Goal: Transaction & Acquisition: Purchase product/service

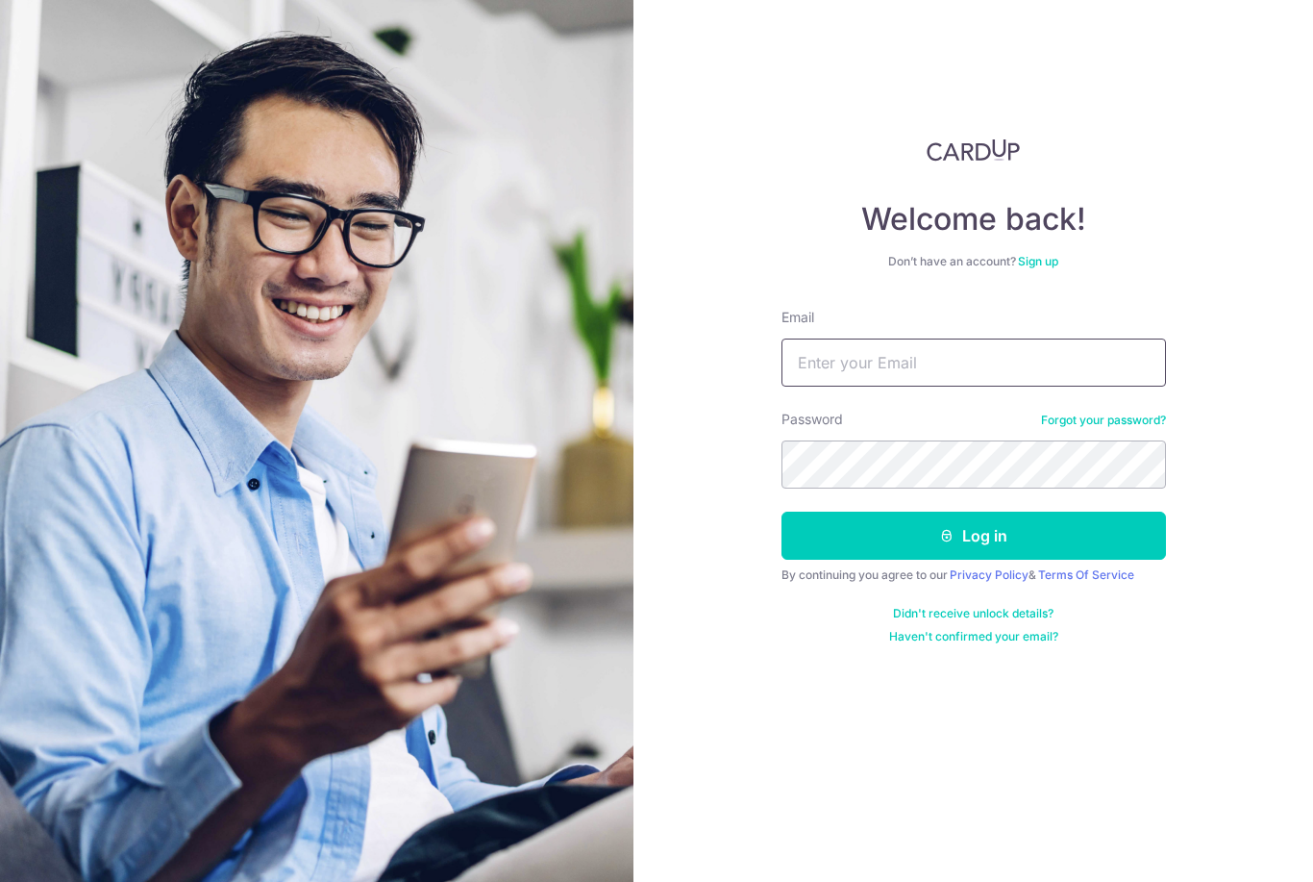
type input "[EMAIL_ADDRESS][DOMAIN_NAME]"
click at [973, 536] on button "Log in" at bounding box center [974, 535] width 385 height 48
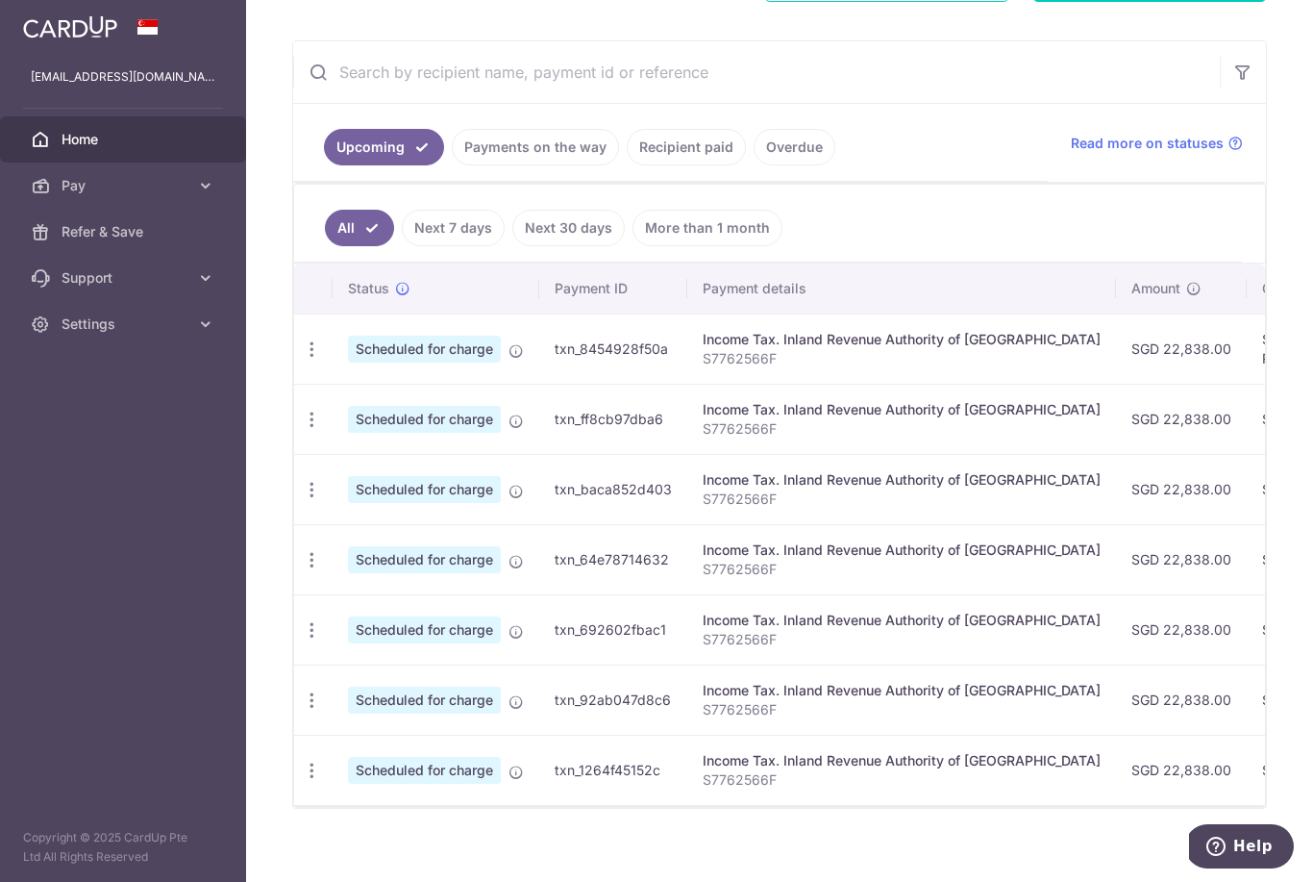
scroll to position [330, 0]
click at [302, 361] on icon "button" at bounding box center [312, 350] width 20 height 20
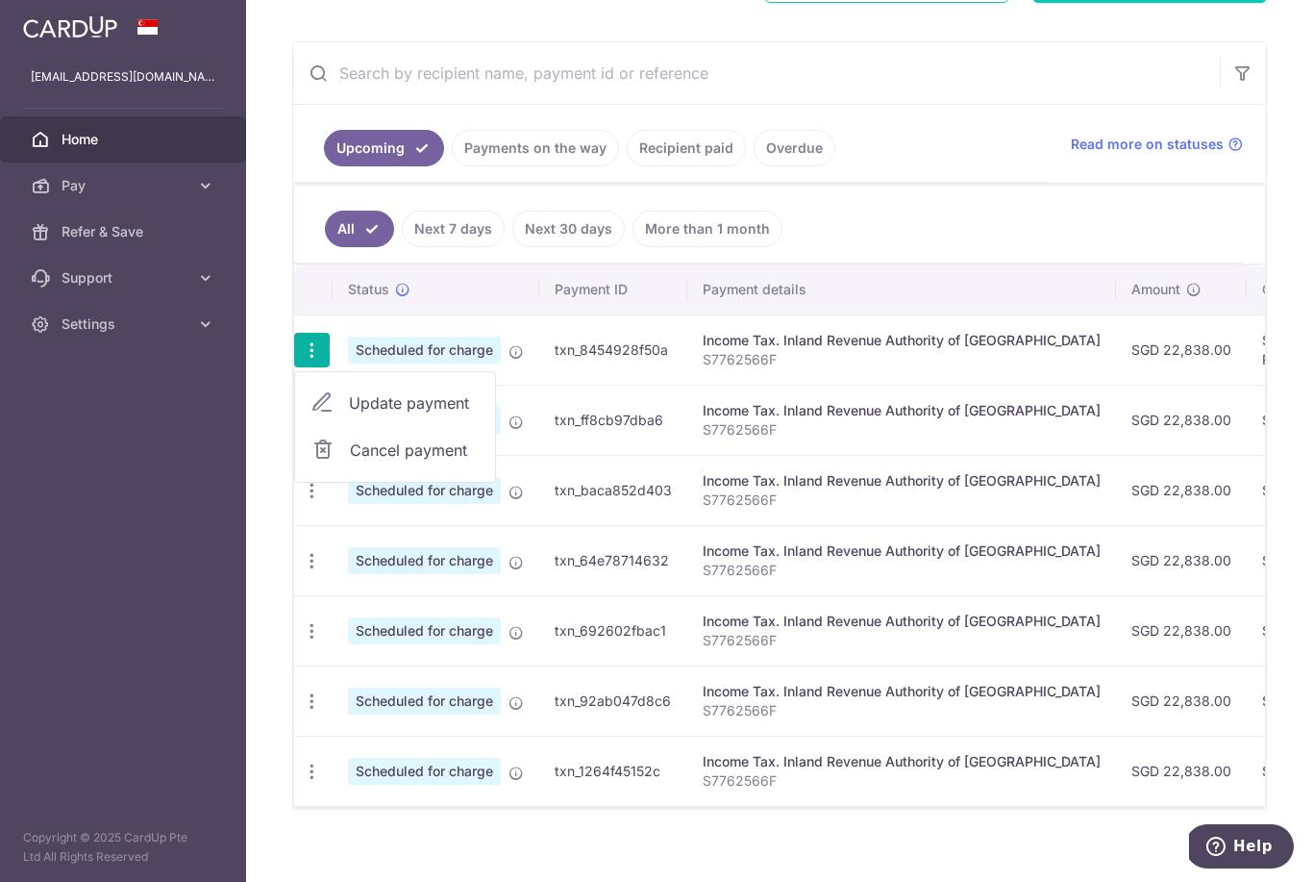
click at [295, 474] on link "Cancel payment" at bounding box center [395, 450] width 200 height 48
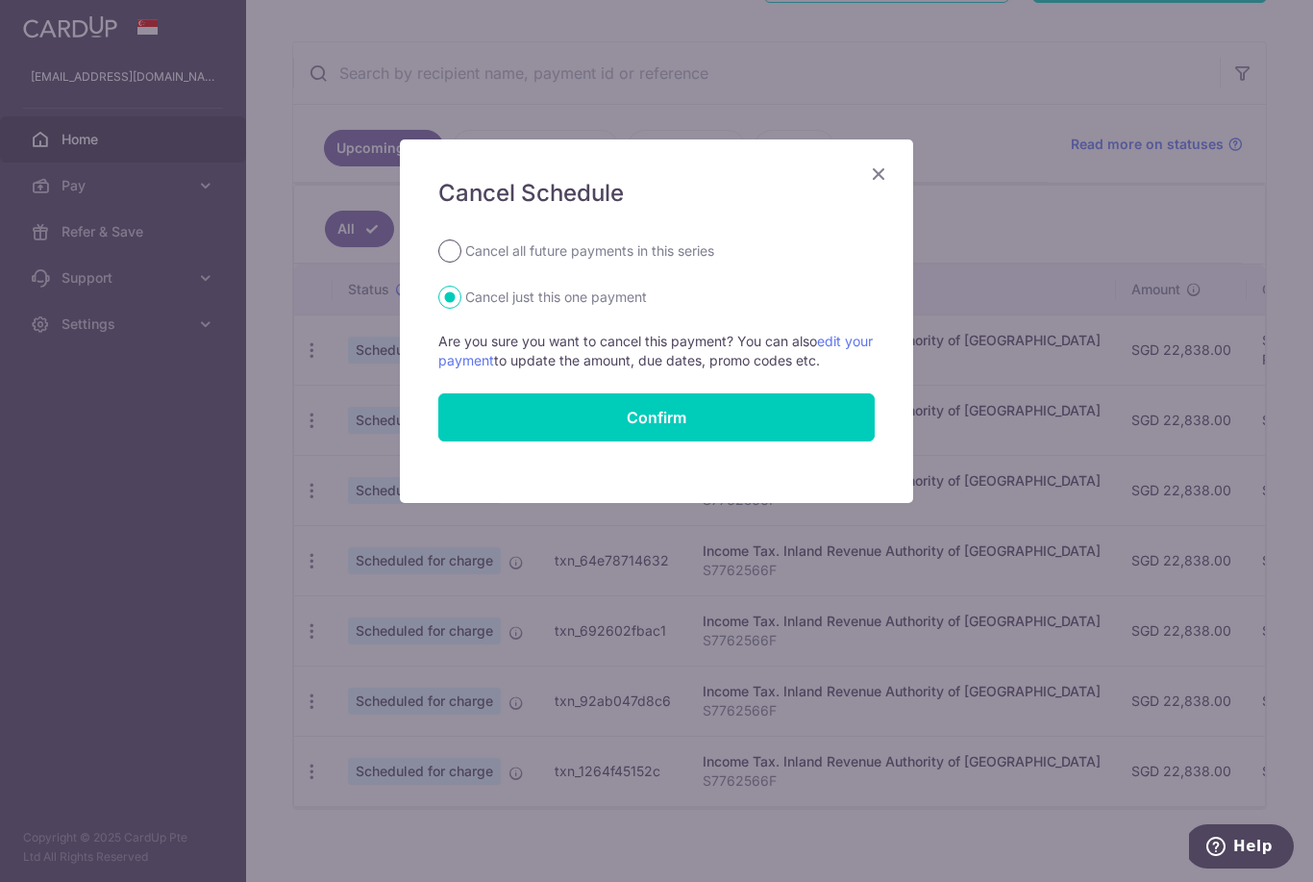
click at [453, 248] on input "Cancel all future payments in this series" at bounding box center [449, 250] width 23 height 23
radio input "true"
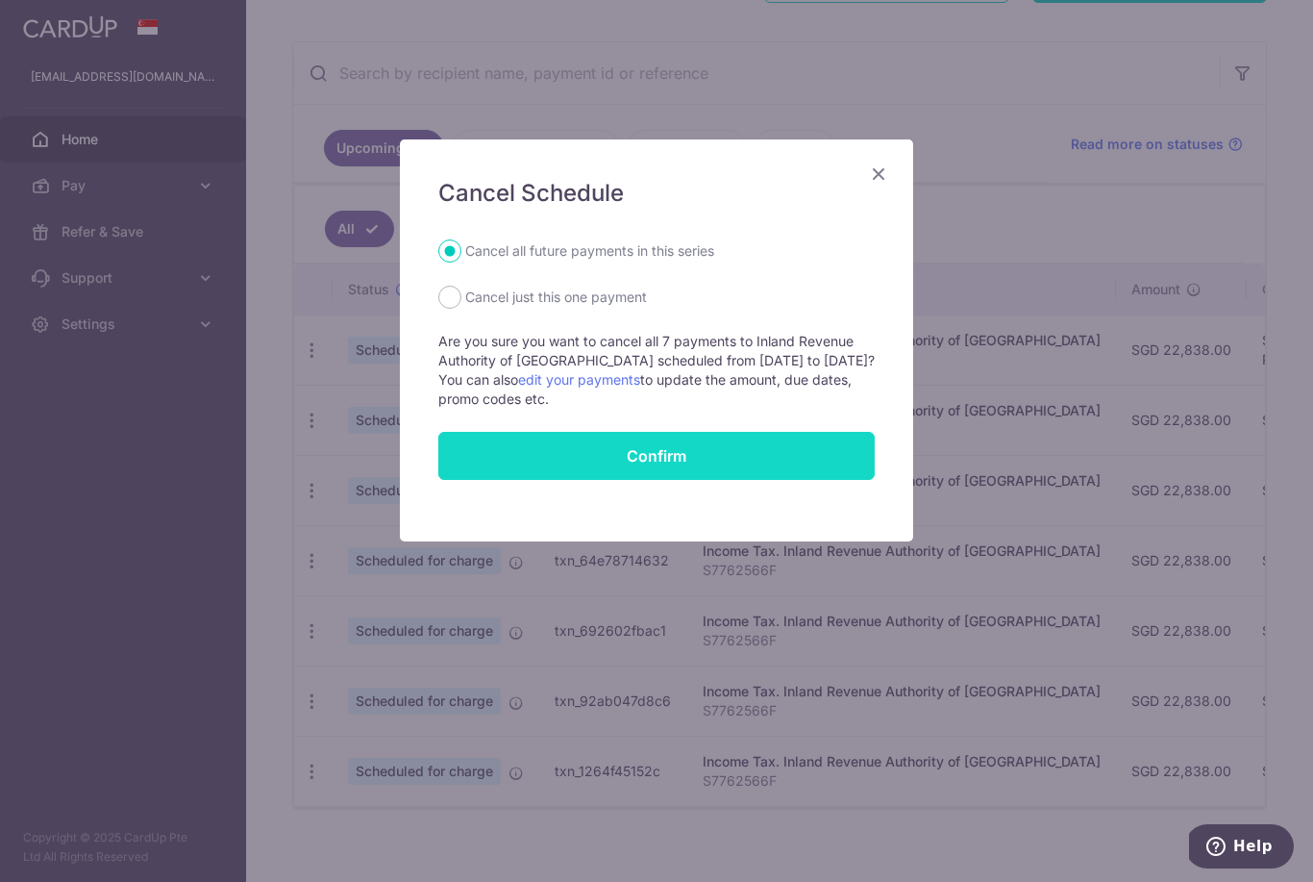
click at [717, 461] on button "Confirm" at bounding box center [656, 456] width 436 height 48
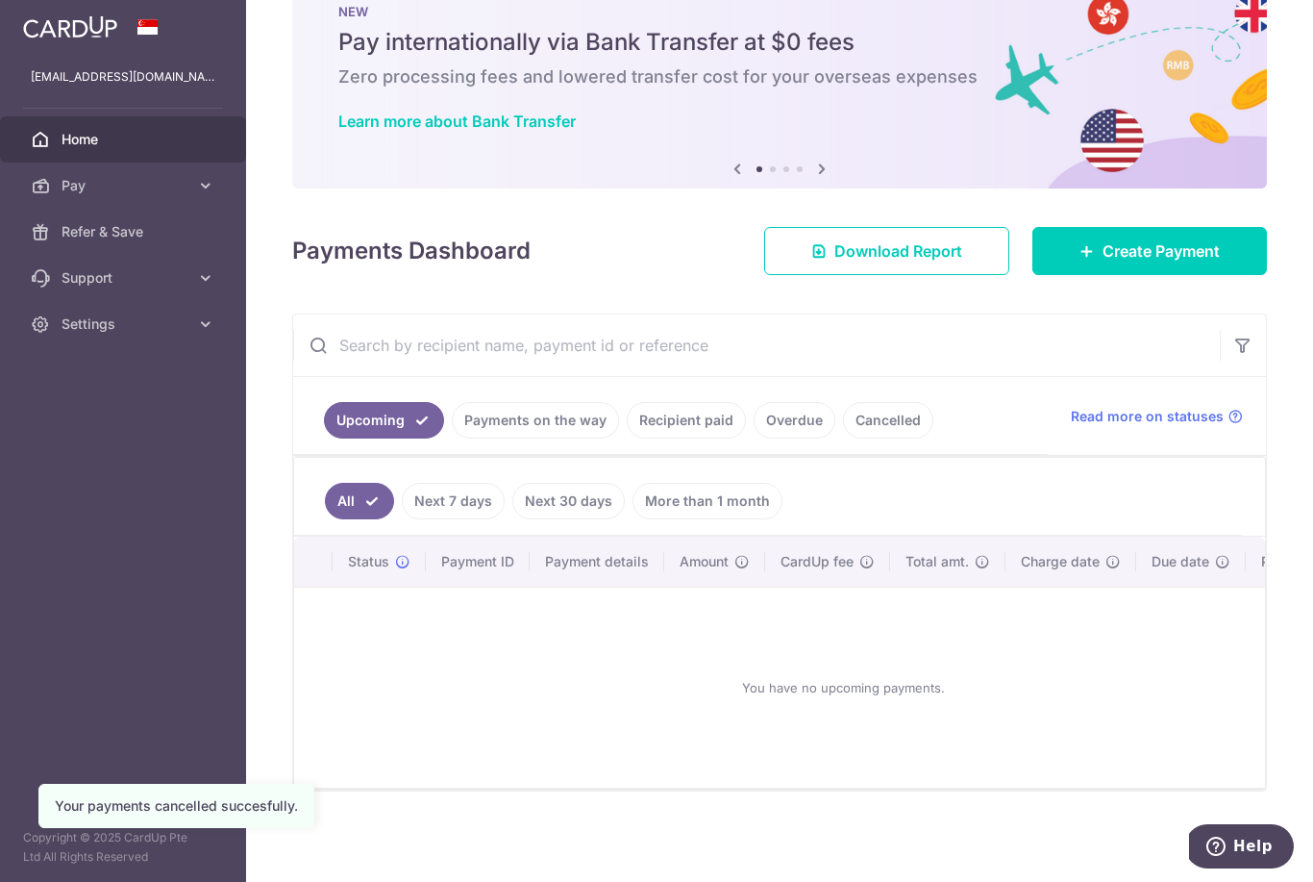
scroll to position [74, 0]
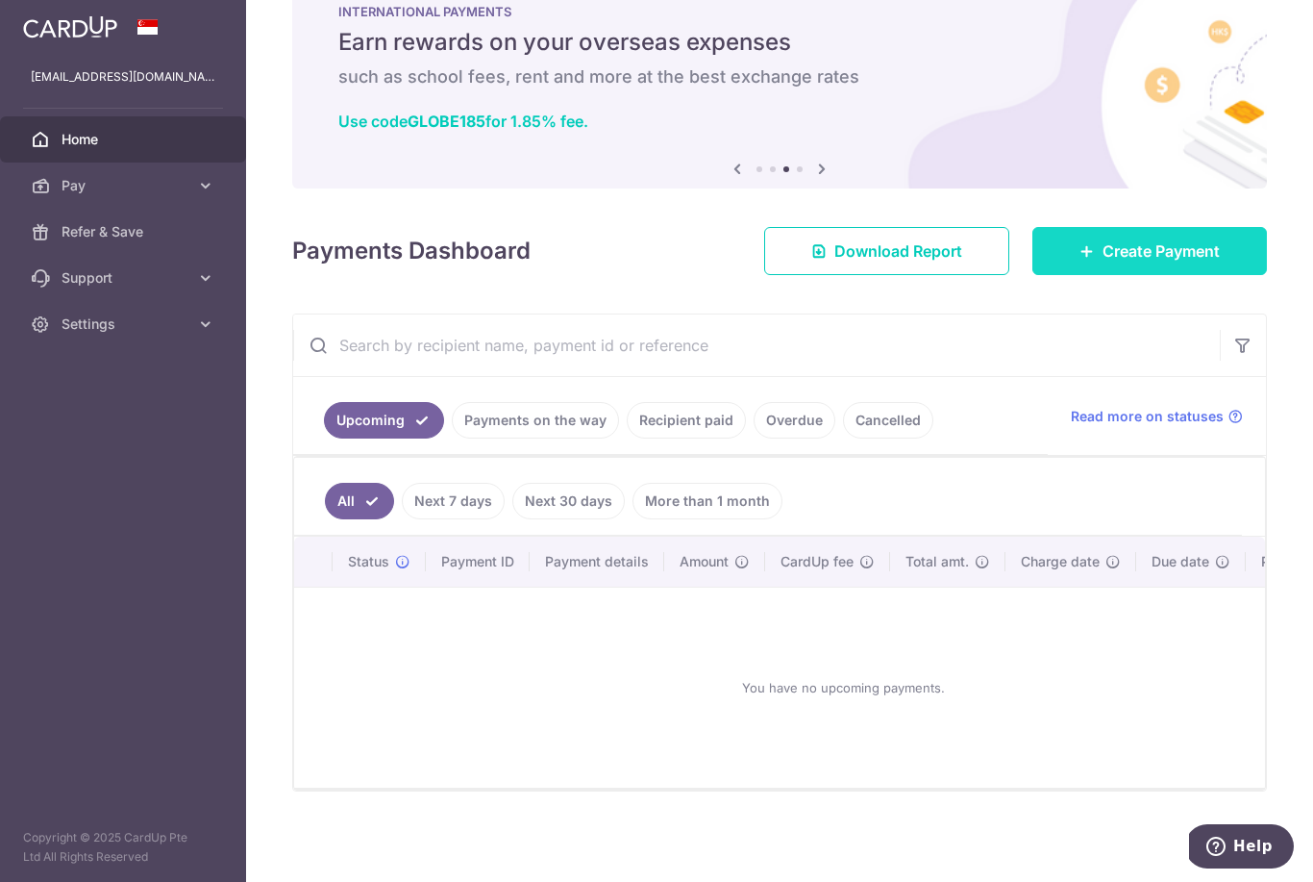
click at [1183, 262] on span "Create Payment" at bounding box center [1161, 250] width 117 height 23
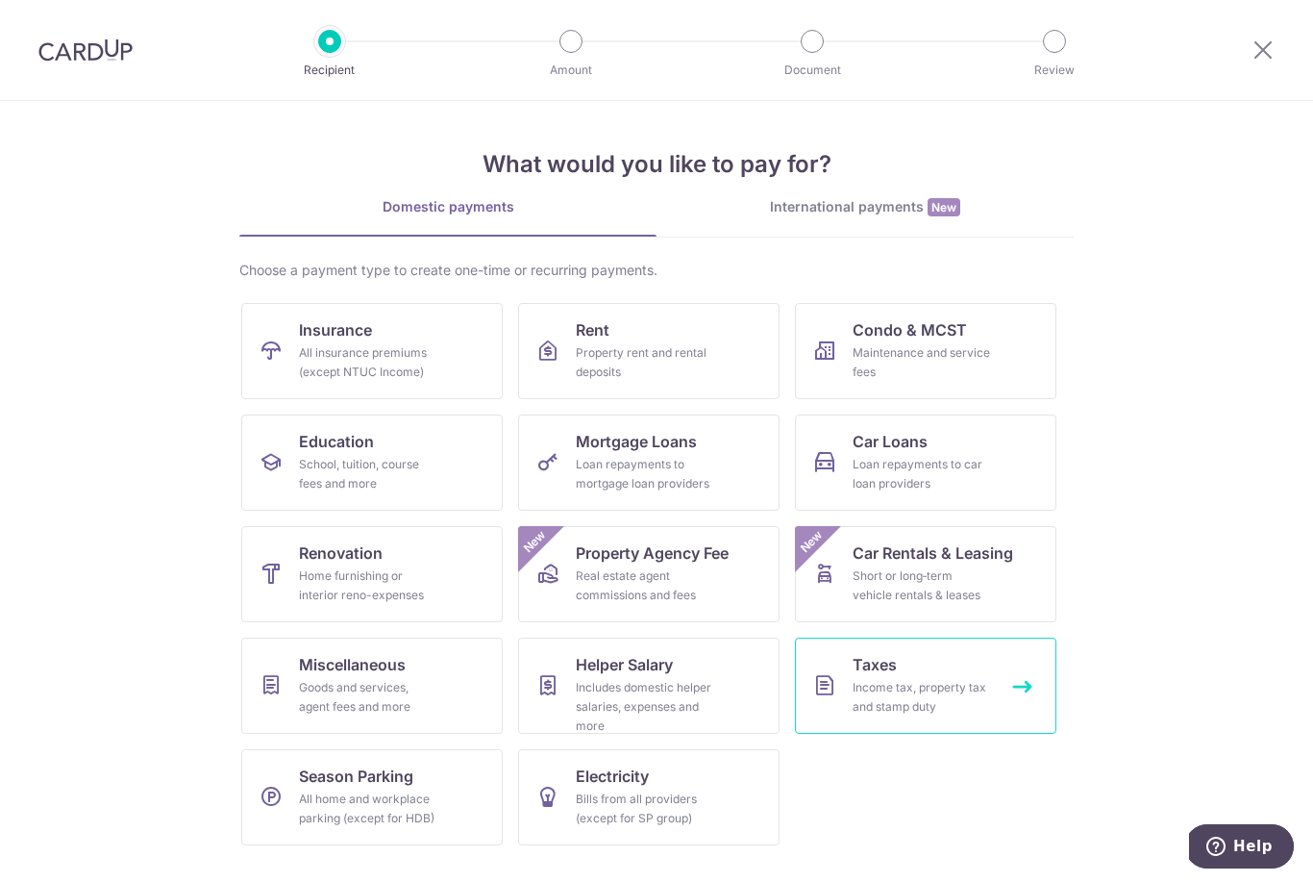
click at [951, 693] on div "Income tax, property tax and stamp duty" at bounding box center [922, 697] width 138 height 38
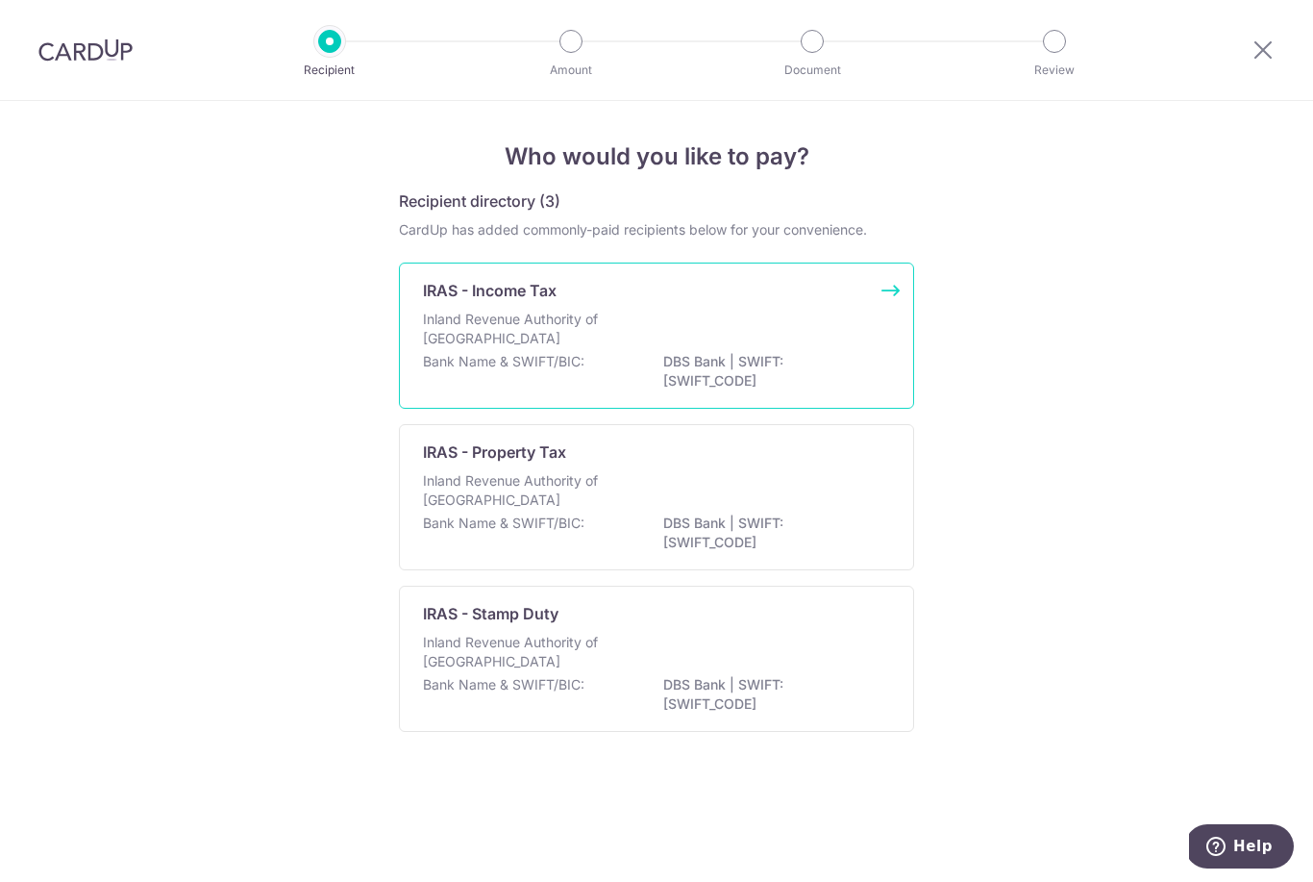
click at [541, 329] on p "Inland Revenue Authority of Singapore" at bounding box center [525, 329] width 204 height 38
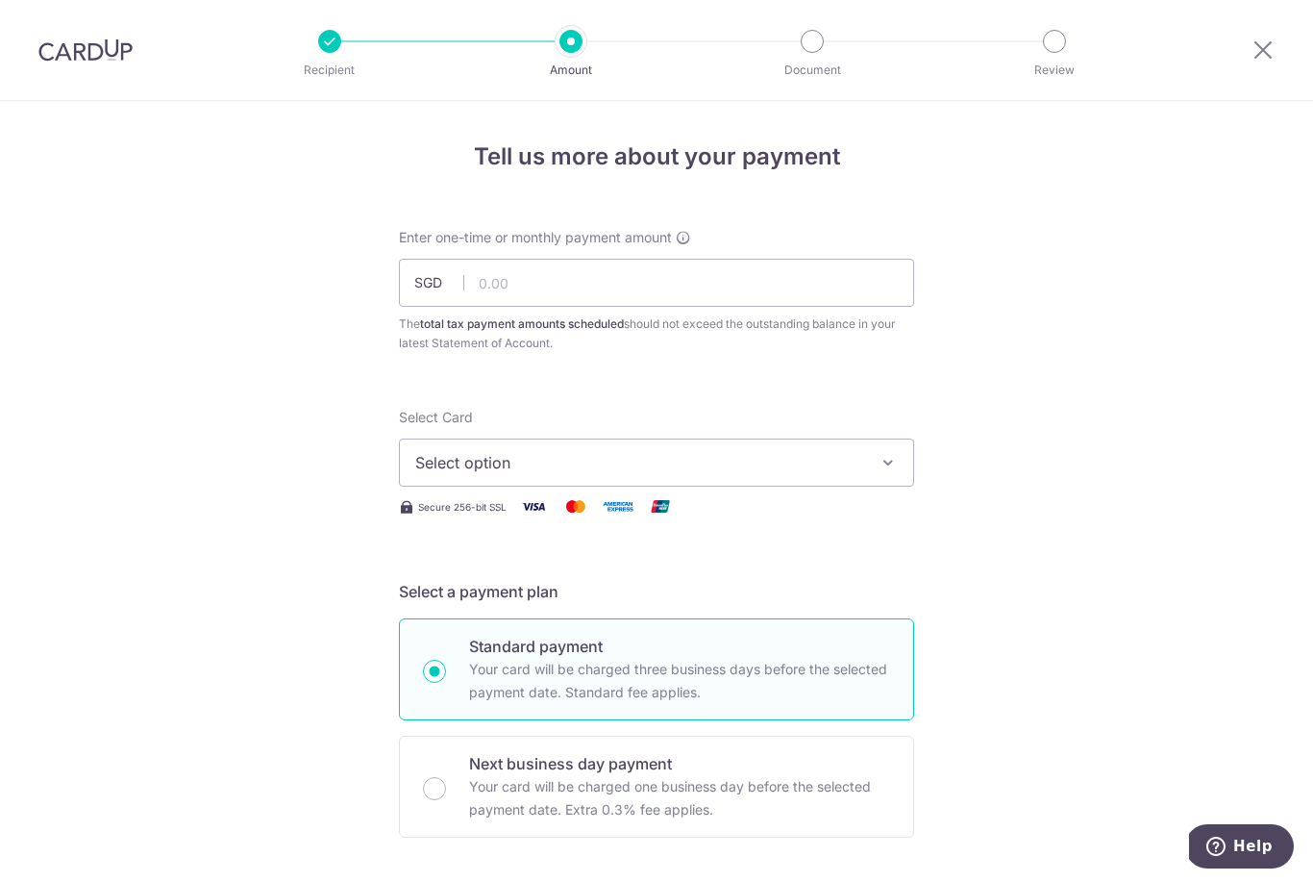
click at [787, 463] on span "Select option" at bounding box center [639, 462] width 448 height 23
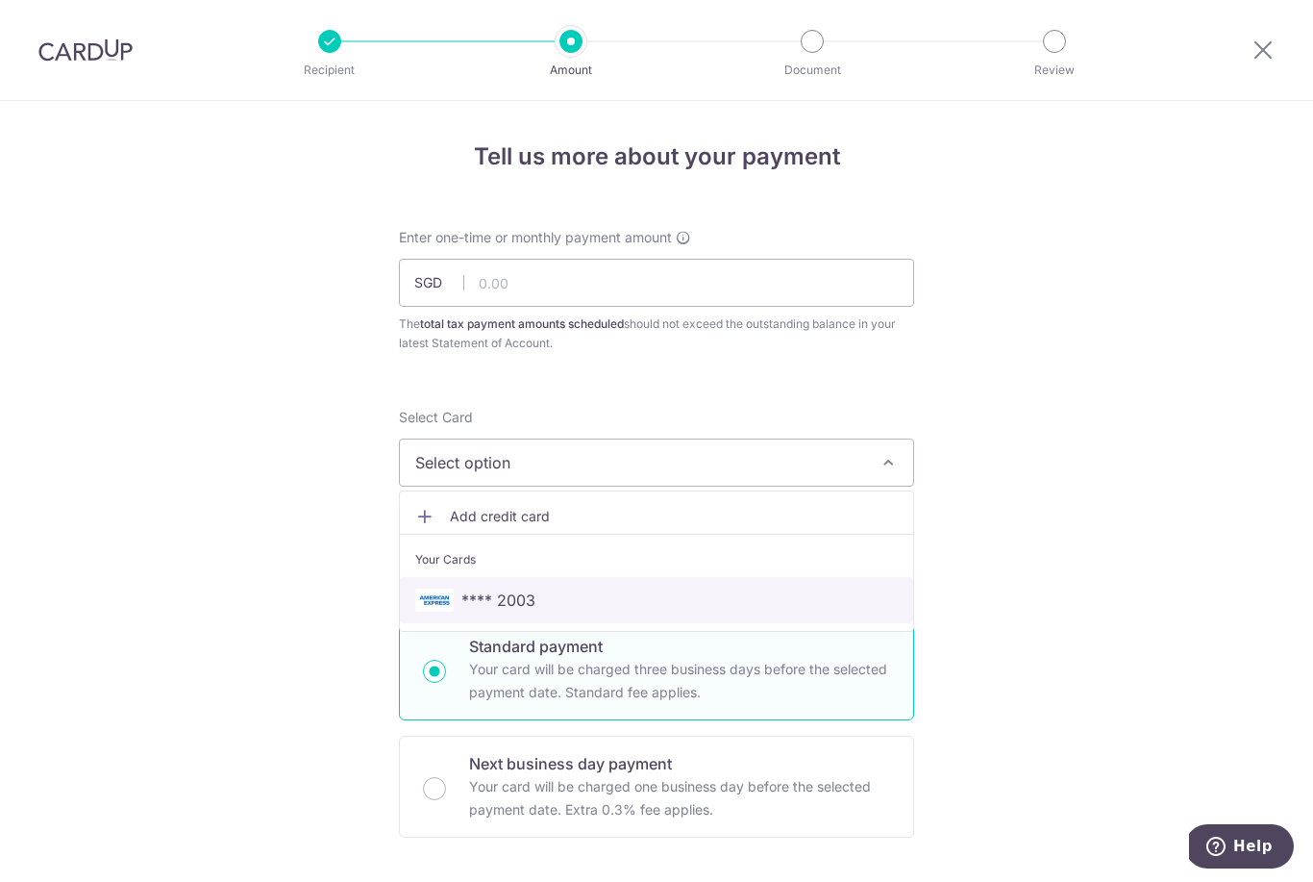
click at [673, 595] on link "**** 2003" at bounding box center [656, 600] width 513 height 46
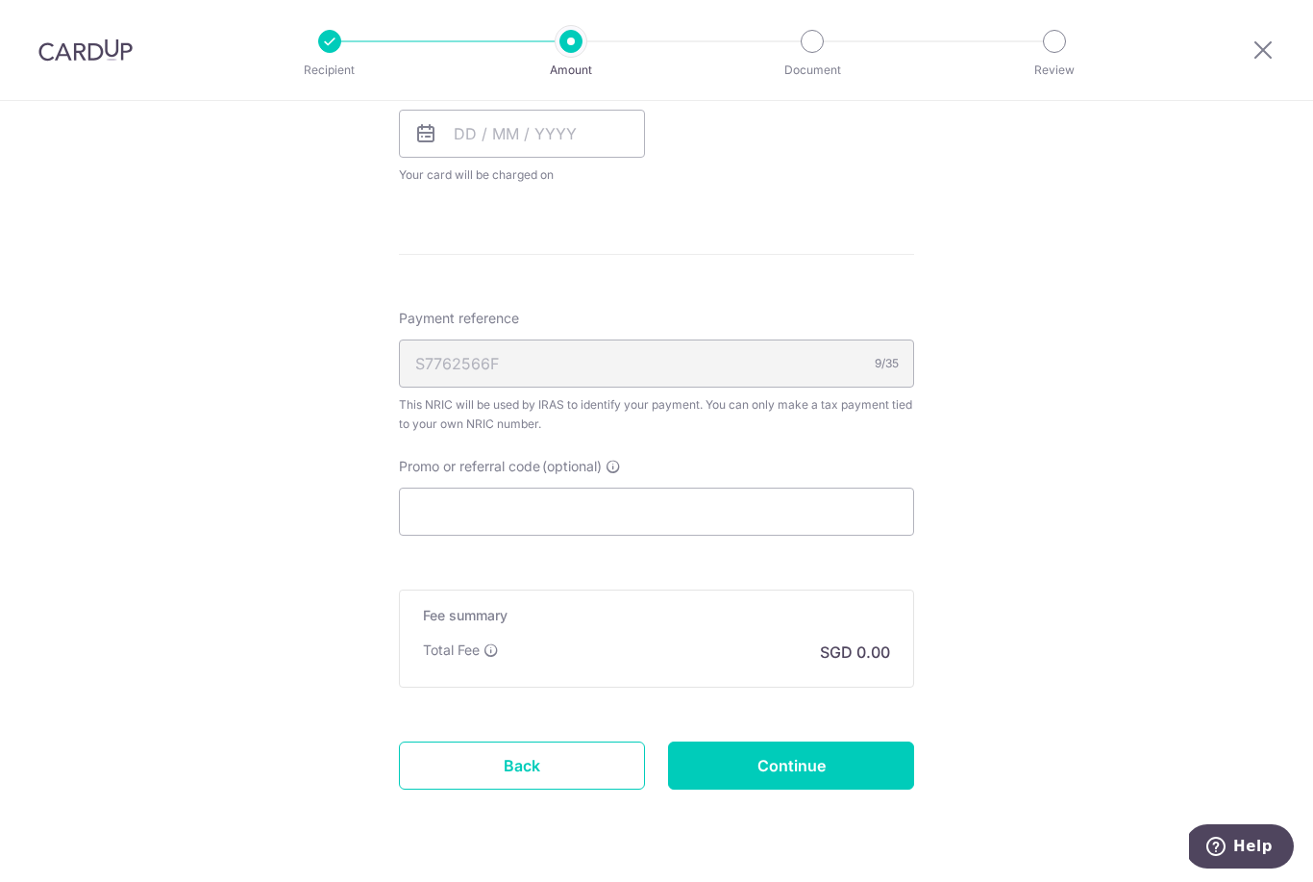
scroll to position [951, 0]
click at [663, 845] on form "Enter one-time or monthly payment amount SGD The total tax payment amounts sche…" at bounding box center [656, 61] width 515 height 1568
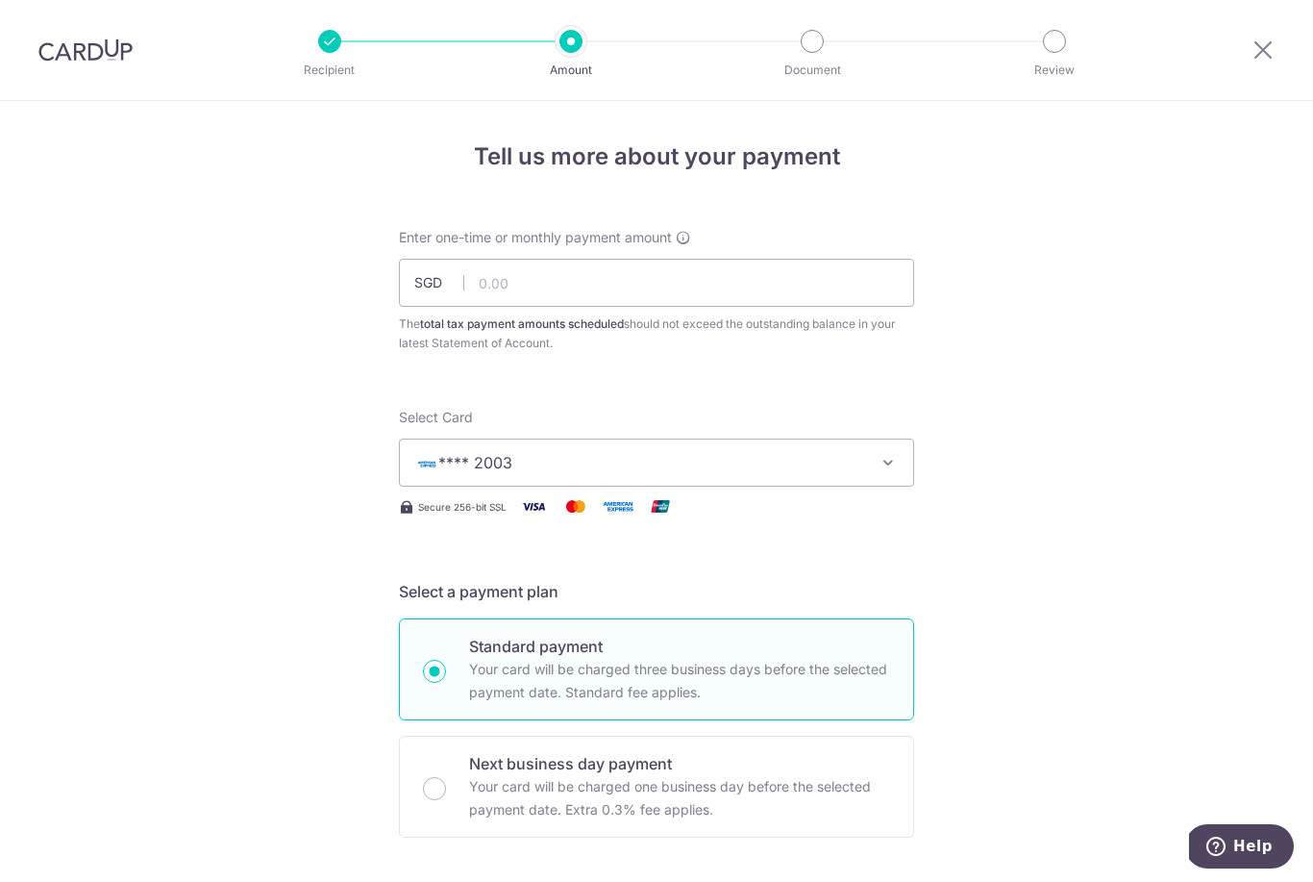
scroll to position [0, 0]
click at [536, 293] on input "text" at bounding box center [656, 283] width 515 height 48
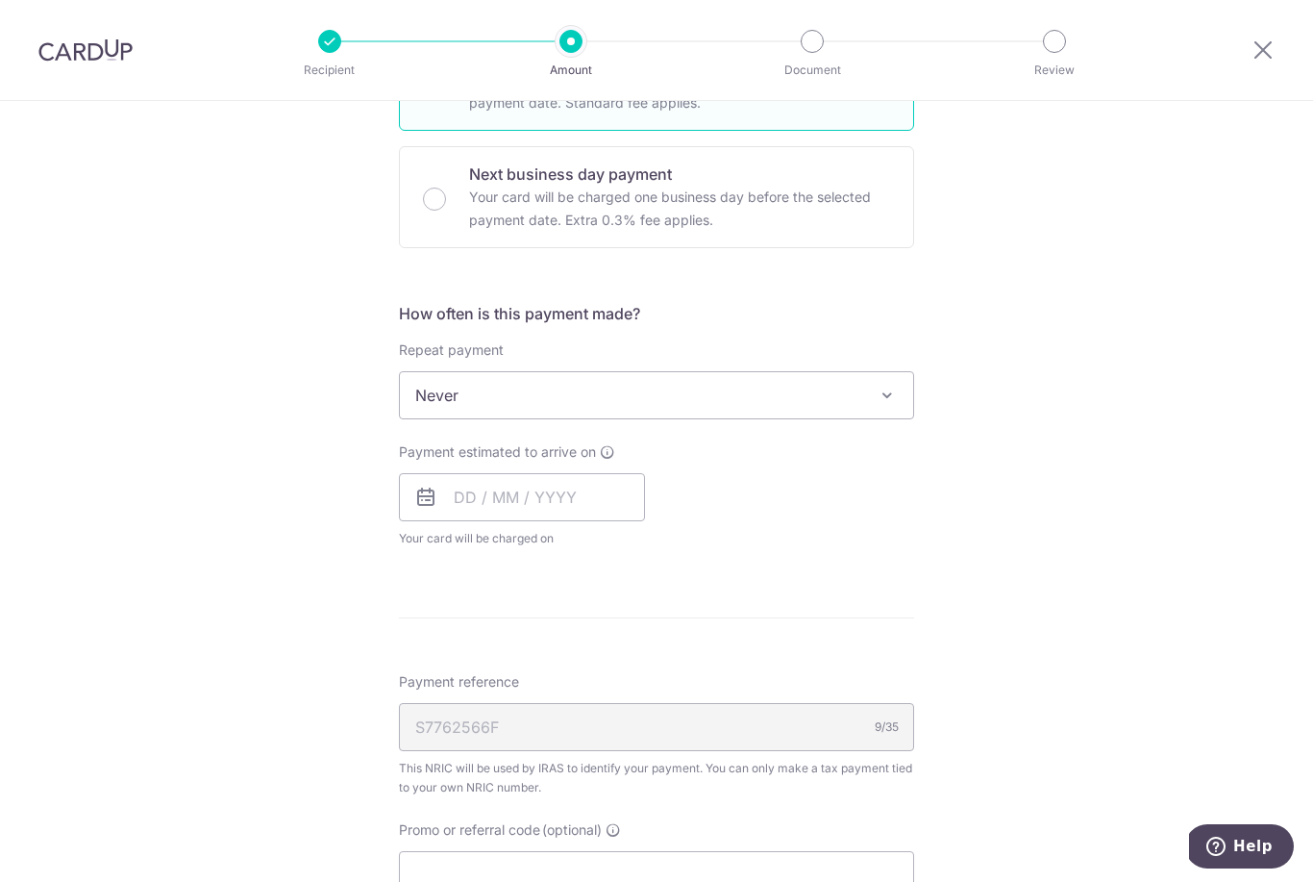
scroll to position [591, 0]
click at [826, 391] on span "Never" at bounding box center [656, 393] width 513 height 46
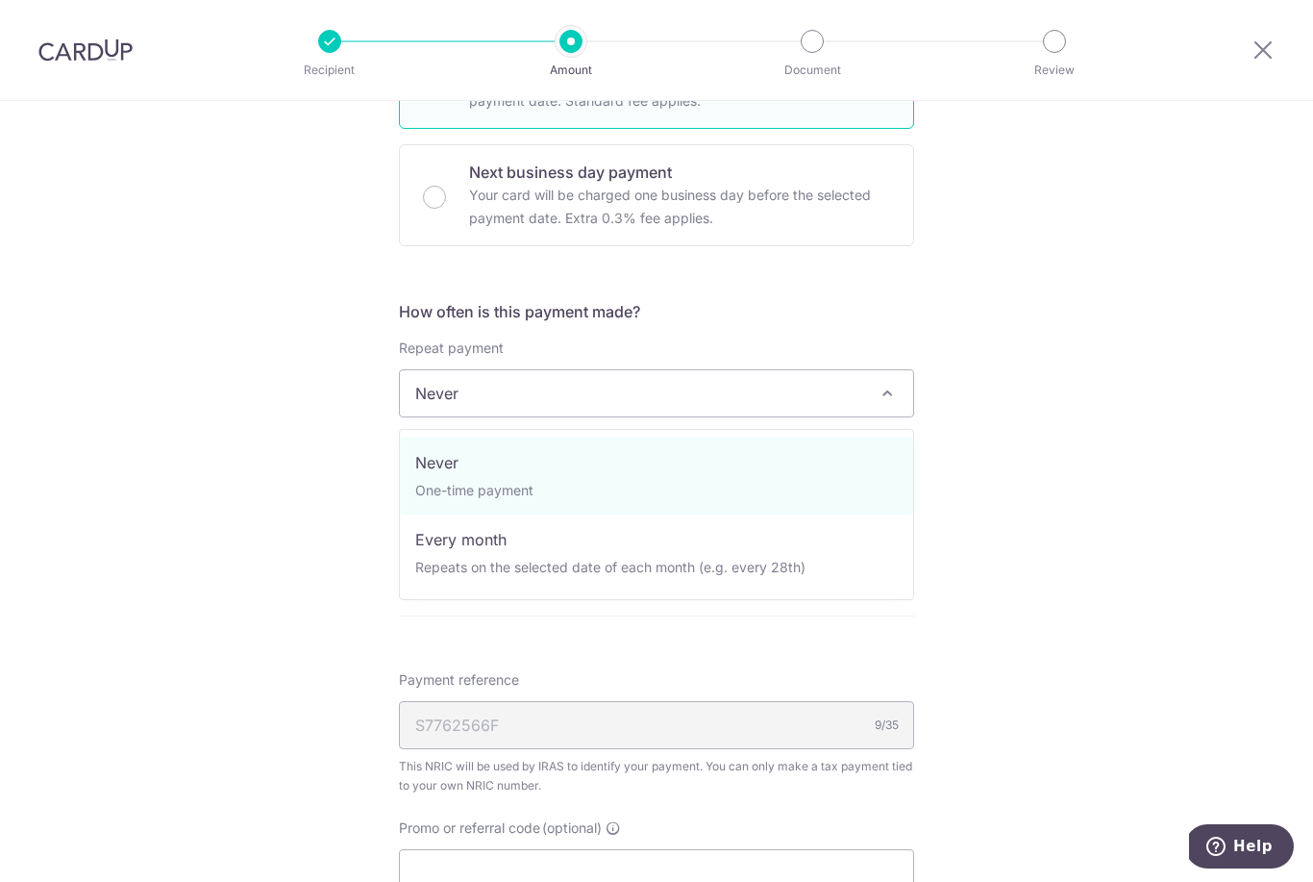
type input "22,837.12"
select select "3"
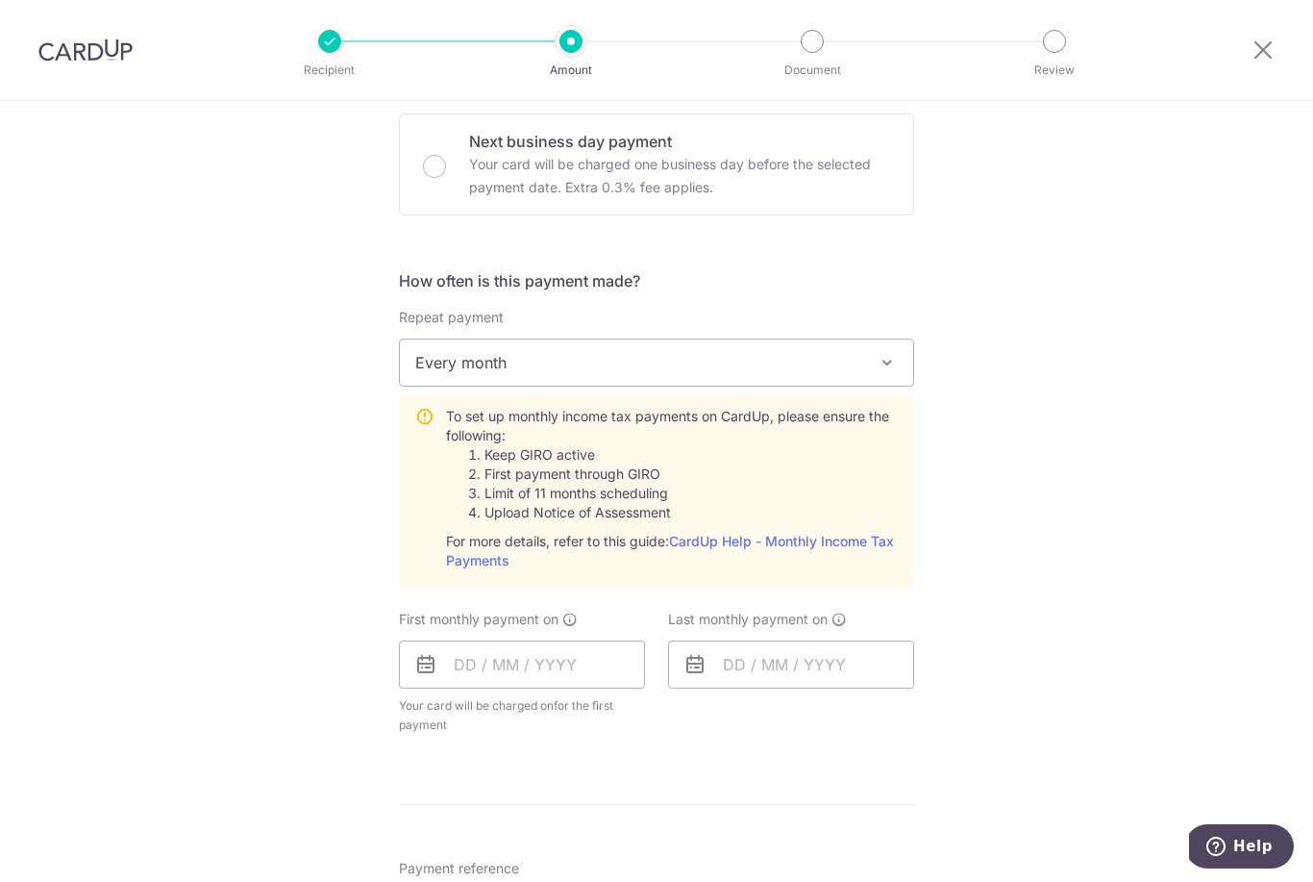
scroll to position [691, 0]
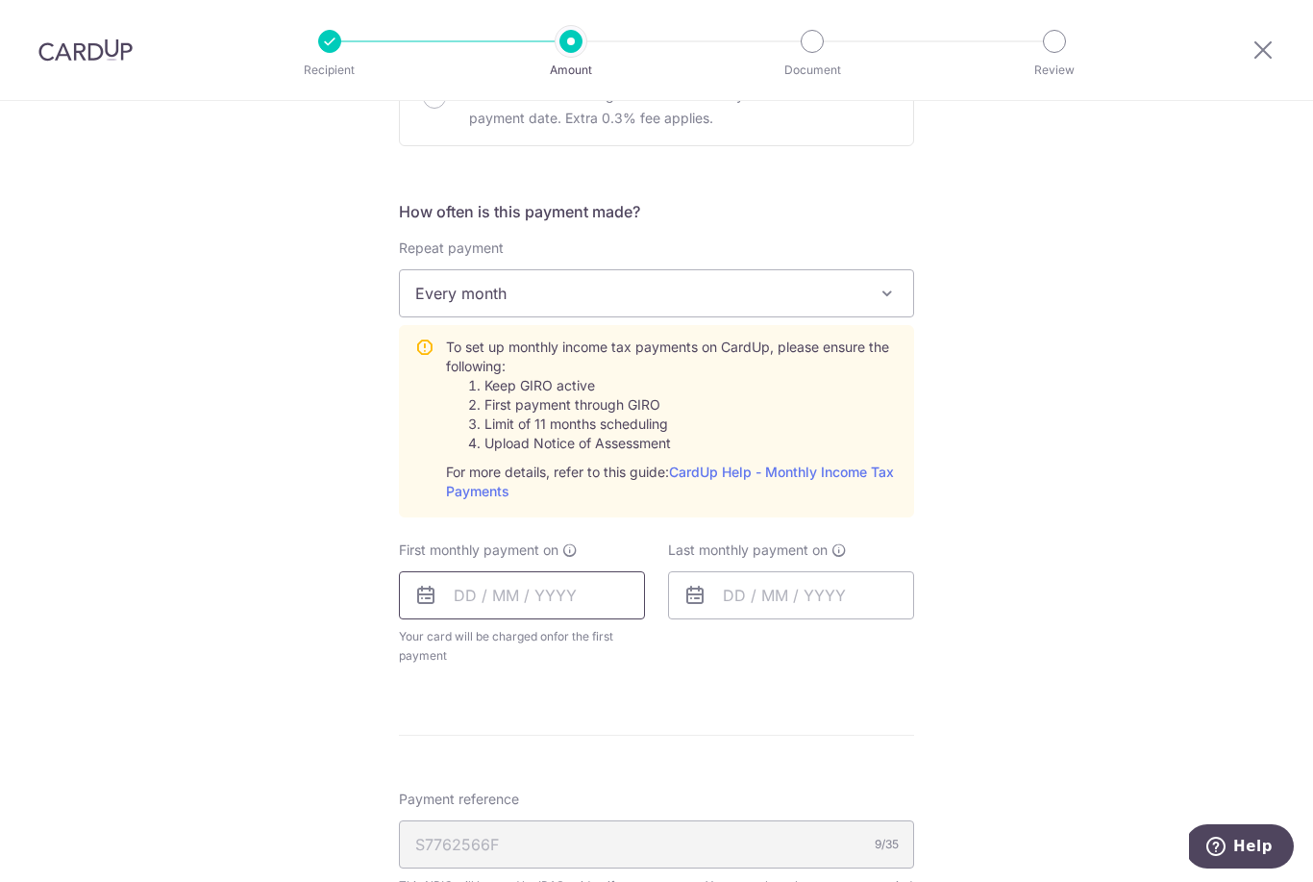
click at [560, 605] on input "text" at bounding box center [522, 595] width 246 height 48
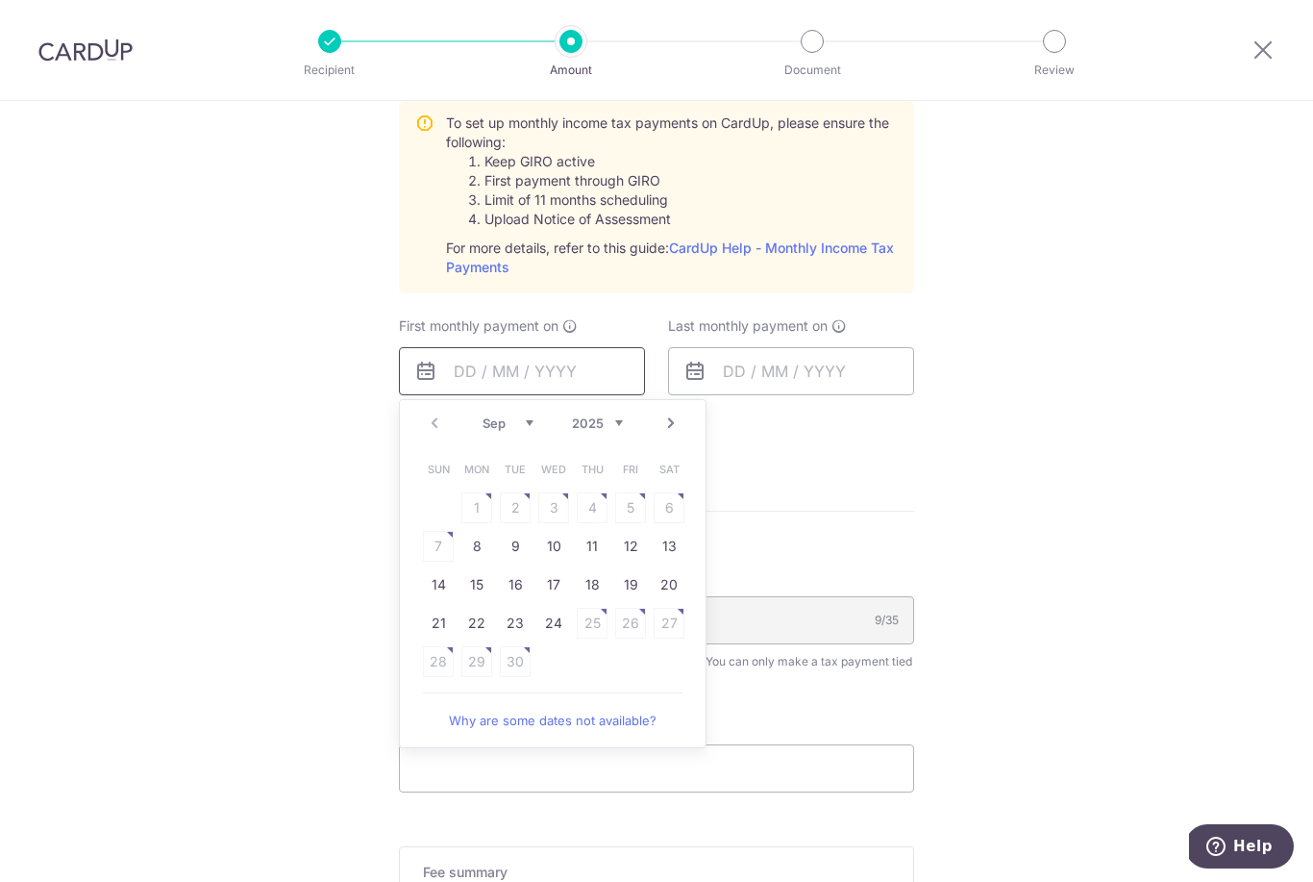
scroll to position [916, 0]
click at [478, 556] on link "8" at bounding box center [476, 545] width 31 height 31
type input "[DATE]"
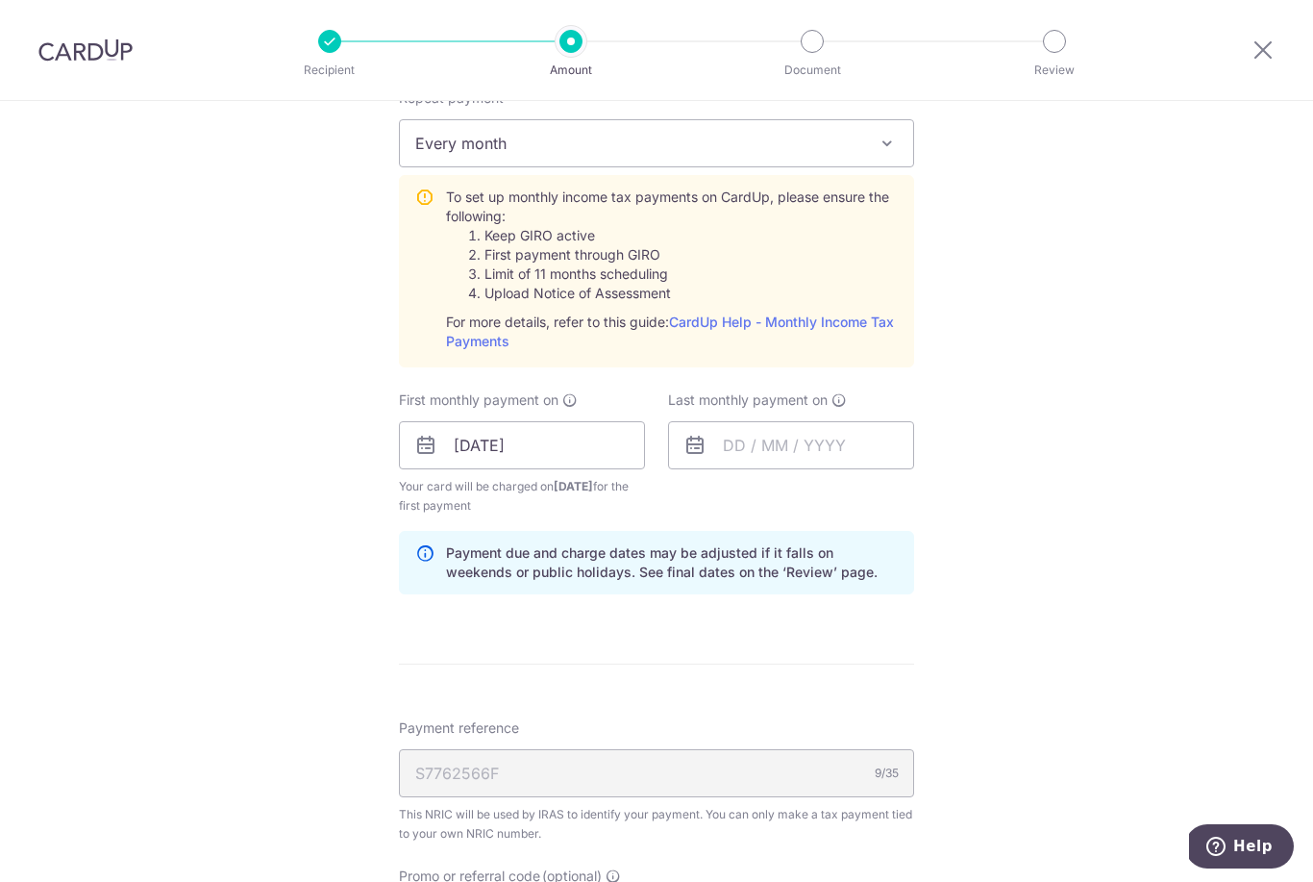
scroll to position [842, 0]
click at [486, 457] on input "[DATE]" at bounding box center [522, 444] width 246 height 48
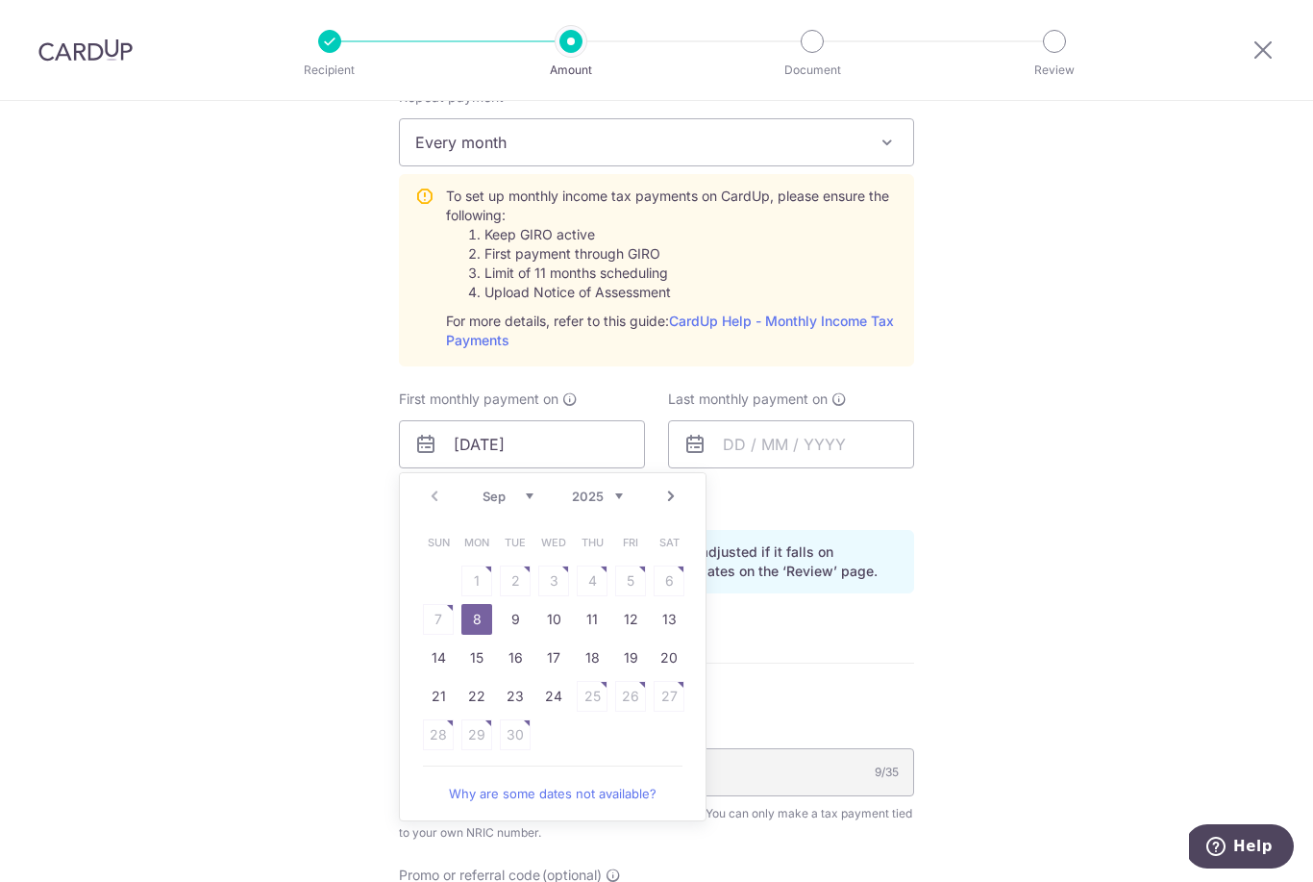
click at [1082, 288] on div "Tell us more about your payment Enter one-time or monthly payment amount SGD 22…" at bounding box center [656, 300] width 1313 height 2083
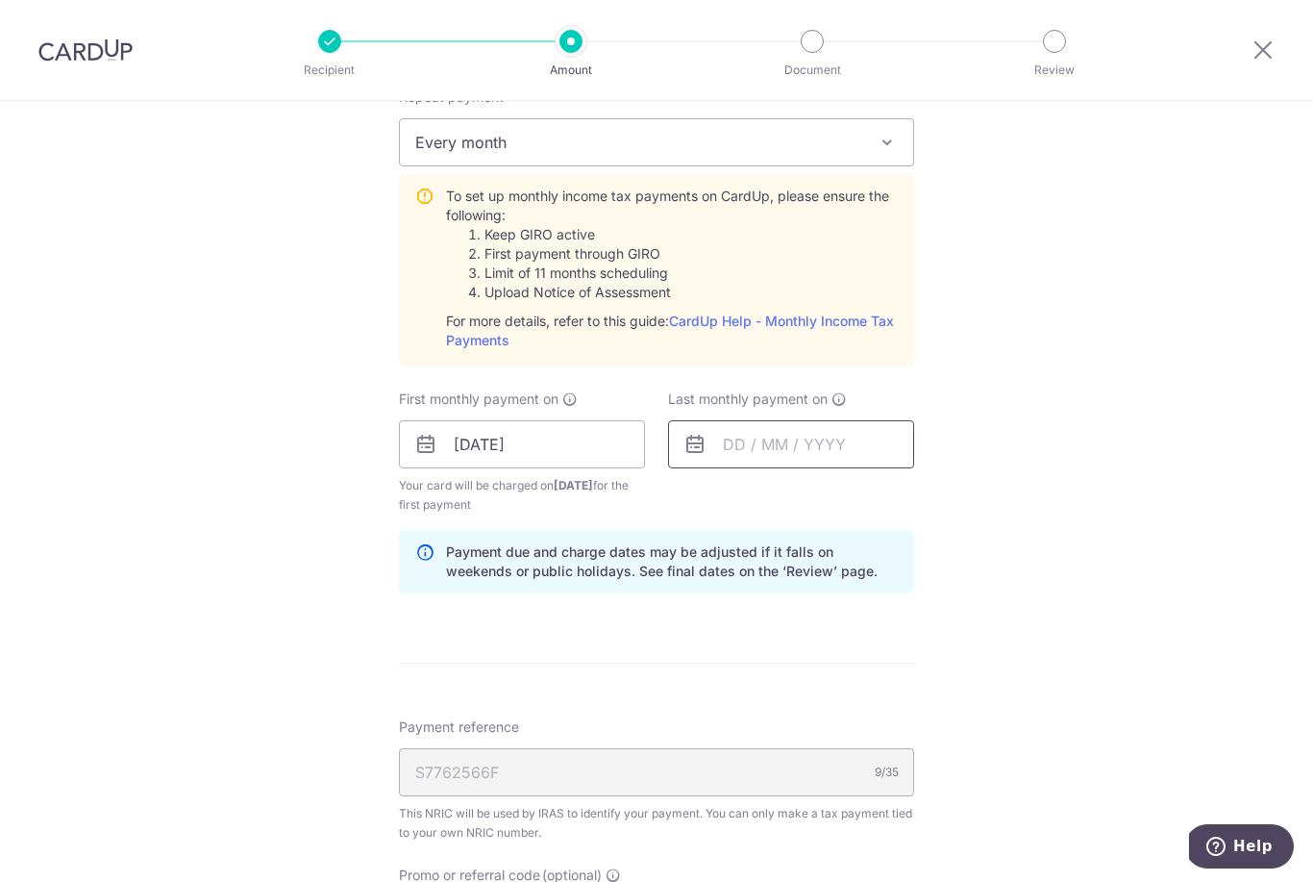
click at [835, 458] on input "text" at bounding box center [791, 444] width 246 height 48
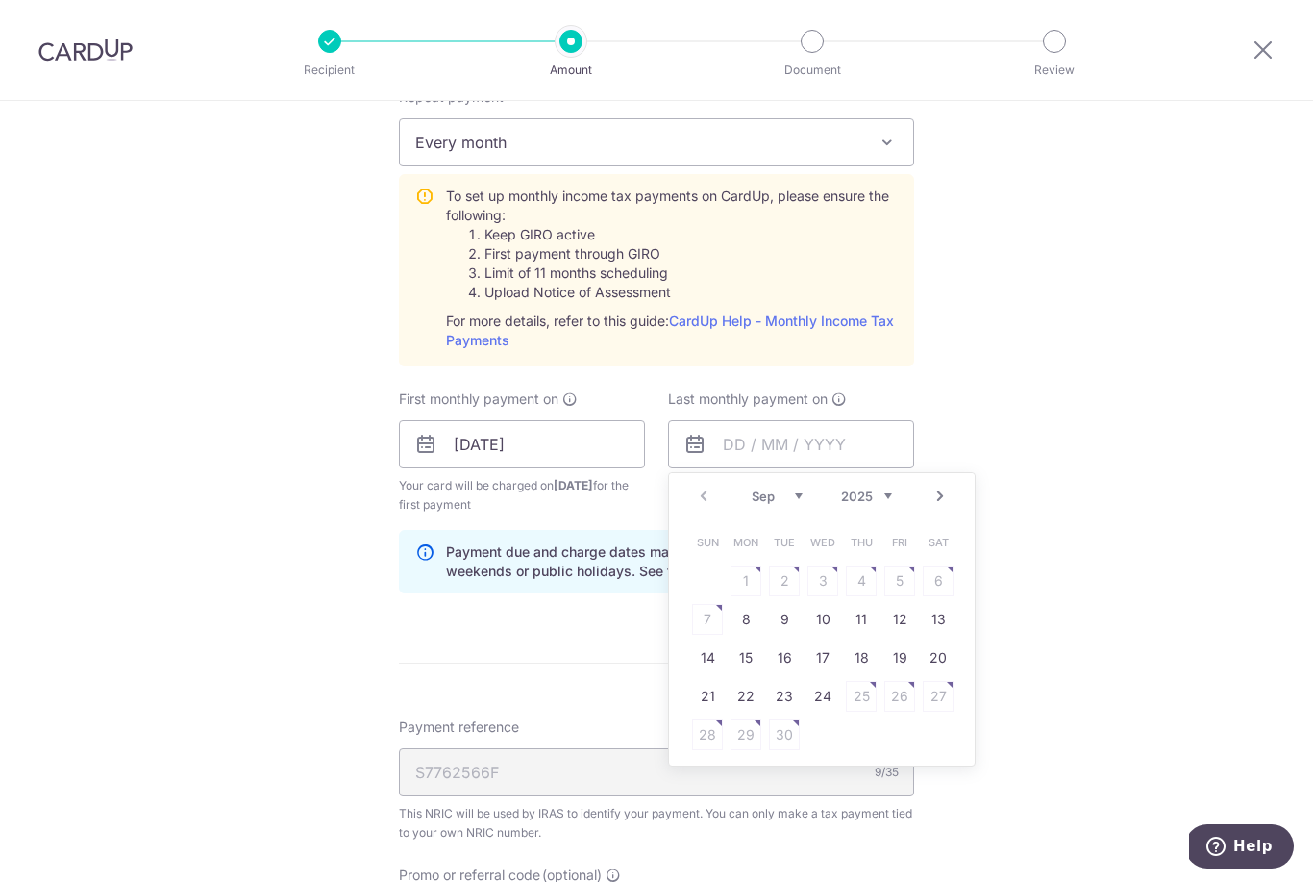
click at [883, 504] on select "2025 2026" at bounding box center [866, 495] width 51 height 15
click at [785, 625] on link "8" at bounding box center [784, 619] width 31 height 31
type input "08/09/2026"
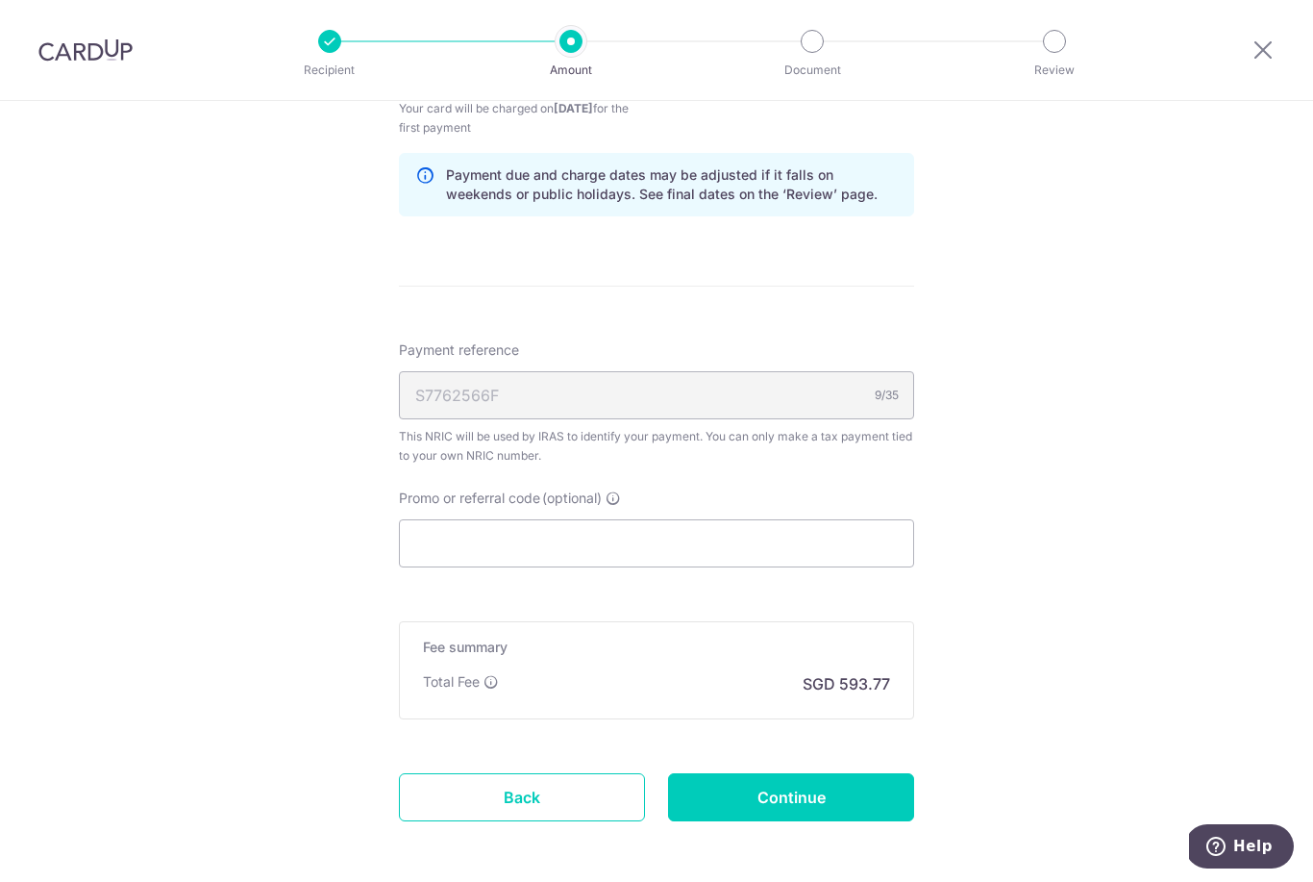
scroll to position [1248, 0]
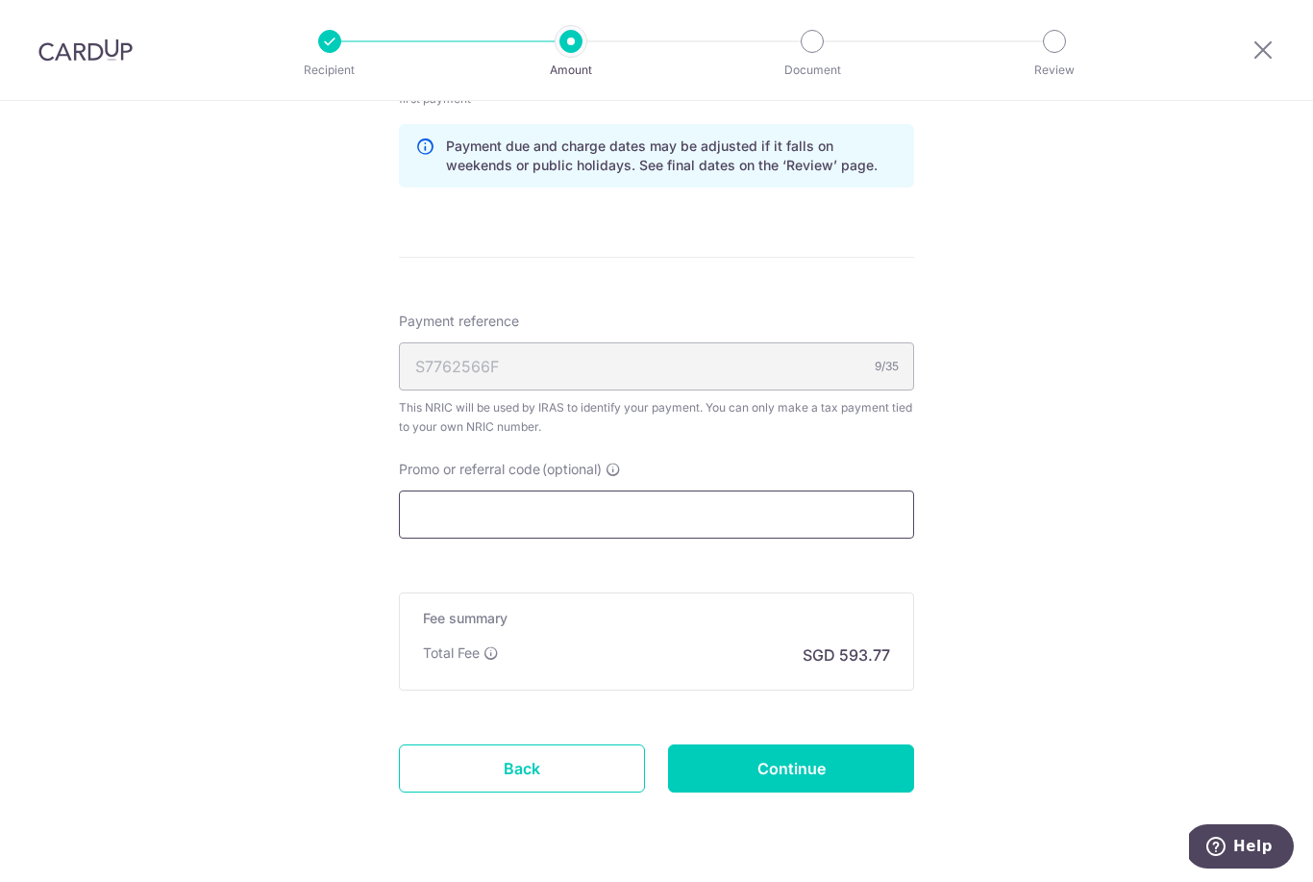
click at [754, 522] on input "Promo or referral code (optional)" at bounding box center [656, 514] width 515 height 48
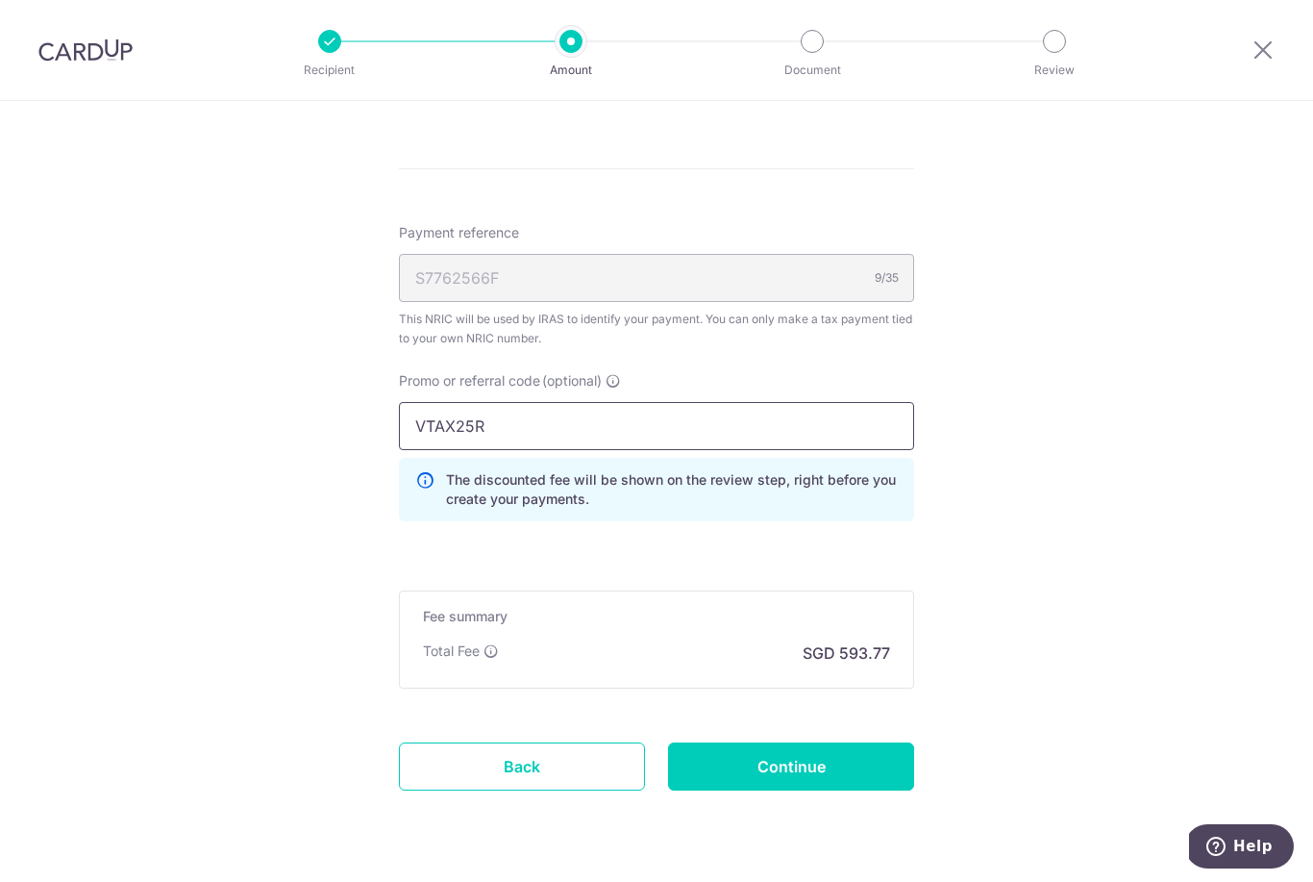
scroll to position [1335, 0]
type input "VTAX25R"
click at [833, 773] on input "Continue" at bounding box center [791, 767] width 246 height 48
type input "Create Schedule"
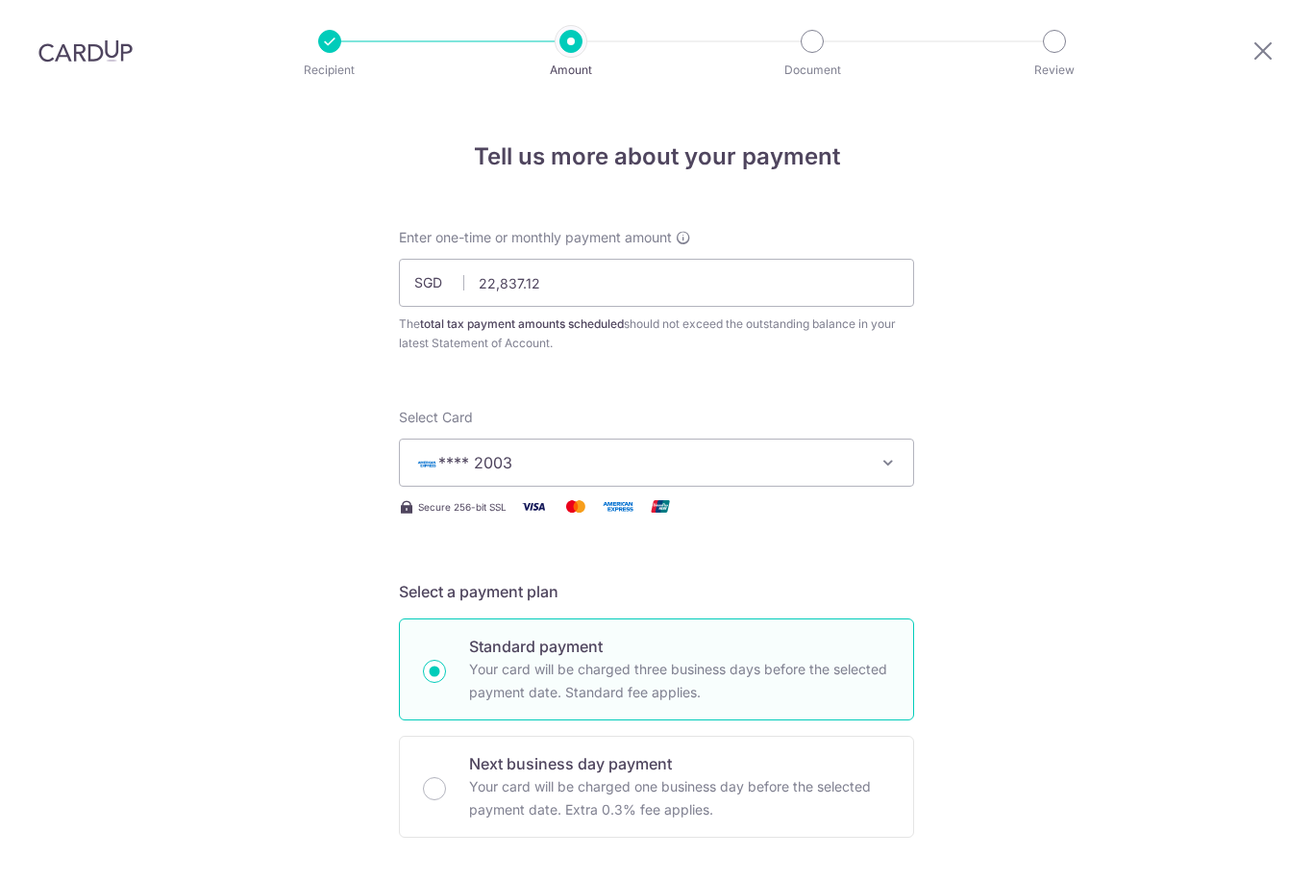
scroll to position [1064, 0]
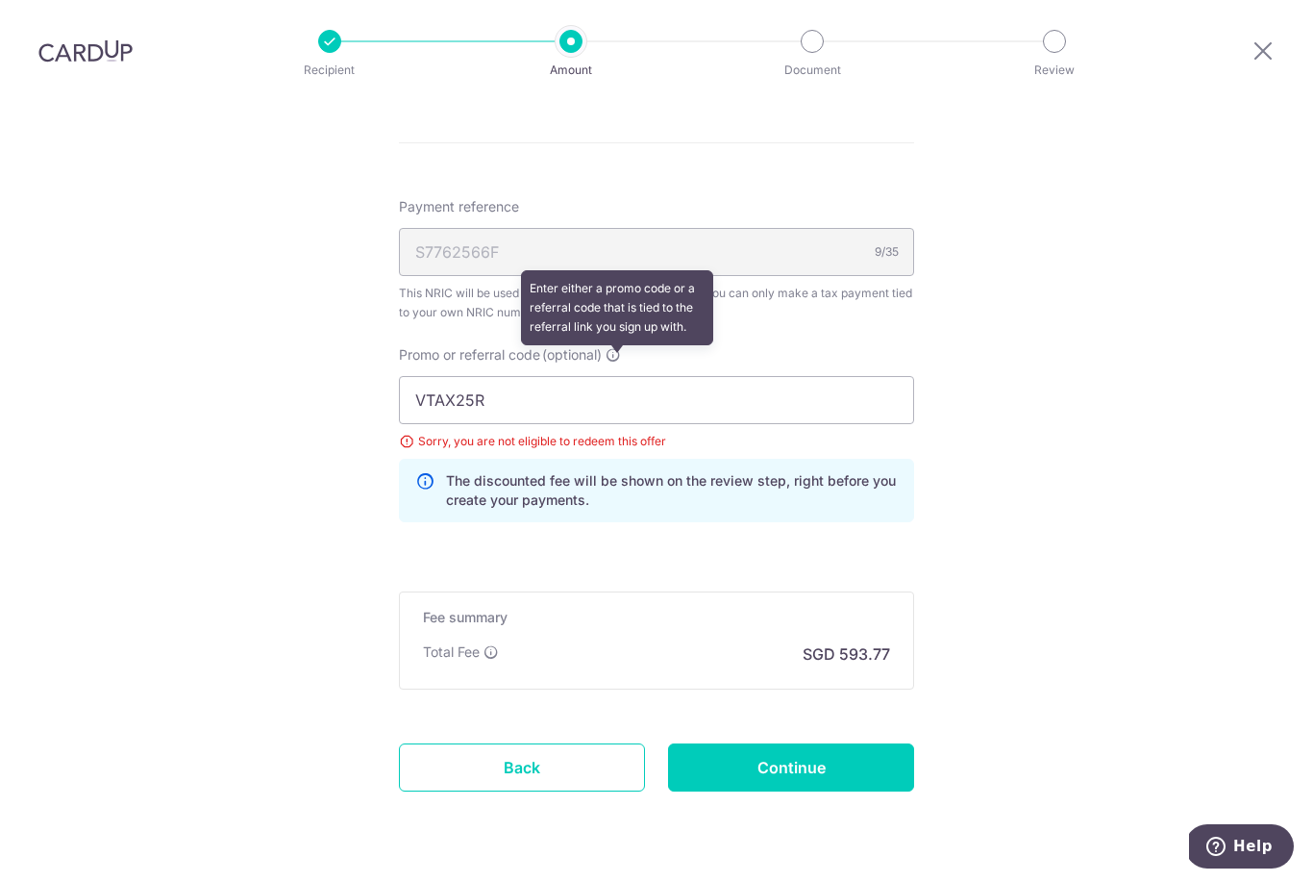
click at [610, 347] on icon at bounding box center [613, 354] width 15 height 15
click at [610, 376] on input "VTAX25R" at bounding box center [656, 400] width 515 height 48
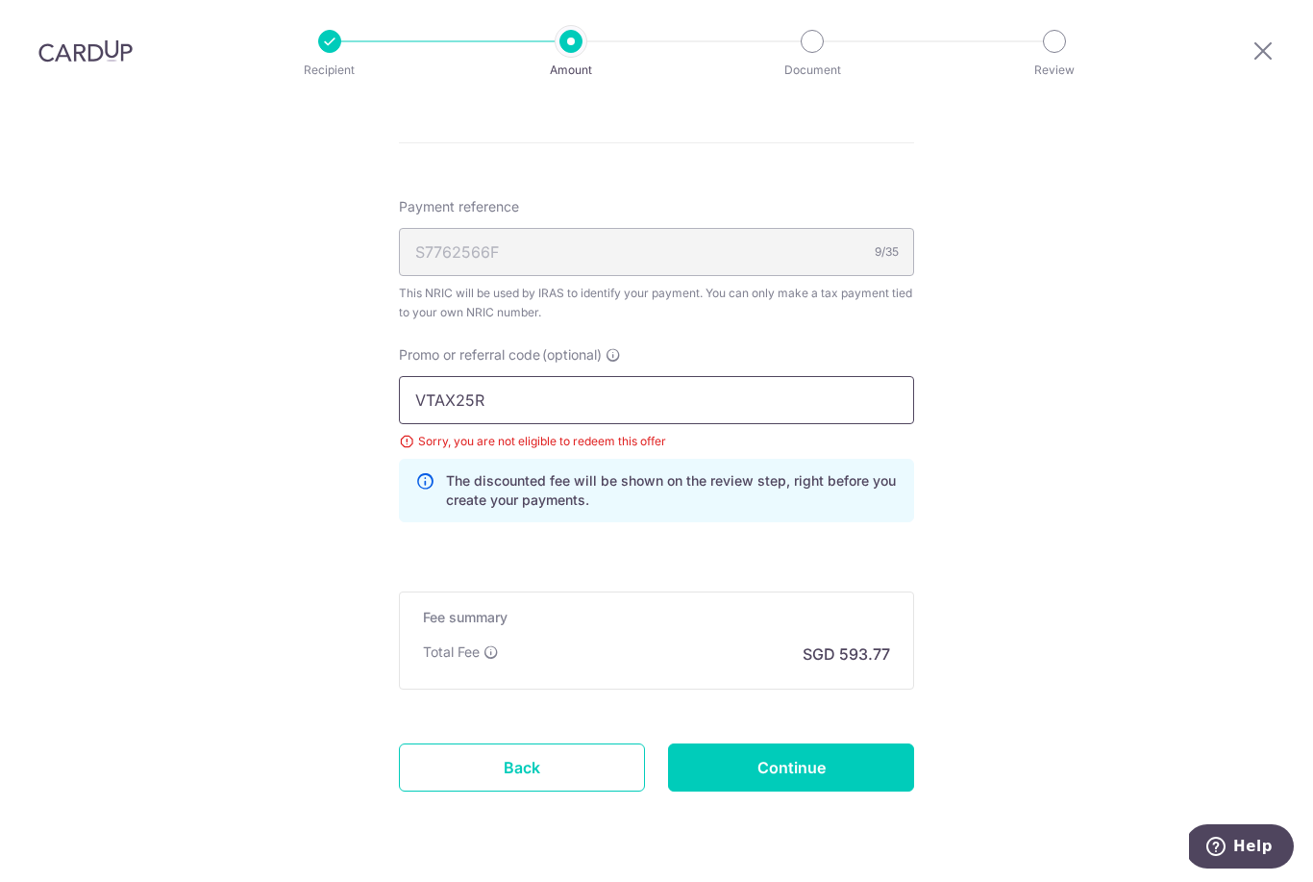
click at [520, 376] on input "VTAX25R" at bounding box center [656, 400] width 515 height 48
type input "V"
type input "VTAX25ONE"
click at [803, 743] on input "Continue" at bounding box center [791, 767] width 246 height 48
type input "Update Schedule"
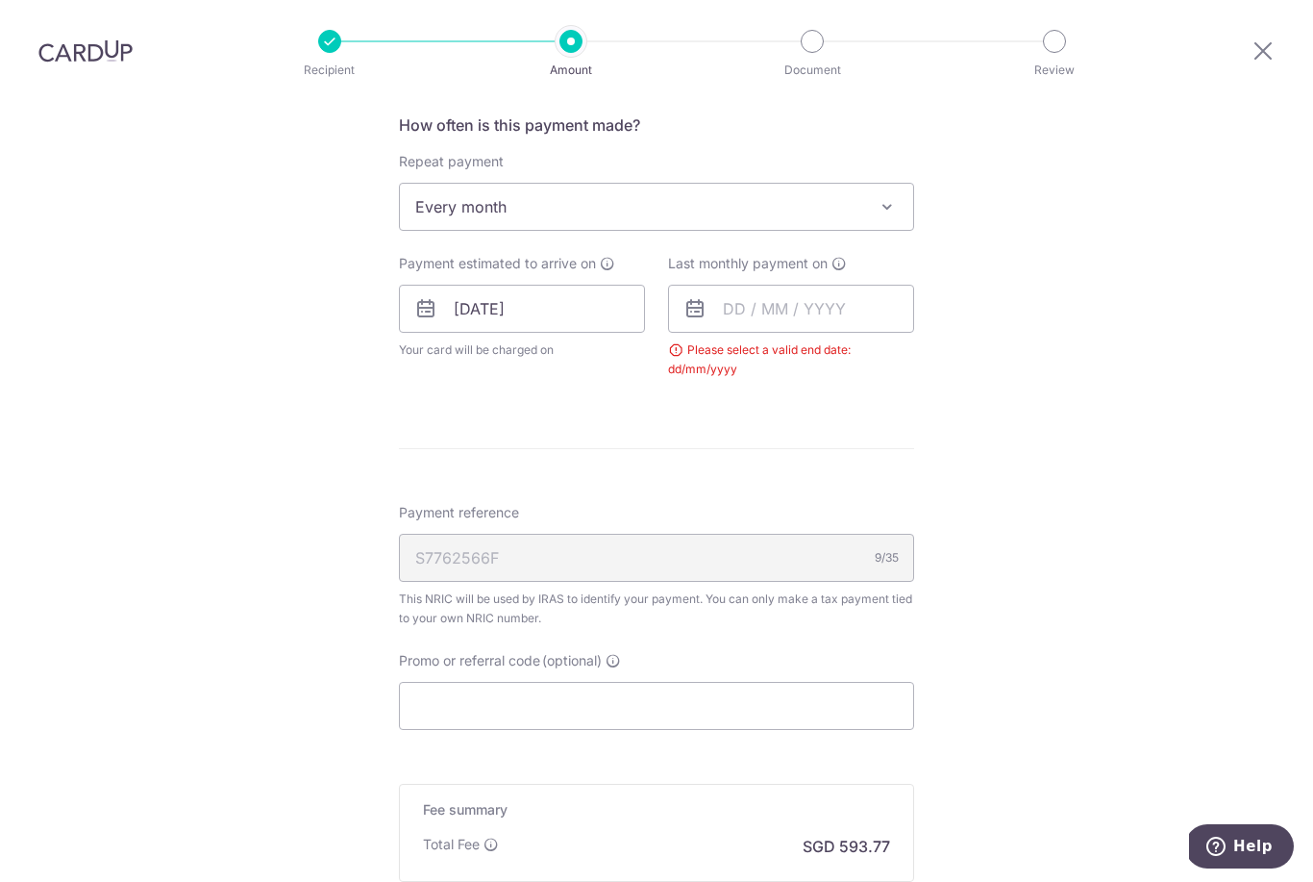
scroll to position [769, 0]
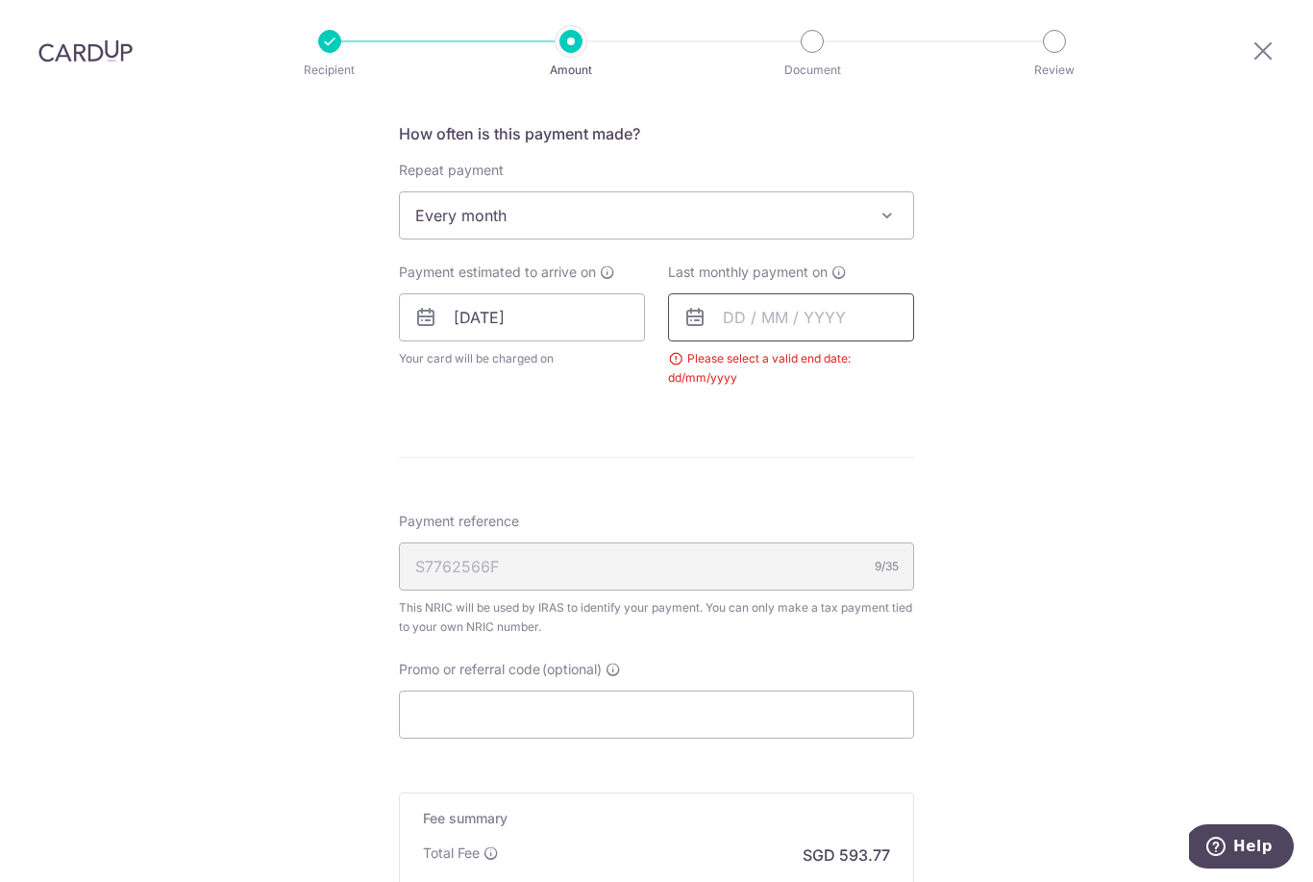
click at [763, 293] on input "text" at bounding box center [791, 317] width 246 height 48
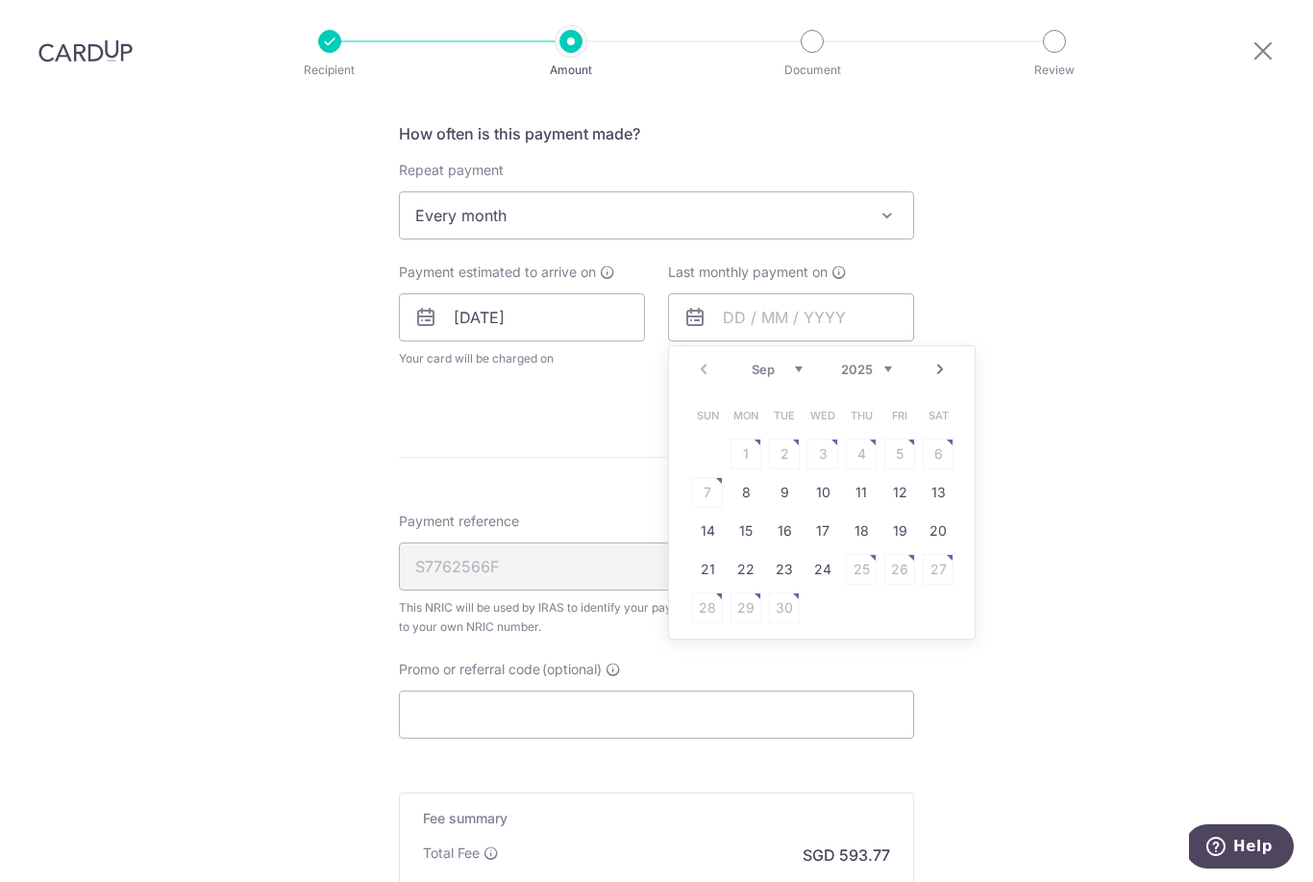
click at [883, 361] on select "2025 2026" at bounding box center [866, 368] width 51 height 15
click at [788, 477] on link "8" at bounding box center [784, 492] width 31 height 31
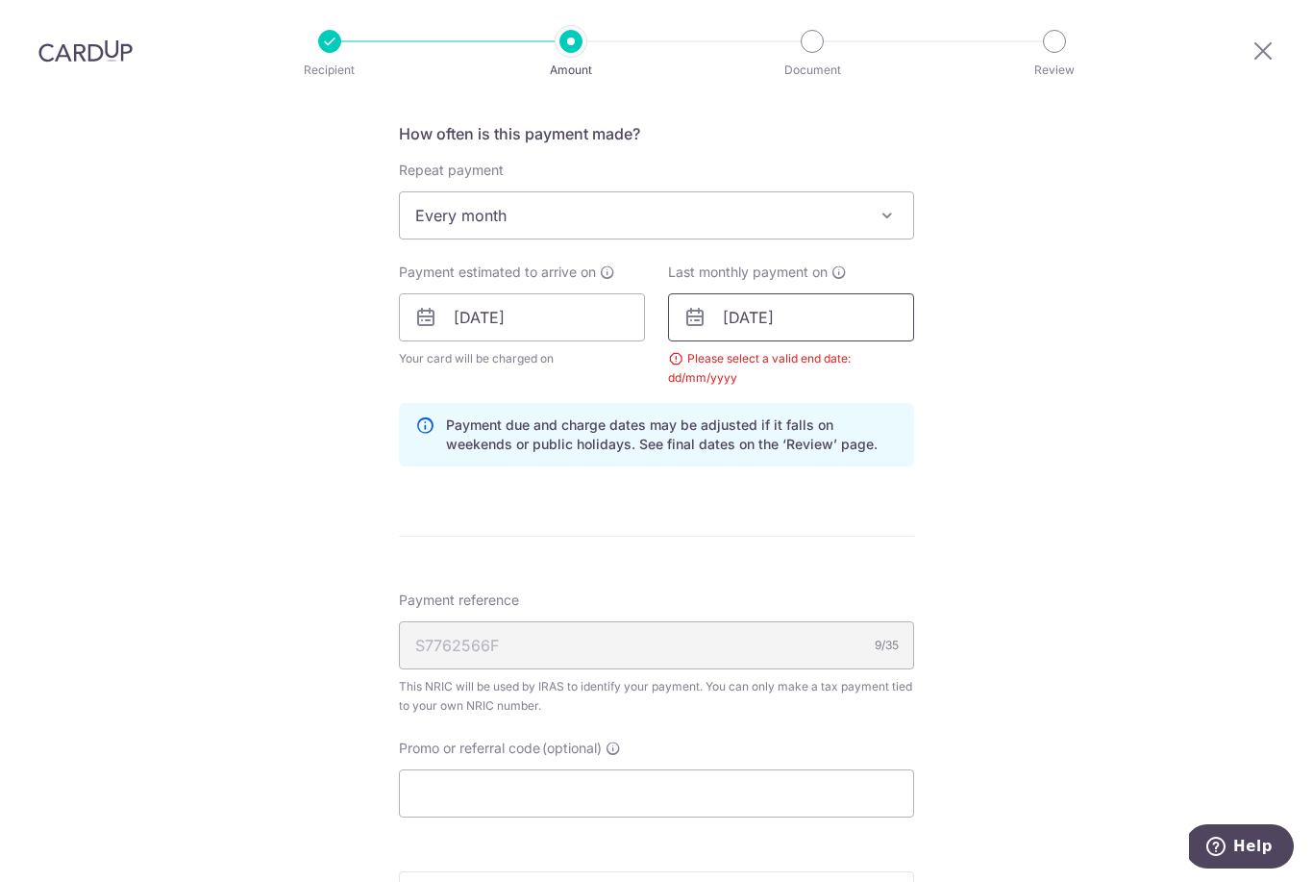
click at [790, 293] on input "[DATE]" at bounding box center [791, 317] width 246 height 48
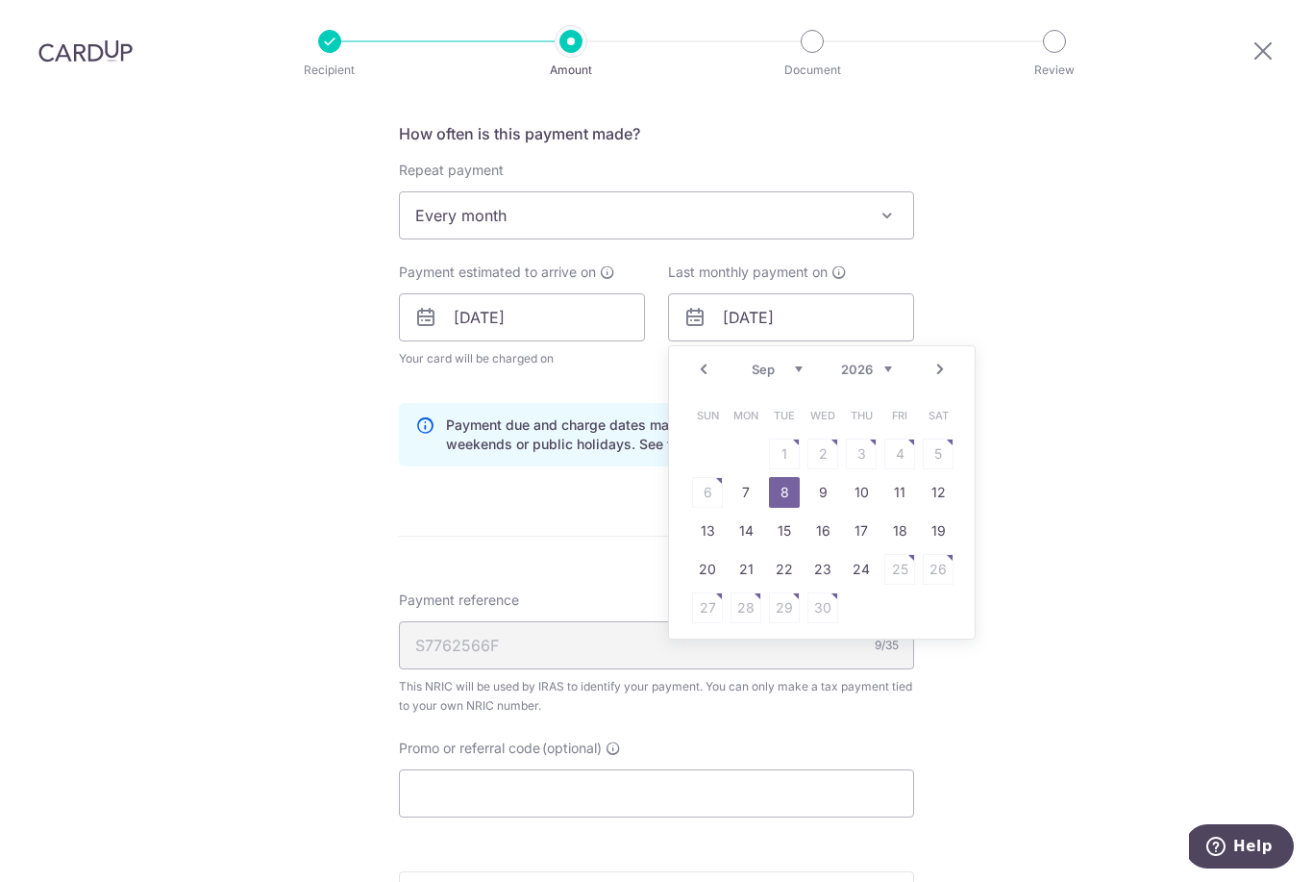
click at [704, 358] on link "Prev" at bounding box center [703, 369] width 23 height 23
click at [938, 477] on link "8" at bounding box center [938, 492] width 31 height 31
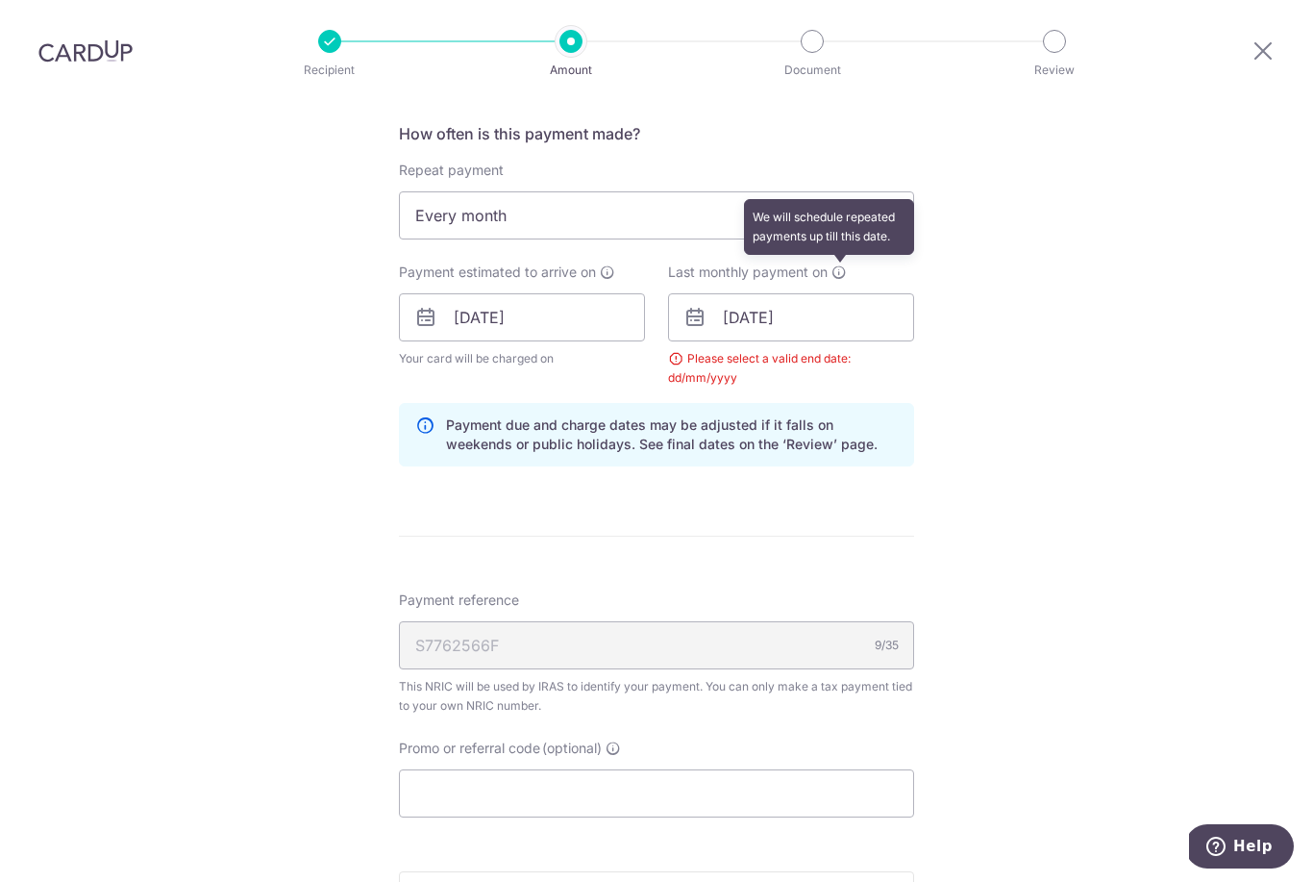
click at [833, 264] on span at bounding box center [839, 271] width 15 height 15
click at [994, 302] on div "Tell us more about your payment Enter one-time or monthly payment amount SGD 22…" at bounding box center [656, 273] width 1313 height 1883
click at [785, 293] on input "[DATE]" at bounding box center [791, 317] width 246 height 48
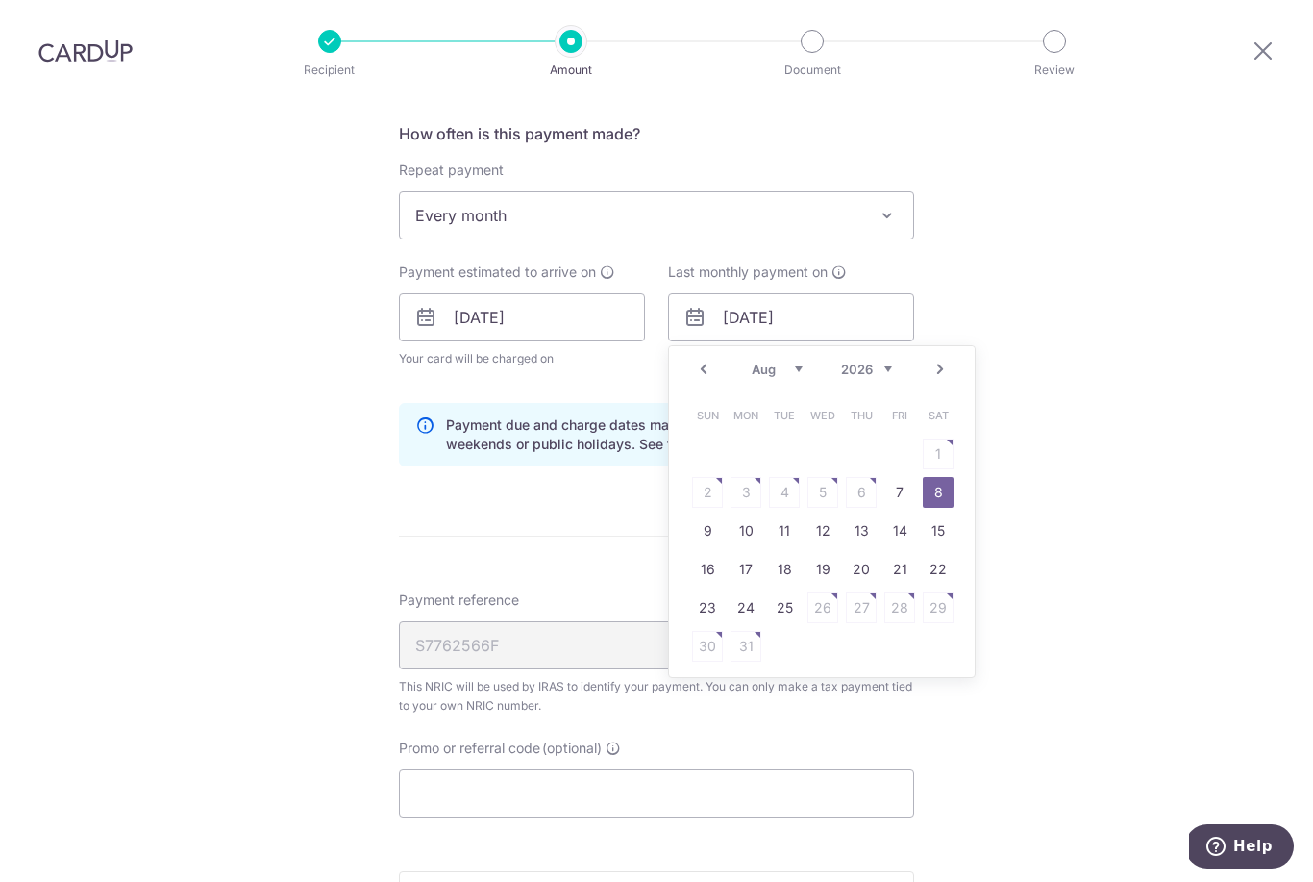
click at [698, 358] on link "Prev" at bounding box center [703, 369] width 23 height 23
click at [709, 358] on link "Prev" at bounding box center [703, 369] width 23 height 23
click at [752, 477] on link "8" at bounding box center [746, 492] width 31 height 31
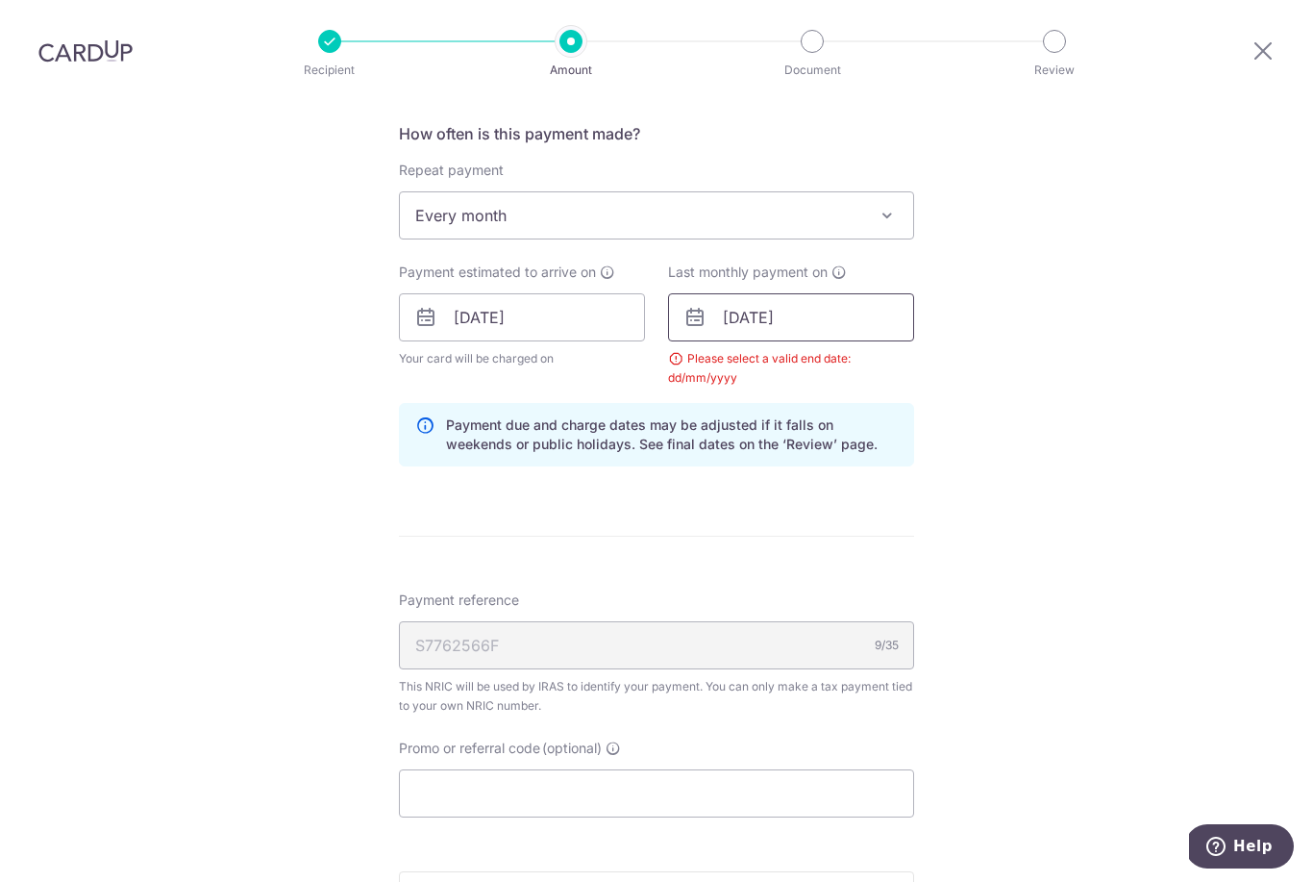
click at [762, 293] on input "[DATE]" at bounding box center [791, 317] width 246 height 48
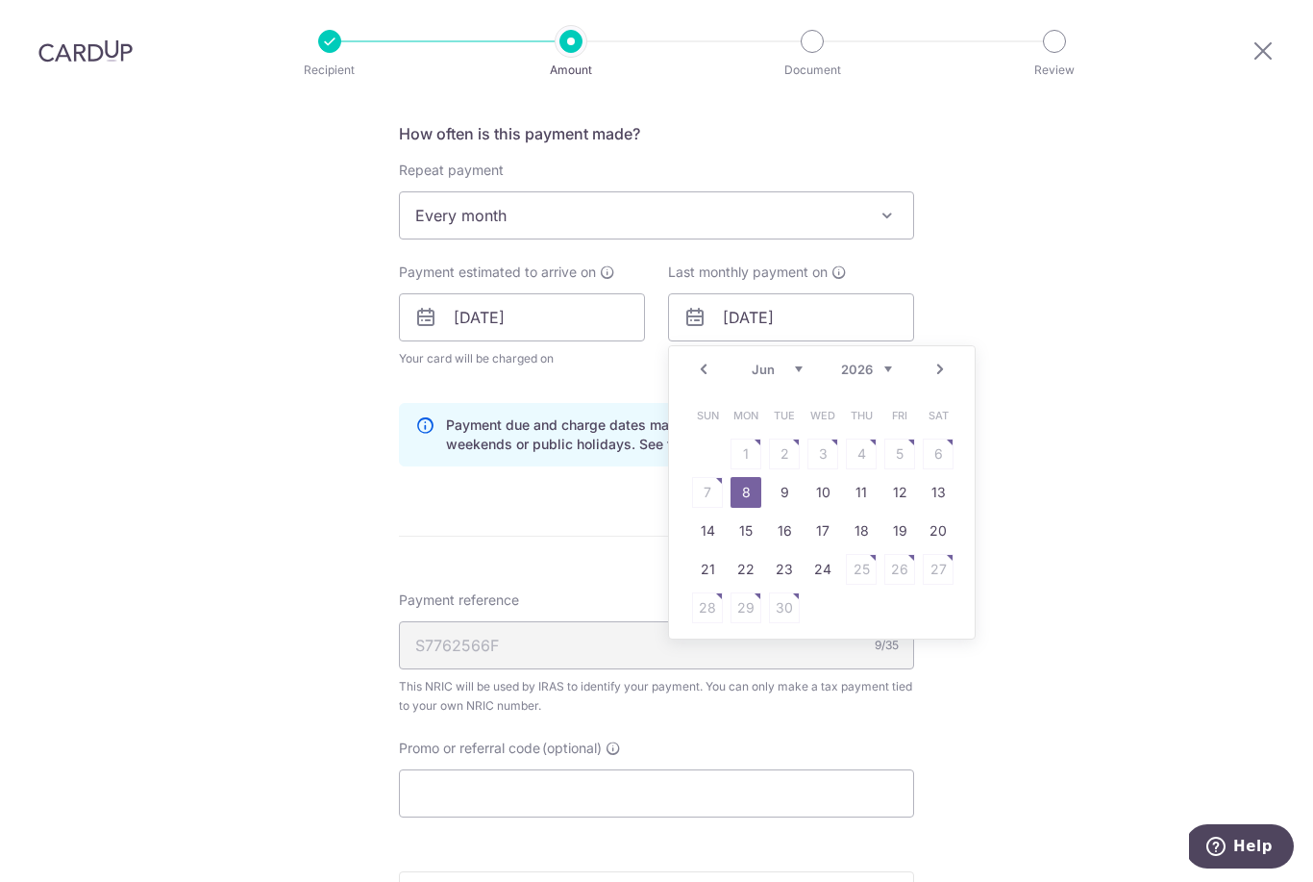
click at [885, 361] on select "2025 2026" at bounding box center [866, 368] width 51 height 15
click at [797, 361] on select "Sep Oct Nov Dec" at bounding box center [777, 368] width 51 height 15
click at [888, 346] on div "Prev Next Sep Oct Nov [DATE] 2026" at bounding box center [822, 369] width 306 height 46
click at [864, 361] on select "2025 2026" at bounding box center [866, 368] width 51 height 15
click at [774, 361] on select "Jan Feb Mar Apr May Jun [DATE] Aug Sep Oct" at bounding box center [777, 368] width 51 height 15
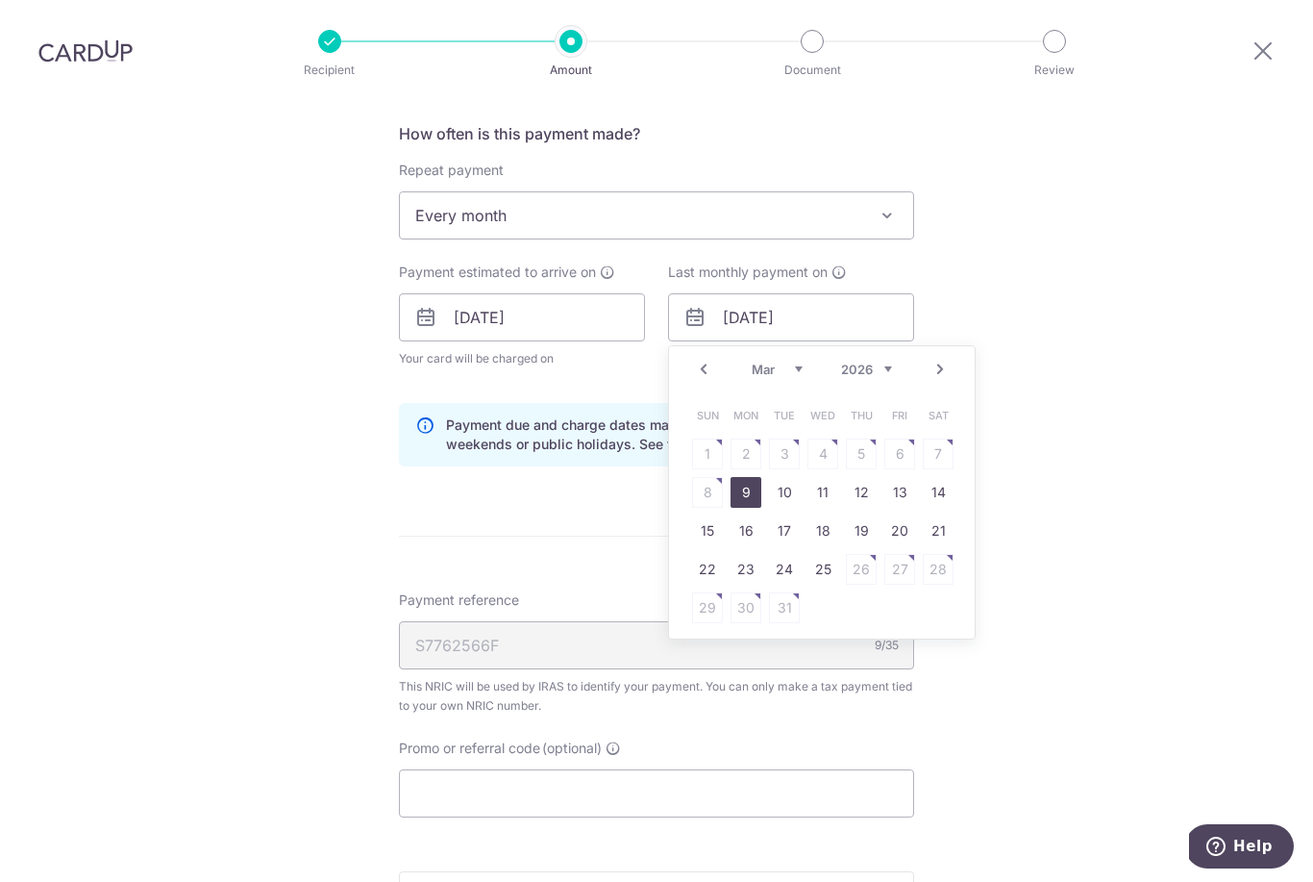
click at [743, 477] on link "9" at bounding box center [746, 492] width 31 height 31
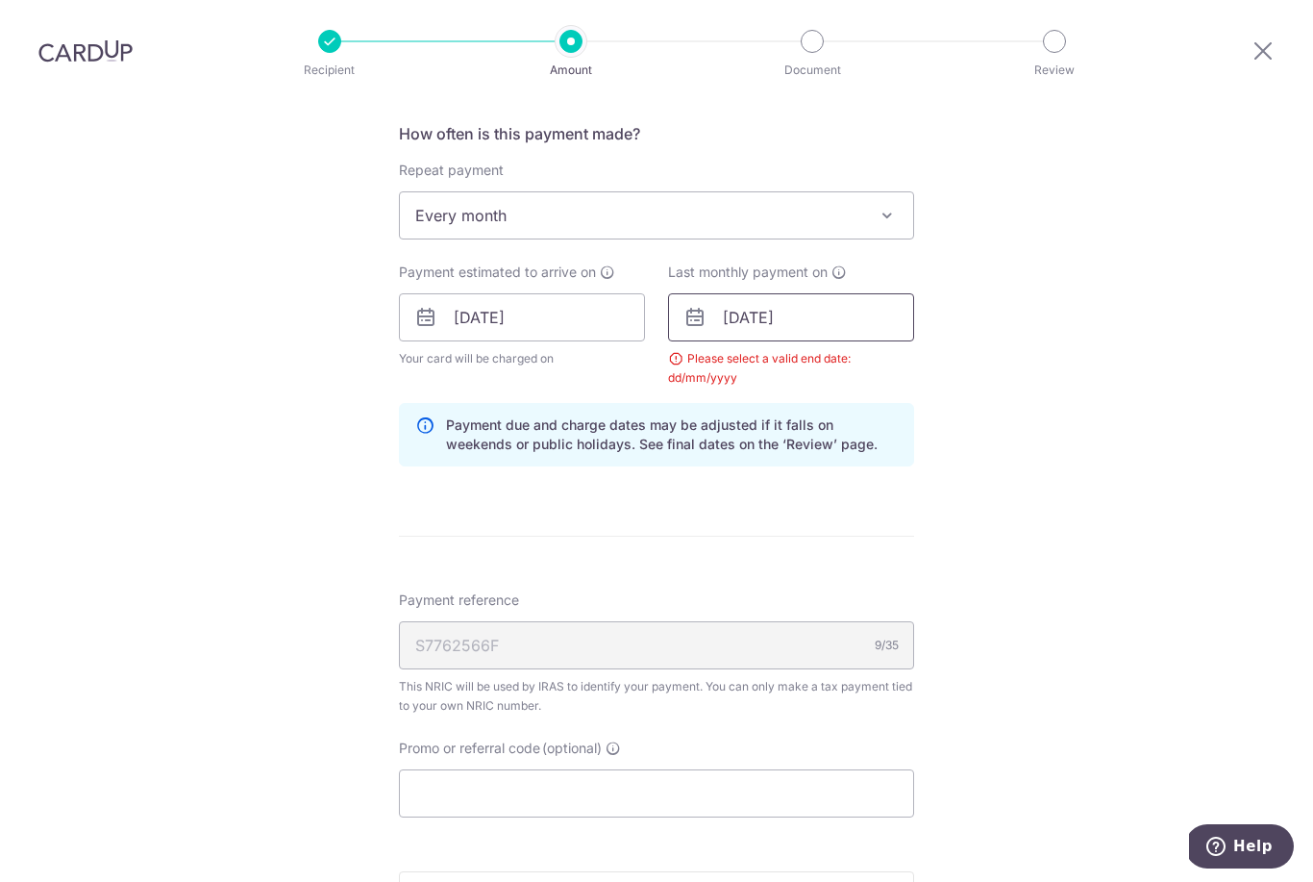
click at [775, 293] on input "09/03/2026" at bounding box center [791, 317] width 246 height 48
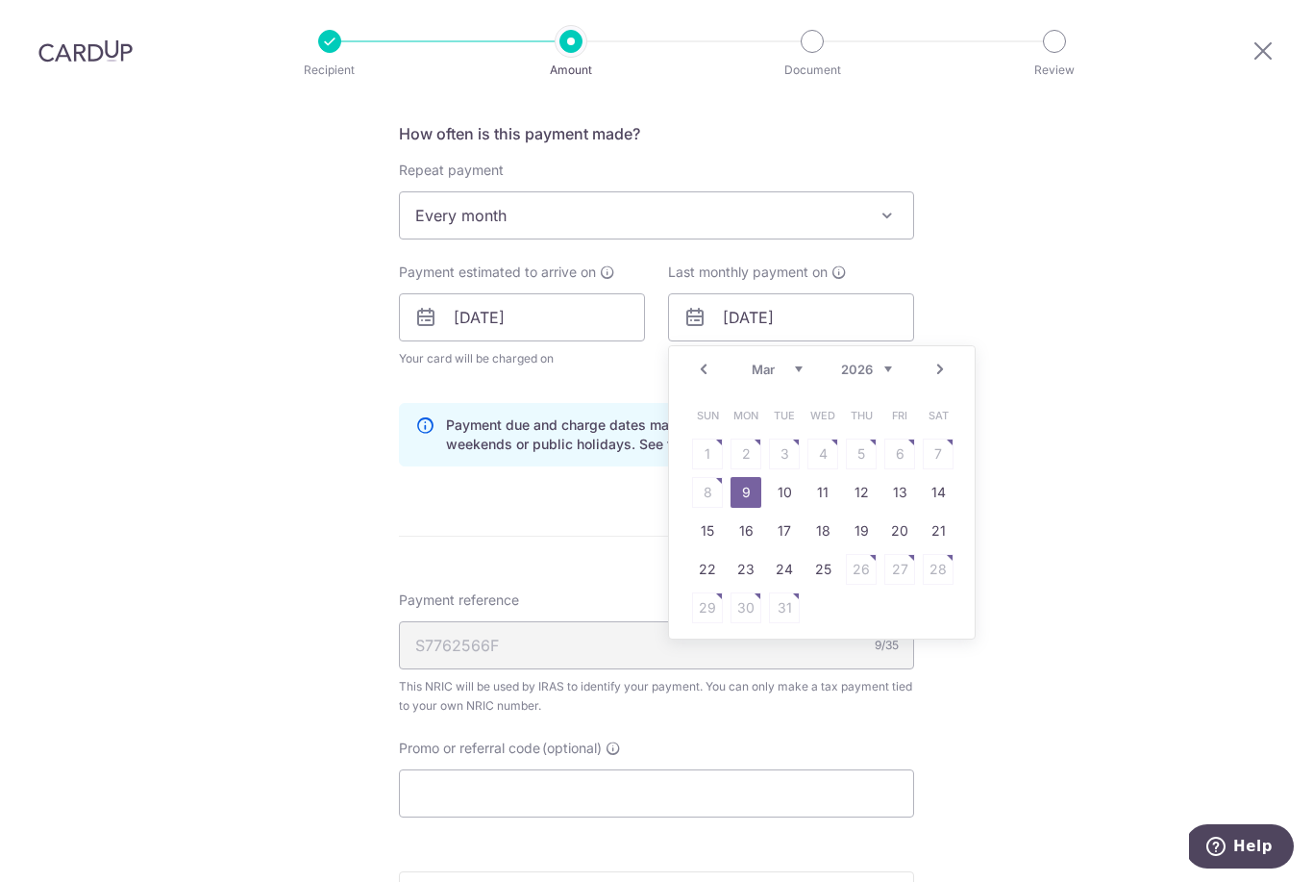
click at [791, 361] on select "Jan Feb Mar Apr May Jun [DATE] Aug Sep Oct" at bounding box center [777, 368] width 51 height 15
click at [760, 477] on link "9" at bounding box center [746, 492] width 31 height 31
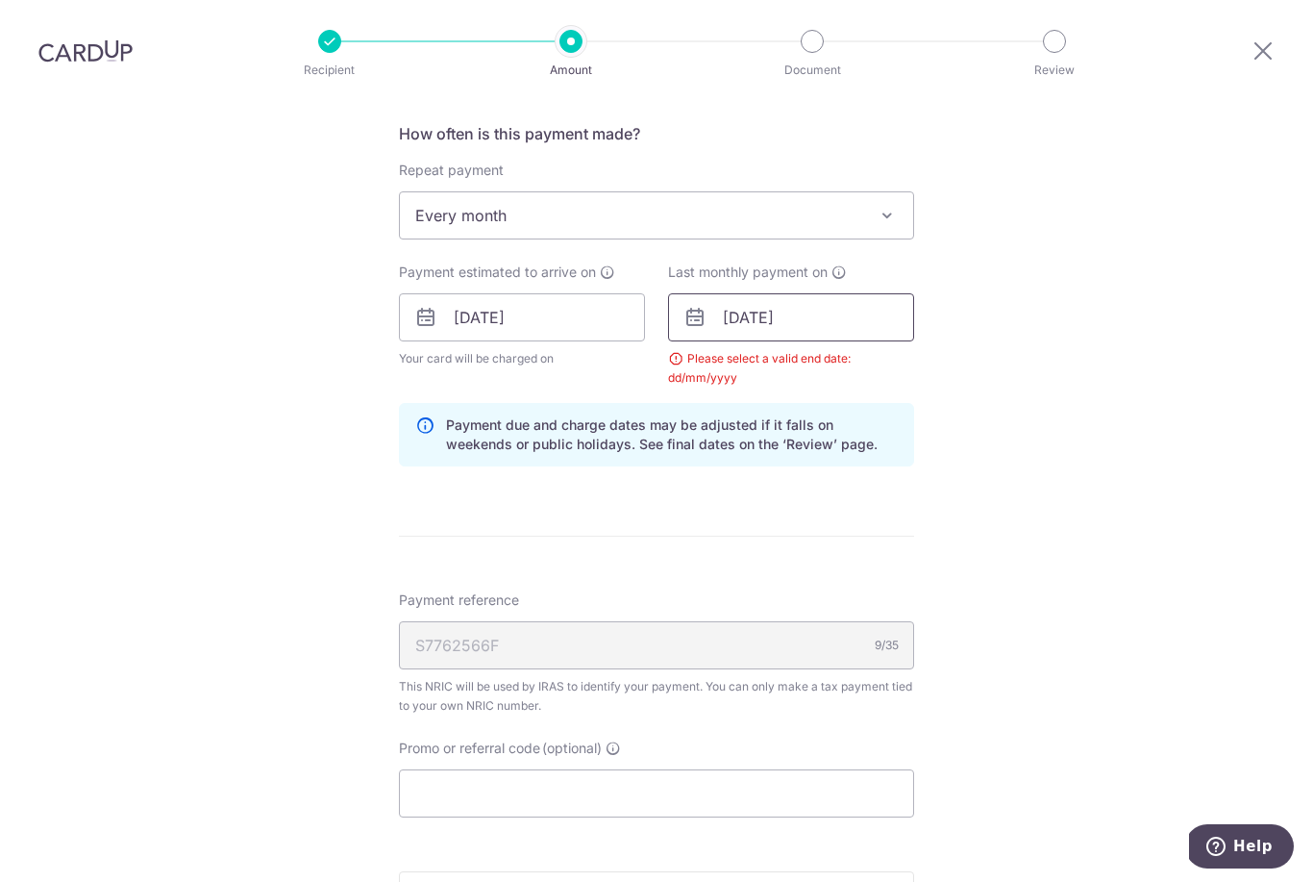
click at [793, 293] on input "09/02/2026" at bounding box center [791, 317] width 246 height 48
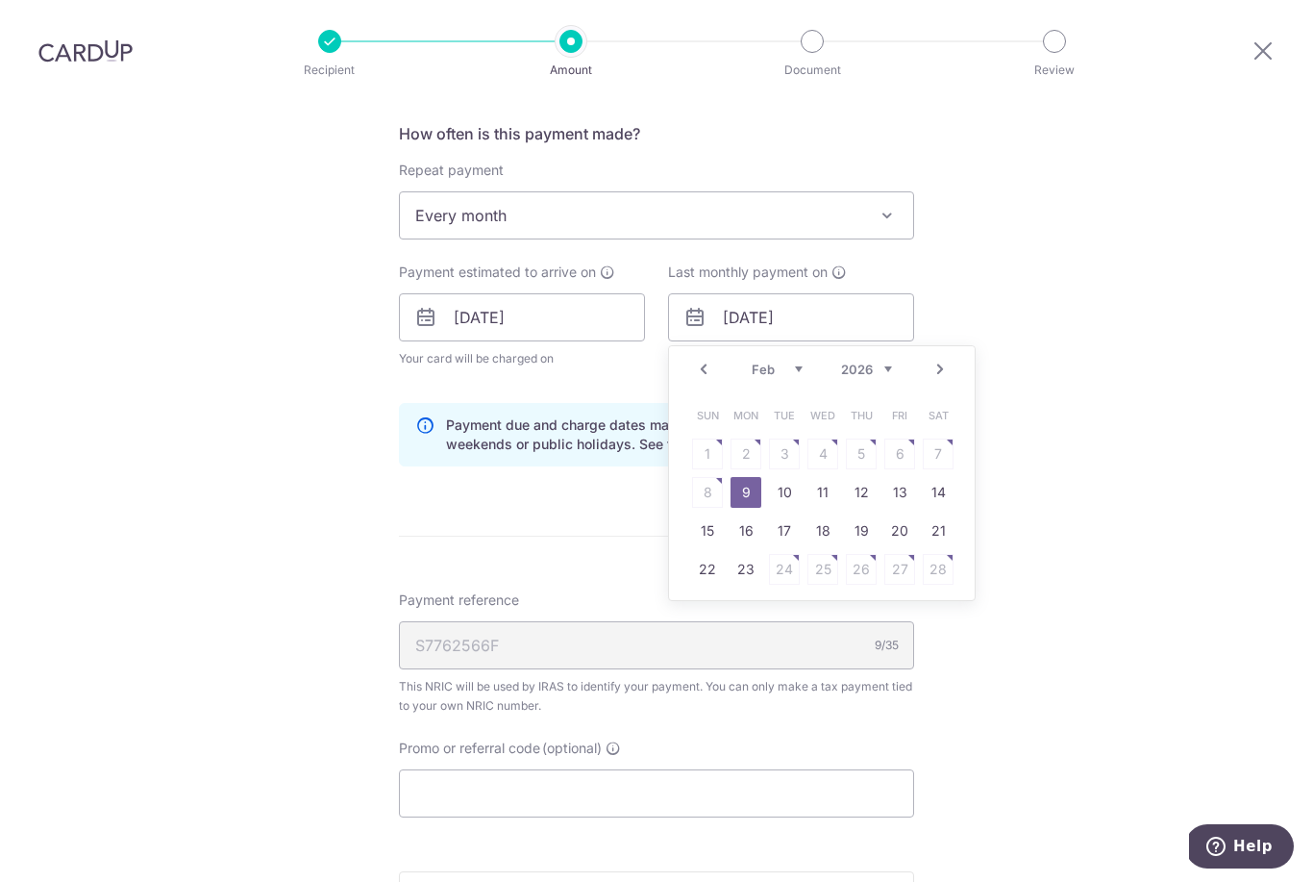
click at [782, 361] on select "Jan Feb Mar Apr May Jun [DATE] Aug Sep Oct" at bounding box center [777, 368] width 51 height 15
click at [825, 477] on link "7" at bounding box center [823, 492] width 31 height 31
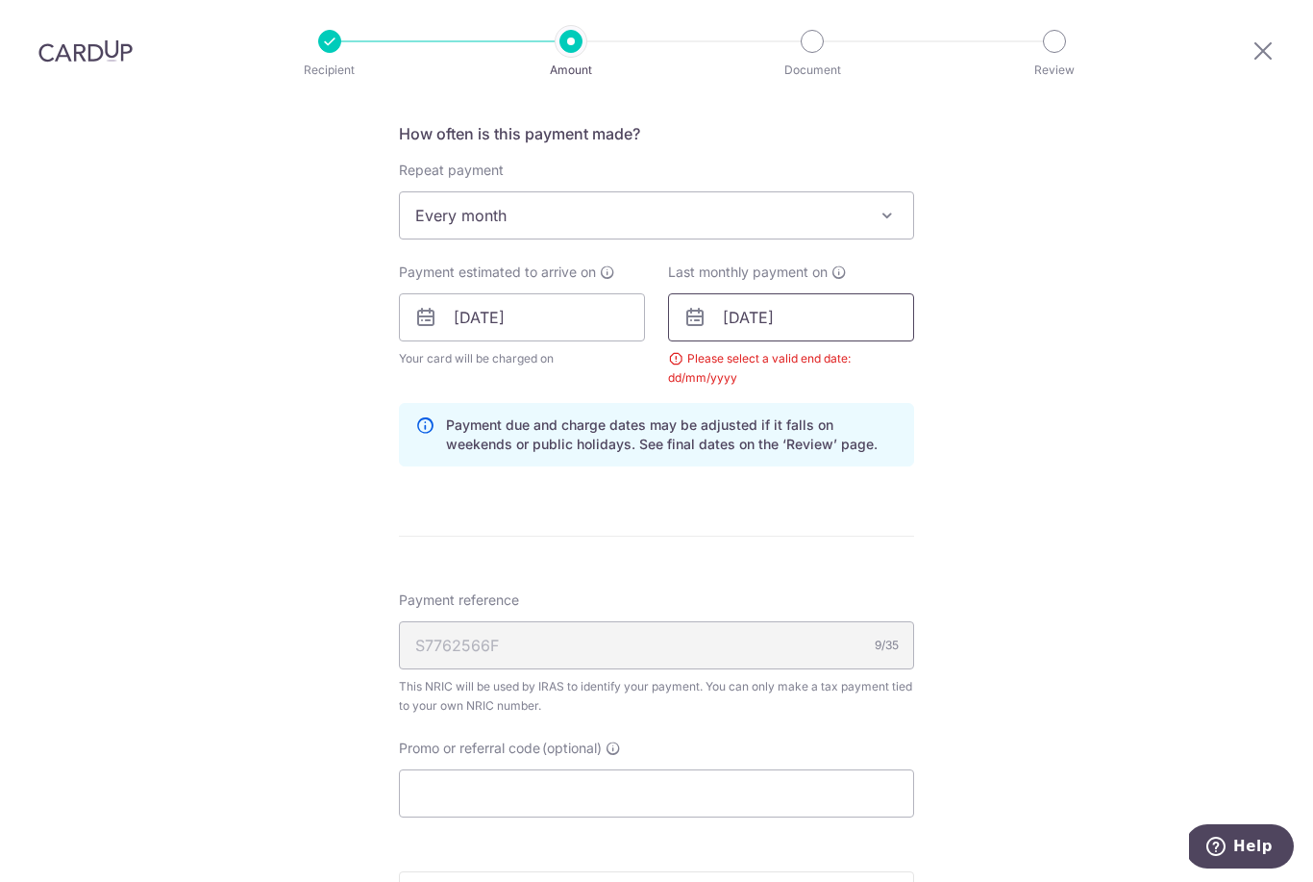
click at [786, 293] on input "07/01/2026" at bounding box center [791, 317] width 246 height 48
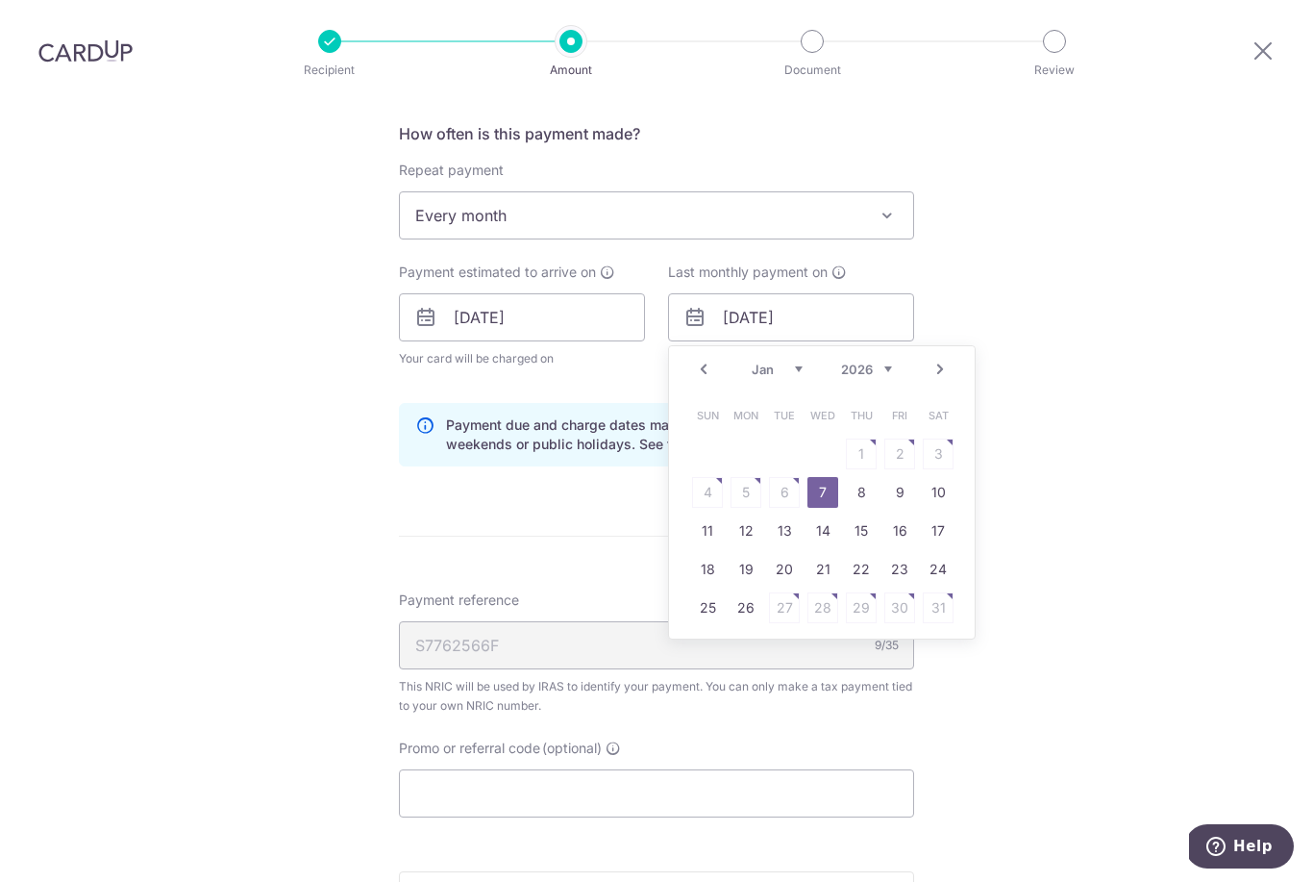
click at [885, 361] on select "2025 2026" at bounding box center [866, 368] width 51 height 15
click at [800, 346] on div "Prev Next Sep Oct Nov [DATE] 2026" at bounding box center [822, 369] width 306 height 46
click at [774, 361] on select "Sep Oct Nov Dec" at bounding box center [777, 368] width 51 height 15
click at [756, 477] on link "8" at bounding box center [746, 492] width 31 height 31
type input "[DATE]"
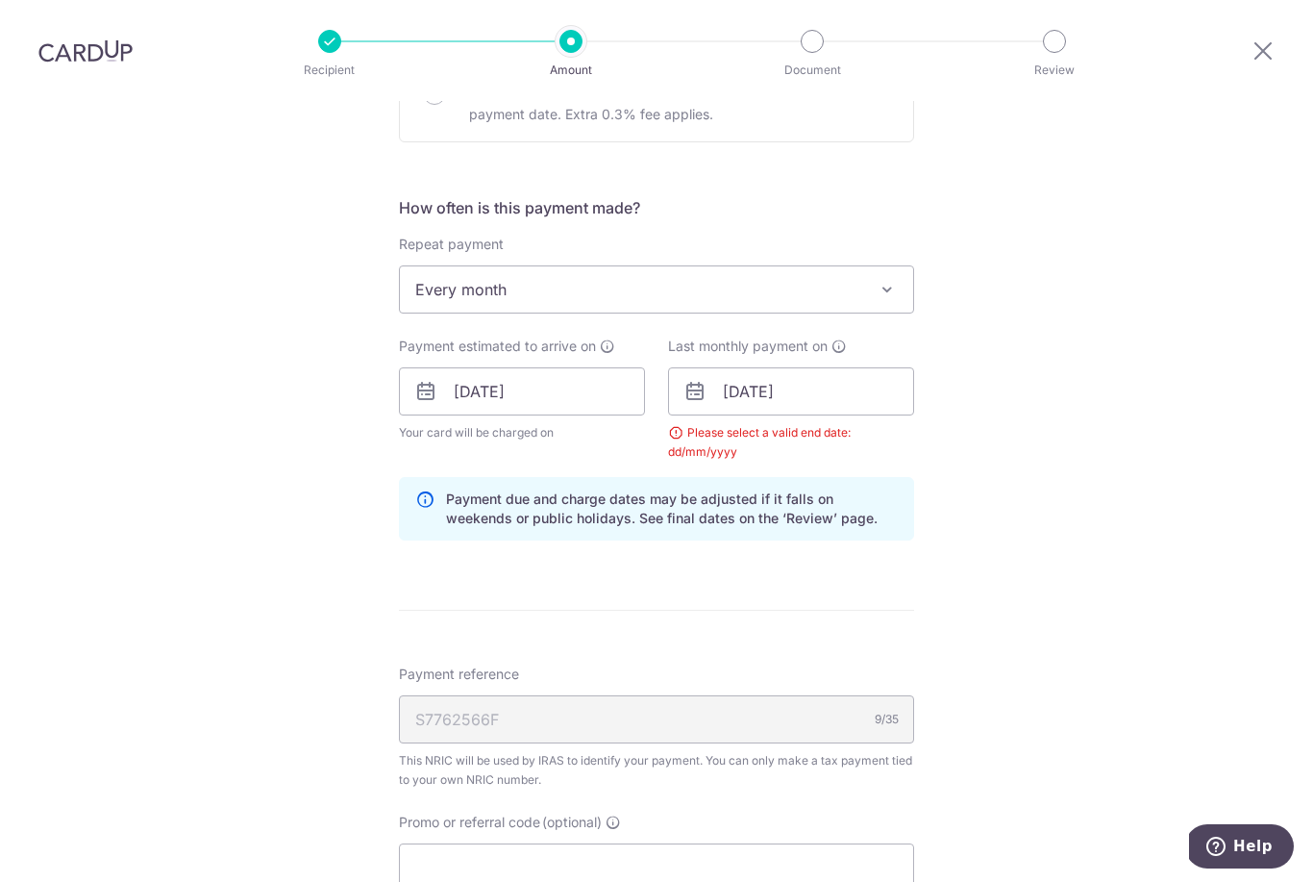
scroll to position [671, 0]
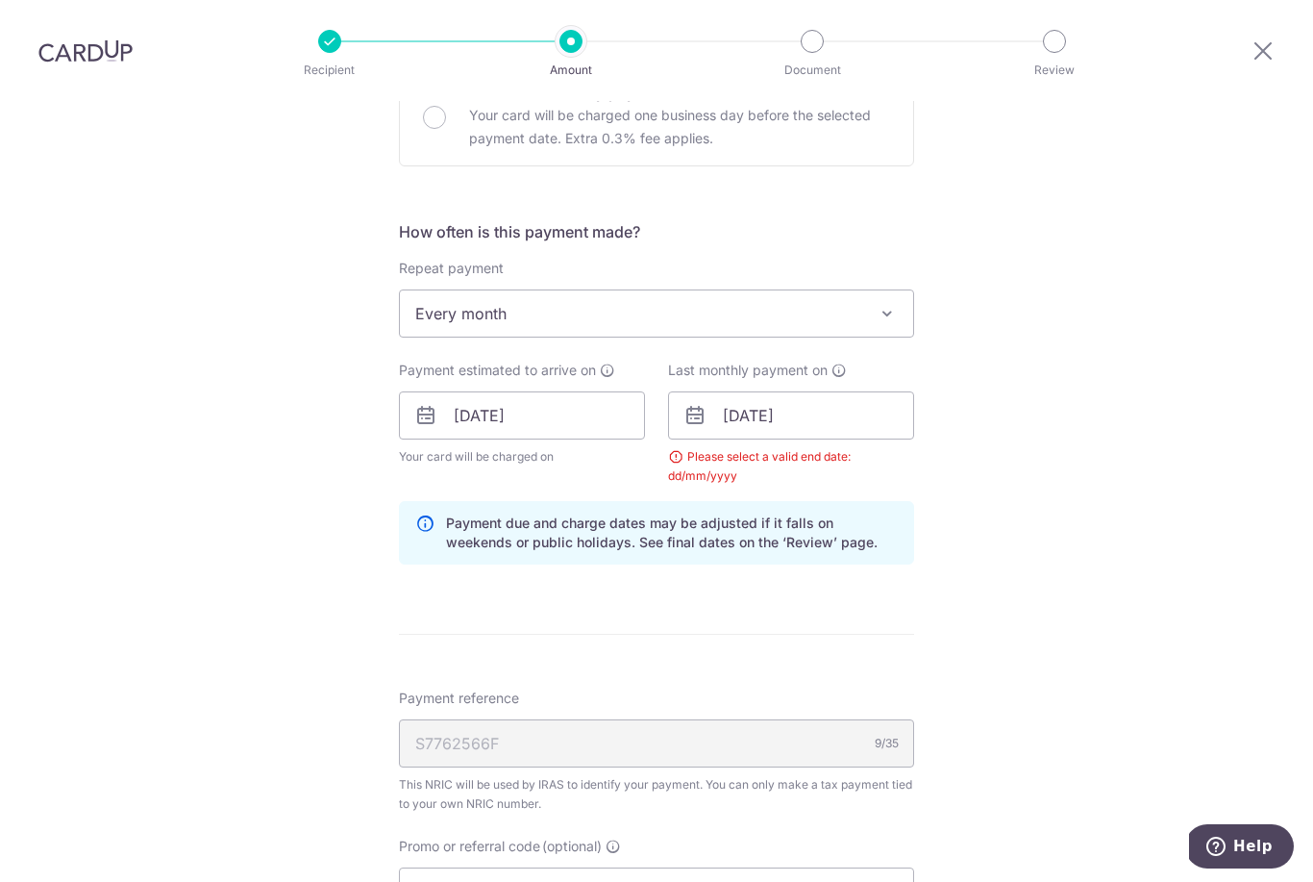
click at [755, 290] on span "Every month" at bounding box center [656, 313] width 513 height 46
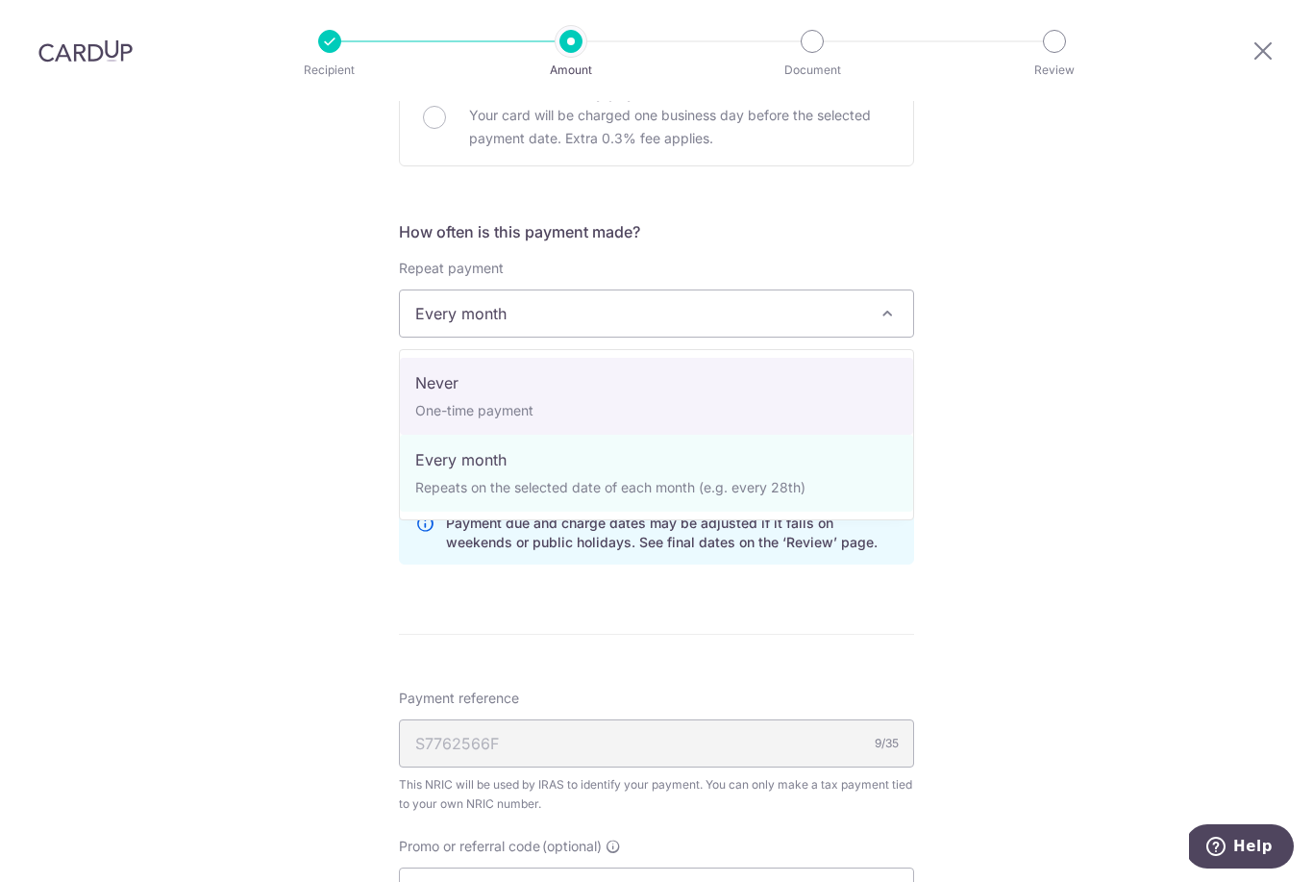
select select "1"
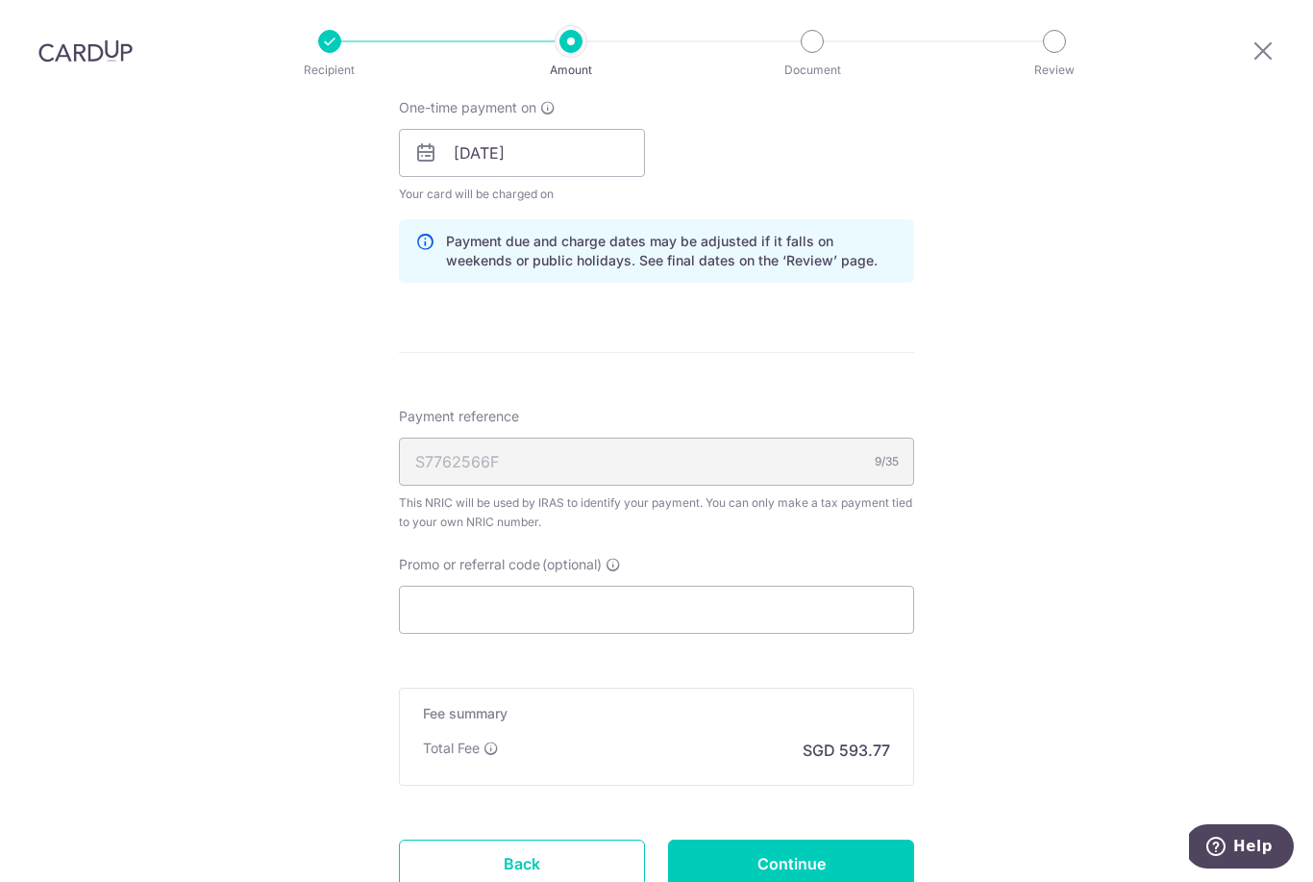
scroll to position [936, 0]
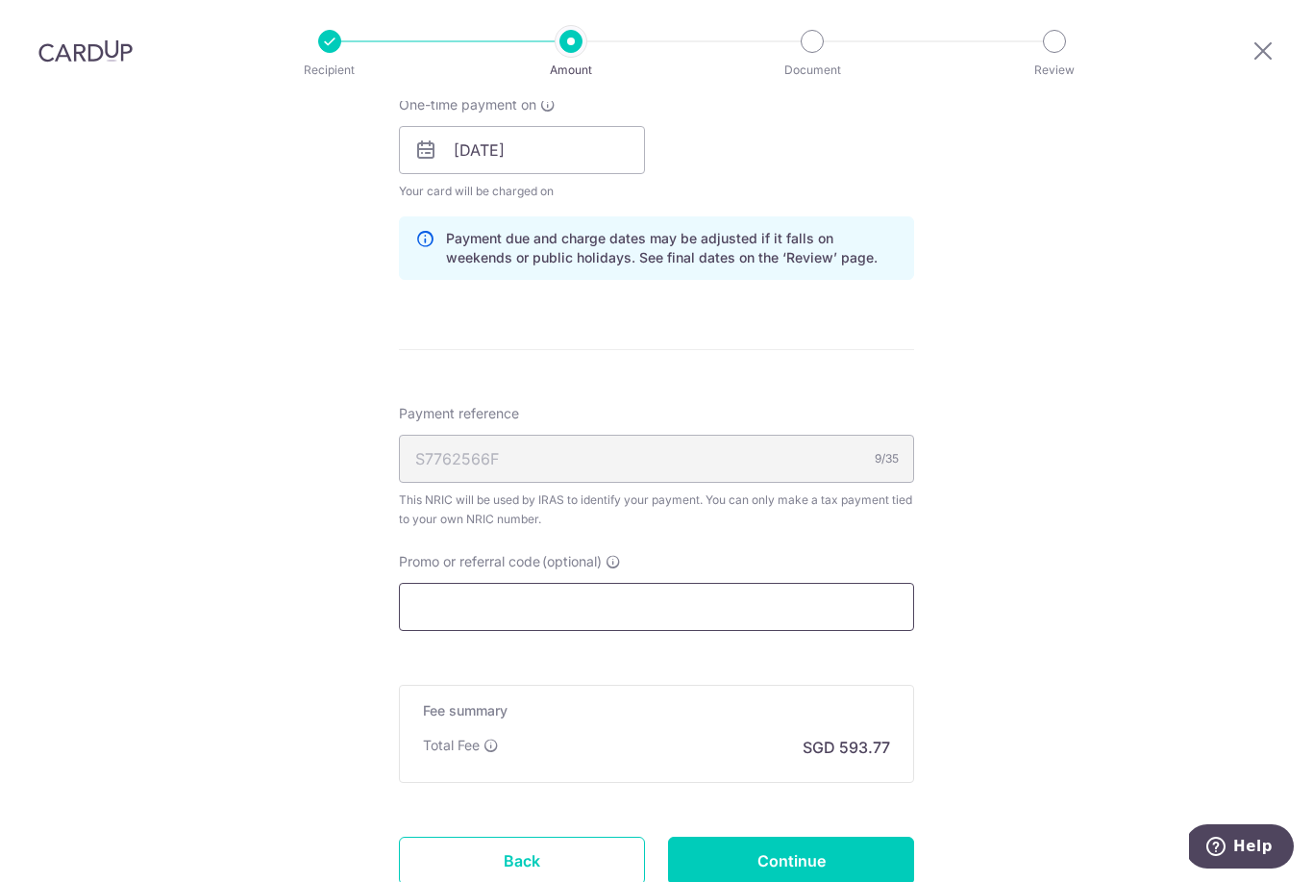
click at [710, 583] on input "Promo or referral code (optional)" at bounding box center [656, 607] width 515 height 48
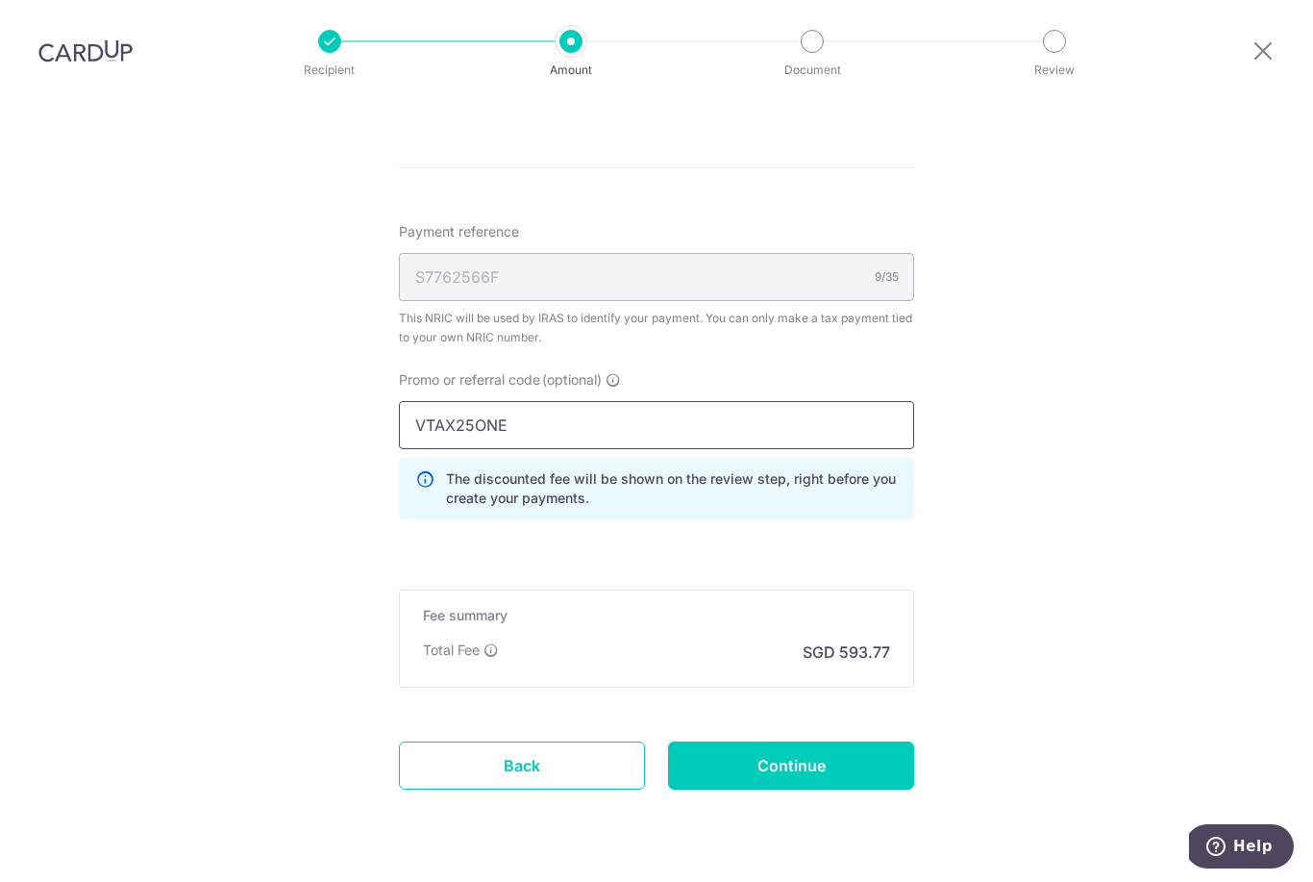
scroll to position [1116, 0]
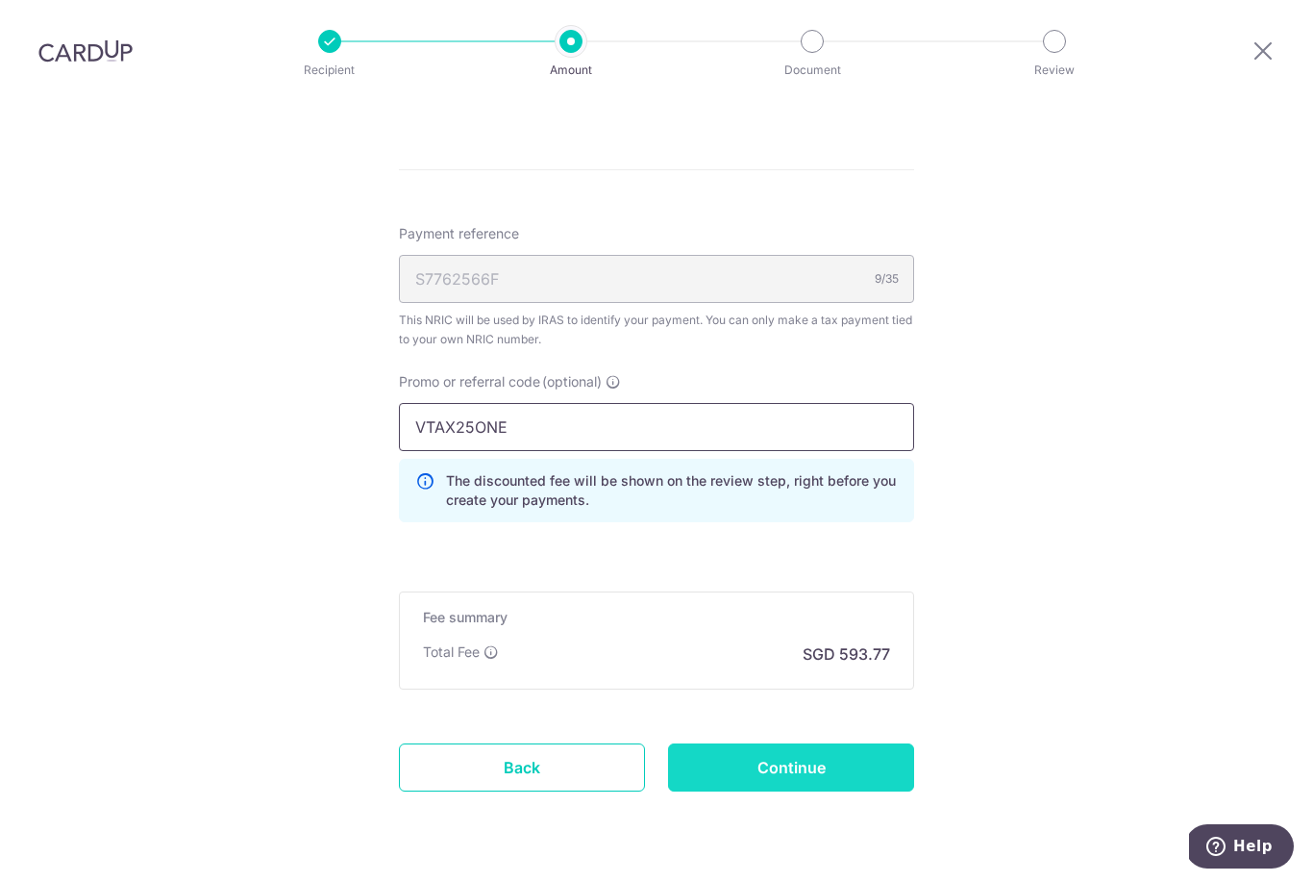
type input "VTAX25ONE"
click at [808, 743] on input "Continue" at bounding box center [791, 767] width 246 height 48
type input "Update Schedule"
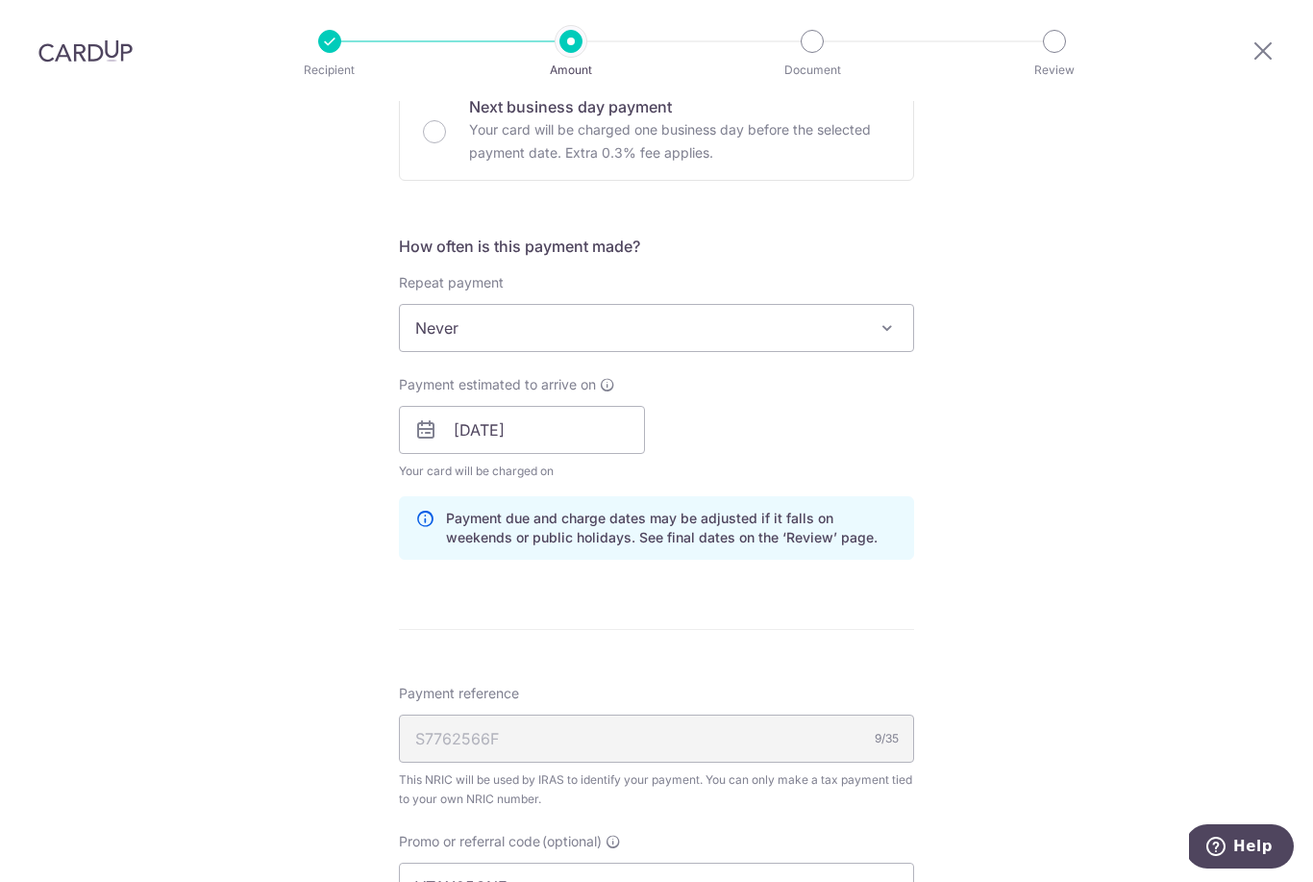
scroll to position [659, 0]
click at [837, 303] on span "Never" at bounding box center [656, 326] width 513 height 46
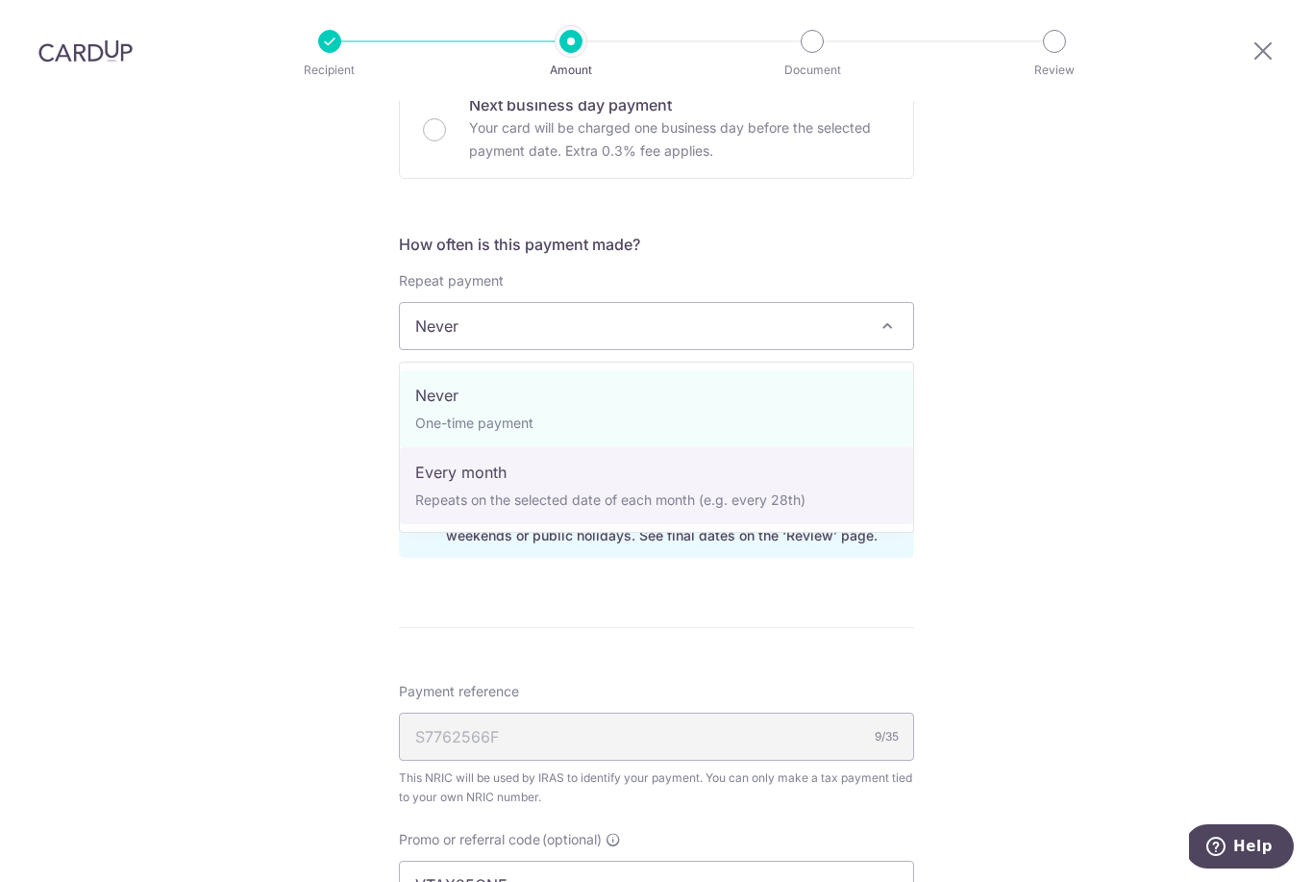
select select "3"
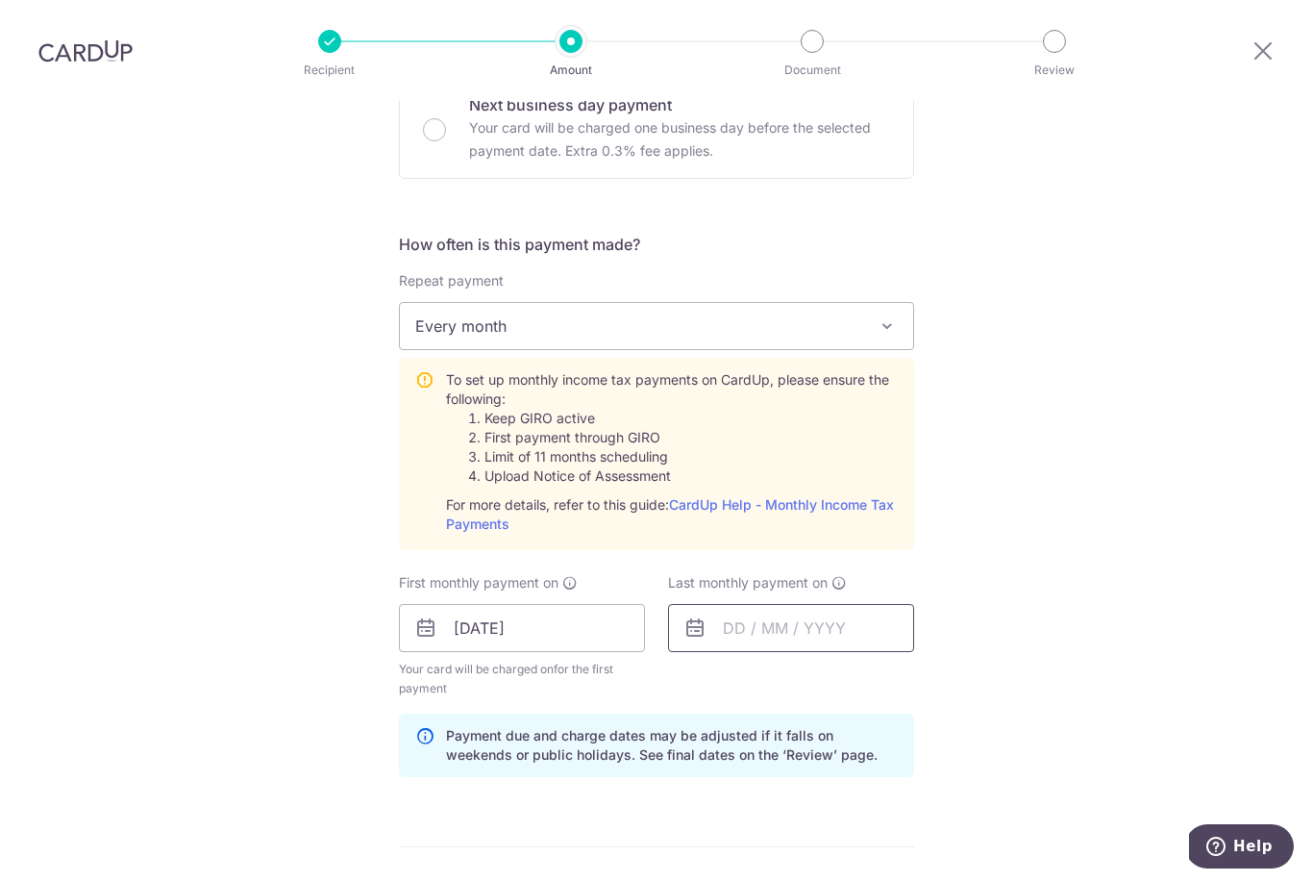
click at [801, 604] on input "text" at bounding box center [791, 628] width 246 height 48
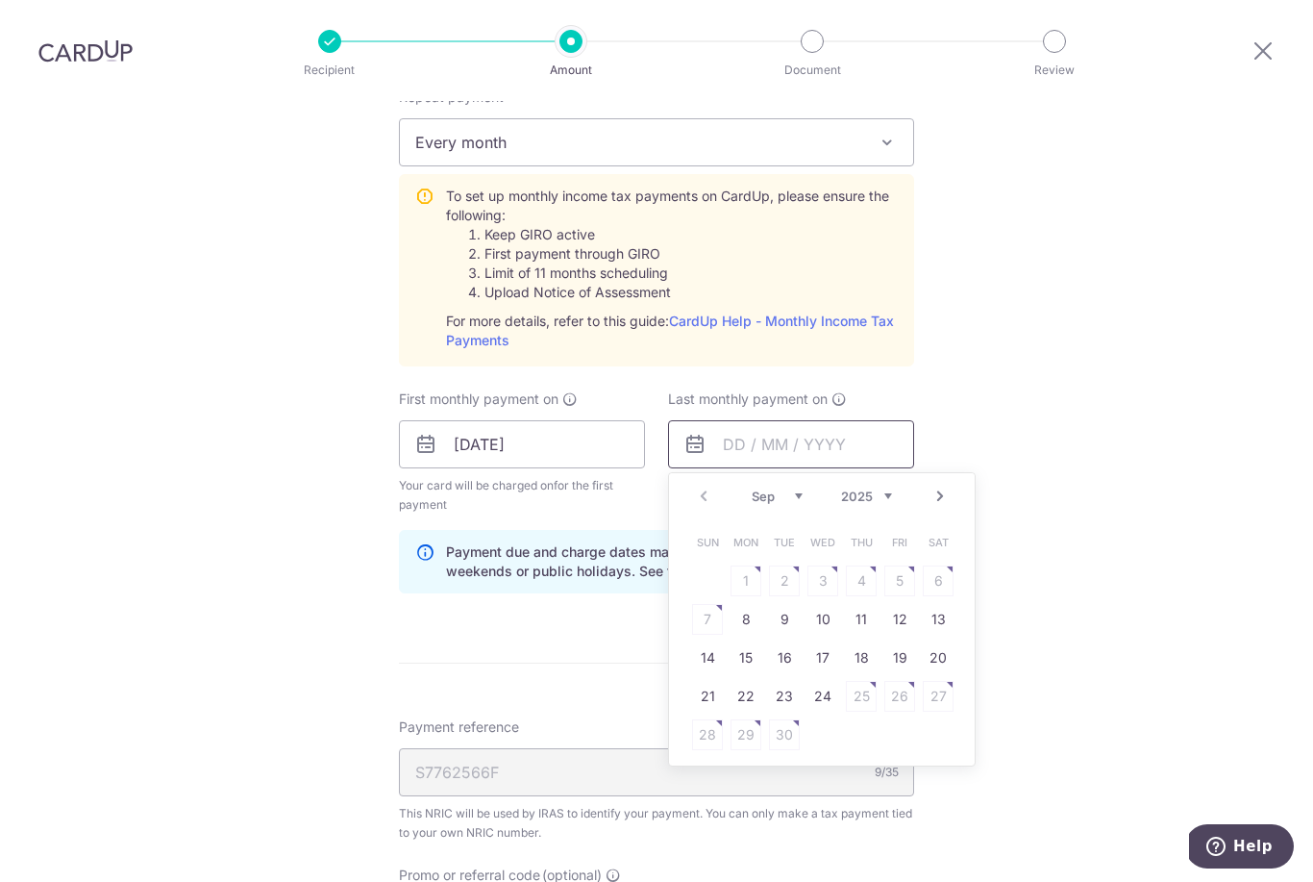
scroll to position [844, 0]
click at [709, 471] on div "Prev Next Sep Oct Nov [DATE] 2026" at bounding box center [822, 494] width 306 height 46
click at [706, 471] on div "Prev Next Sep Oct Nov [DATE] 2026" at bounding box center [822, 494] width 306 height 46
click at [711, 471] on div "Prev Next Sep Oct Nov [DATE] 2026" at bounding box center [822, 494] width 306 height 46
click at [883, 486] on select "2025 2026" at bounding box center [866, 493] width 51 height 15
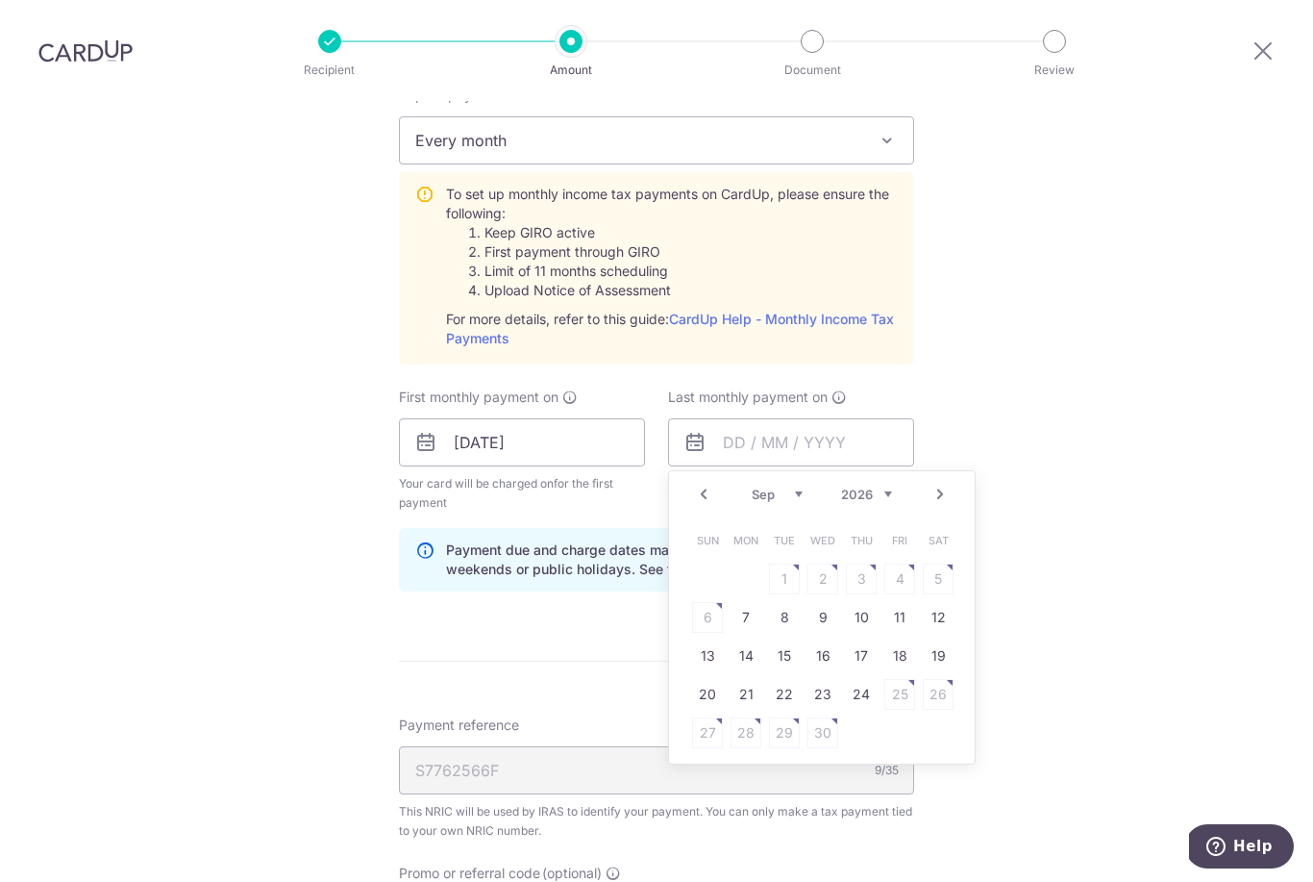
click at [785, 486] on select "Jan Feb Mar Apr May Jun [DATE] Aug Sep Oct" at bounding box center [777, 493] width 51 height 15
click at [944, 602] on link "8" at bounding box center [938, 617] width 31 height 31
type input "[DATE]"
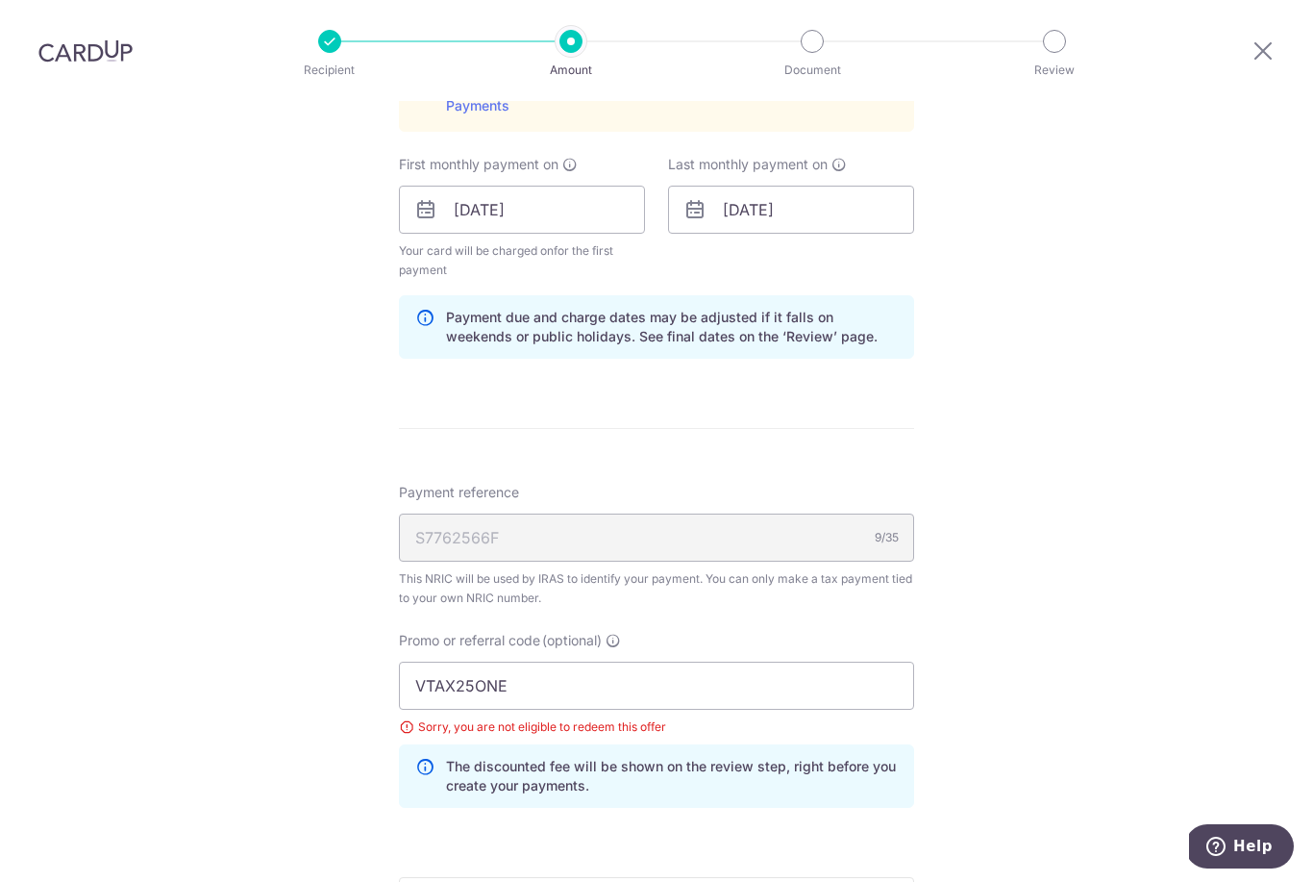
scroll to position [1091, 0]
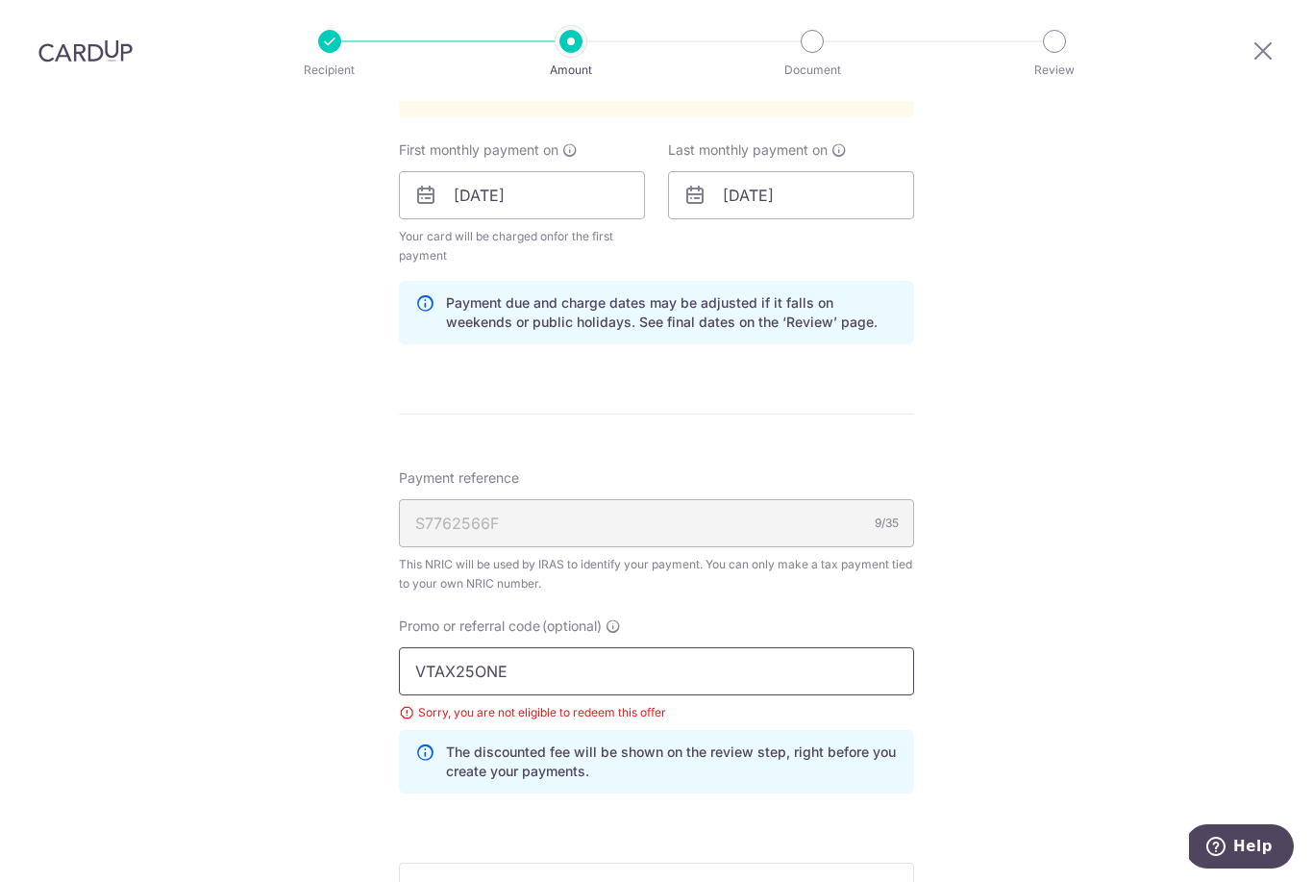
click at [621, 647] on input "VTAX25ONE" at bounding box center [656, 671] width 515 height 48
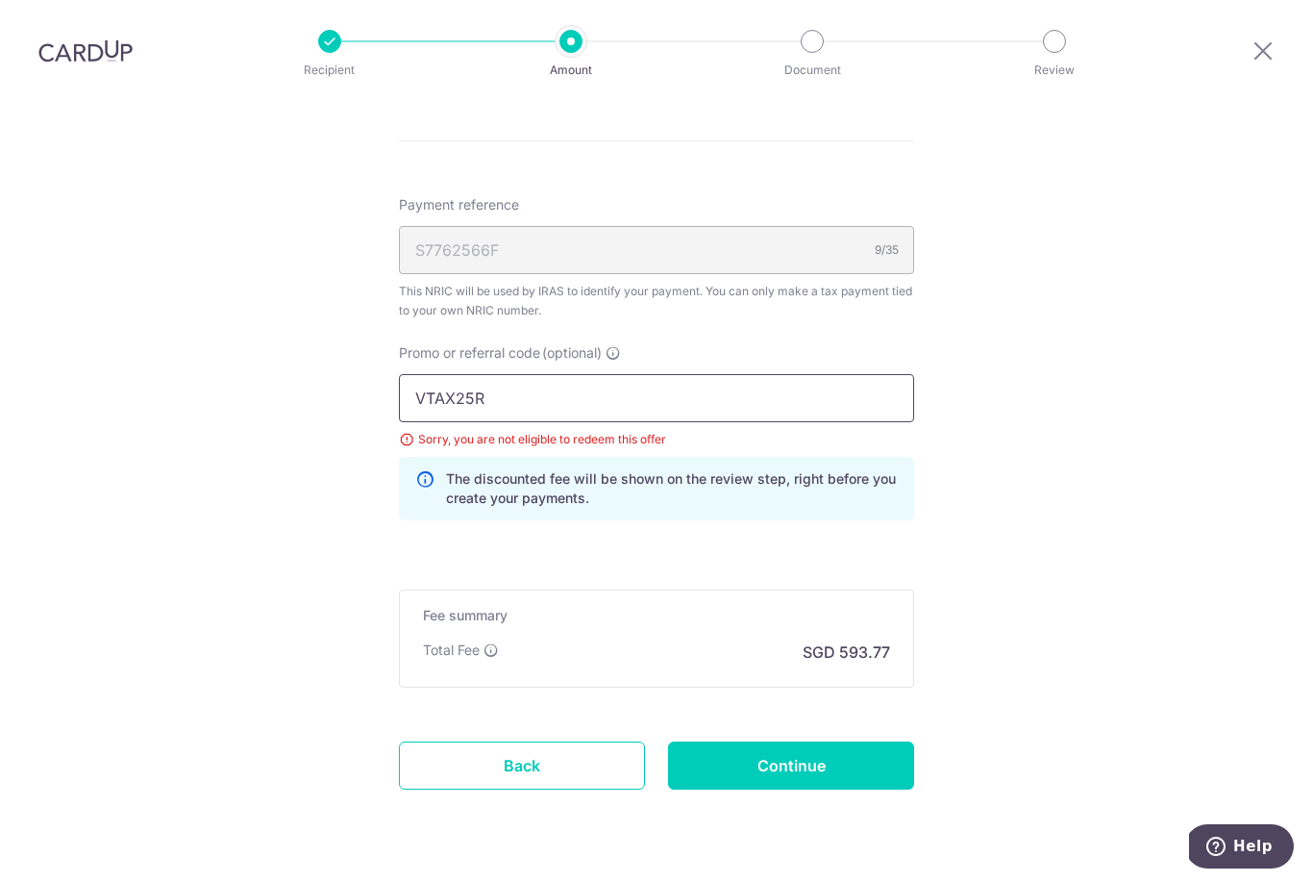
scroll to position [1362, 0]
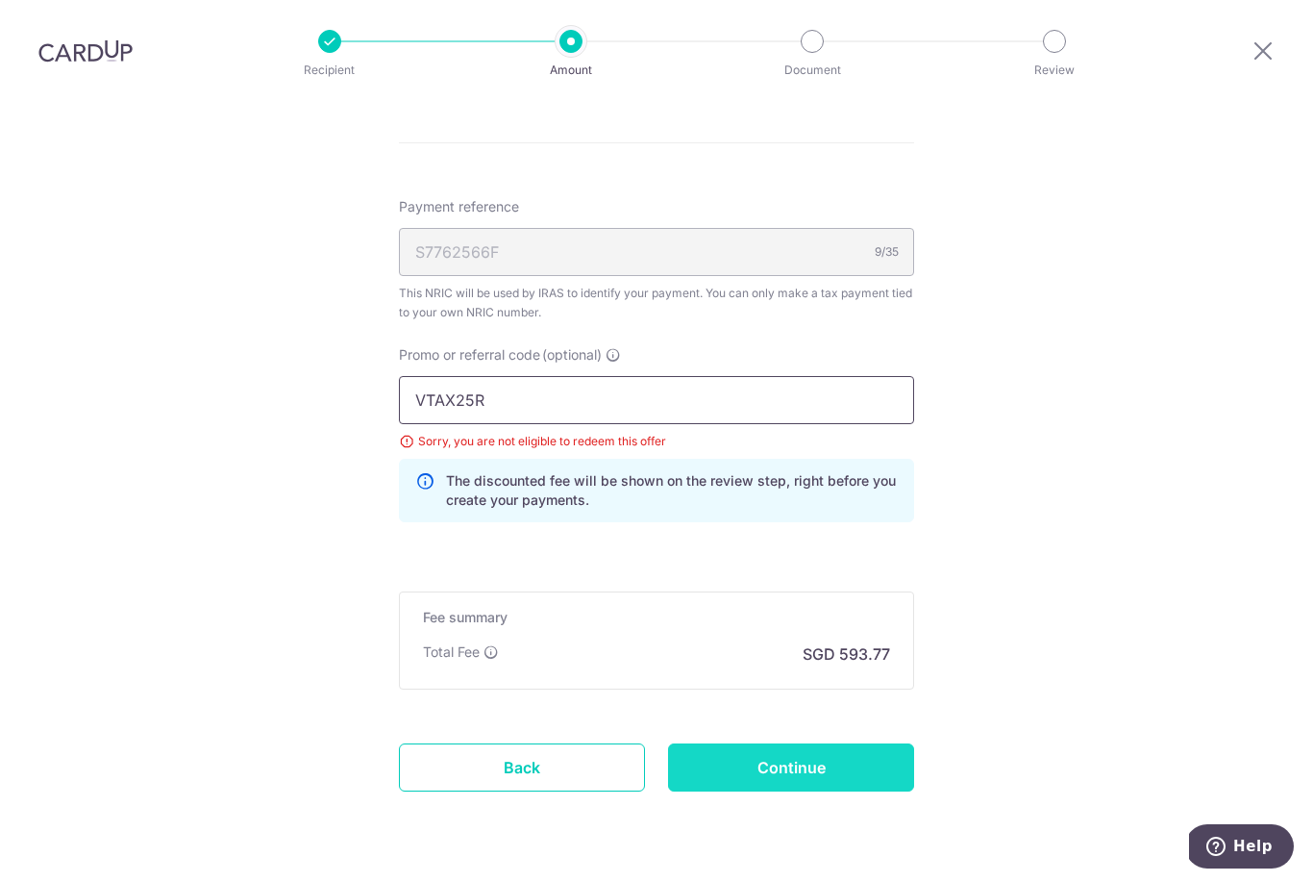
type input "VTAX25R"
click at [835, 743] on input "Continue" at bounding box center [791, 767] width 246 height 48
type input "Update Schedule"
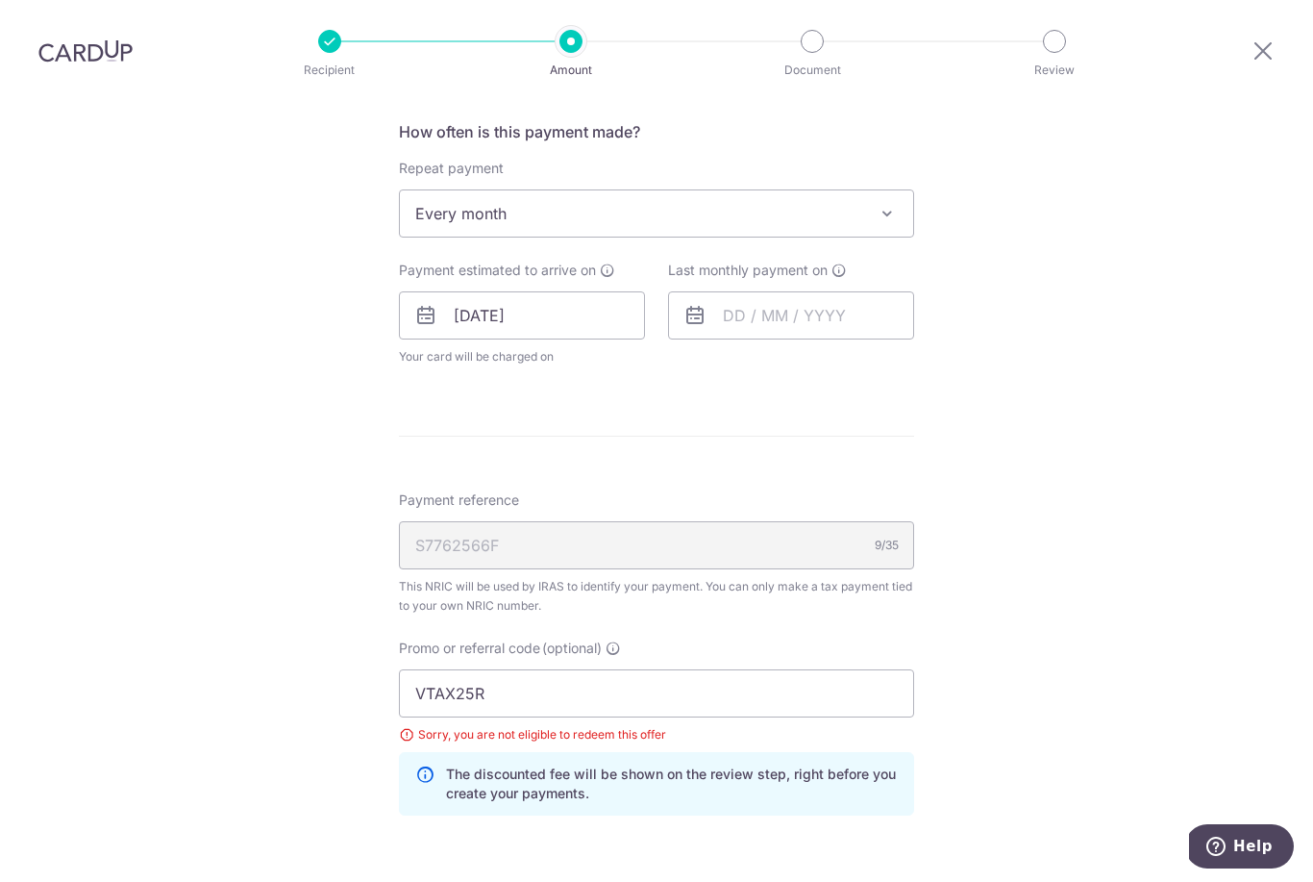
scroll to position [734, 0]
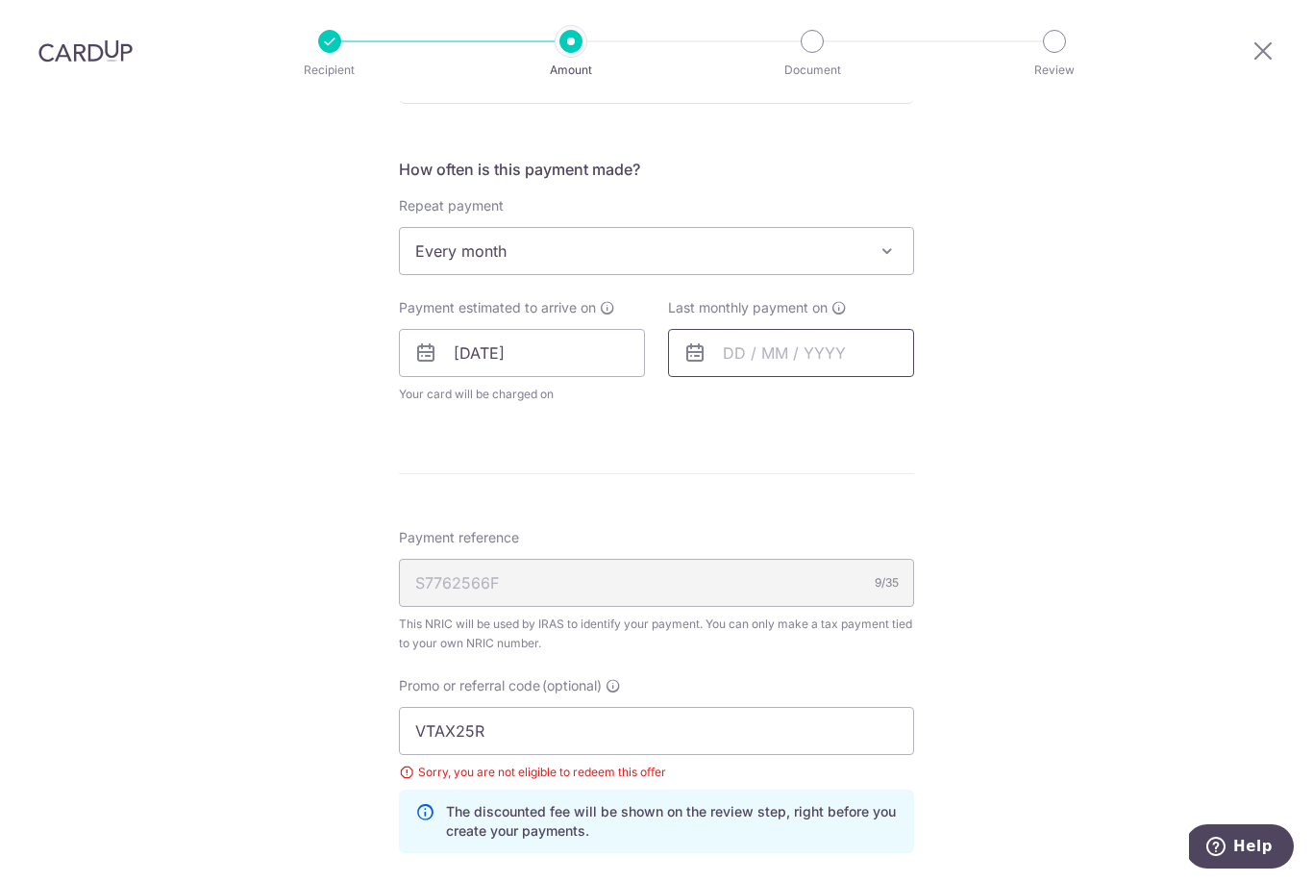
click at [749, 329] on input "text" at bounding box center [791, 353] width 246 height 48
click at [792, 397] on select "Sep Oct Nov Dec" at bounding box center [777, 404] width 51 height 15
click at [745, 512] on link "8" at bounding box center [746, 527] width 31 height 31
type input "[DATE]"
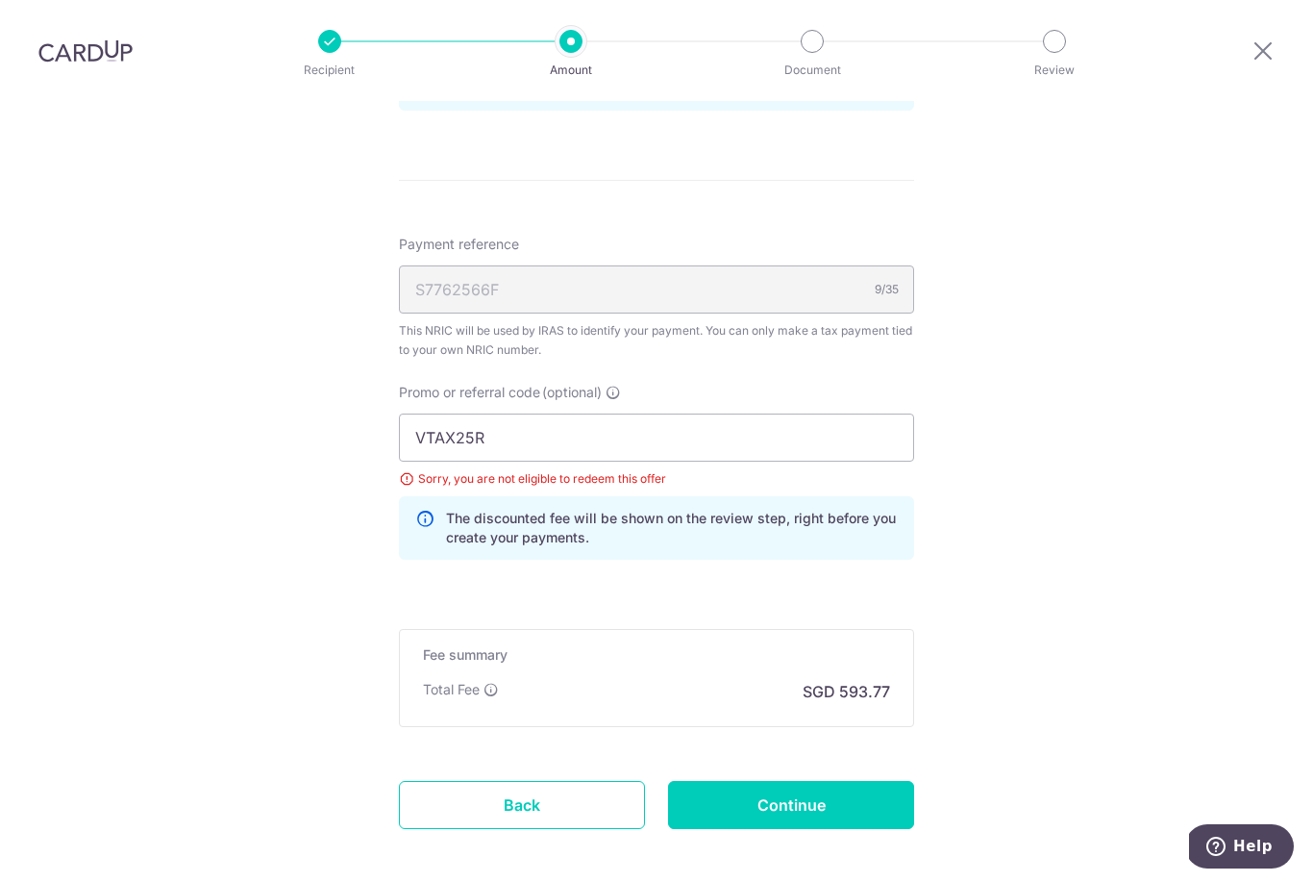
scroll to position [1108, 0]
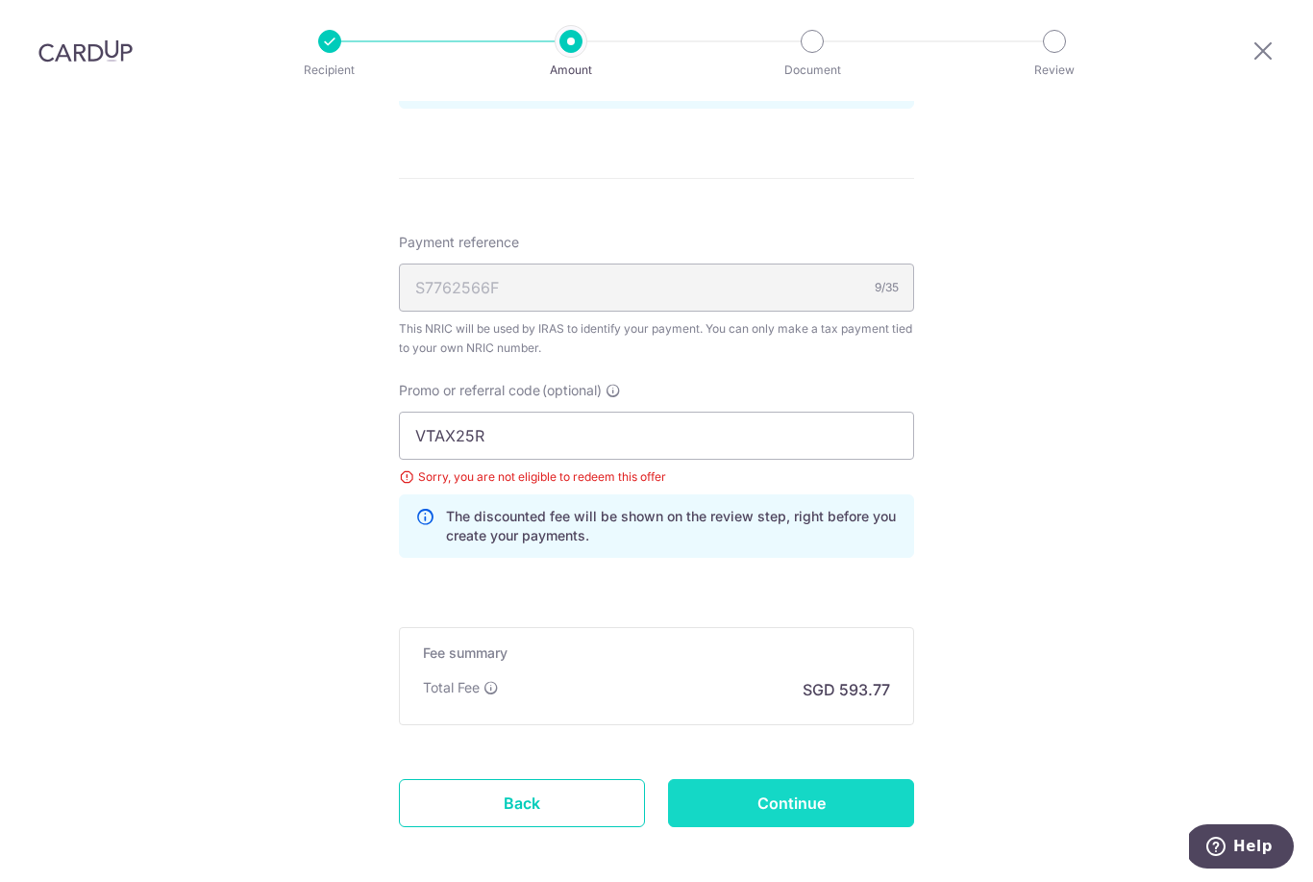
click at [831, 779] on input "Continue" at bounding box center [791, 803] width 246 height 48
type input "Update Schedule"
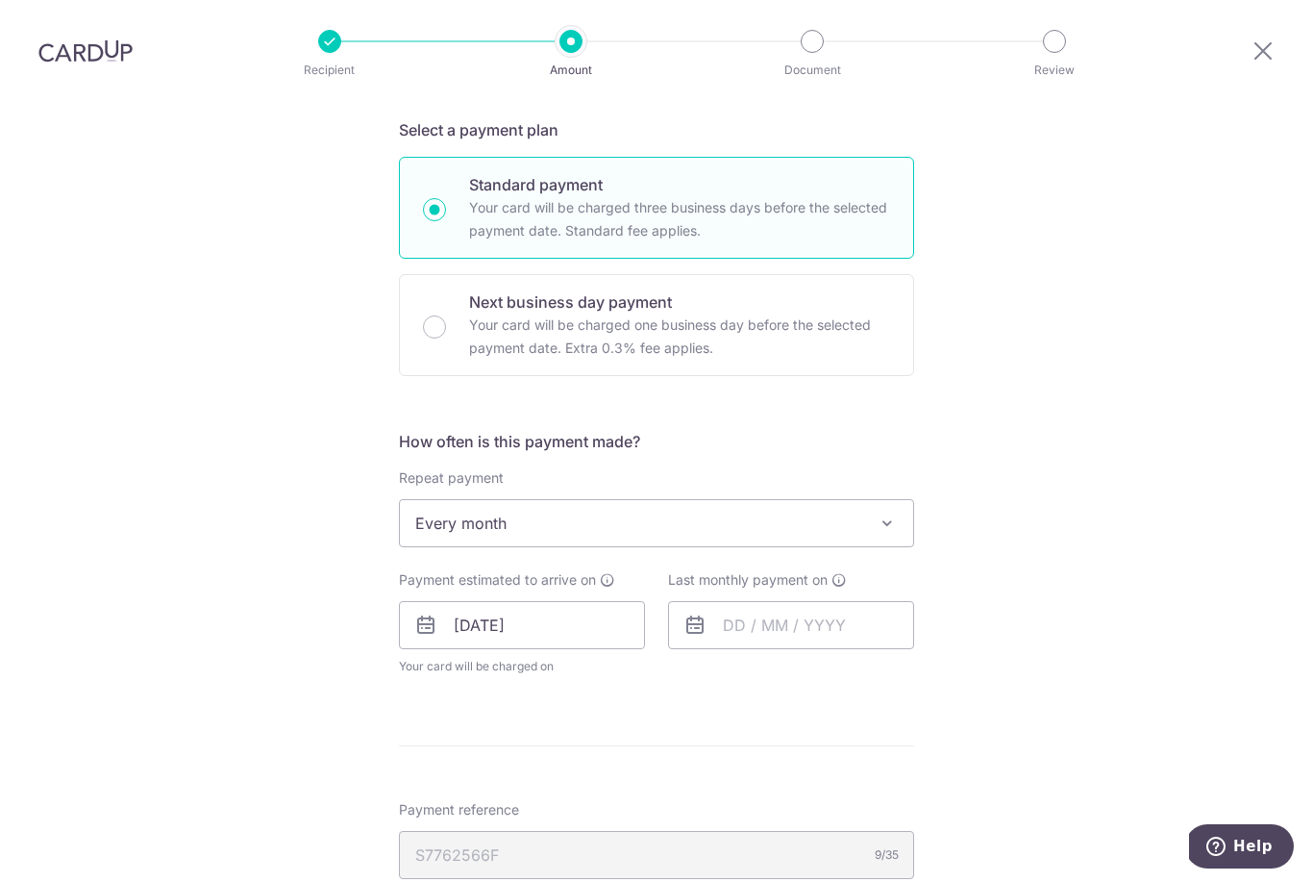
scroll to position [462, 0]
click at [809, 600] on input "text" at bounding box center [791, 624] width 246 height 48
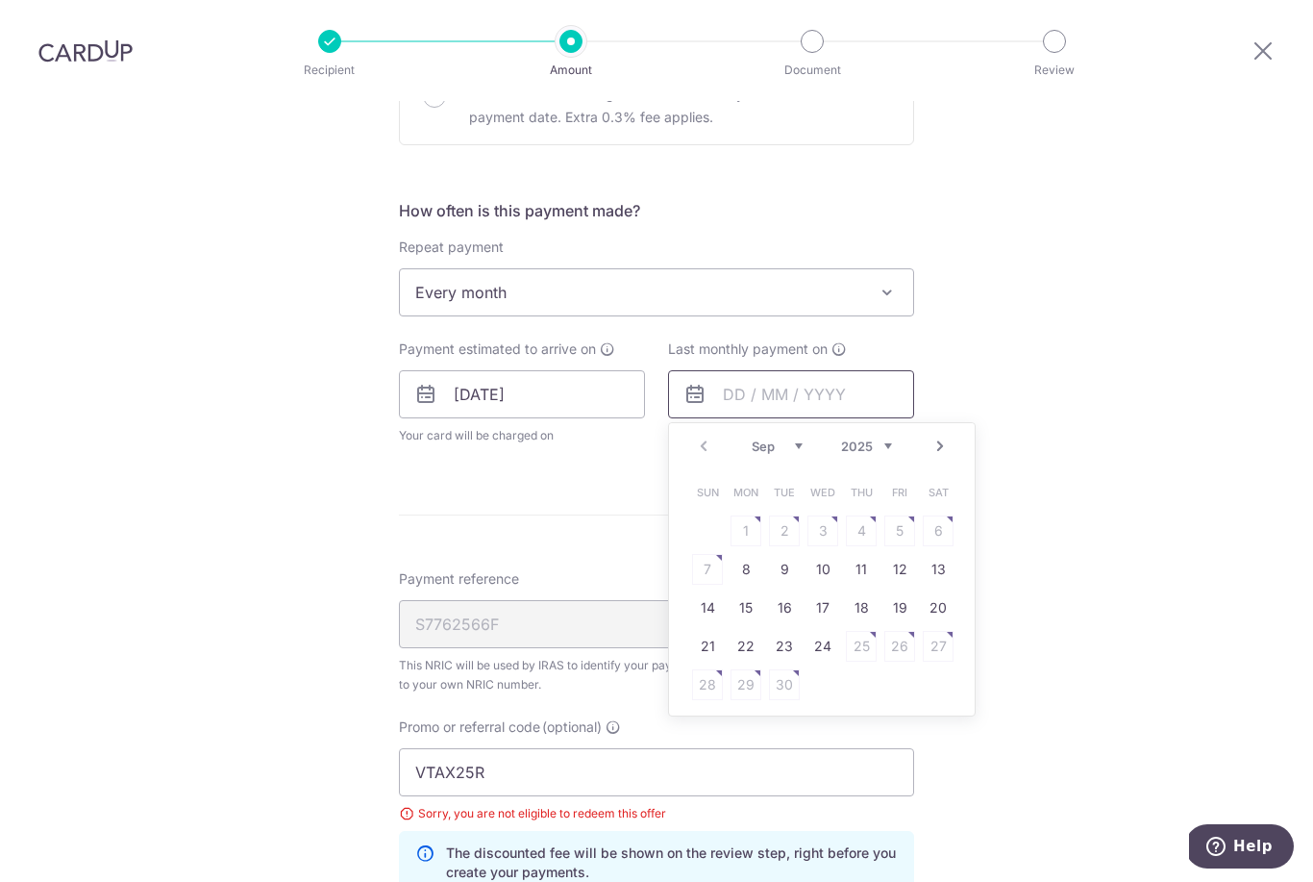
scroll to position [700, 0]
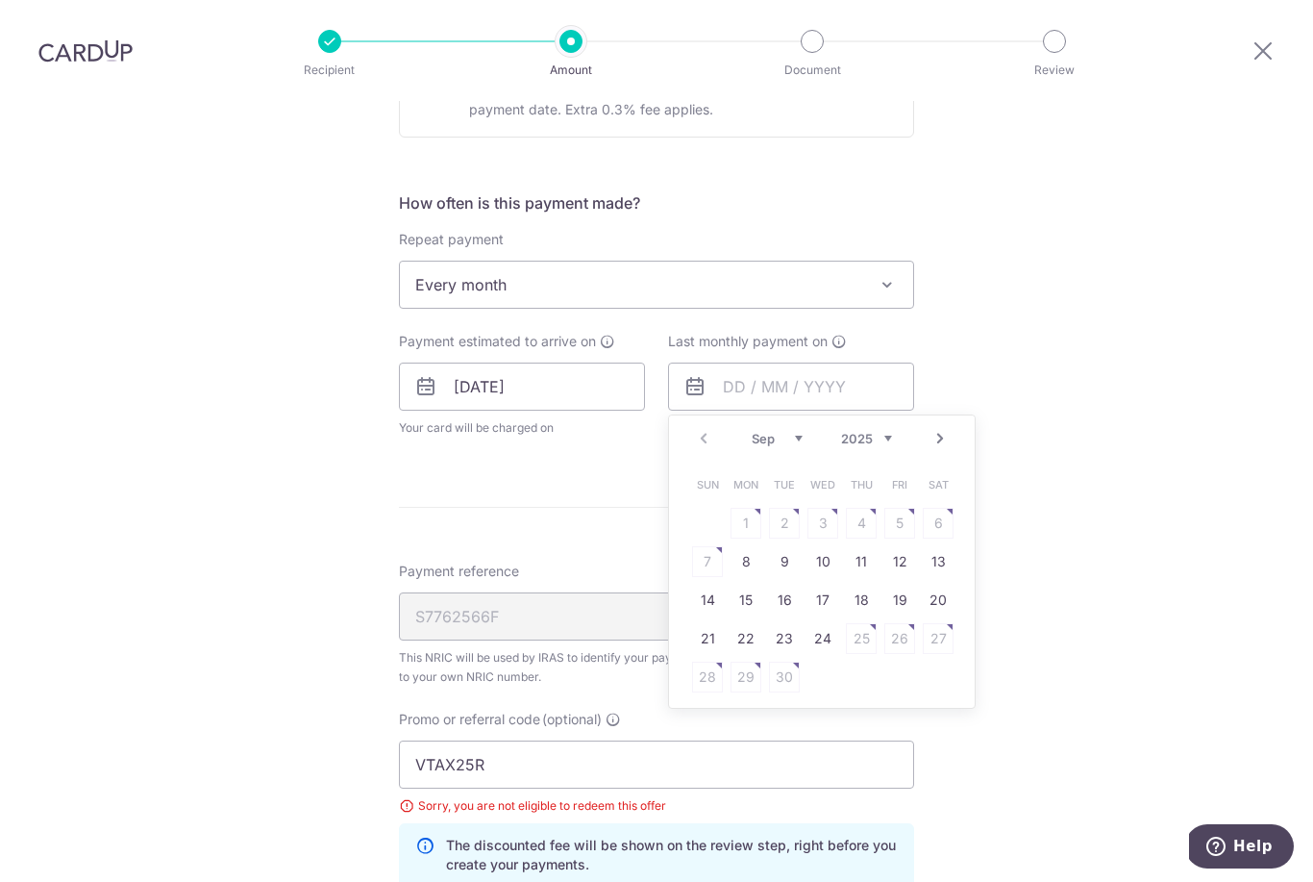
click at [780, 431] on select "Sep Oct Nov Dec" at bounding box center [777, 438] width 51 height 15
click at [754, 546] on link "8" at bounding box center [746, 561] width 31 height 31
type input "[DATE]"
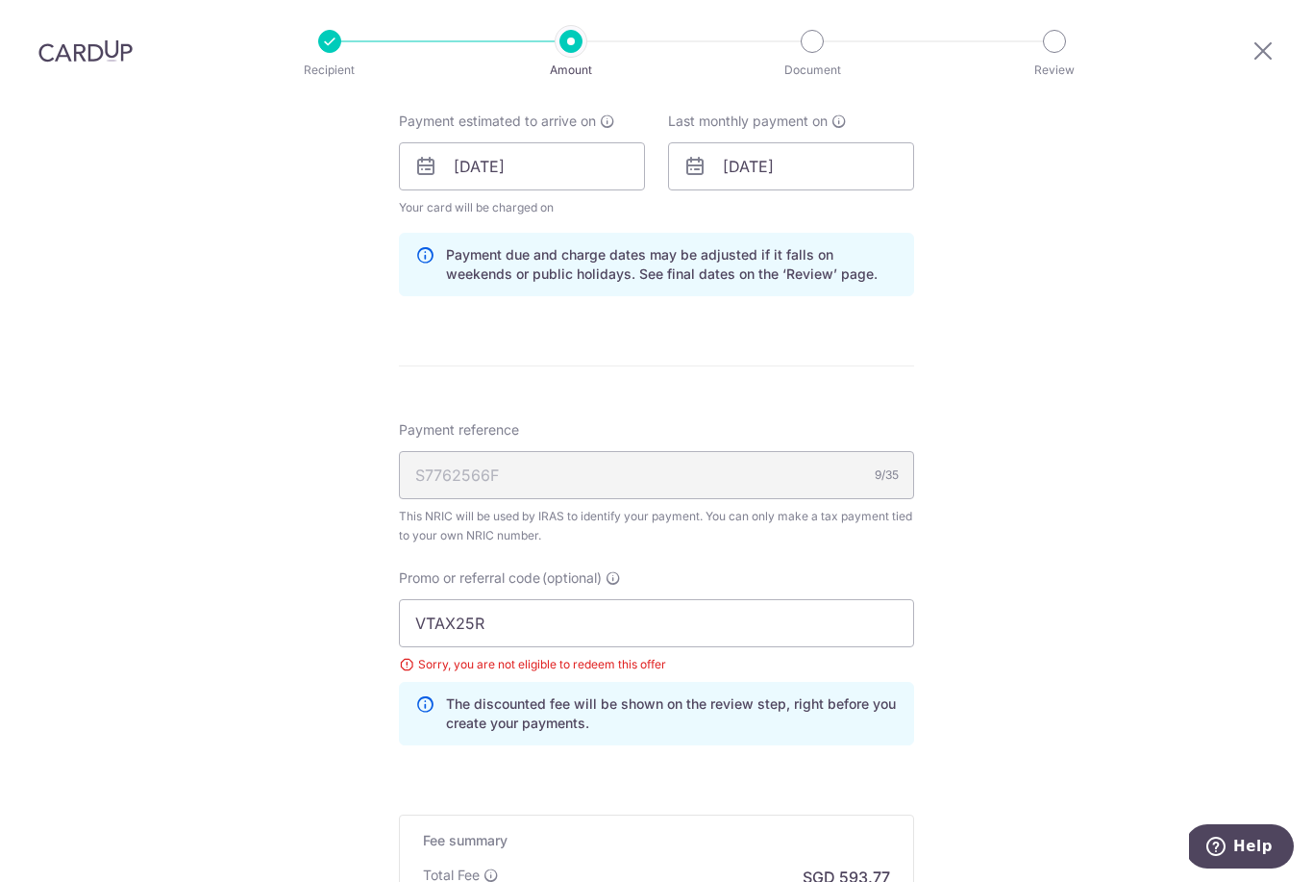
scroll to position [926, 0]
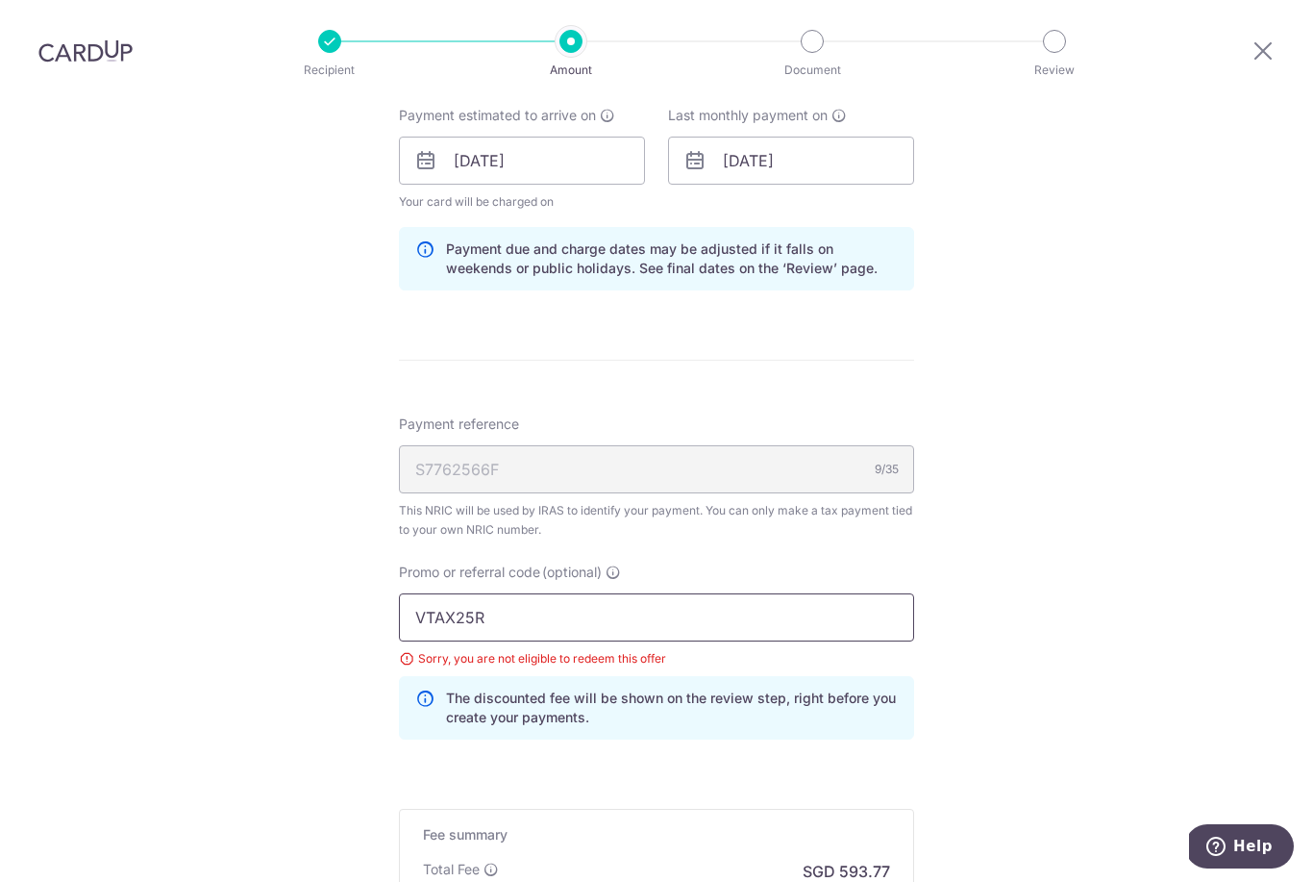
click at [599, 593] on input "VTAX25R" at bounding box center [656, 617] width 515 height 48
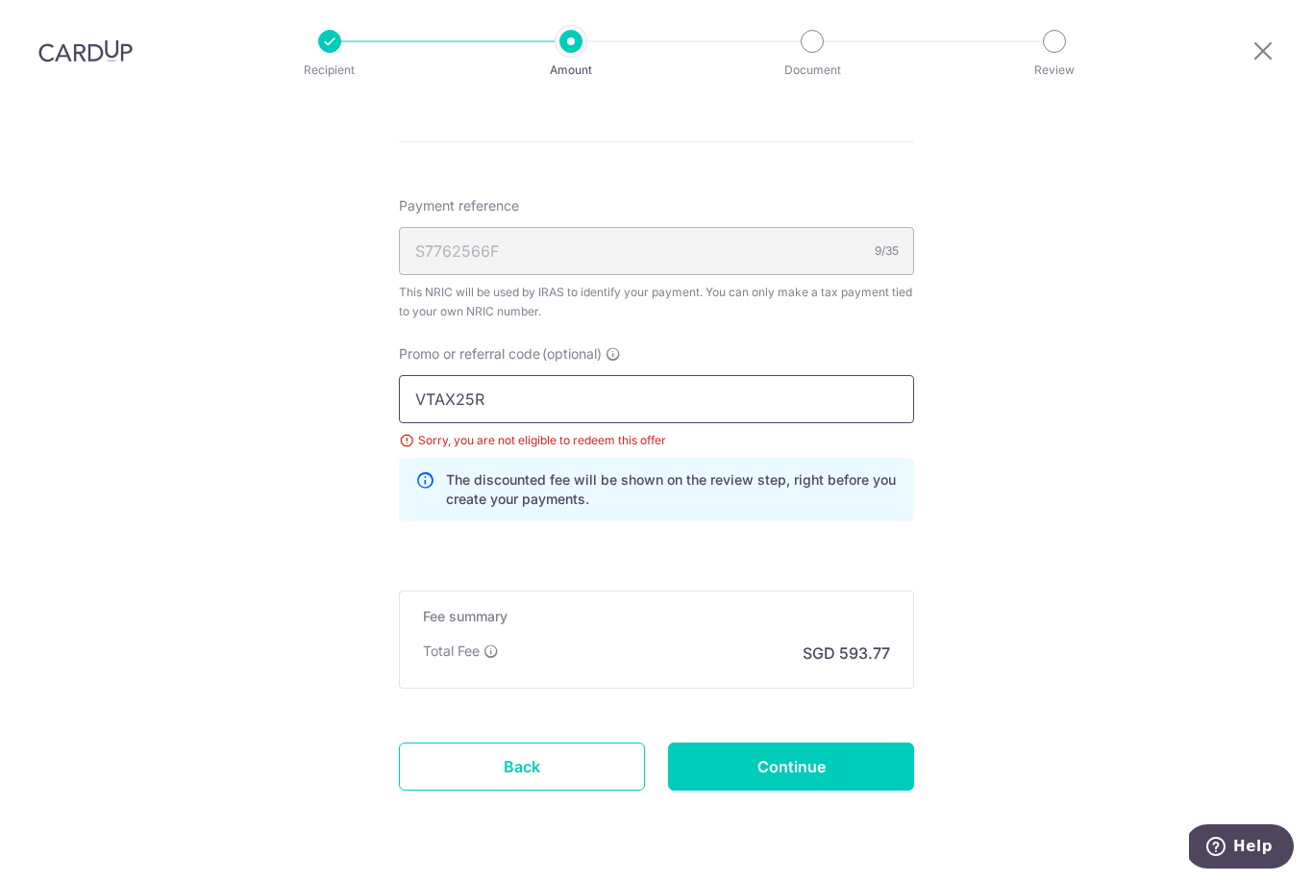
scroll to position [1143, 0]
click at [819, 743] on input "Continue" at bounding box center [791, 767] width 246 height 48
type input "Update Schedule"
click at [582, 376] on input "VTAX25R" at bounding box center [656, 400] width 515 height 48
type input "V"
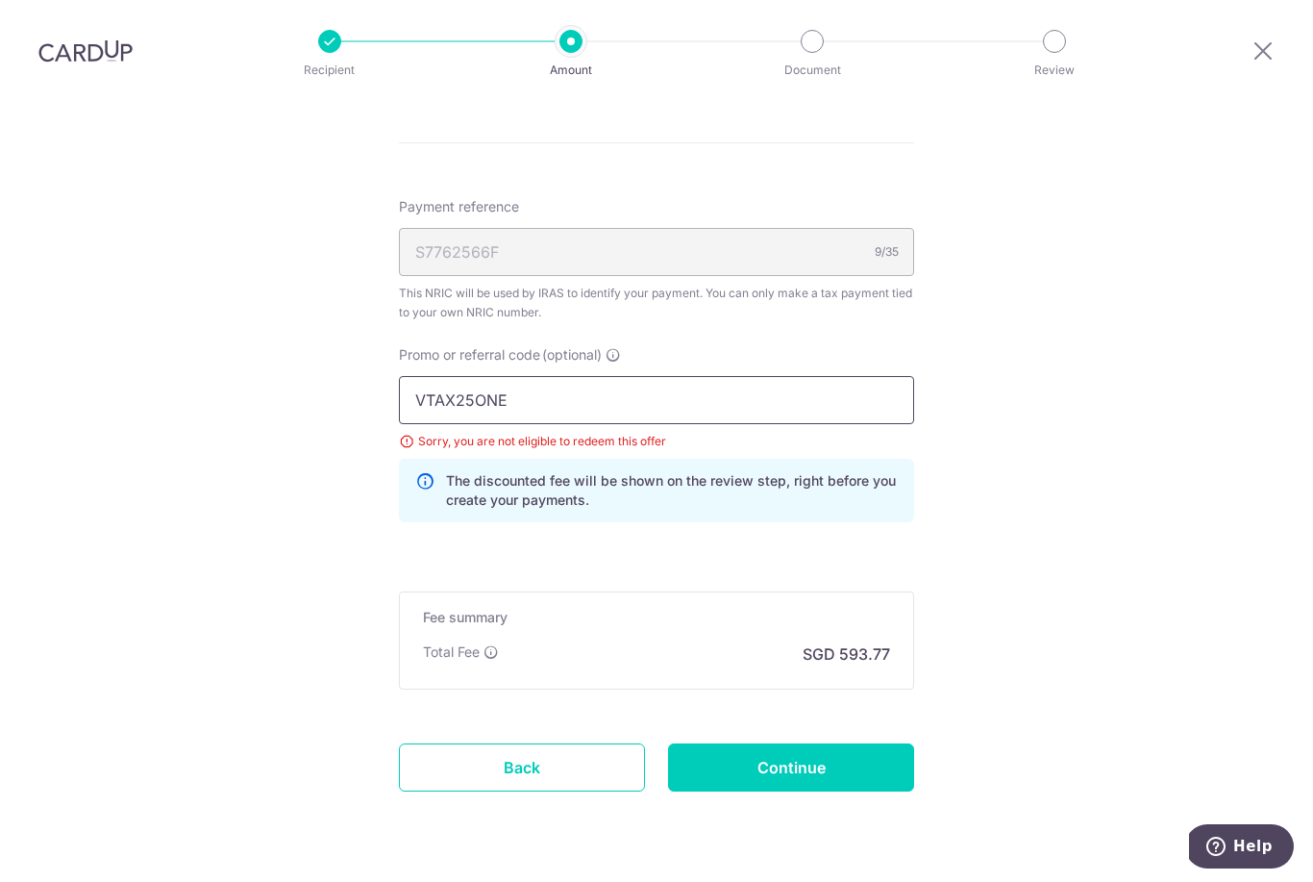
scroll to position [1064, 0]
type input "VTAX25ONE"
click at [809, 743] on input "Continue" at bounding box center [791, 767] width 246 height 48
type input "Update Schedule"
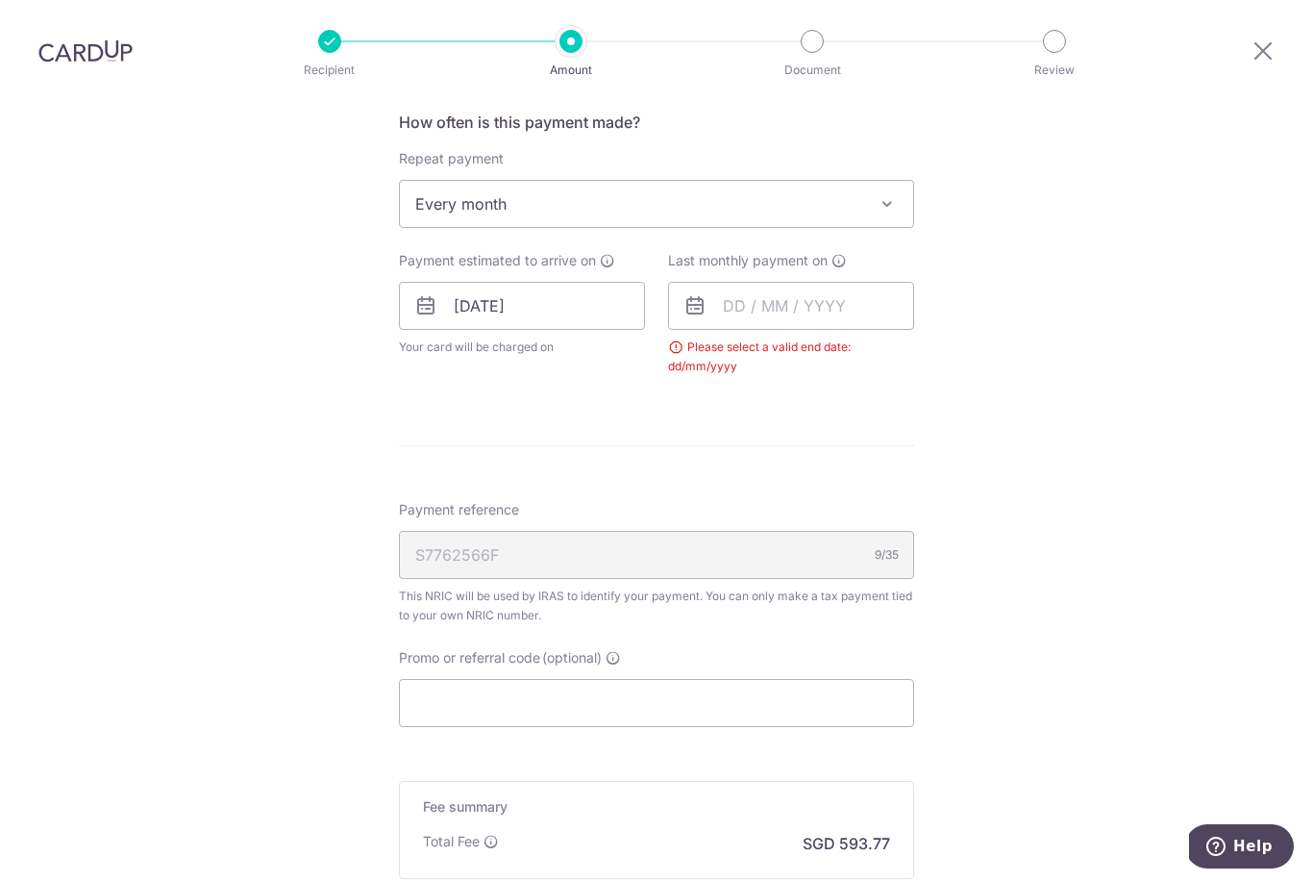
scroll to position [780, 0]
click at [771, 283] on input "text" at bounding box center [791, 307] width 246 height 48
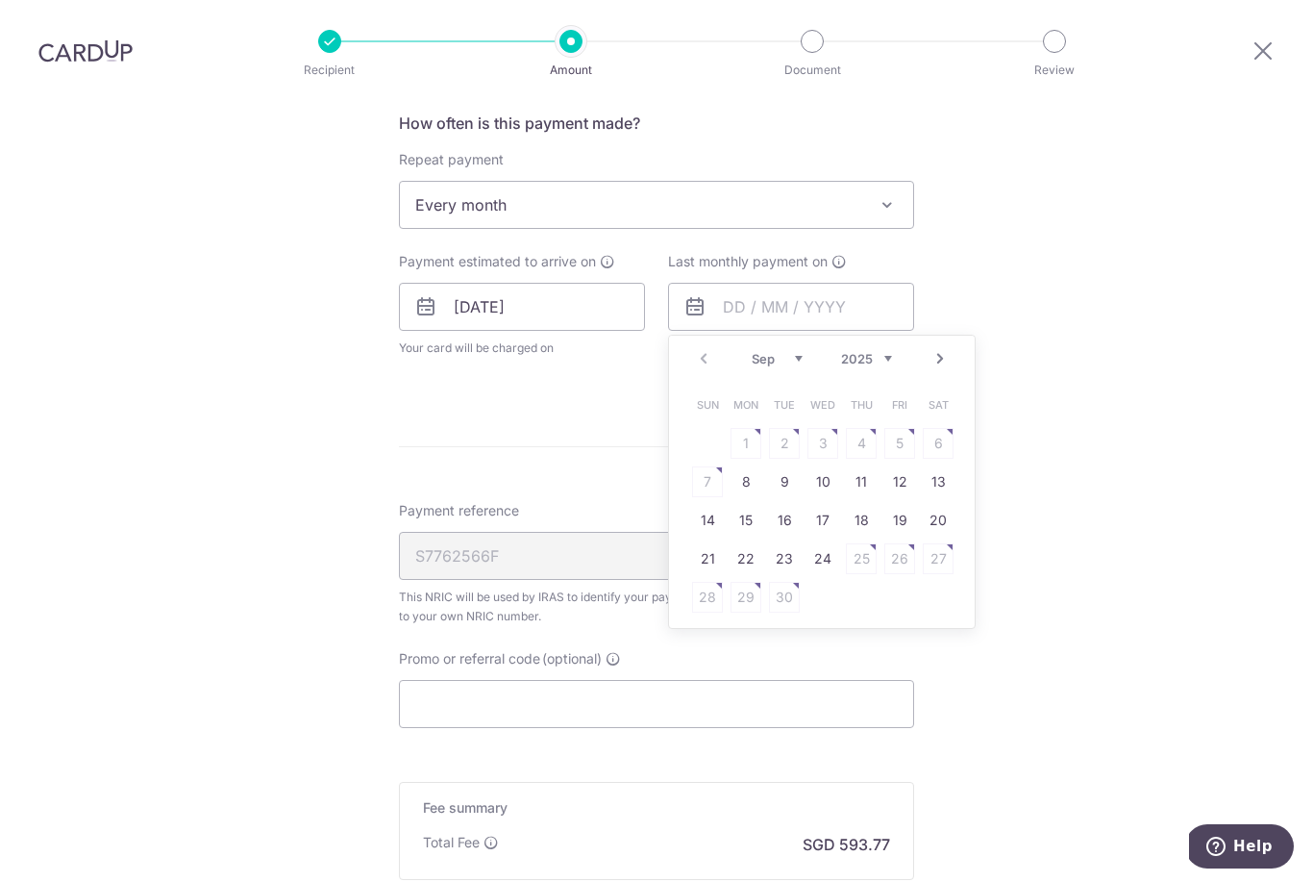
click at [886, 351] on select "2025 2026" at bounding box center [866, 358] width 51 height 15
click at [780, 351] on select "Sep Oct Nov Dec" at bounding box center [777, 358] width 51 height 15
click at [754, 466] on link "8" at bounding box center [746, 481] width 31 height 31
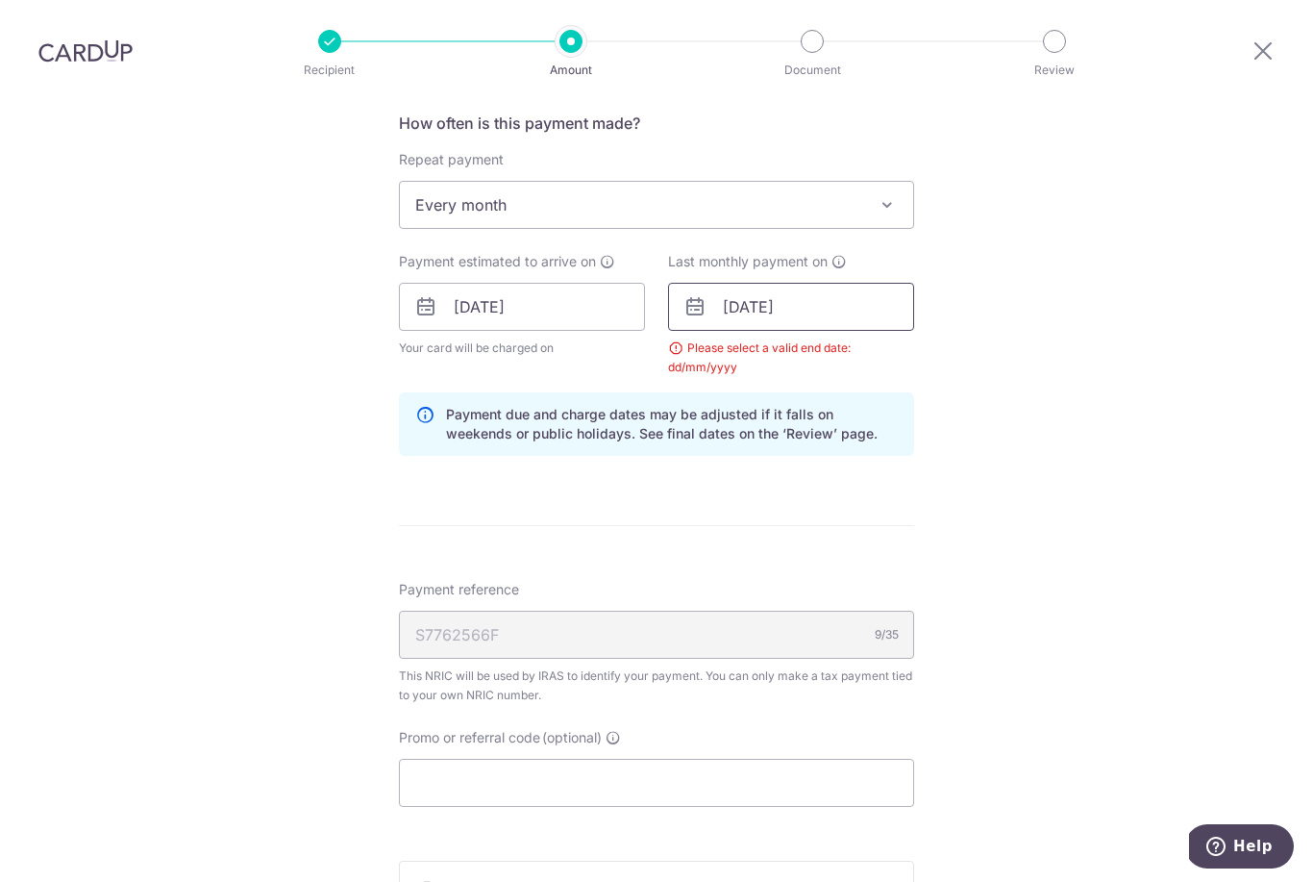
click at [788, 283] on input "[DATE]" at bounding box center [791, 307] width 246 height 48
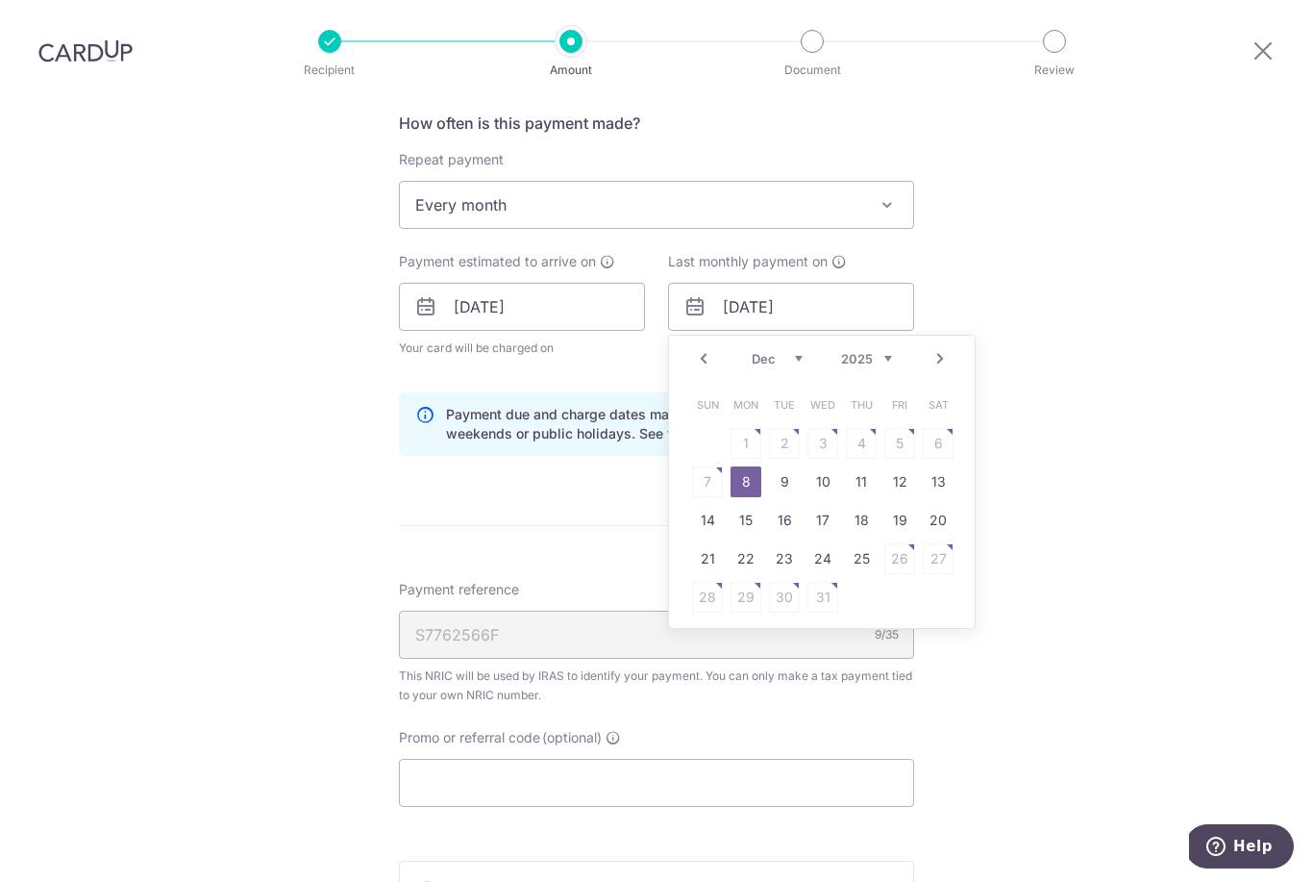
click at [786, 466] on link "9" at bounding box center [784, 481] width 31 height 31
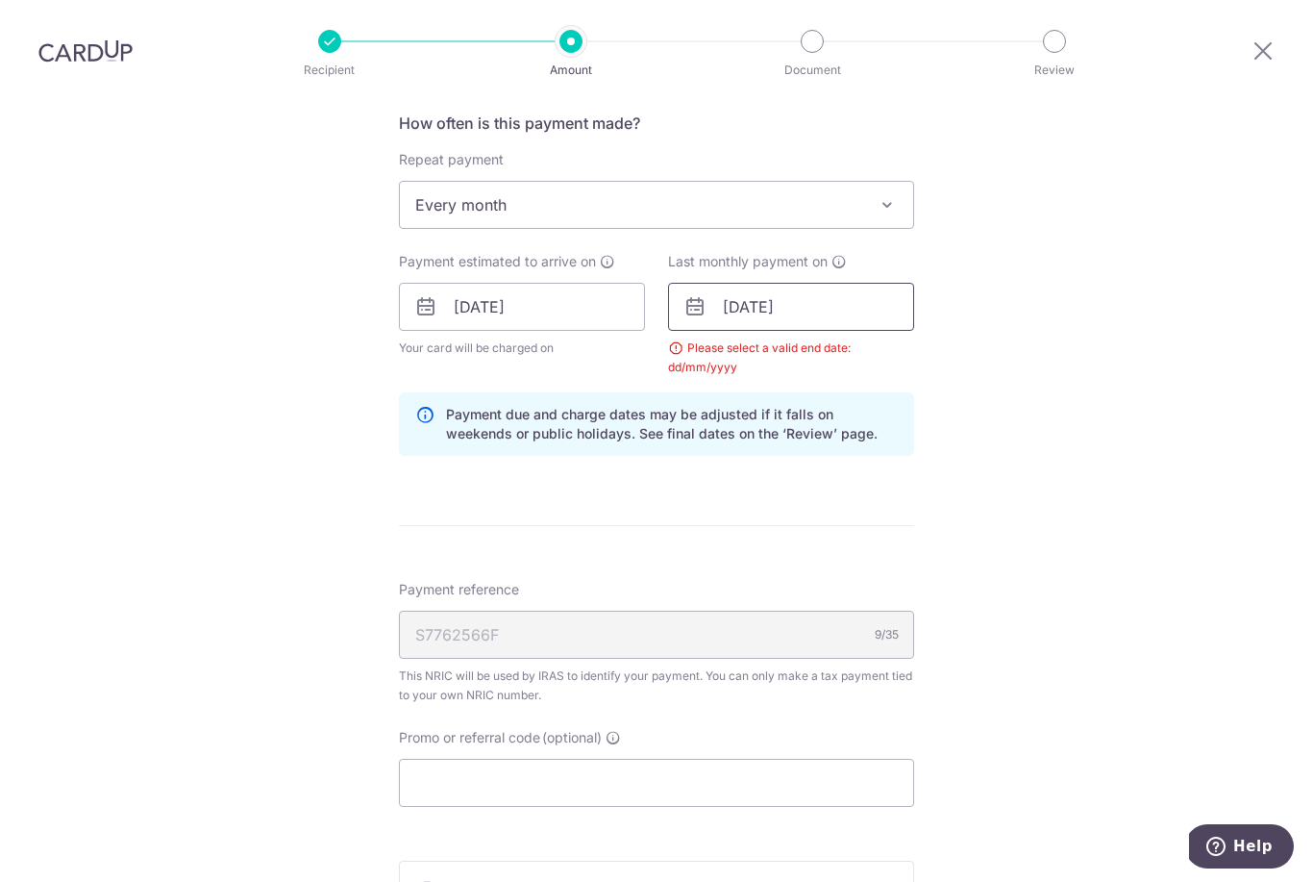
click at [801, 283] on input "09/12/2025" at bounding box center [791, 307] width 246 height 48
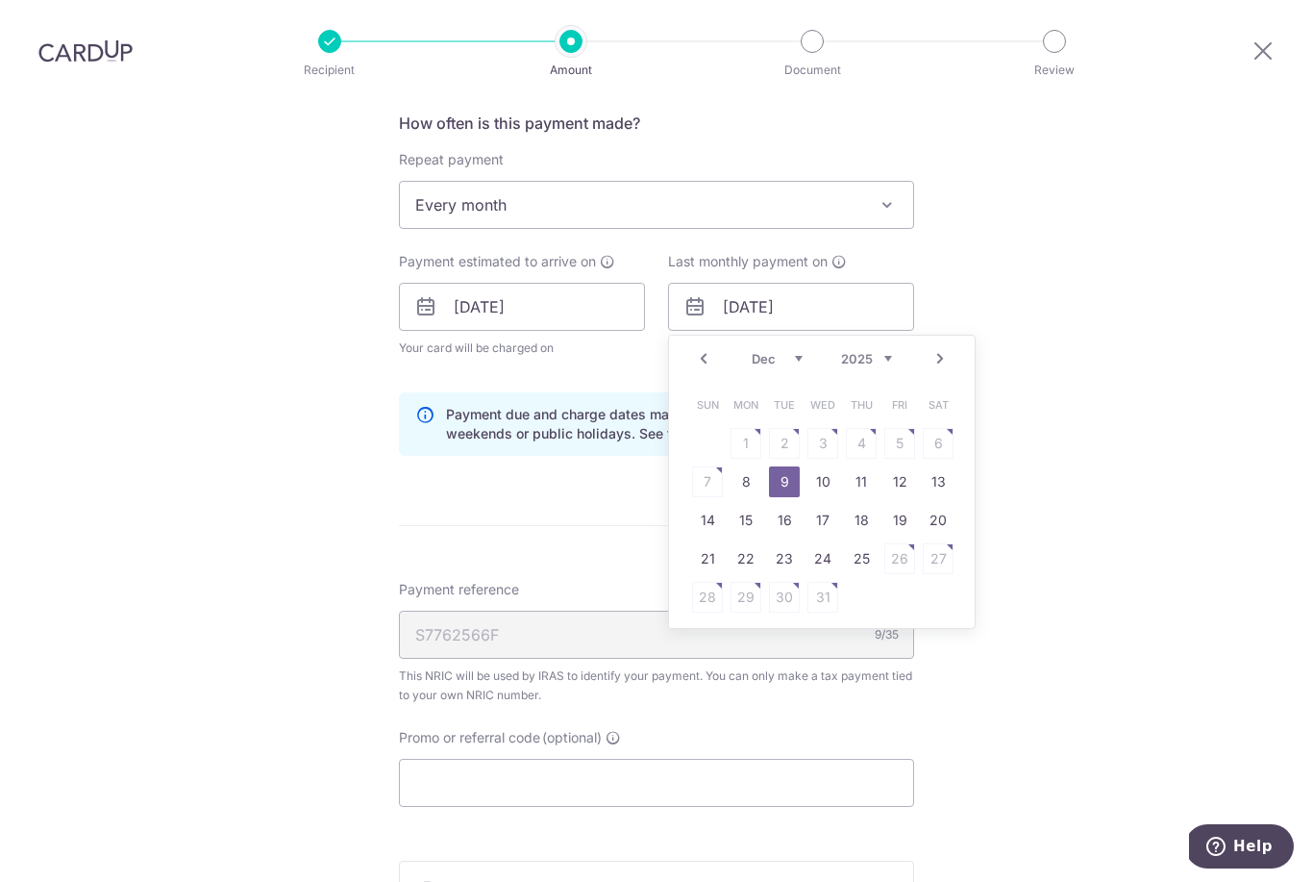
click at [777, 351] on select "Sep Oct Nov Dec" at bounding box center [777, 358] width 51 height 15
click at [942, 466] on link "8" at bounding box center [938, 481] width 31 height 31
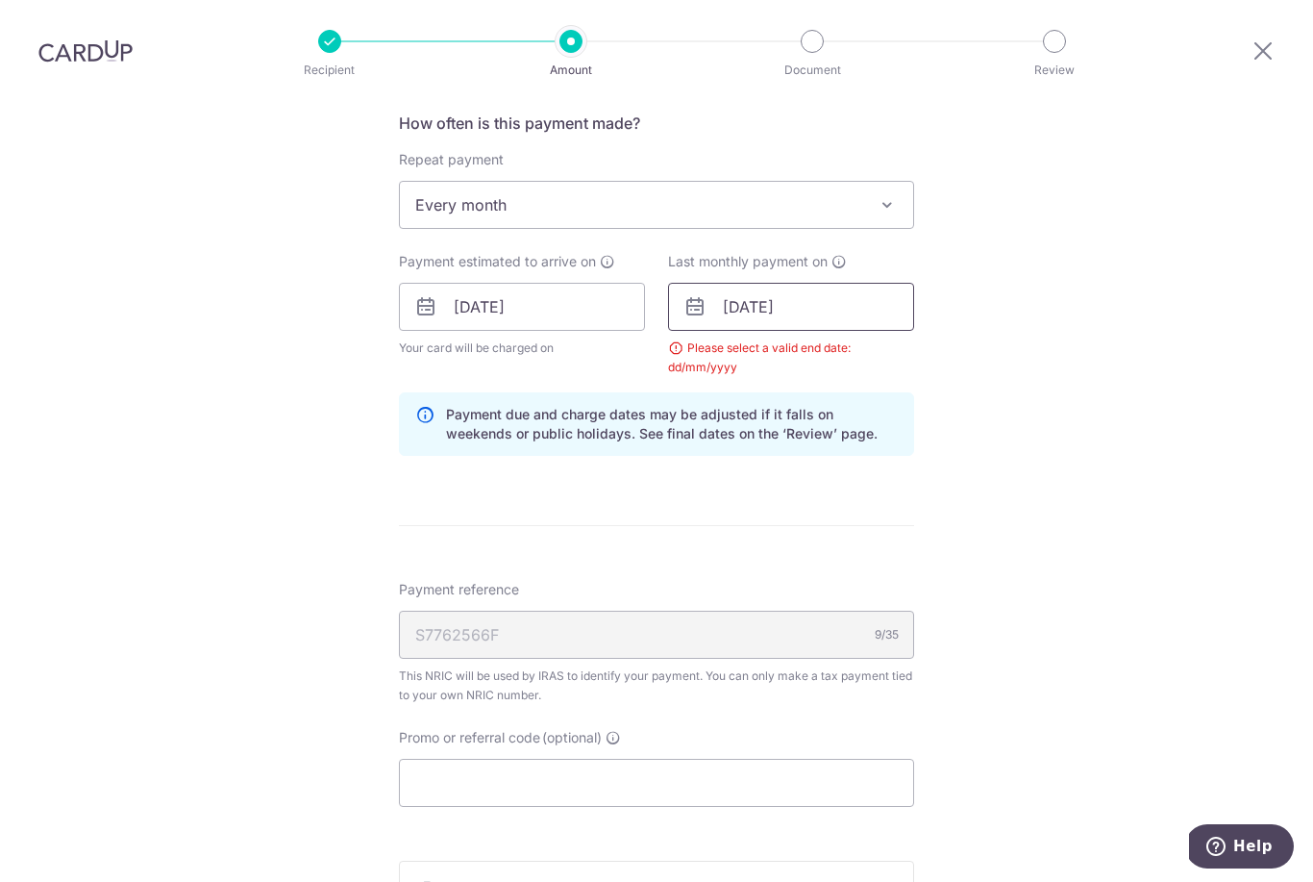
click at [810, 283] on input "08/11/2025" at bounding box center [791, 307] width 246 height 48
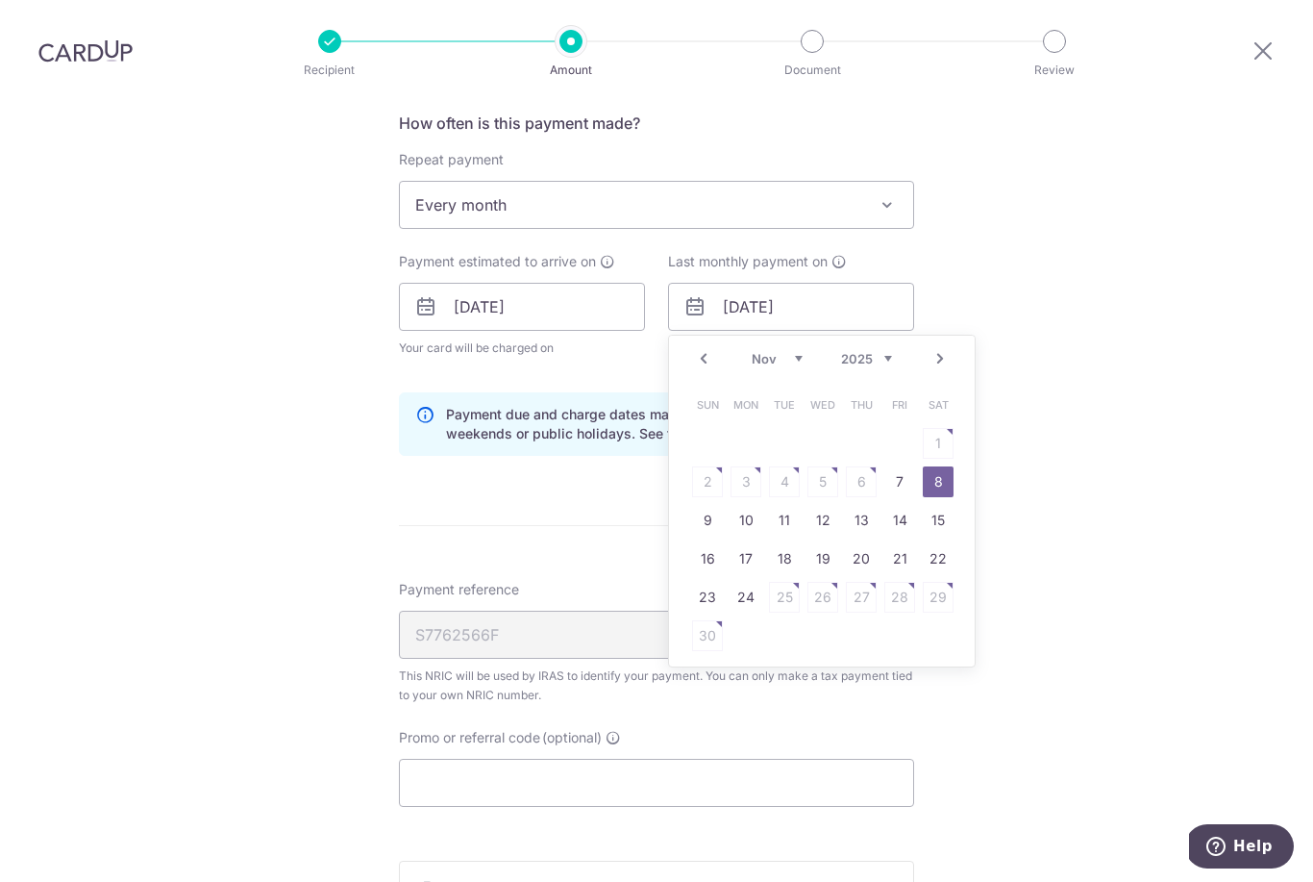
click at [722, 505] on link "9" at bounding box center [707, 520] width 31 height 31
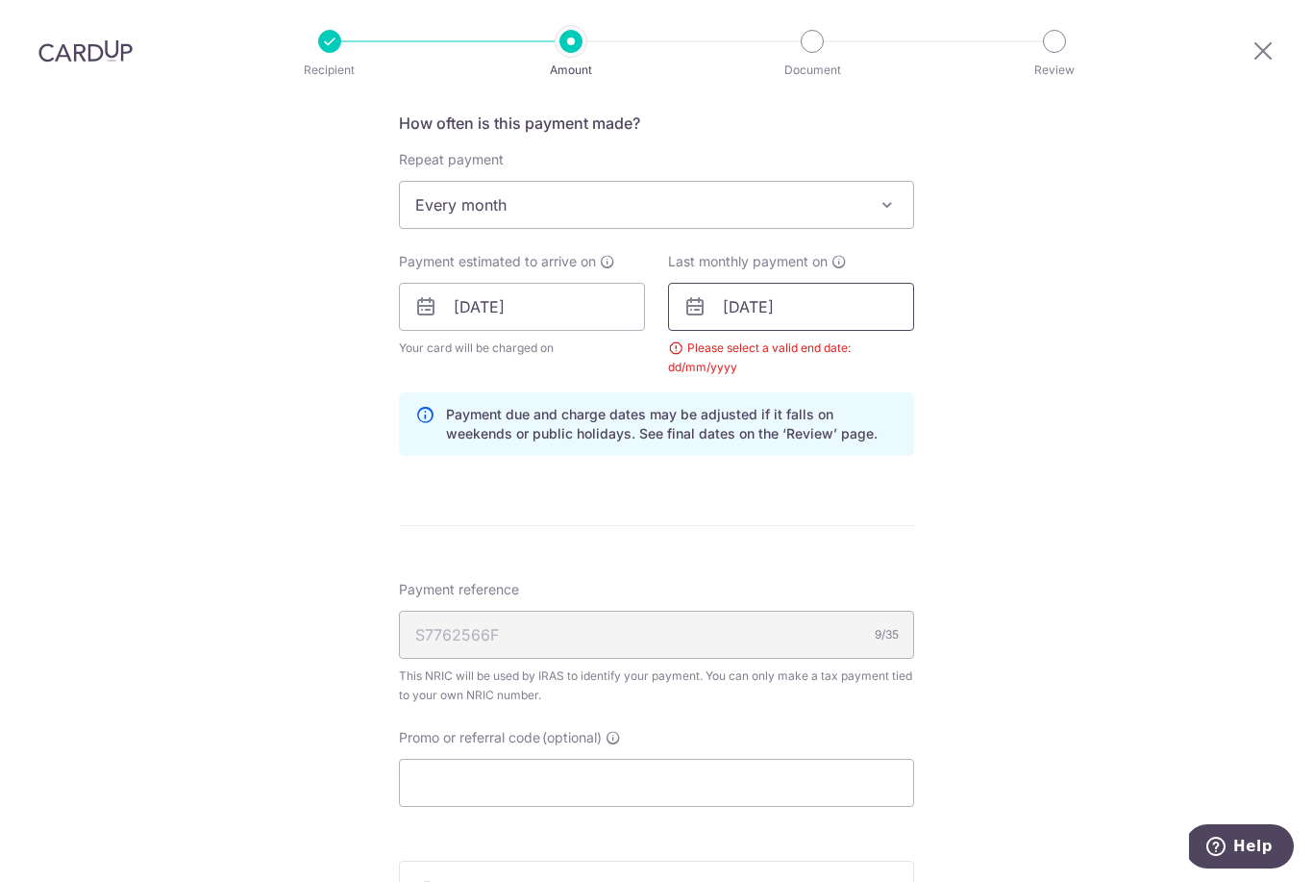
click at [821, 283] on input "09/11/2025" at bounding box center [791, 307] width 246 height 48
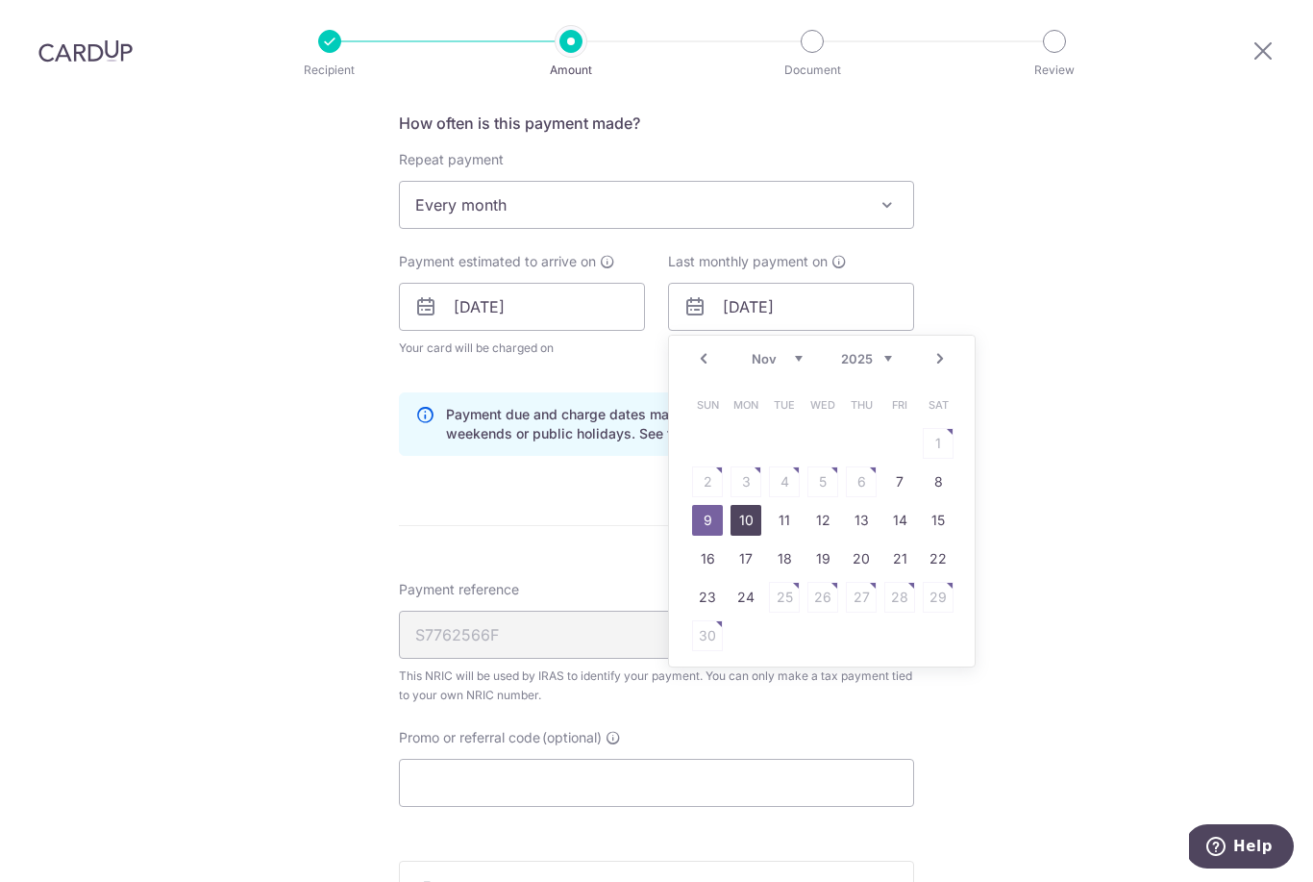
click at [757, 505] on link "10" at bounding box center [746, 520] width 31 height 31
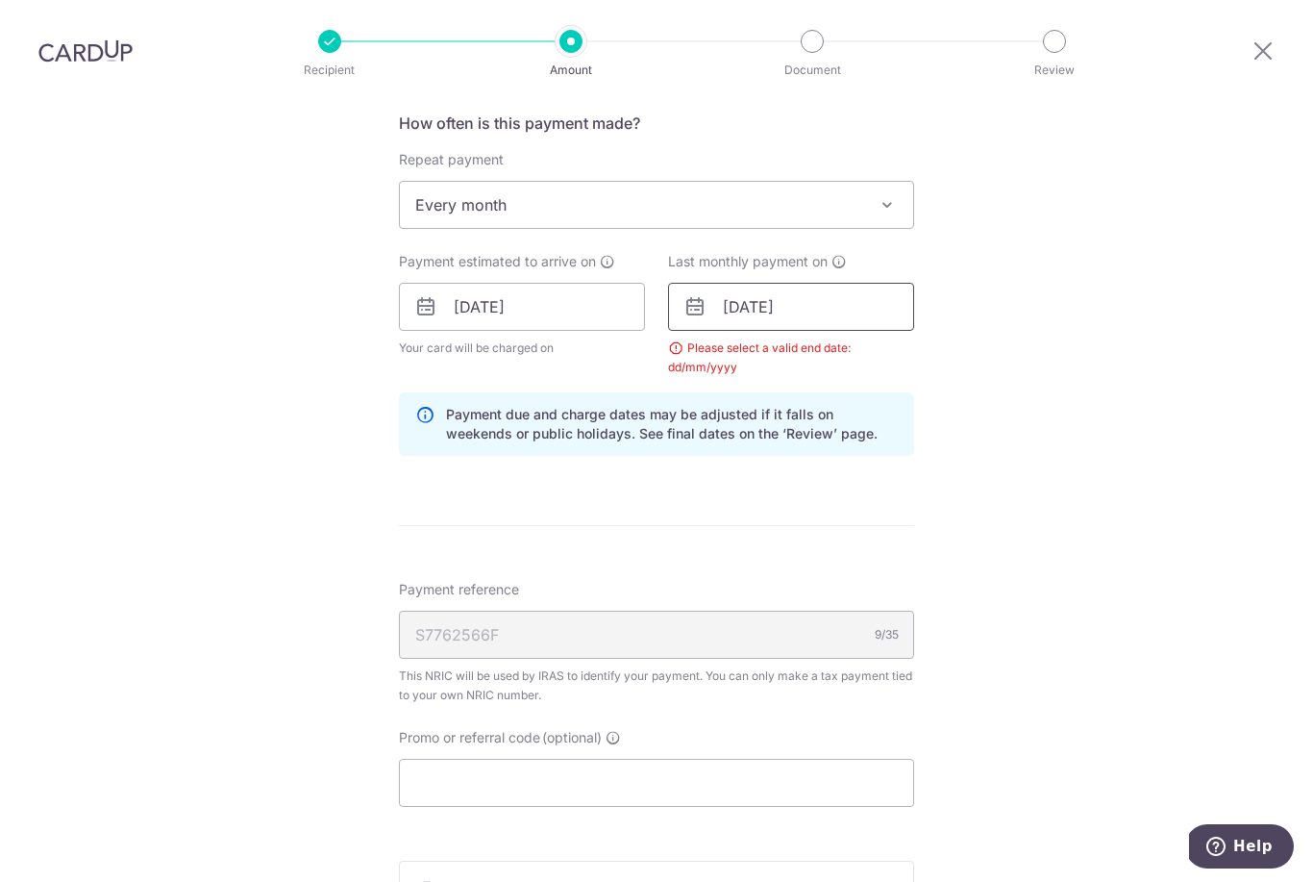
click at [818, 283] on input "10/11/2025" at bounding box center [791, 307] width 246 height 48
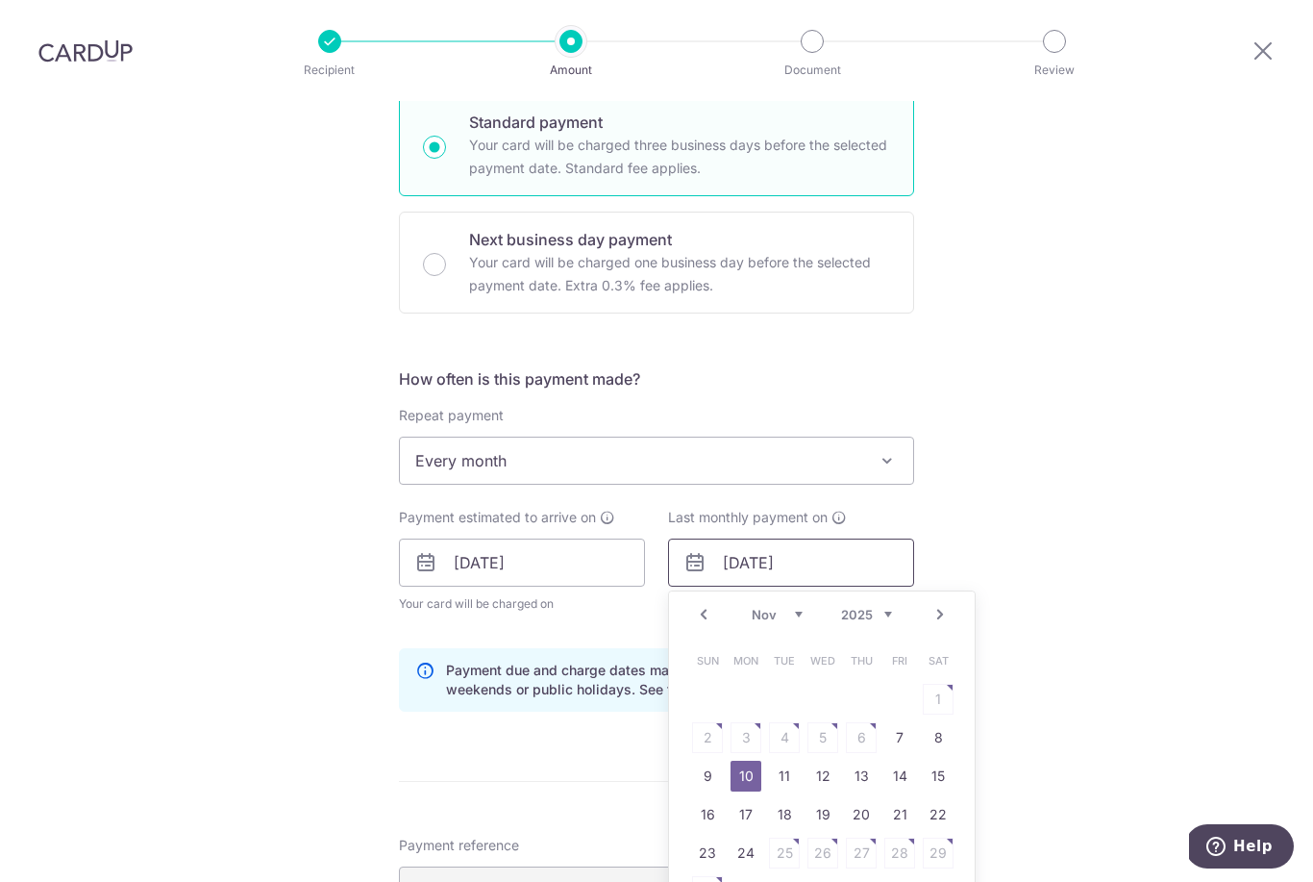
scroll to position [527, 0]
click at [860, 435] on span "Every month" at bounding box center [656, 458] width 513 height 46
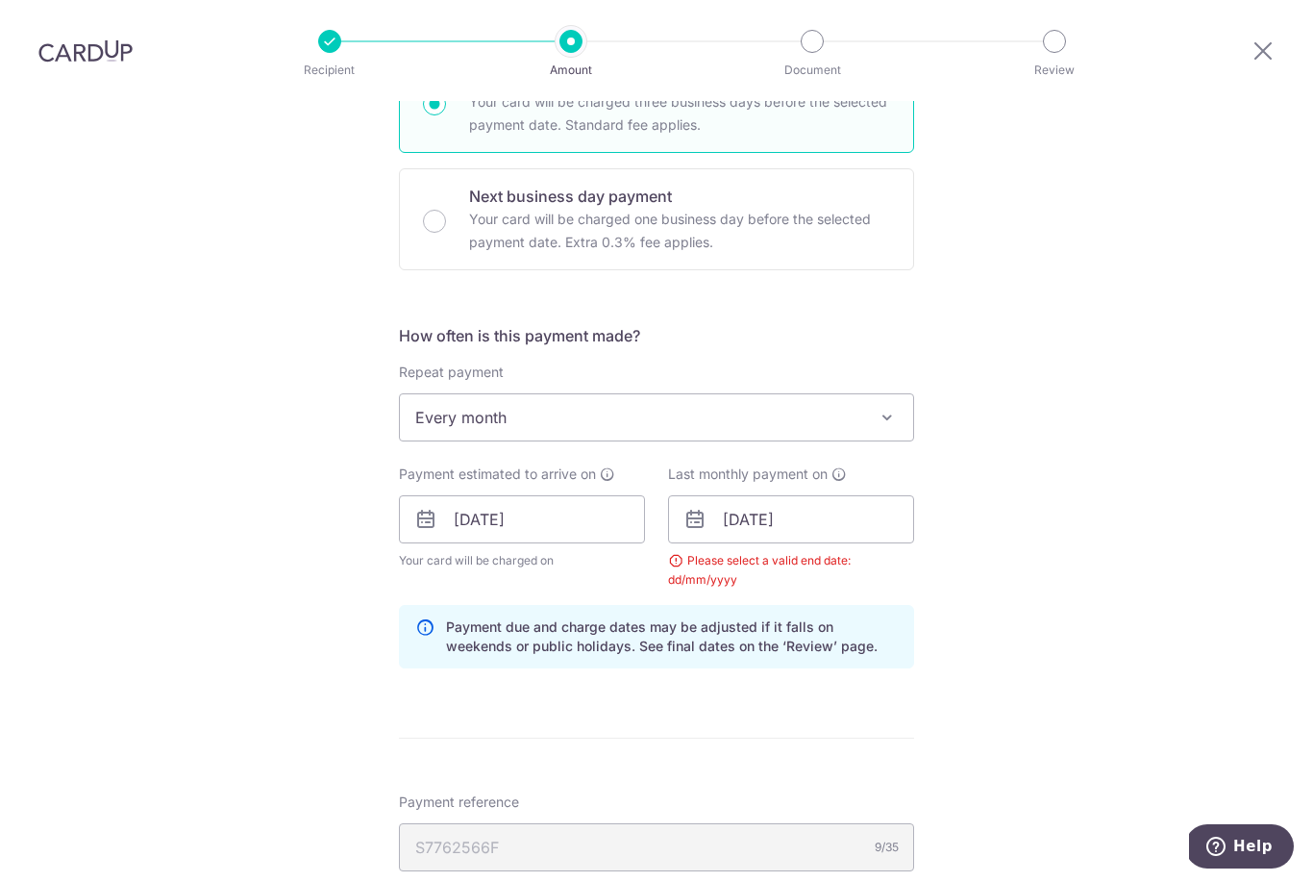
scroll to position [675, 0]
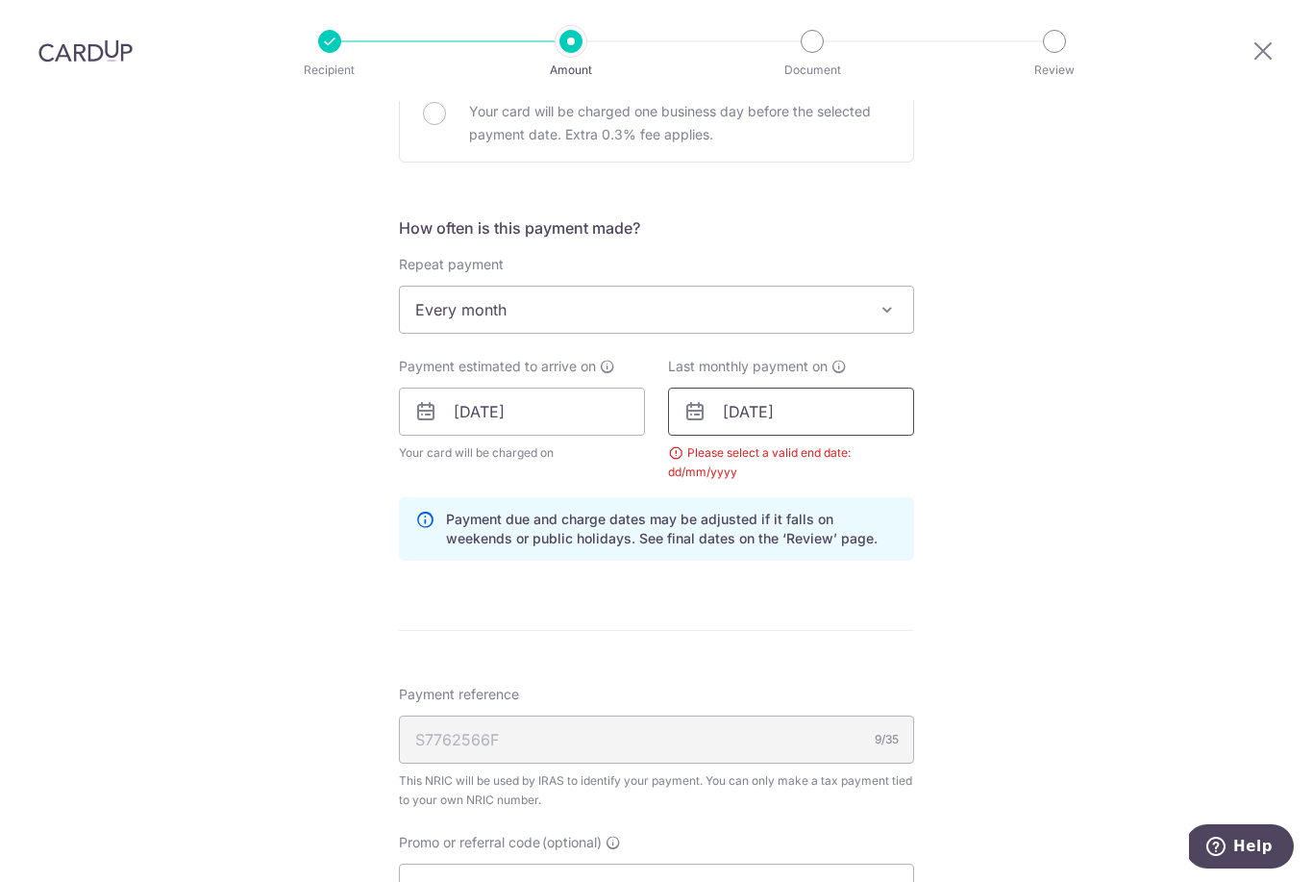
click at [769, 387] on input "10/11/2025" at bounding box center [791, 411] width 246 height 48
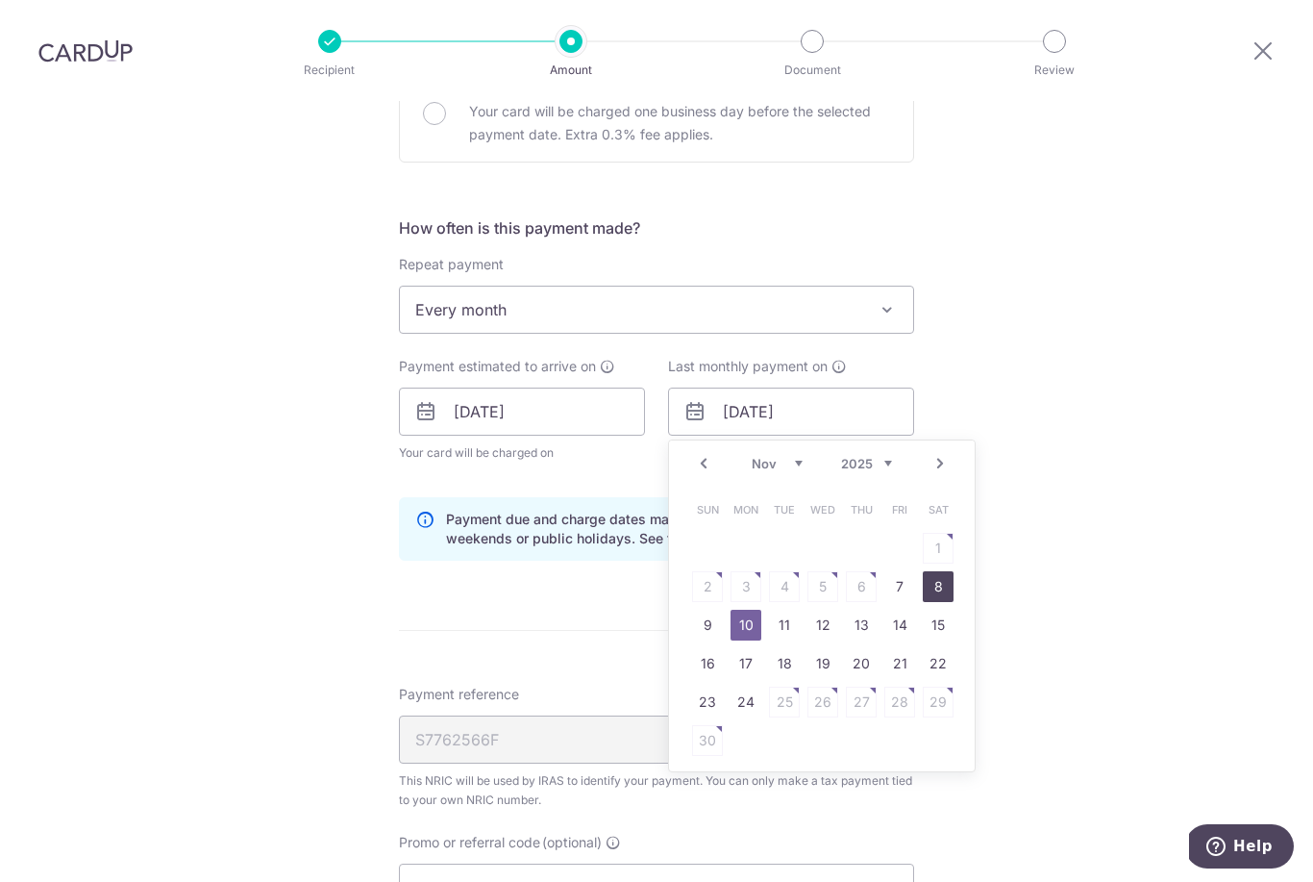
click at [937, 571] on link "8" at bounding box center [938, 586] width 31 height 31
type input "[DATE]"
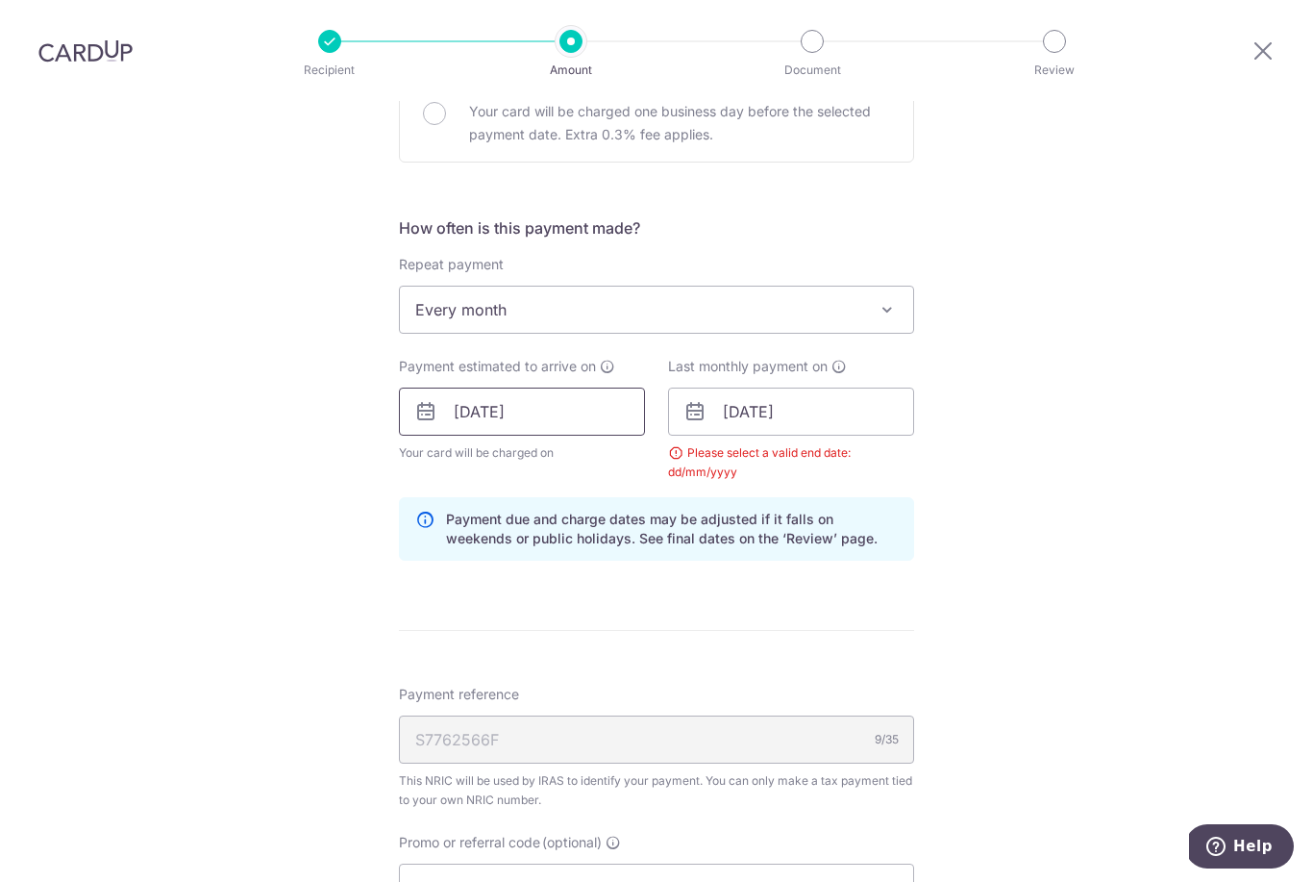
click at [454, 387] on input "[DATE]" at bounding box center [522, 411] width 246 height 48
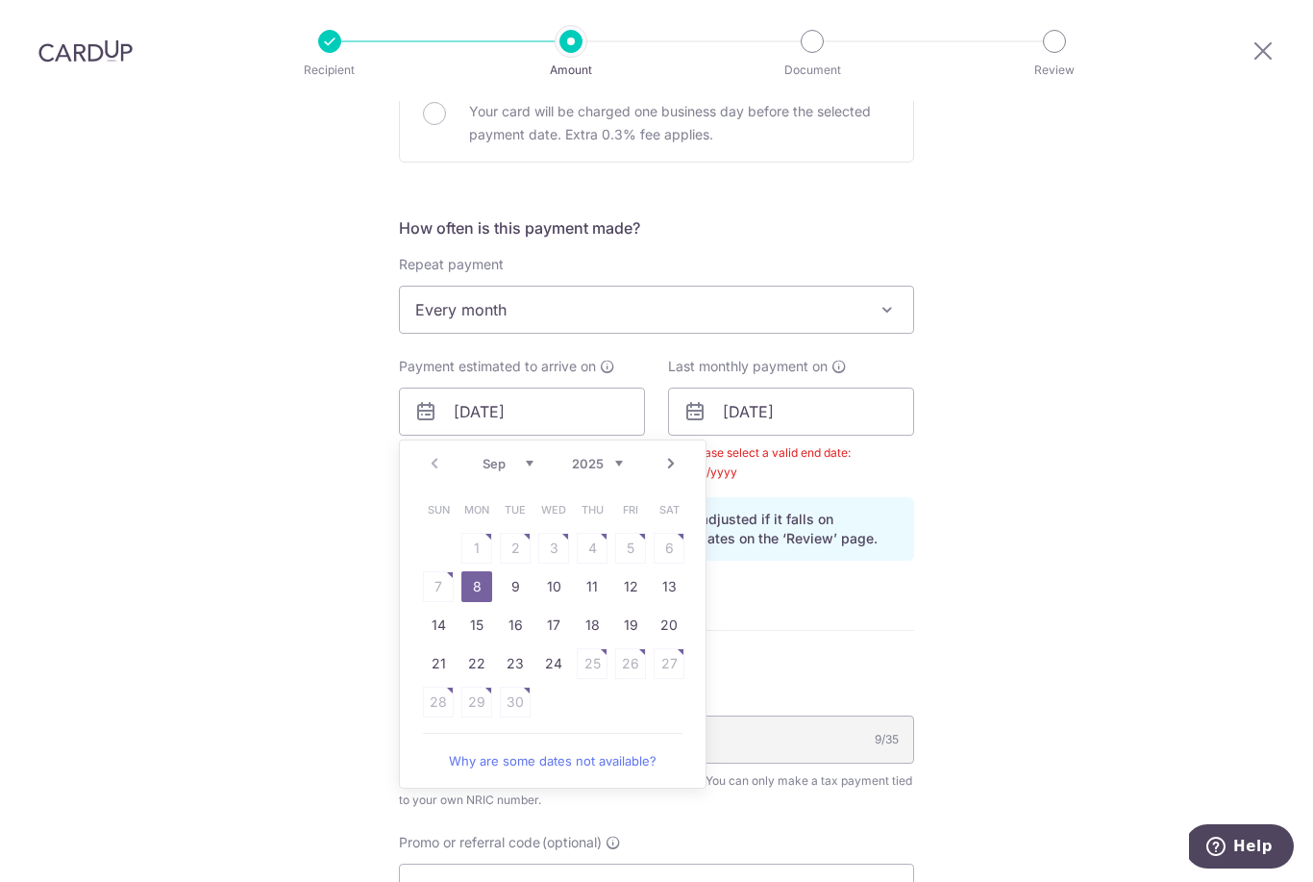
click at [521, 456] on select "Sep Oct Nov Dec" at bounding box center [508, 463] width 51 height 15
click at [468, 571] on link "8" at bounding box center [476, 586] width 31 height 31
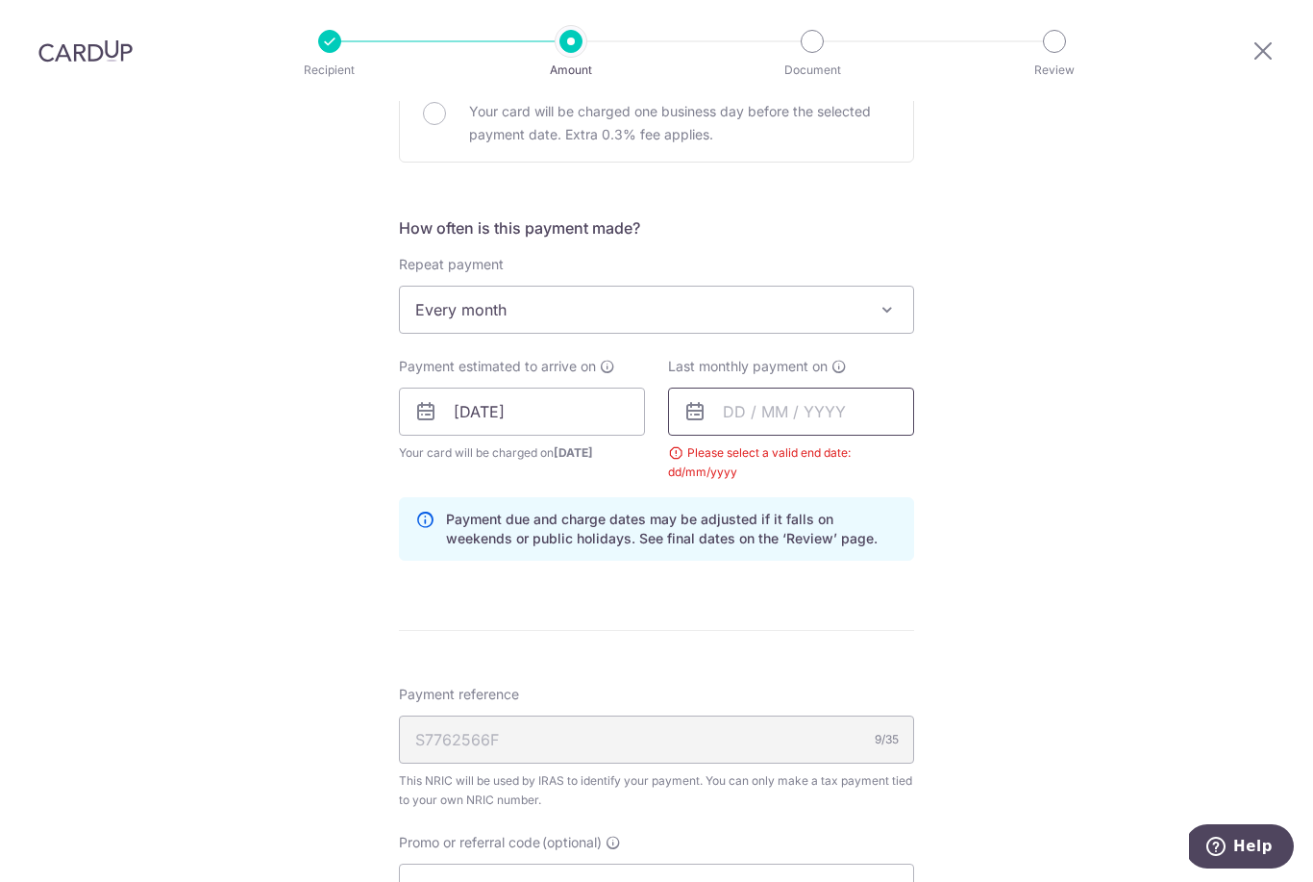
click at [755, 387] on input "text" at bounding box center [791, 411] width 246 height 48
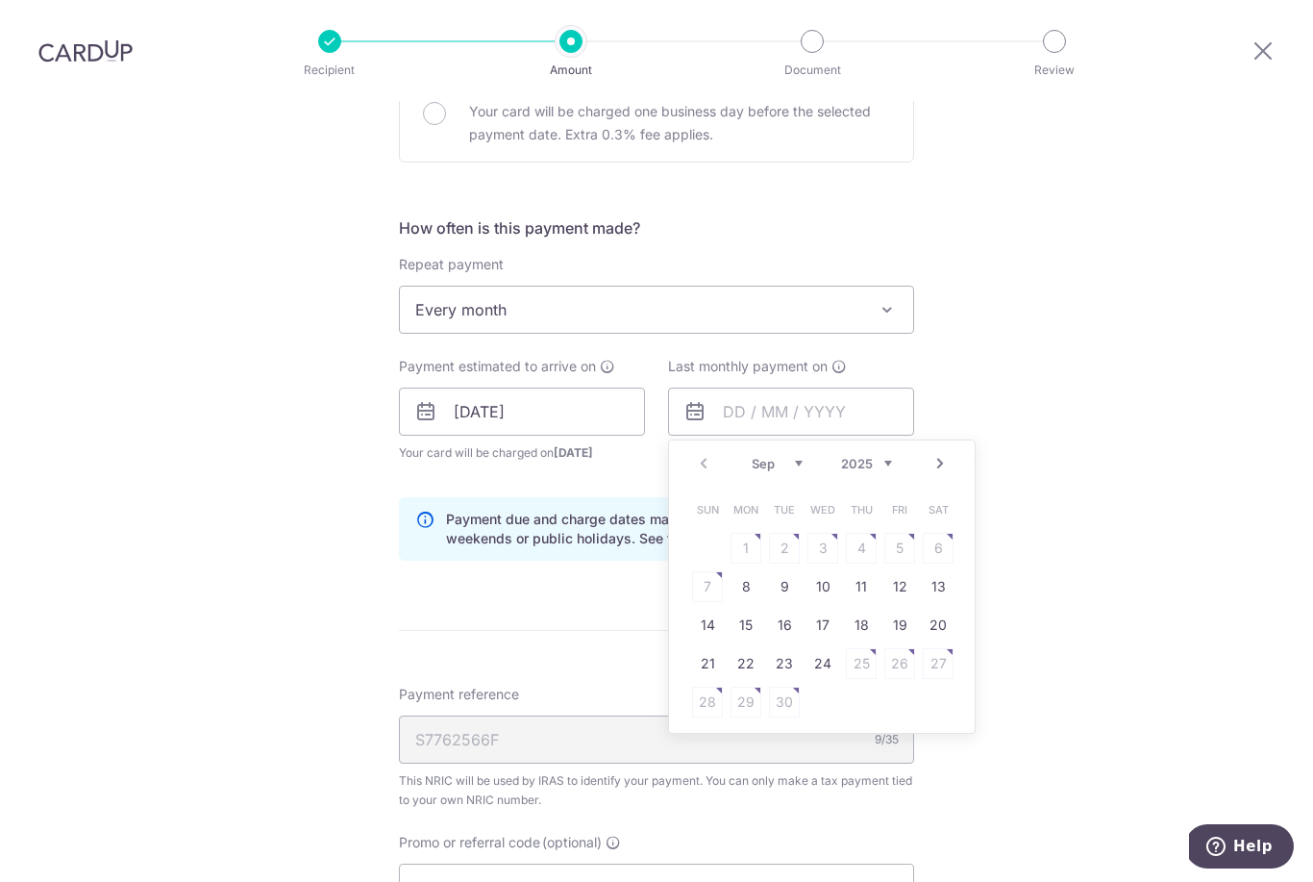
click at [778, 456] on select "Sep Oct Nov Dec" at bounding box center [777, 463] width 51 height 15
click at [747, 571] on link "8" at bounding box center [746, 586] width 31 height 31
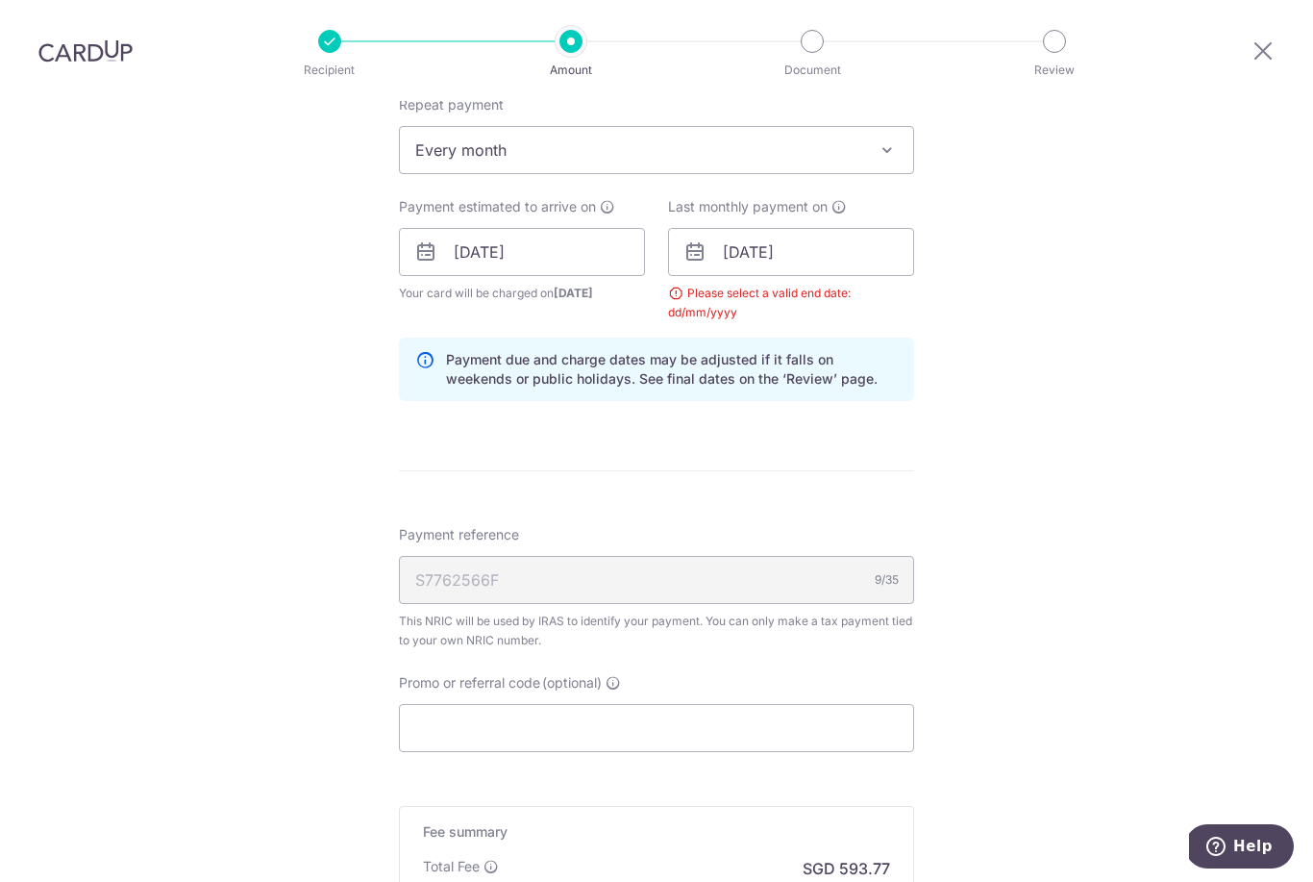
scroll to position [688, 0]
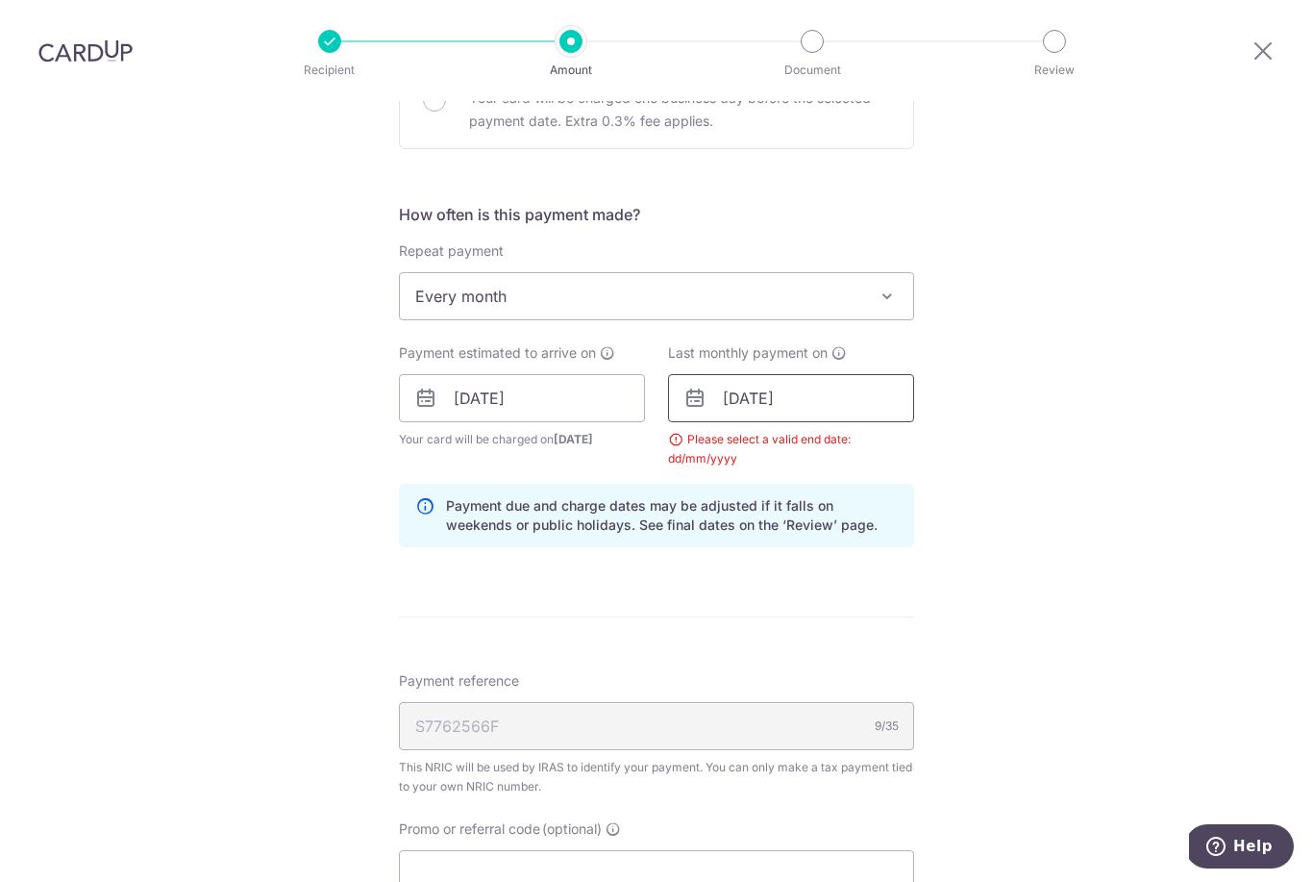
click at [828, 374] on input "[DATE]" at bounding box center [791, 398] width 246 height 48
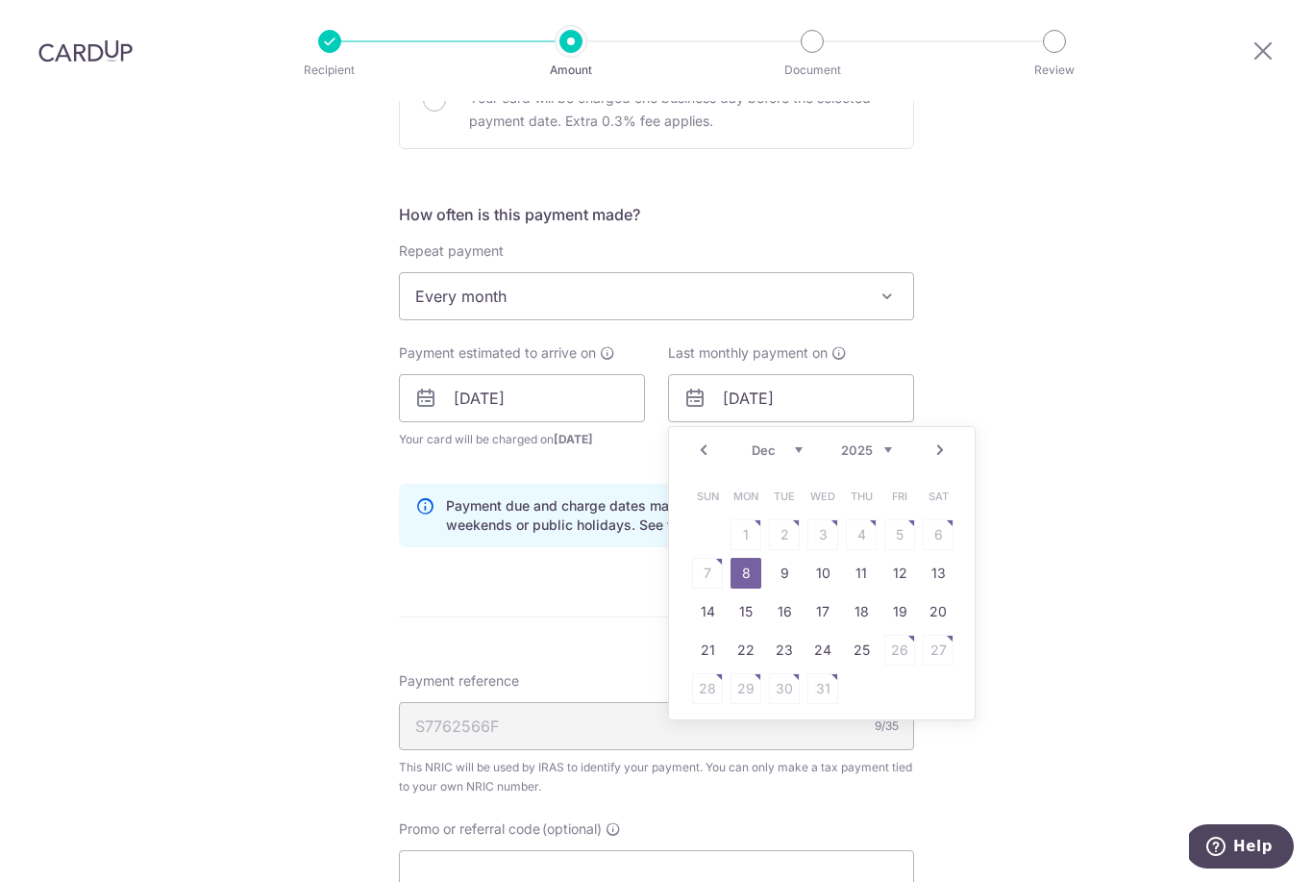
click at [883, 442] on select "2025 2026" at bounding box center [866, 449] width 51 height 15
click at [831, 558] on link "7" at bounding box center [823, 573] width 31 height 31
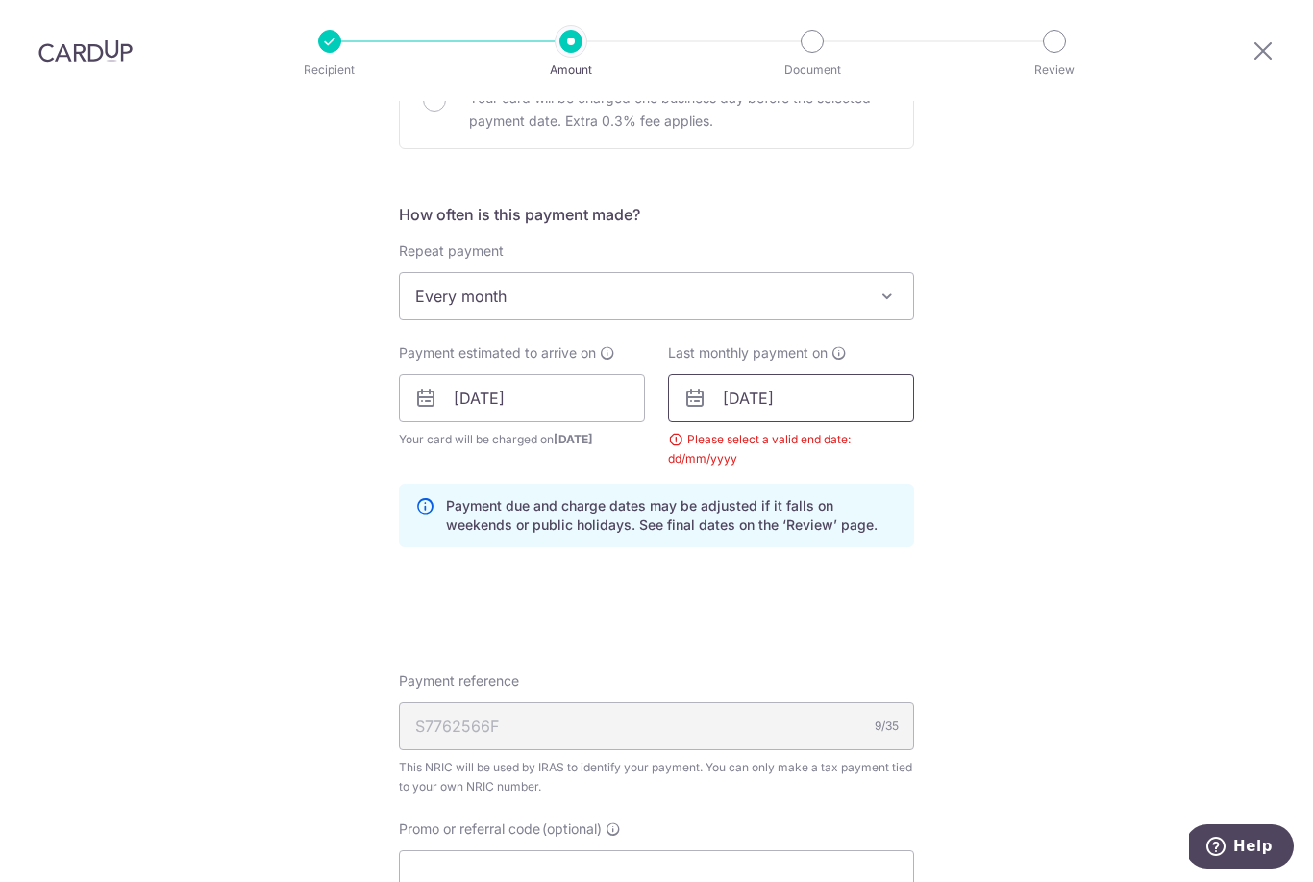
click at [823, 374] on input "07/10/2026" at bounding box center [791, 398] width 246 height 48
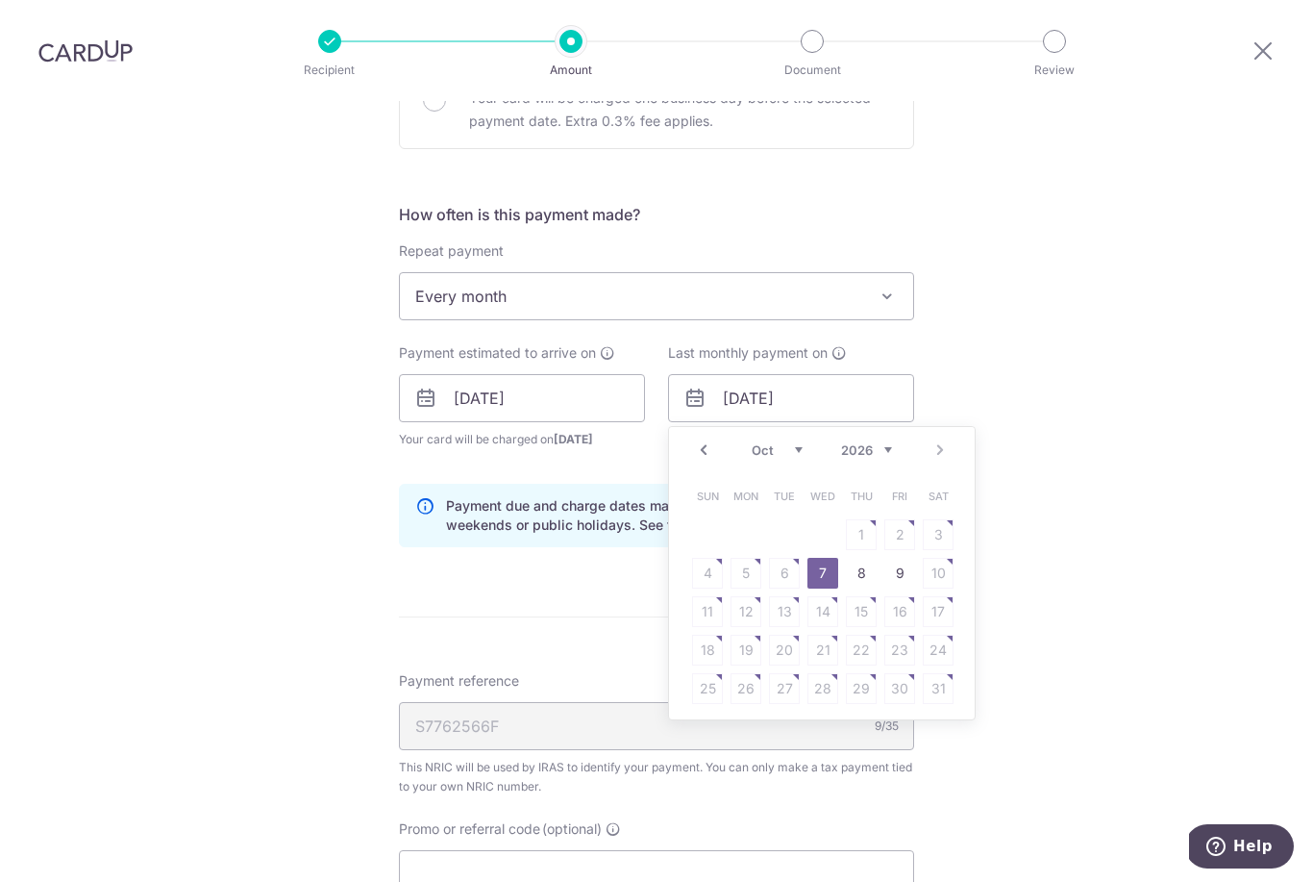
click at [891, 442] on select "2025 2026" at bounding box center [866, 449] width 51 height 15
click at [788, 442] on select "Jan Feb Mar Apr May Jun Jul Aug Sep Oct" at bounding box center [777, 449] width 51 height 15
click at [752, 558] on link "7" at bounding box center [746, 573] width 31 height 31
type input "07/09/2026"
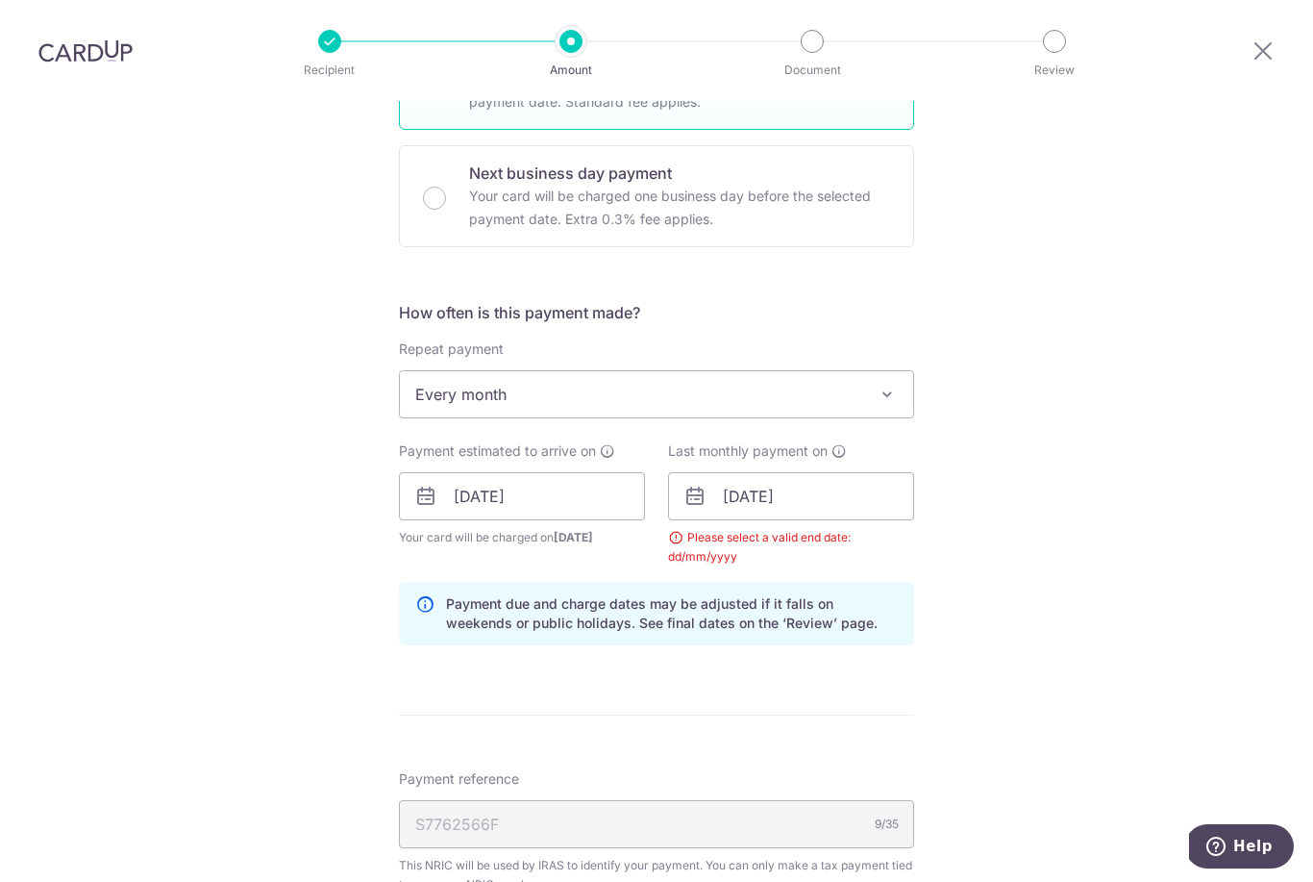
scroll to position [624, 0]
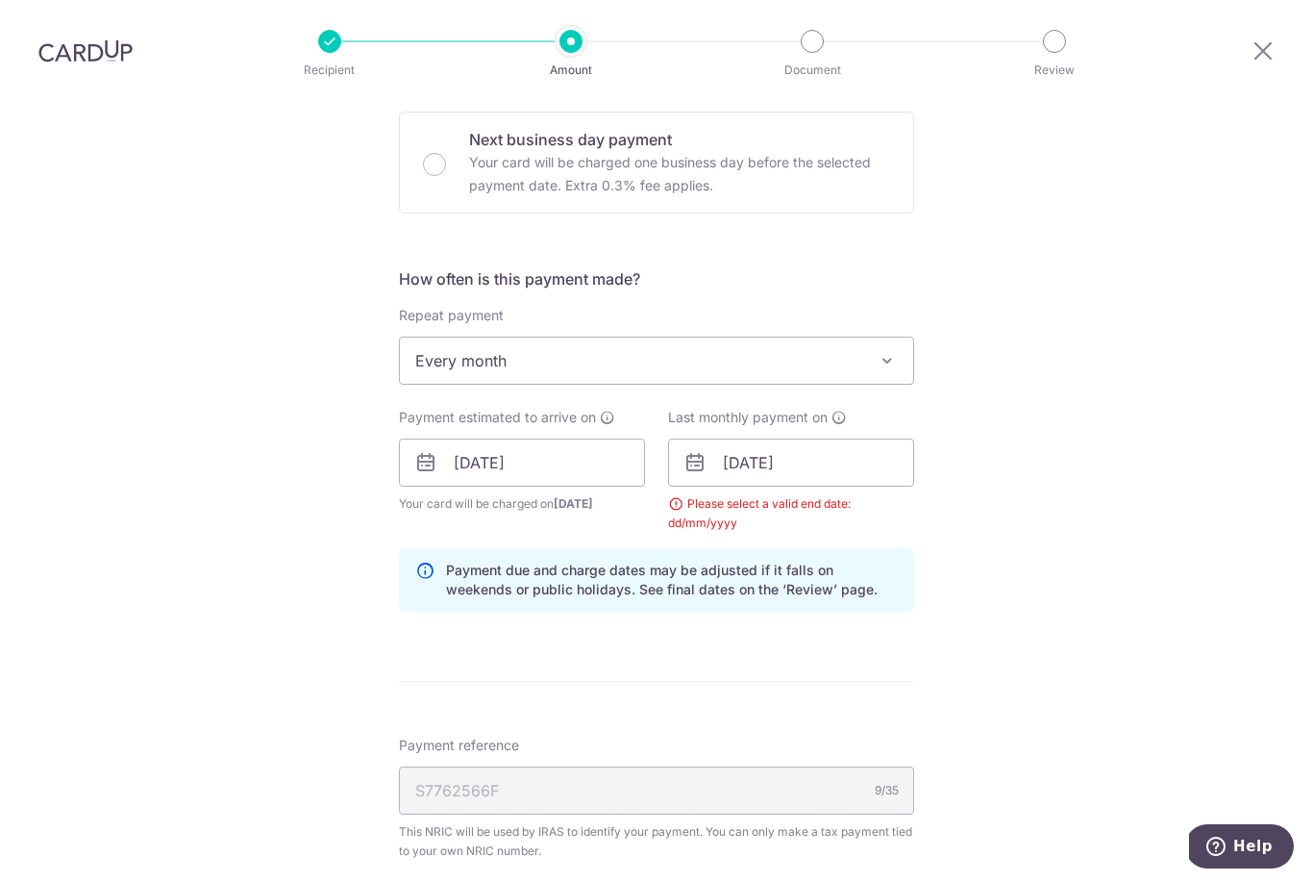
click at [836, 337] on span "Every month" at bounding box center [656, 360] width 513 height 46
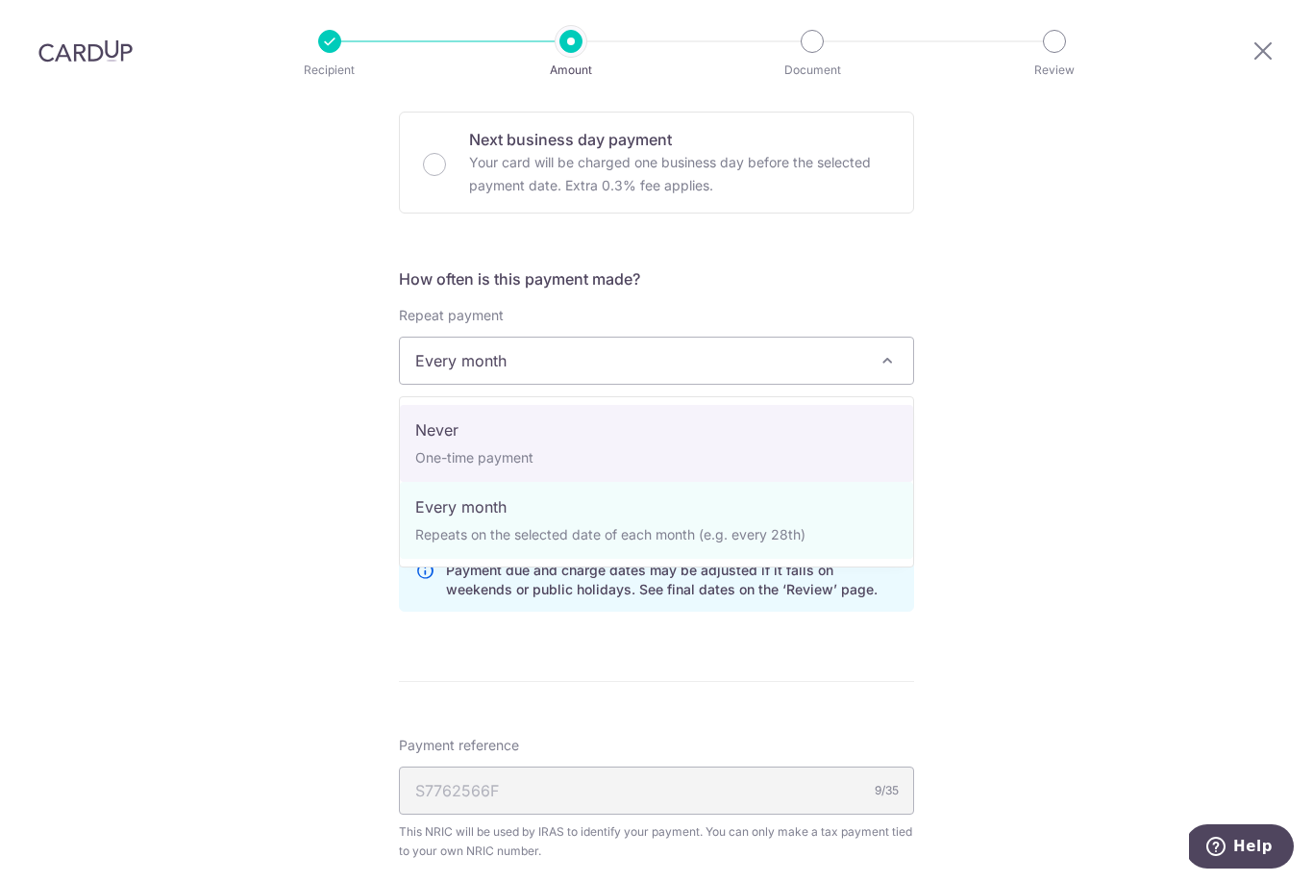
select select "1"
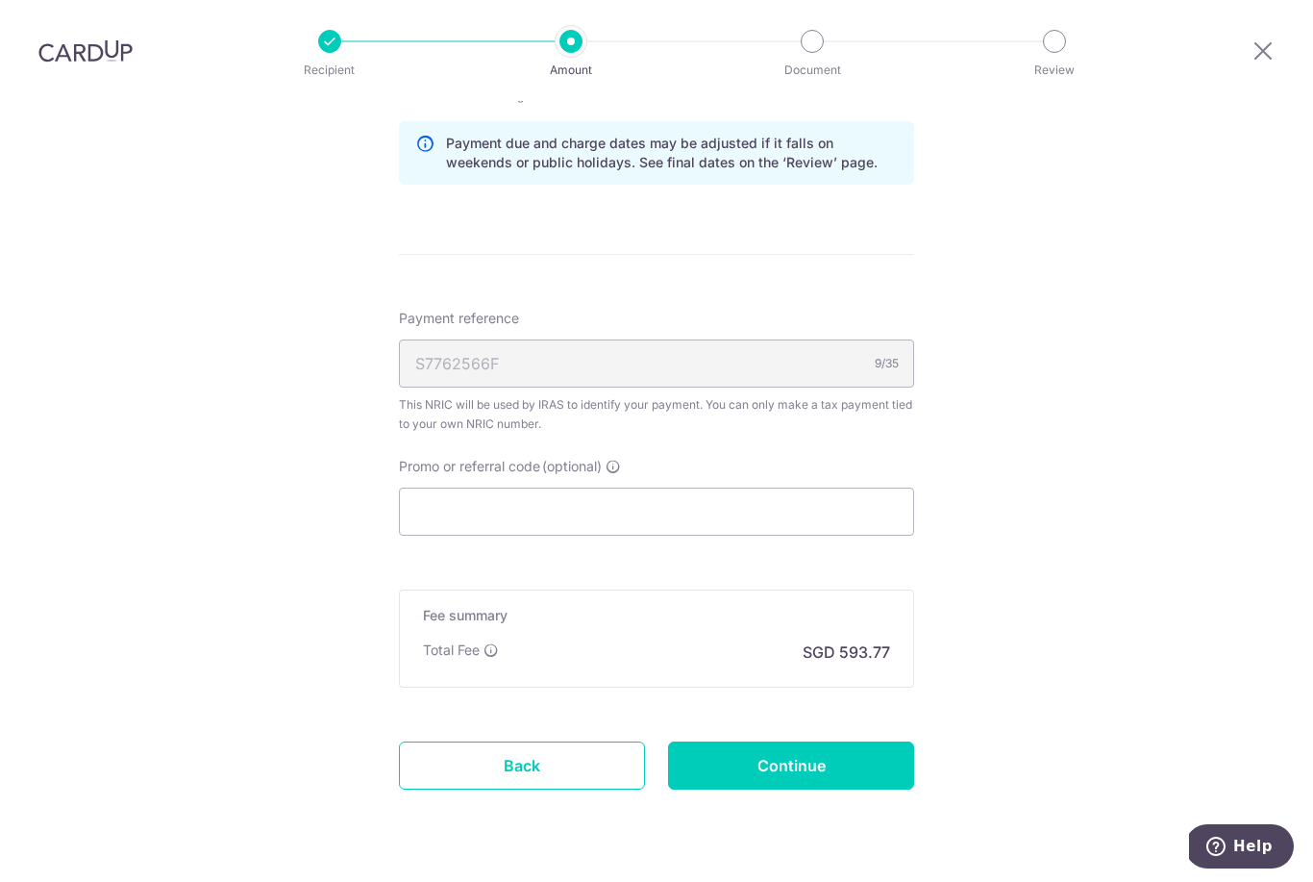
scroll to position [1030, 0]
click at [449, 489] on input "Promo or referral code (optional)" at bounding box center [656, 513] width 515 height 48
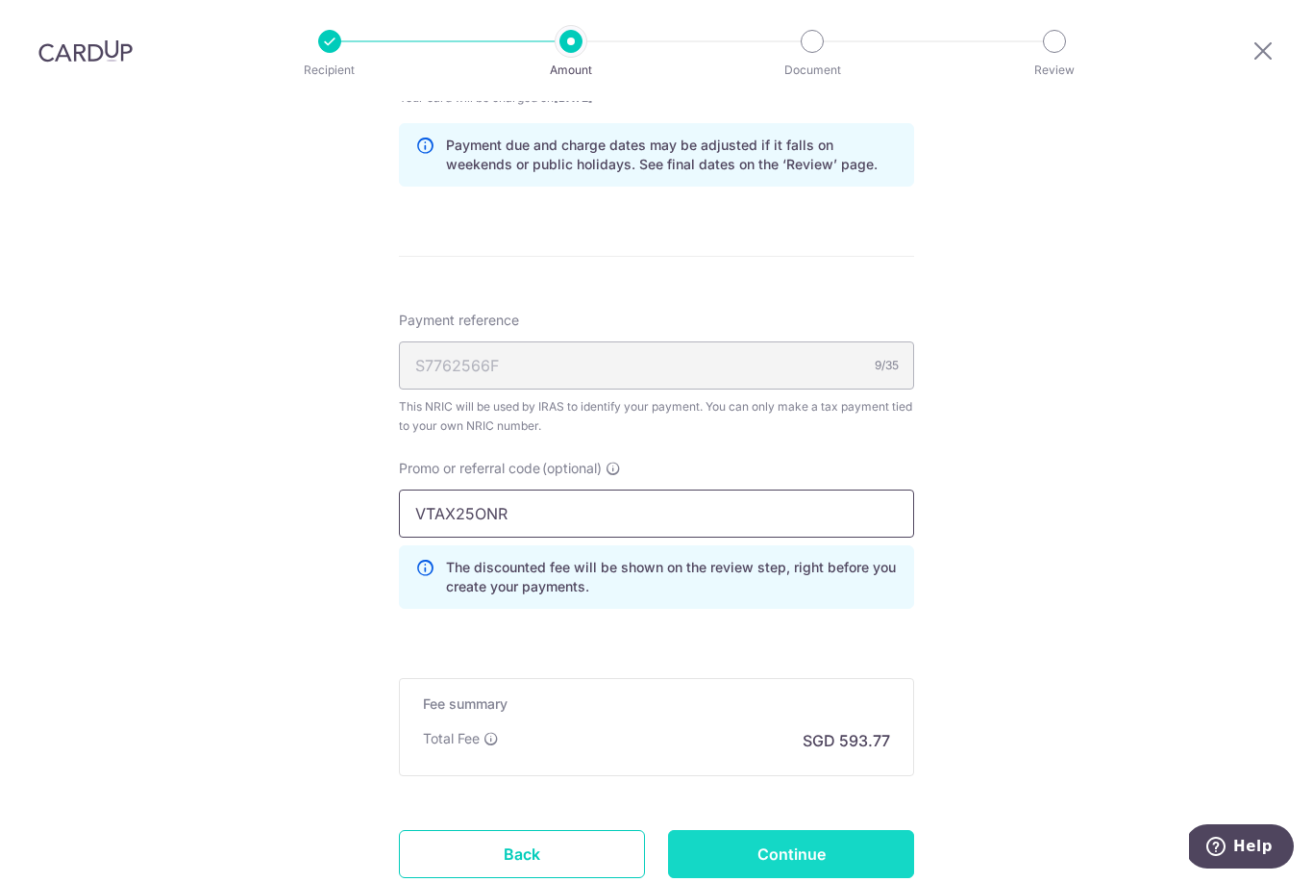
type input "VTAX25ONR"
click at [810, 830] on input "Continue" at bounding box center [791, 854] width 246 height 48
type input "Update Schedule"
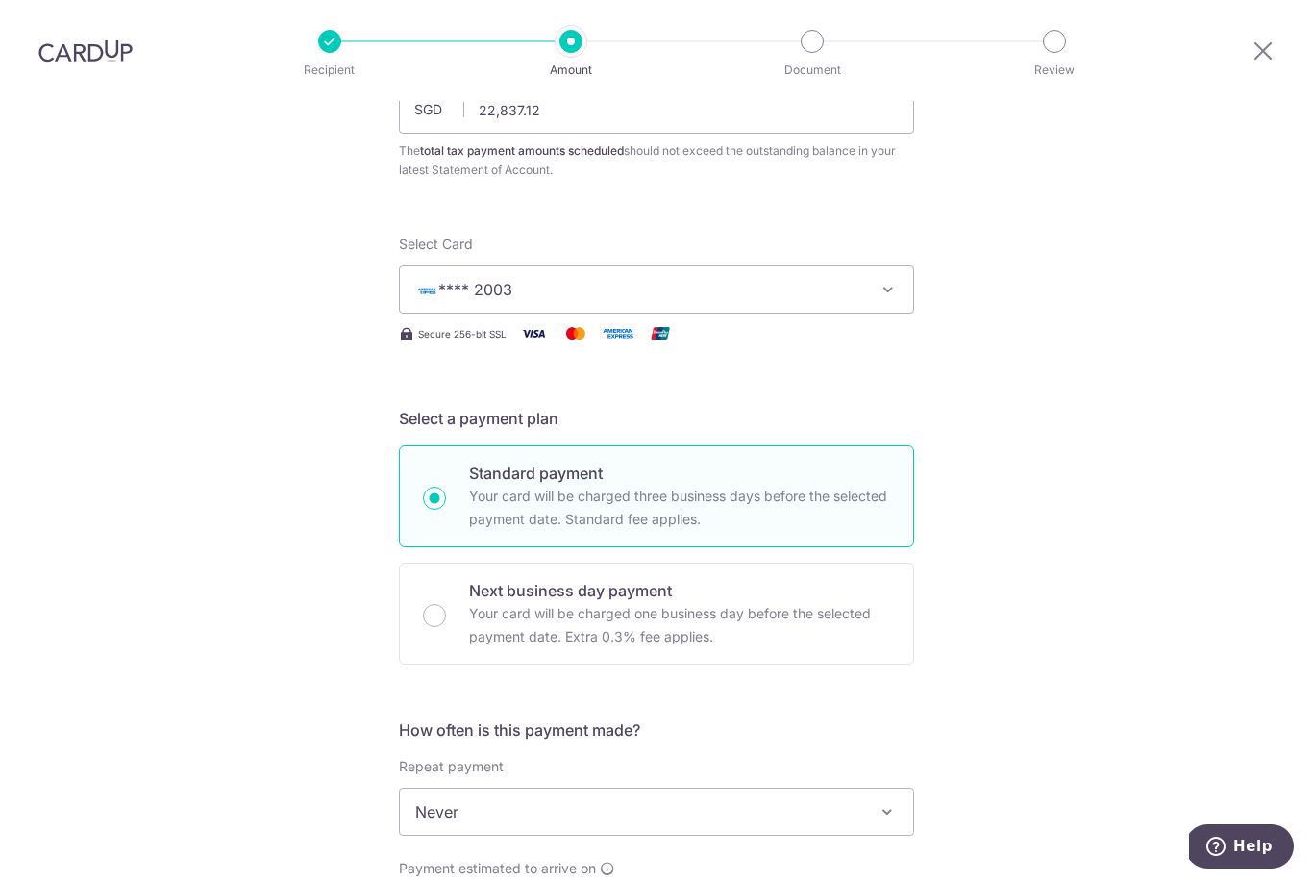
scroll to position [175, 0]
click at [735, 276] on span "**** 2003" at bounding box center [639, 287] width 448 height 23
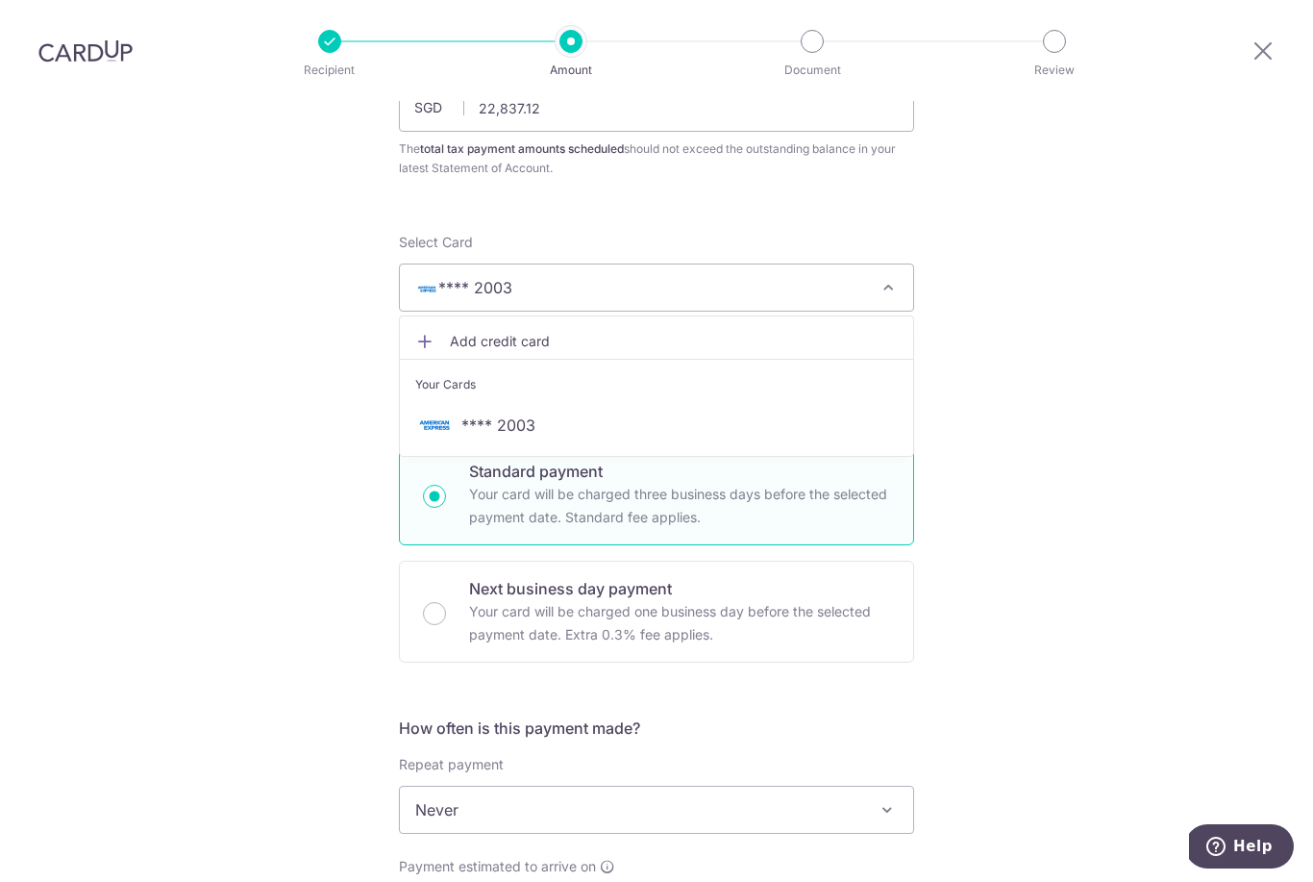
click at [1185, 464] on div at bounding box center [656, 441] width 1313 height 882
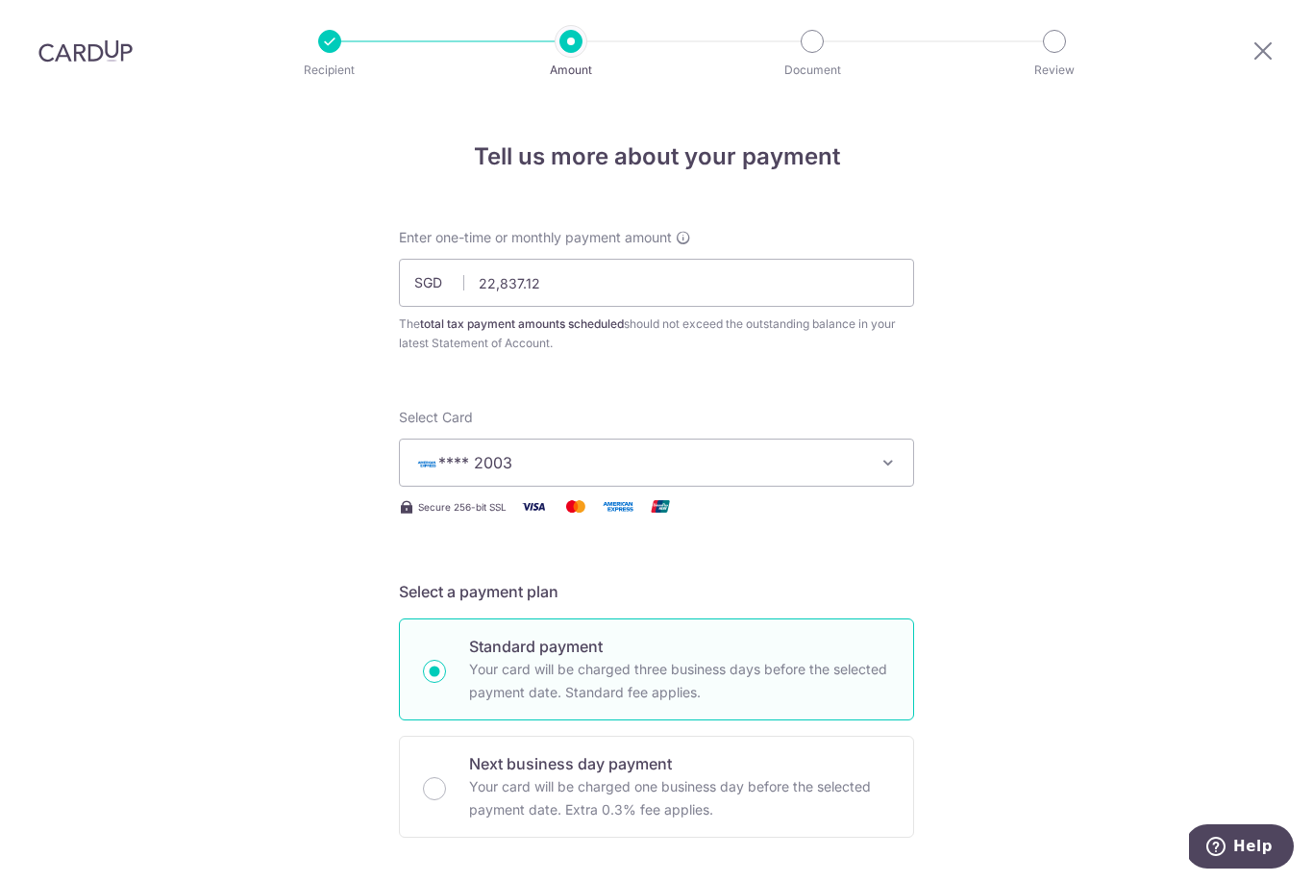
scroll to position [0, 0]
click at [816, 451] on span "**** 2003" at bounding box center [639, 462] width 448 height 23
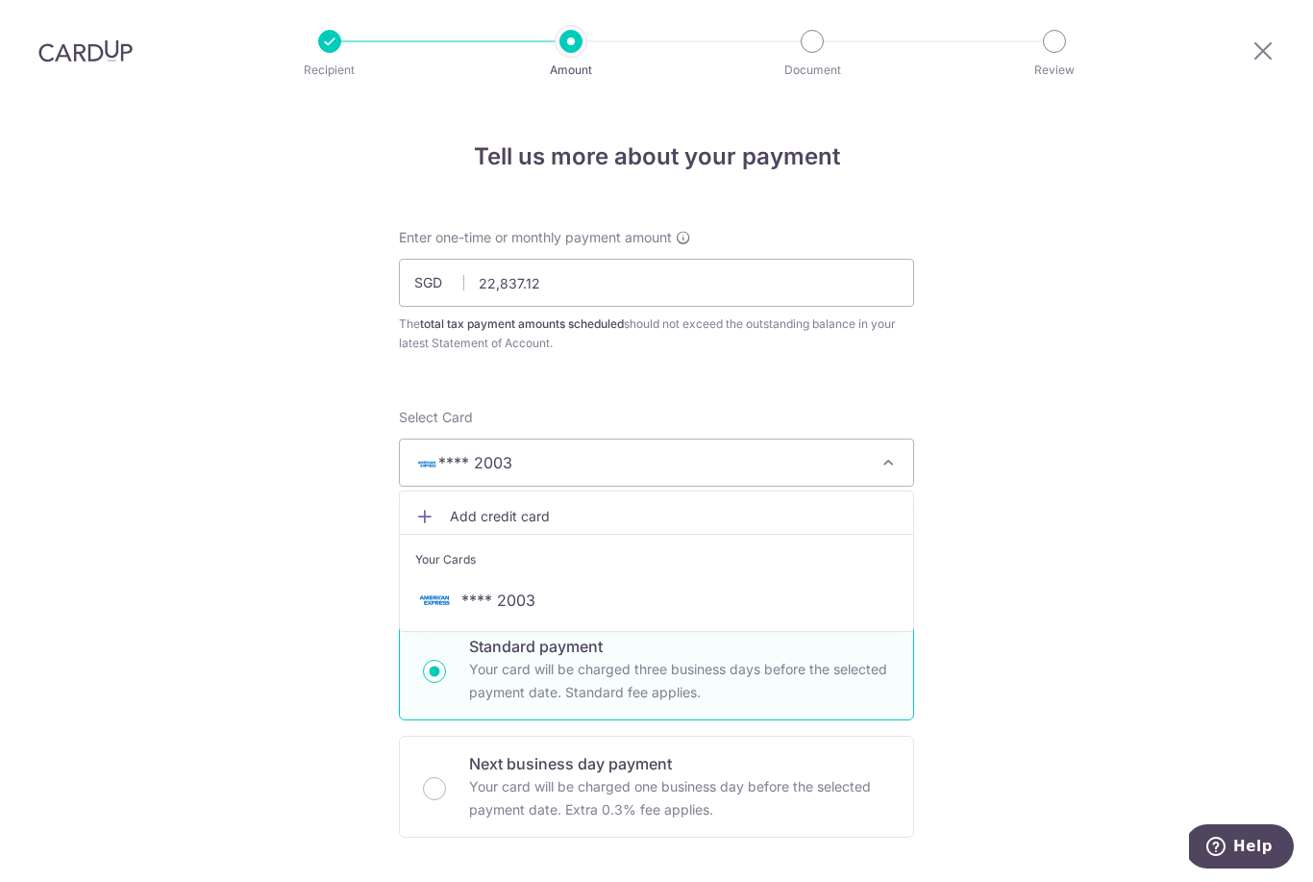
click at [511, 499] on link "Add credit card" at bounding box center [656, 516] width 513 height 35
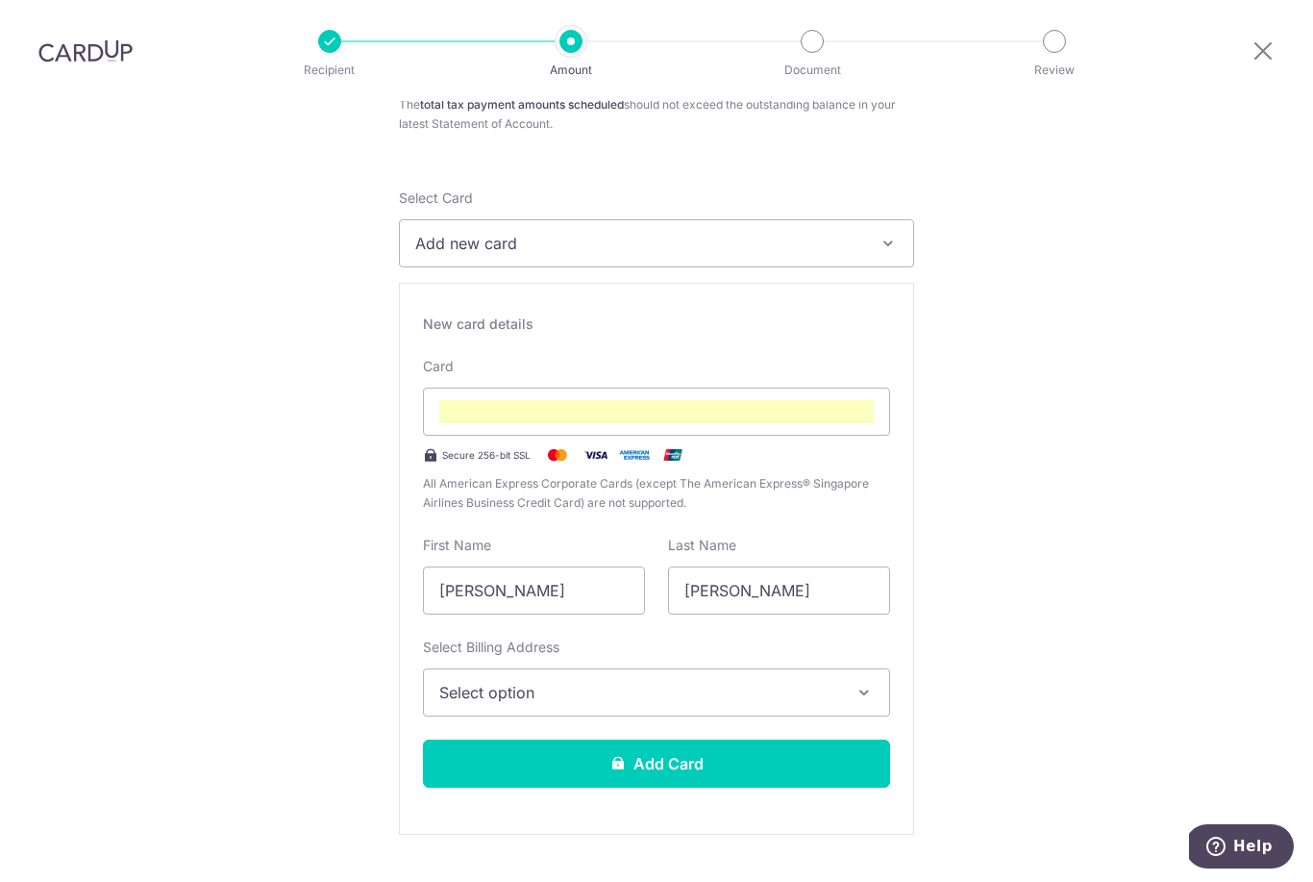
scroll to position [220, 0]
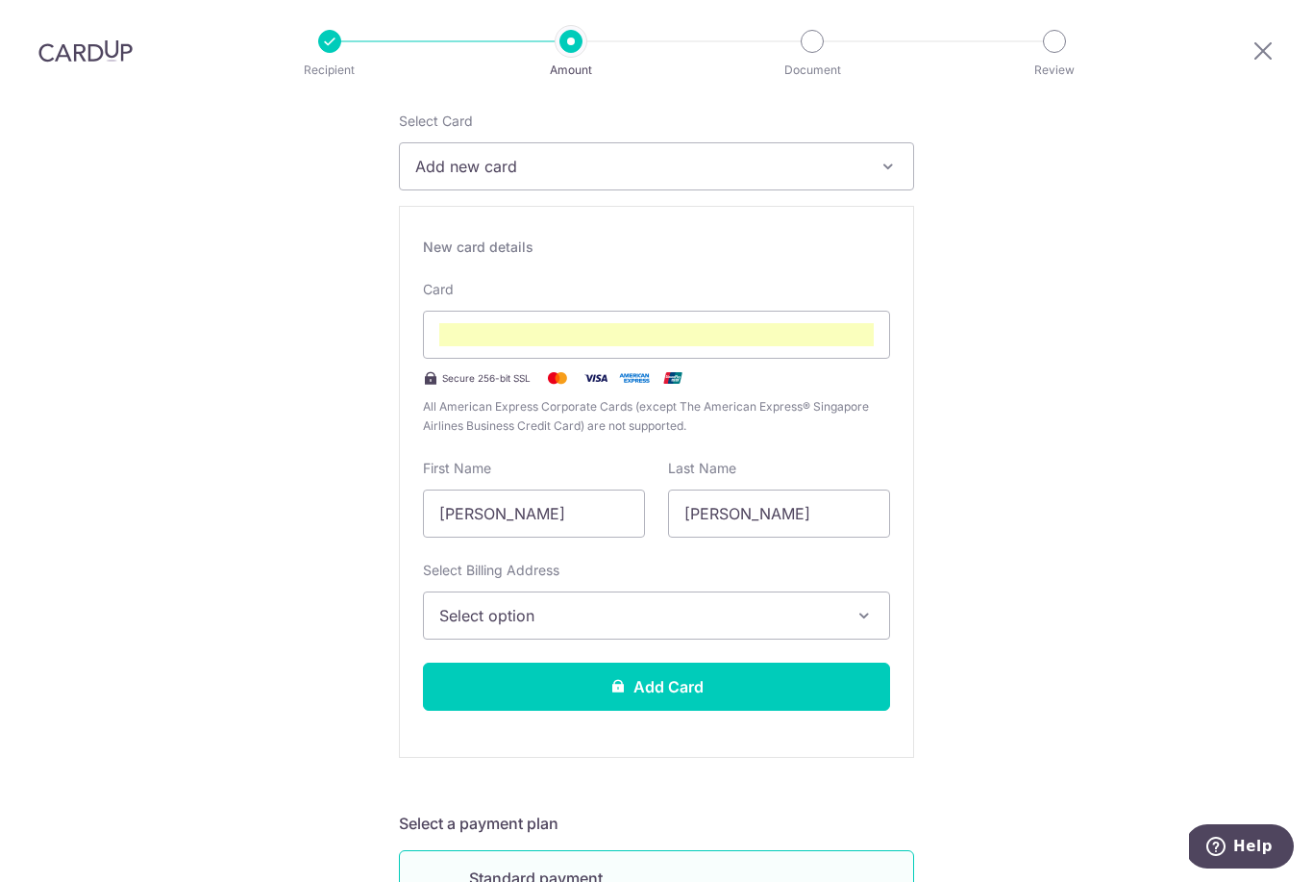
scroll to position [290, 0]
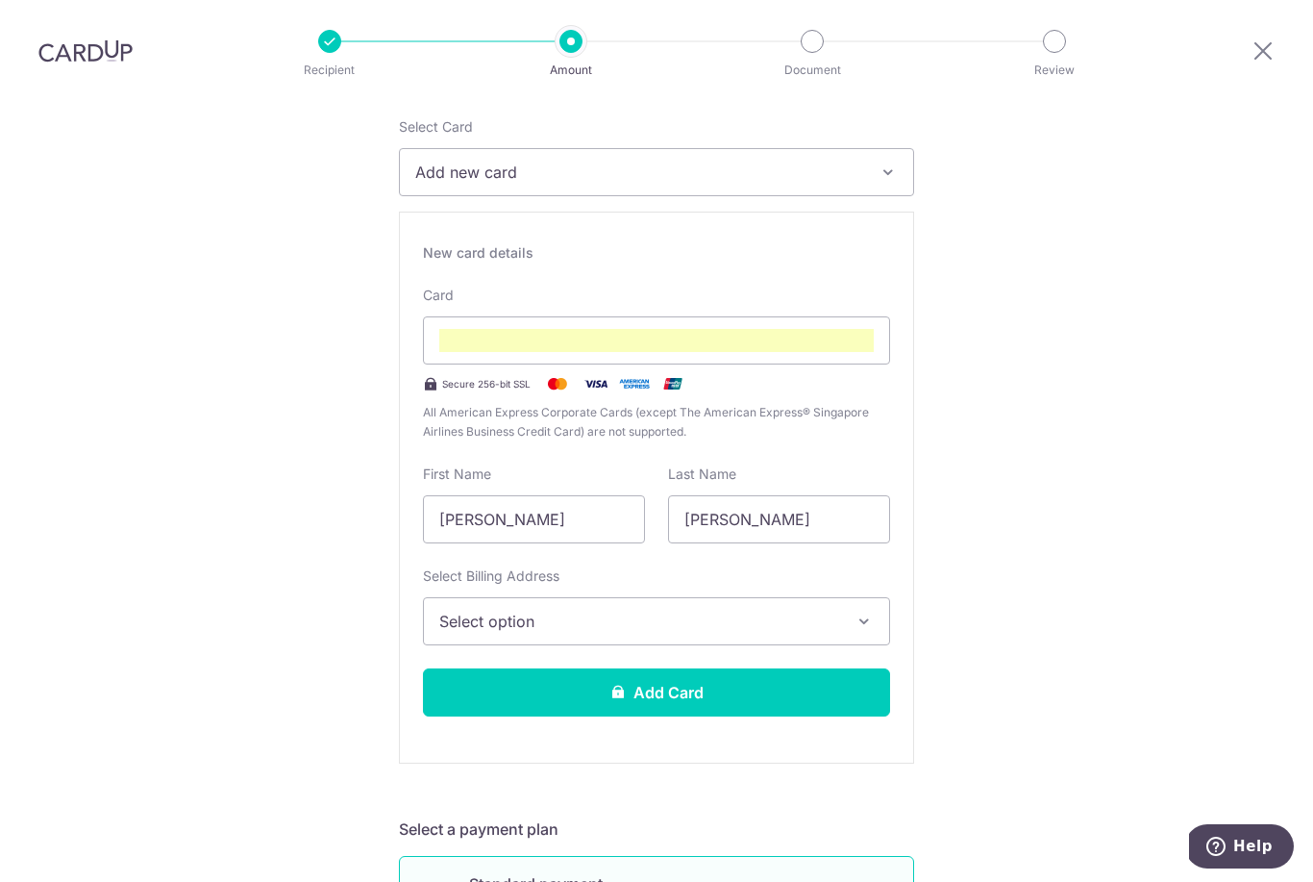
click at [776, 610] on span "Select option" at bounding box center [639, 621] width 400 height 23
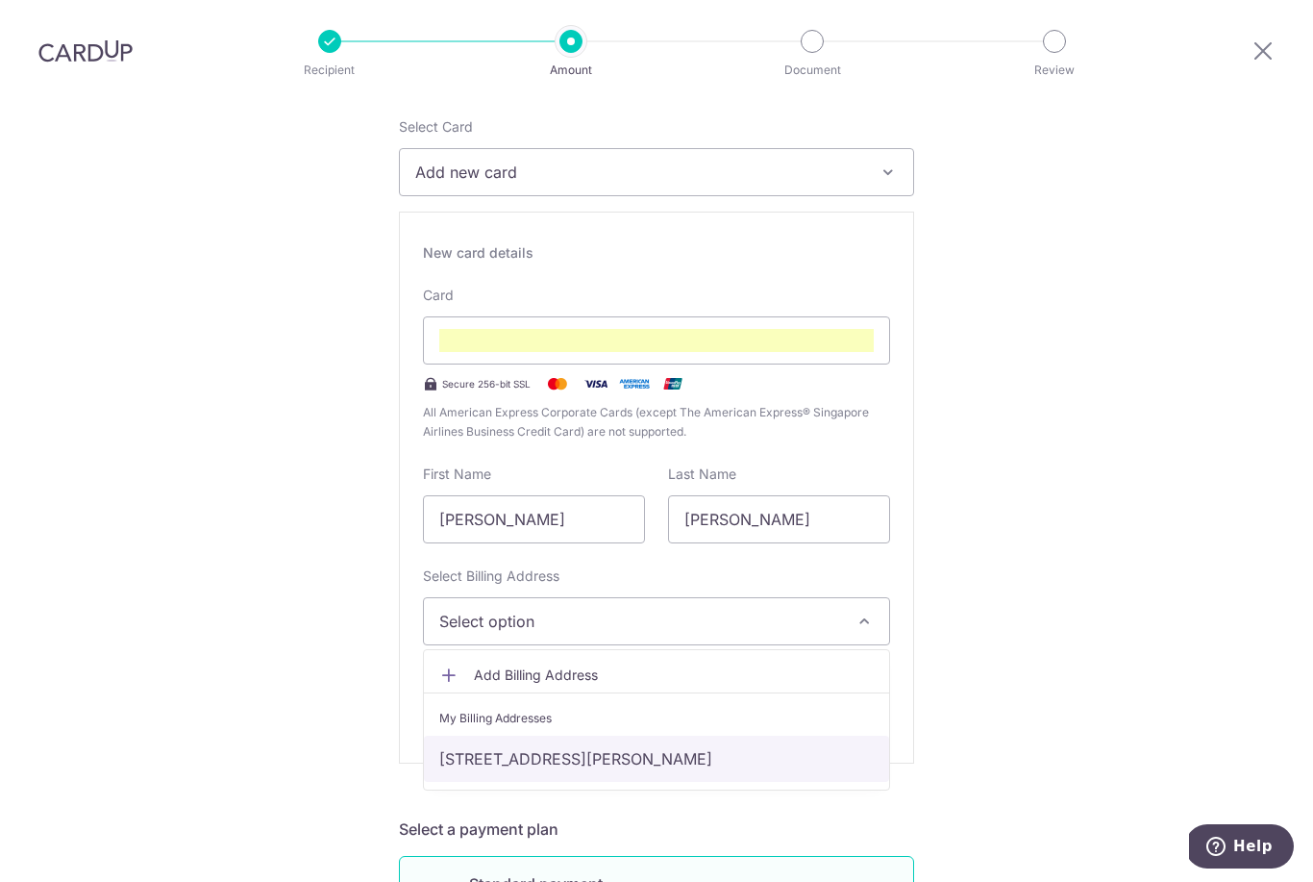
click at [823, 735] on link "[STREET_ADDRESS][PERSON_NAME]" at bounding box center [656, 758] width 465 height 46
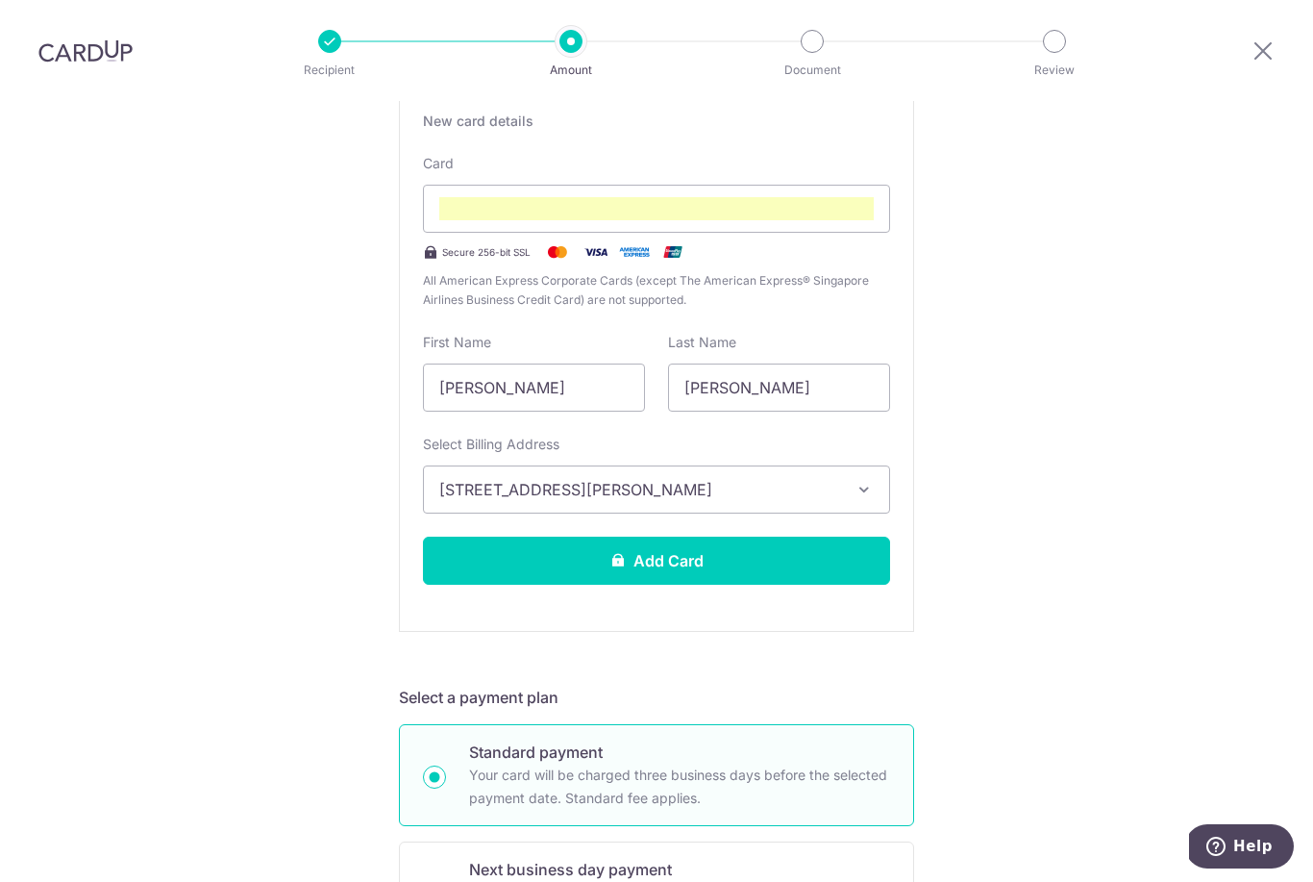
scroll to position [423, 0]
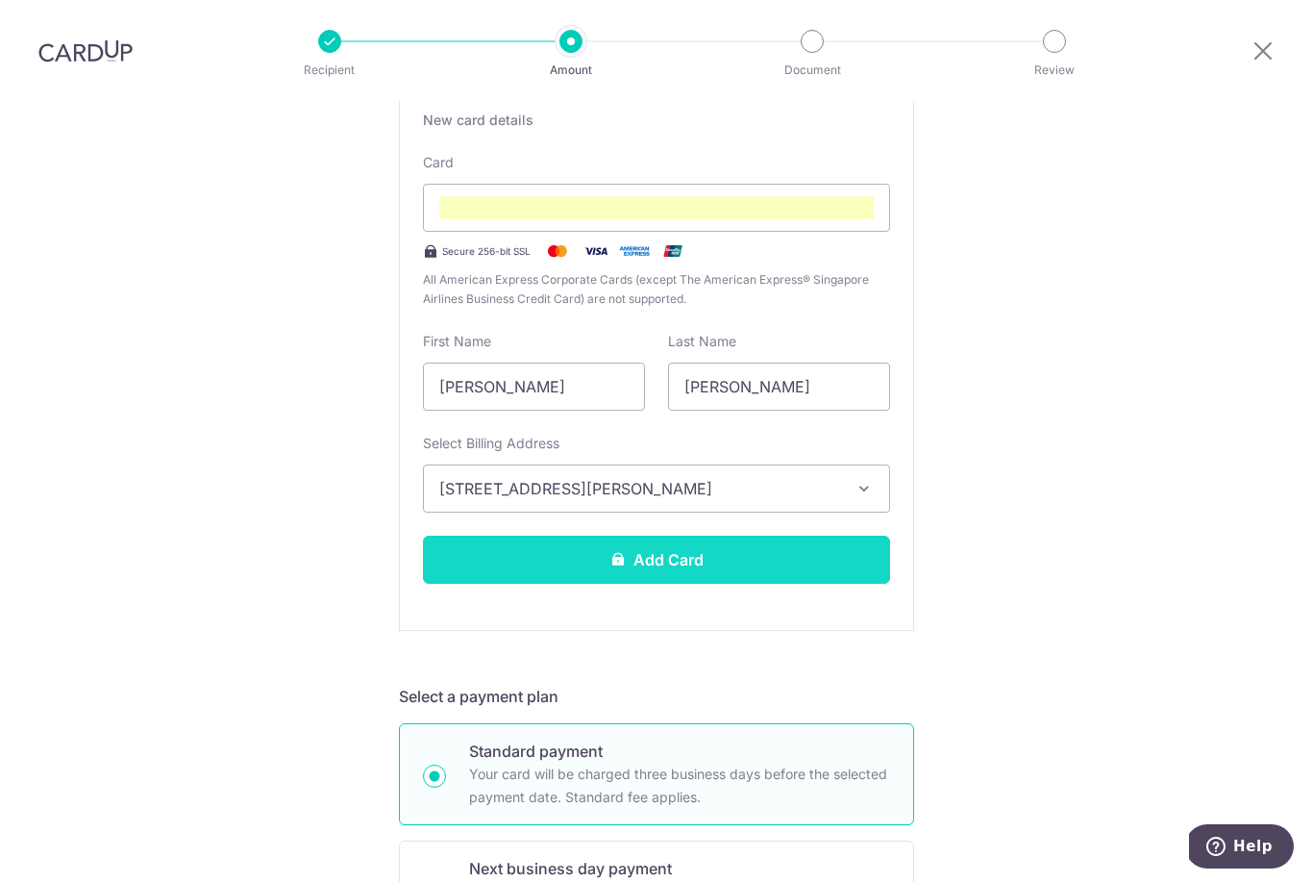
click at [781, 536] on button "Add Card" at bounding box center [656, 560] width 467 height 48
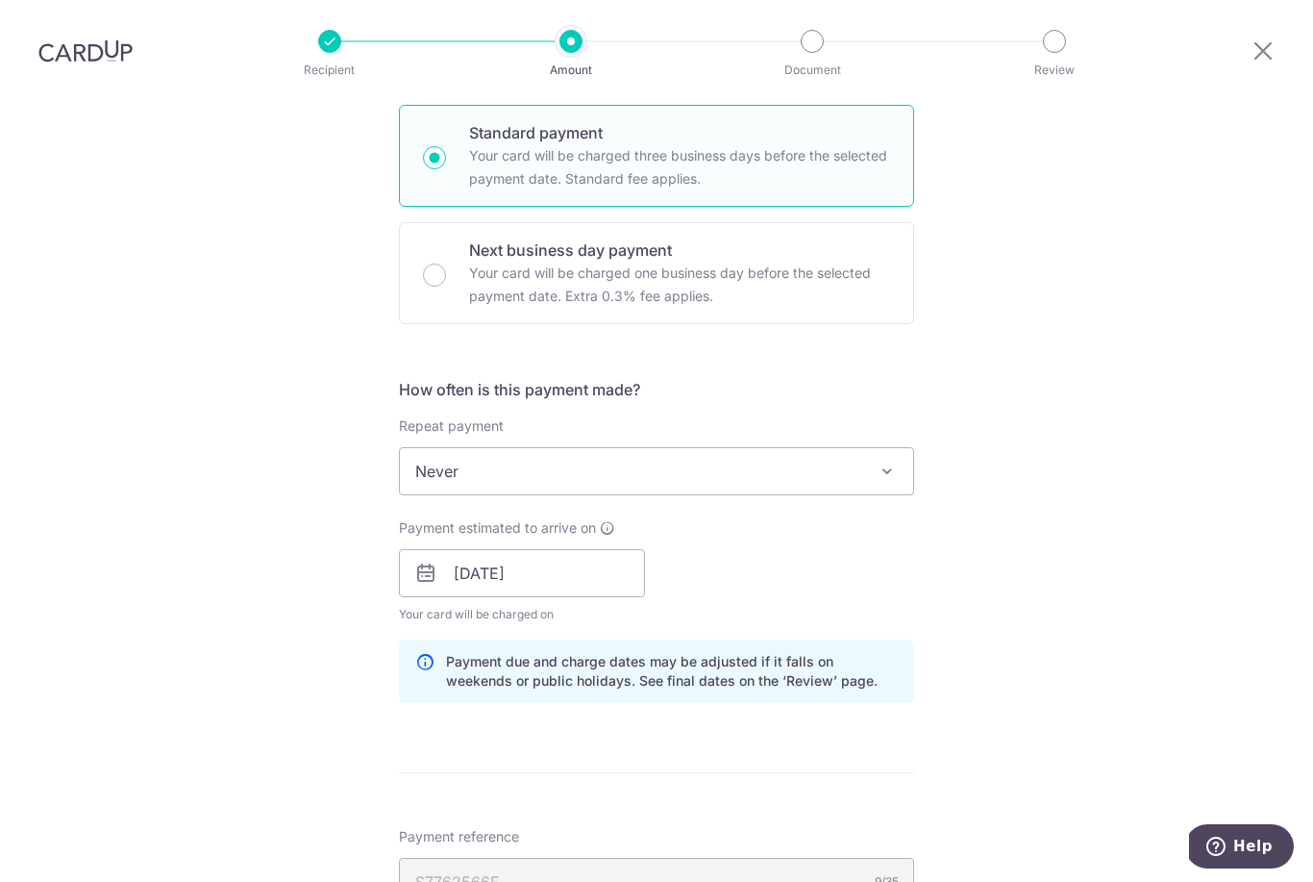
scroll to position [446, 0]
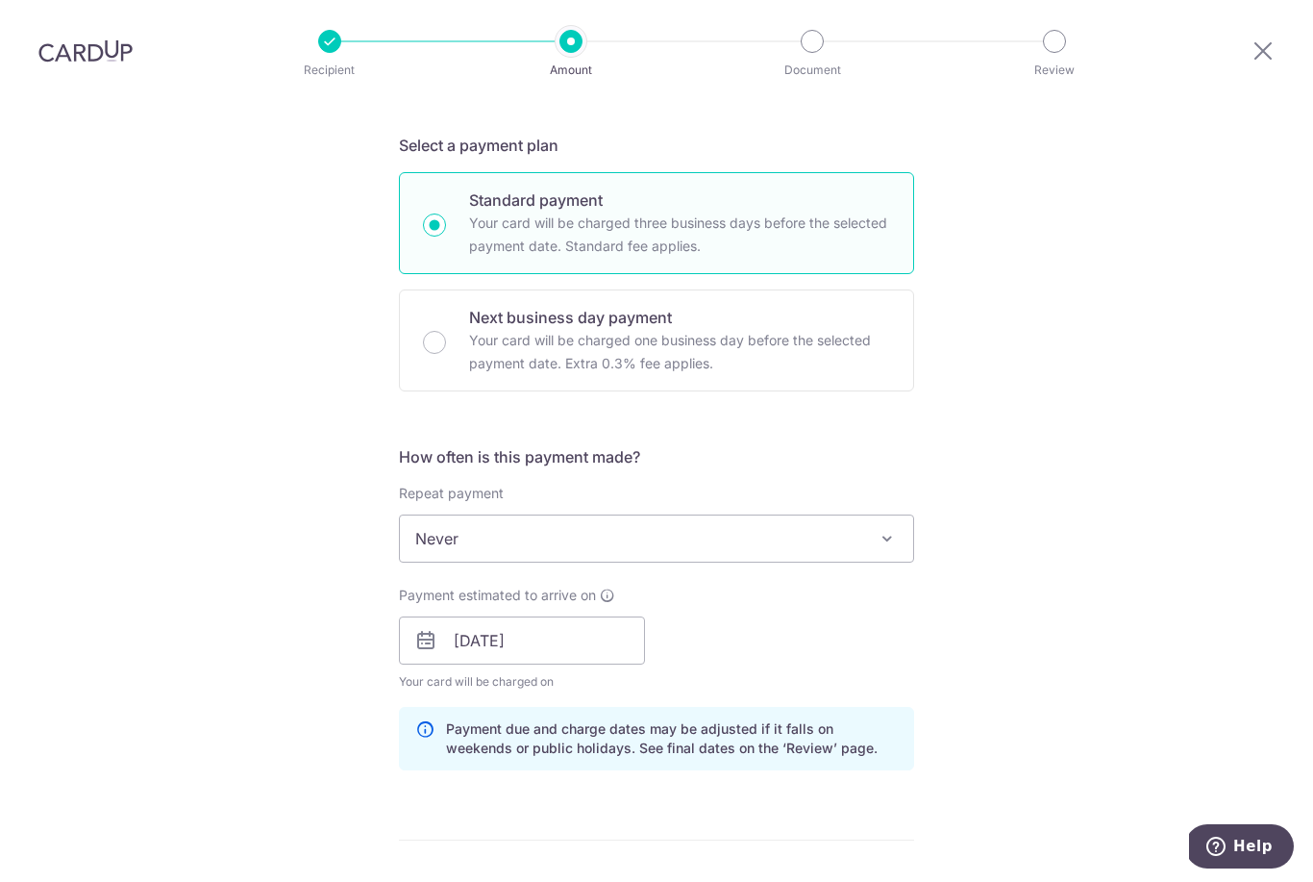
click at [814, 515] on span "Never" at bounding box center [656, 538] width 513 height 46
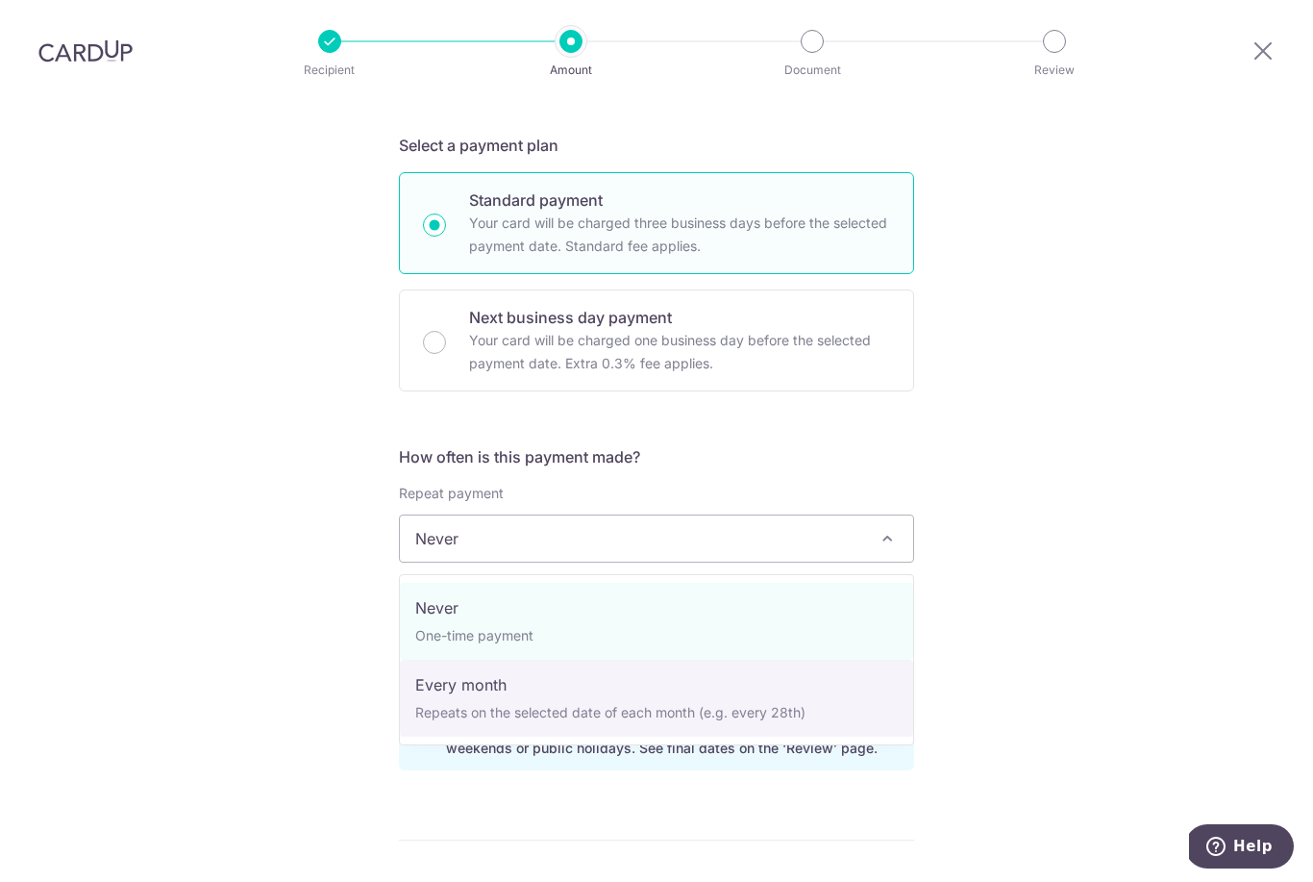
select select "3"
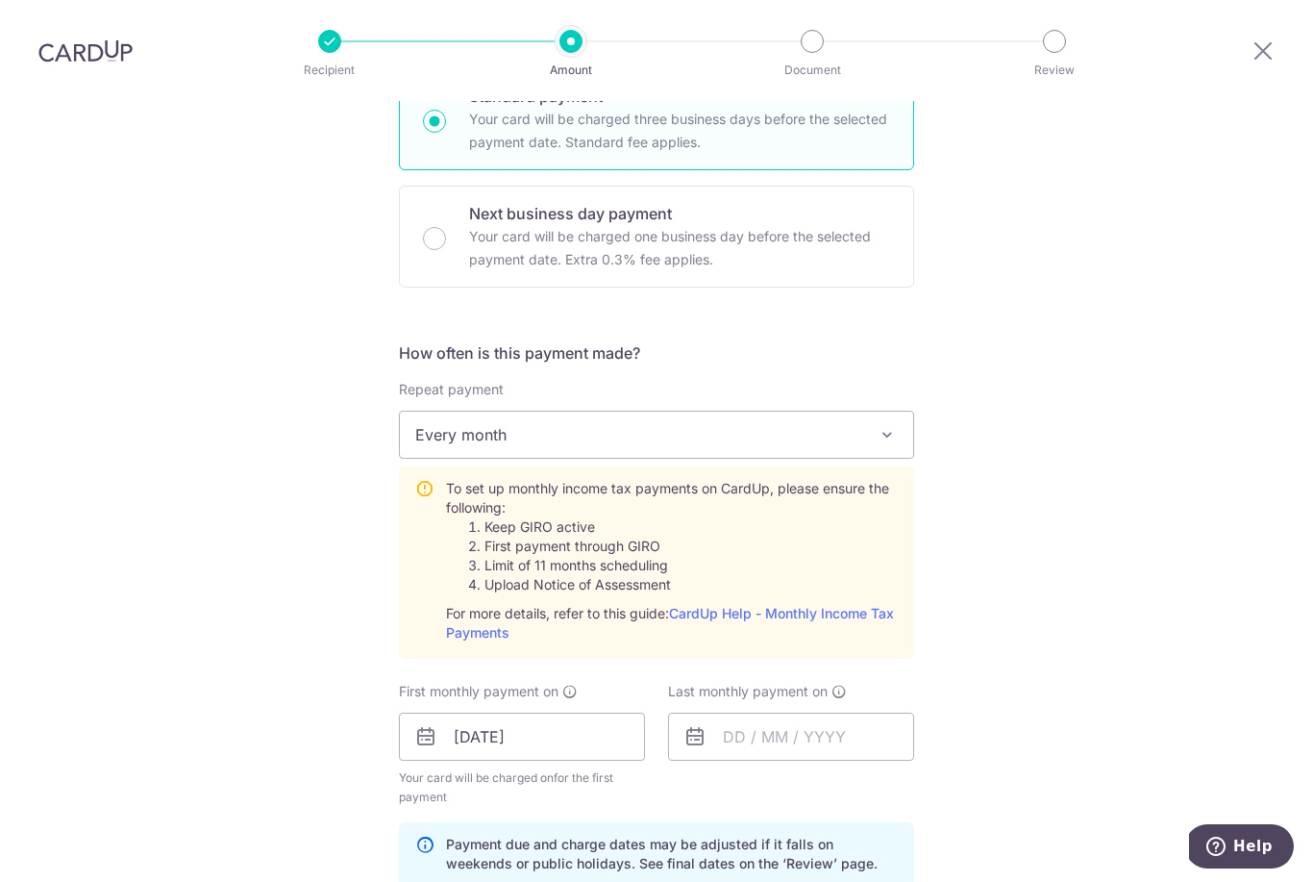
scroll to position [560, 0]
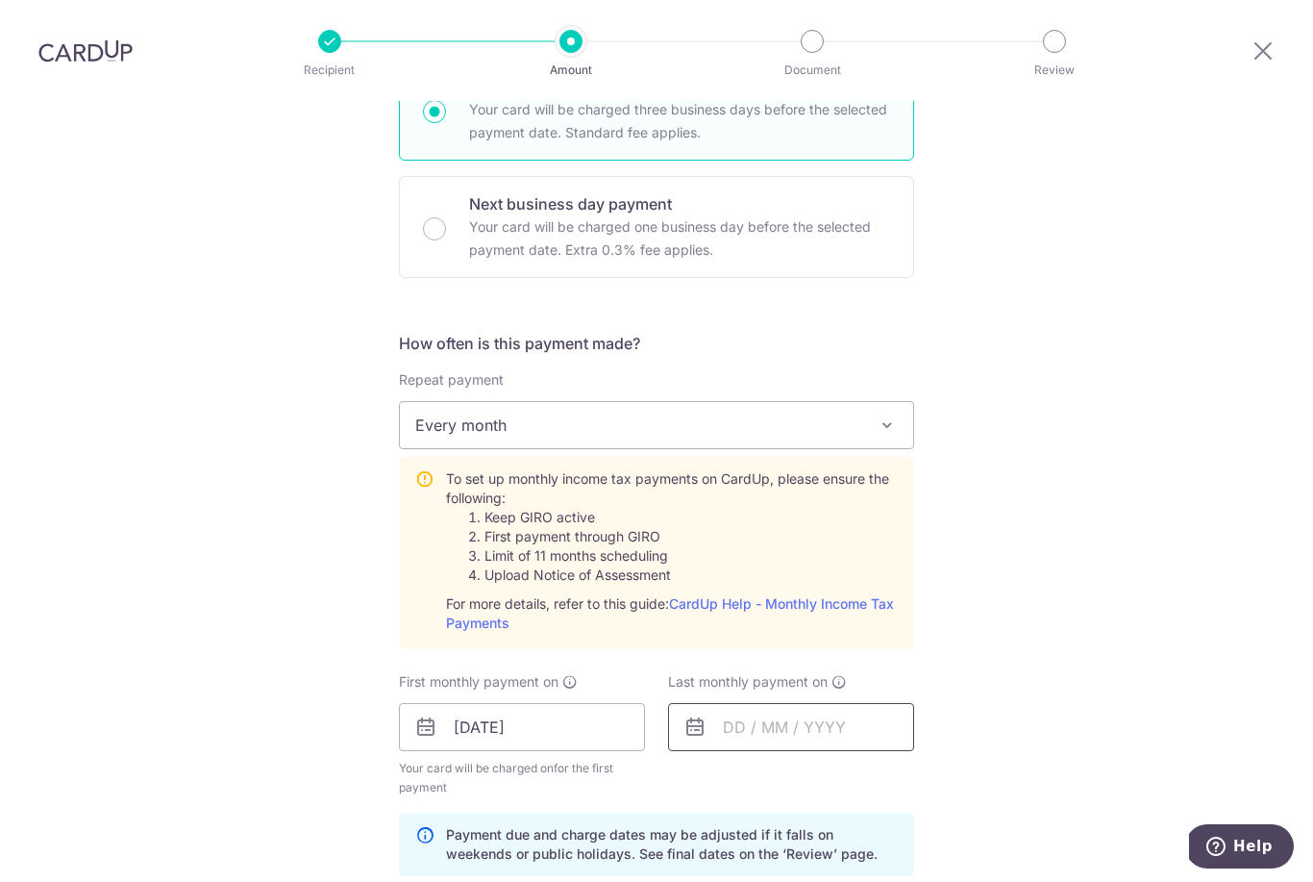
click at [800, 703] on input "text" at bounding box center [791, 727] width 246 height 48
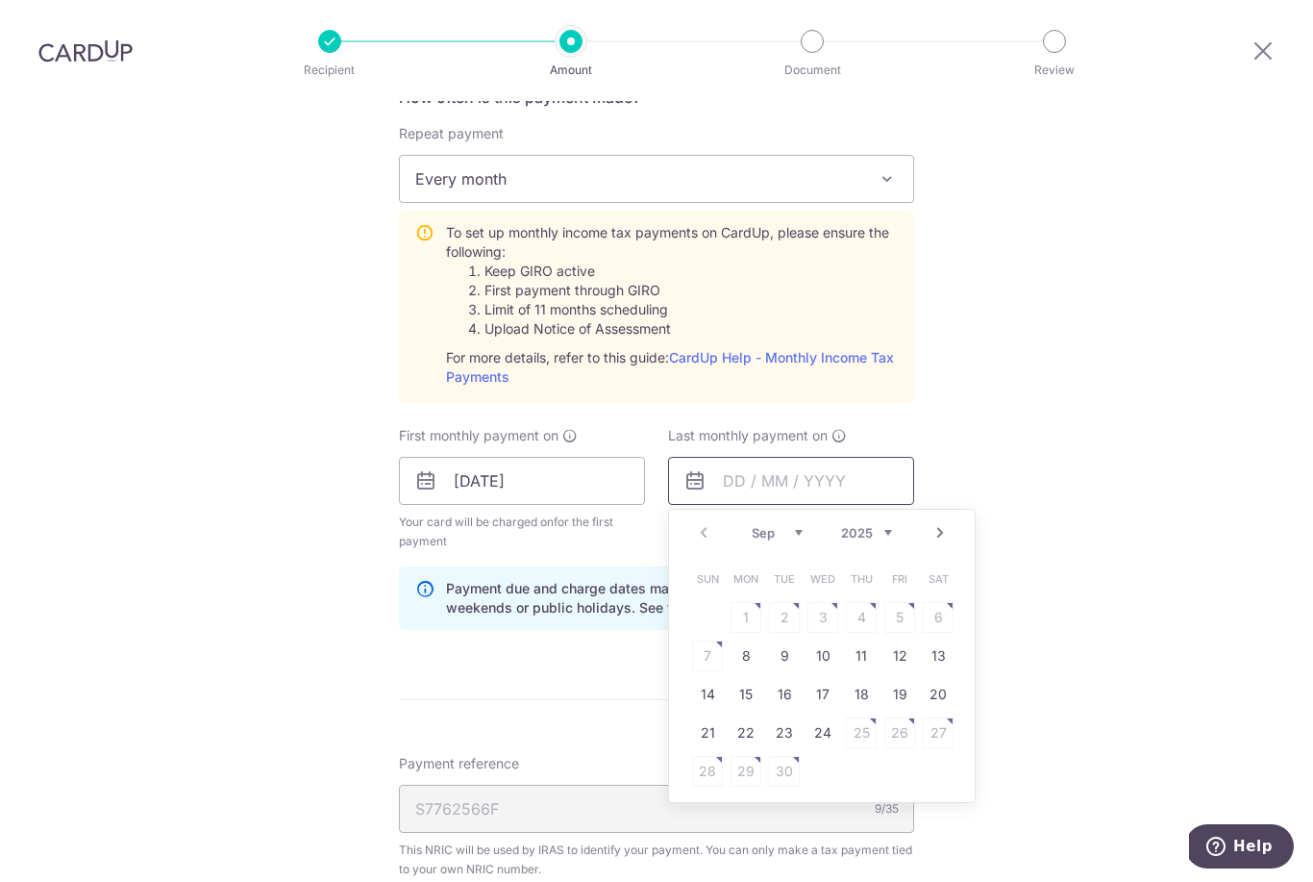
scroll to position [807, 0]
click at [780, 524] on select "Sep Oct Nov Dec" at bounding box center [777, 531] width 51 height 15
click at [872, 524] on select "2025 2026" at bounding box center [866, 531] width 51 height 15
click at [866, 524] on select "2025 2026" at bounding box center [866, 531] width 51 height 15
click at [785, 524] on select "Jan Feb Mar Apr May Jun Jul Aug Sep Oct" at bounding box center [777, 531] width 51 height 15
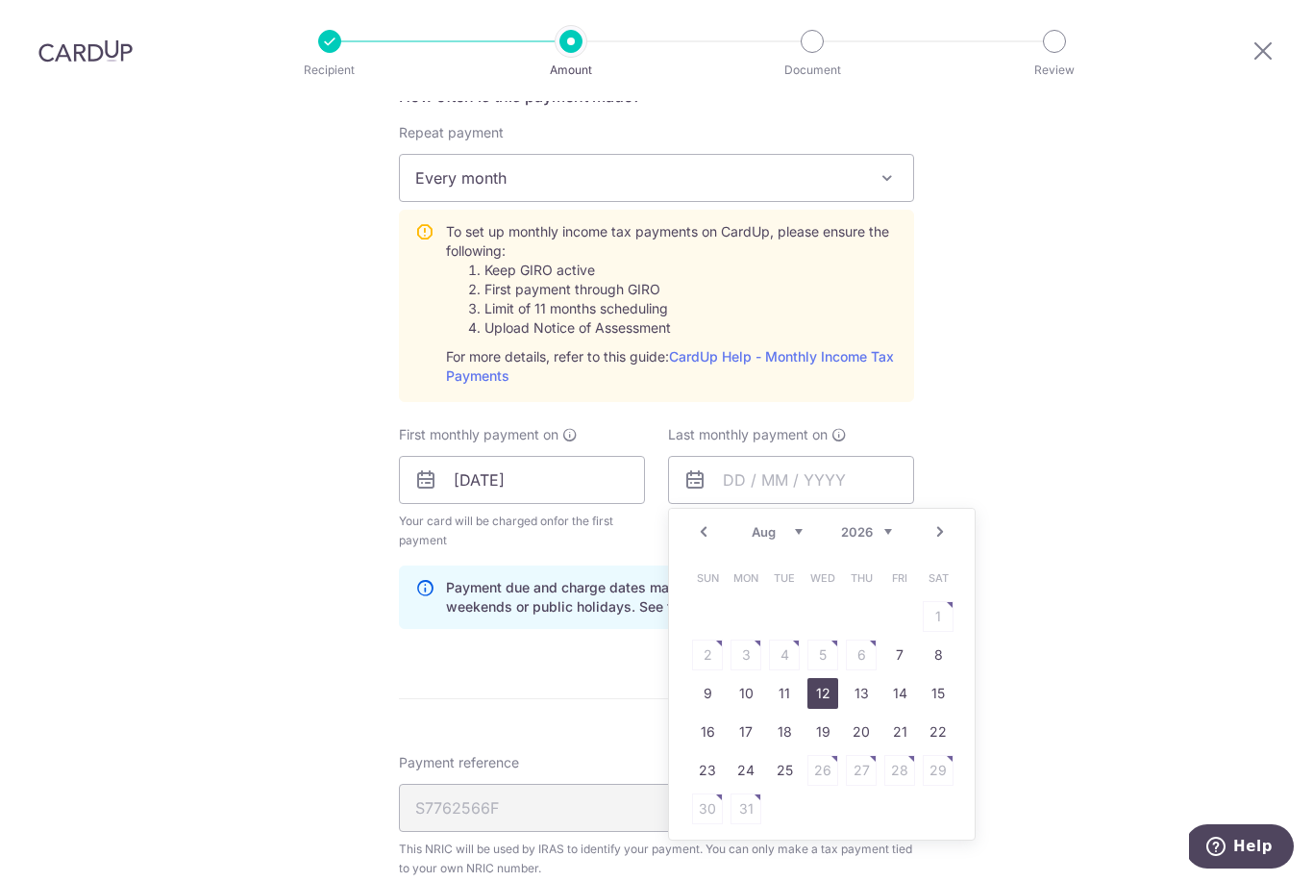
click at [826, 678] on link "12" at bounding box center [823, 693] width 31 height 31
type input "12/08/2026"
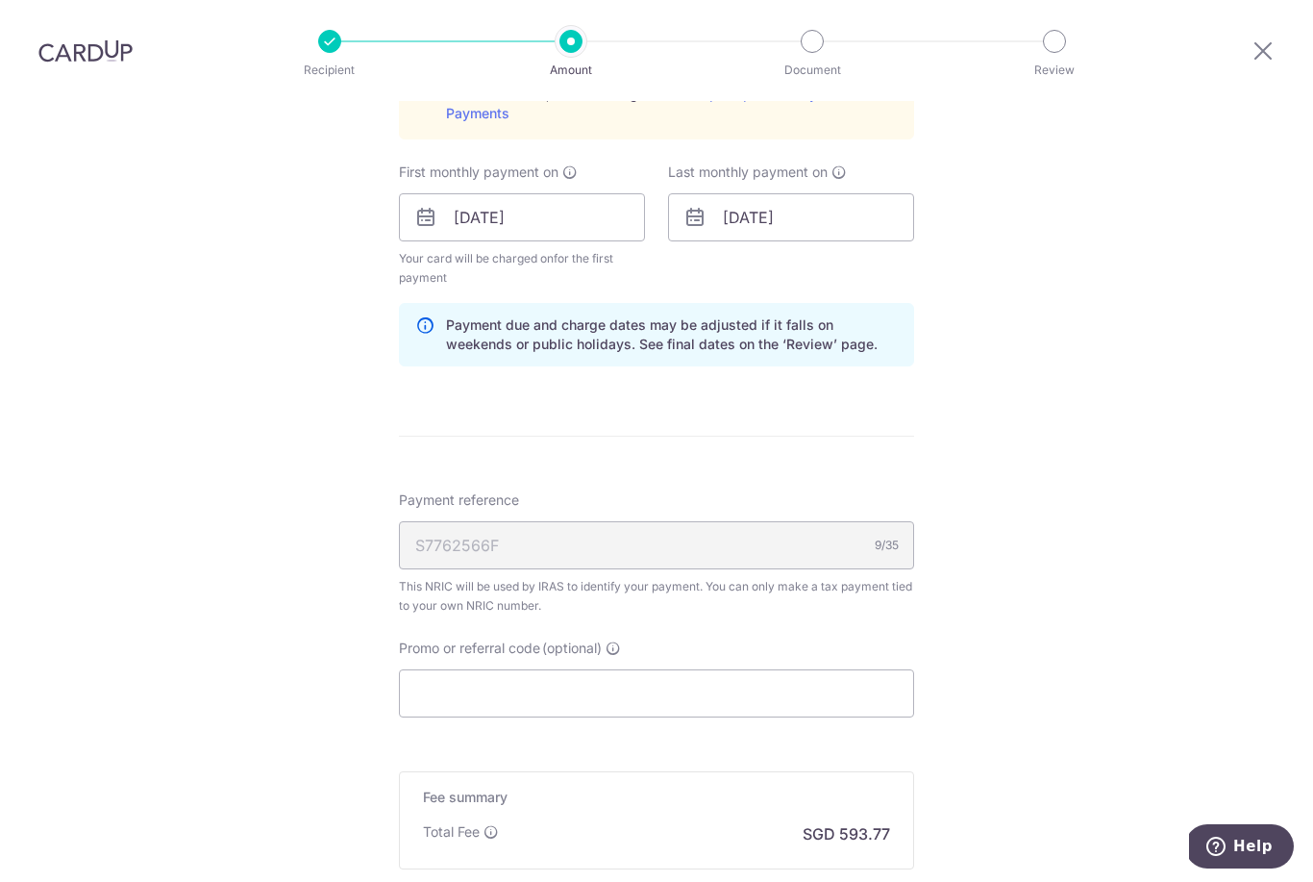
scroll to position [1078, 0]
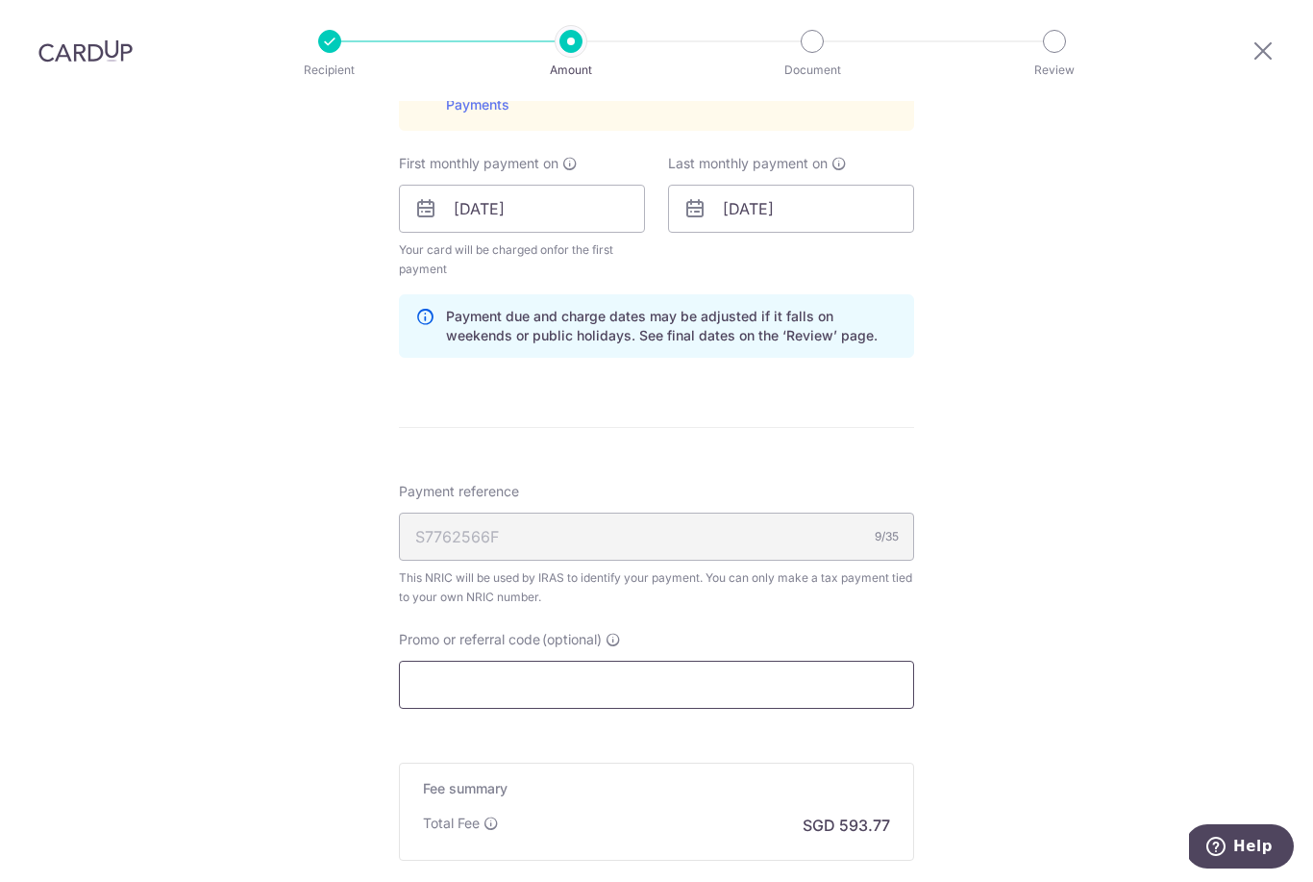
click at [679, 661] on input "Promo or referral code (optional)" at bounding box center [656, 685] width 515 height 48
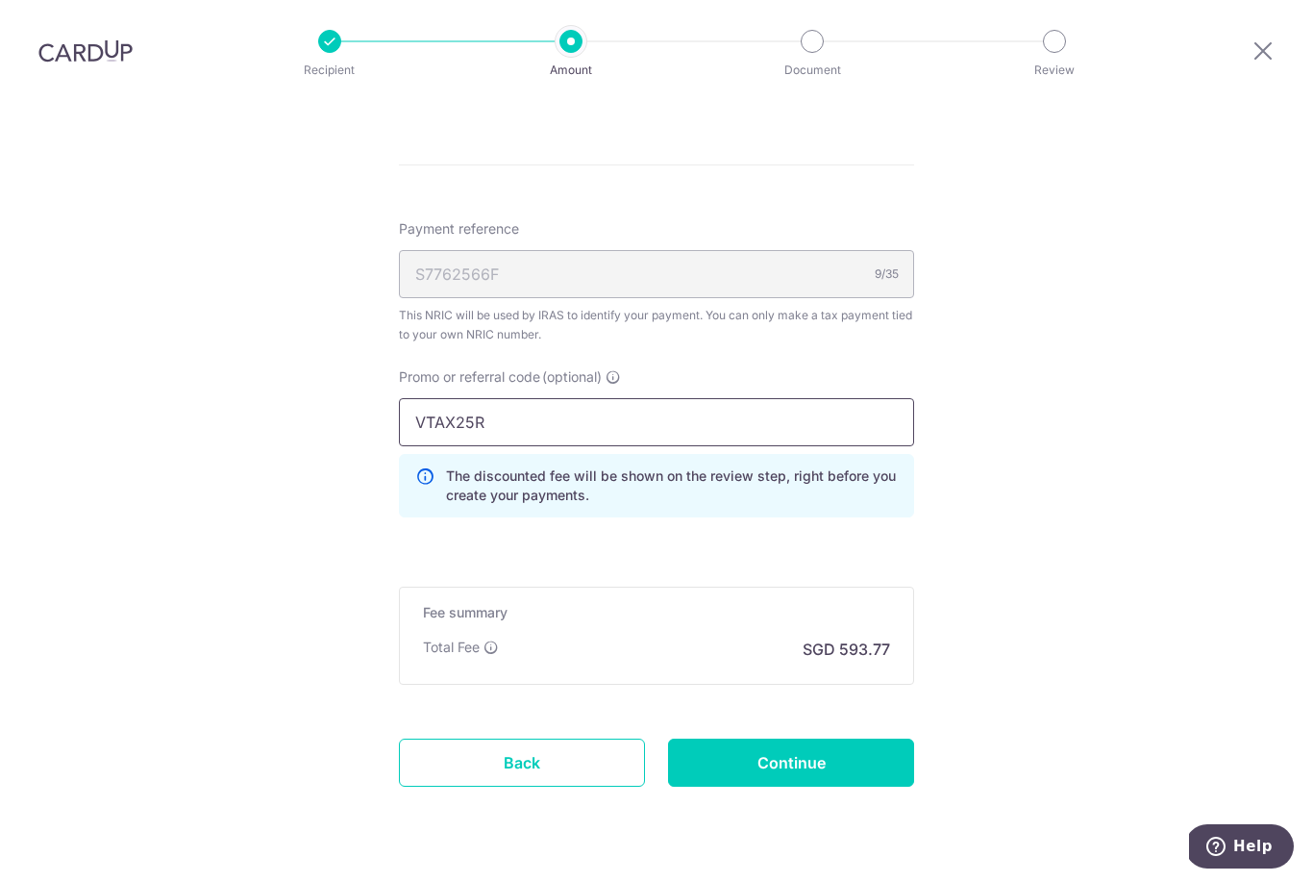
scroll to position [1335, 0]
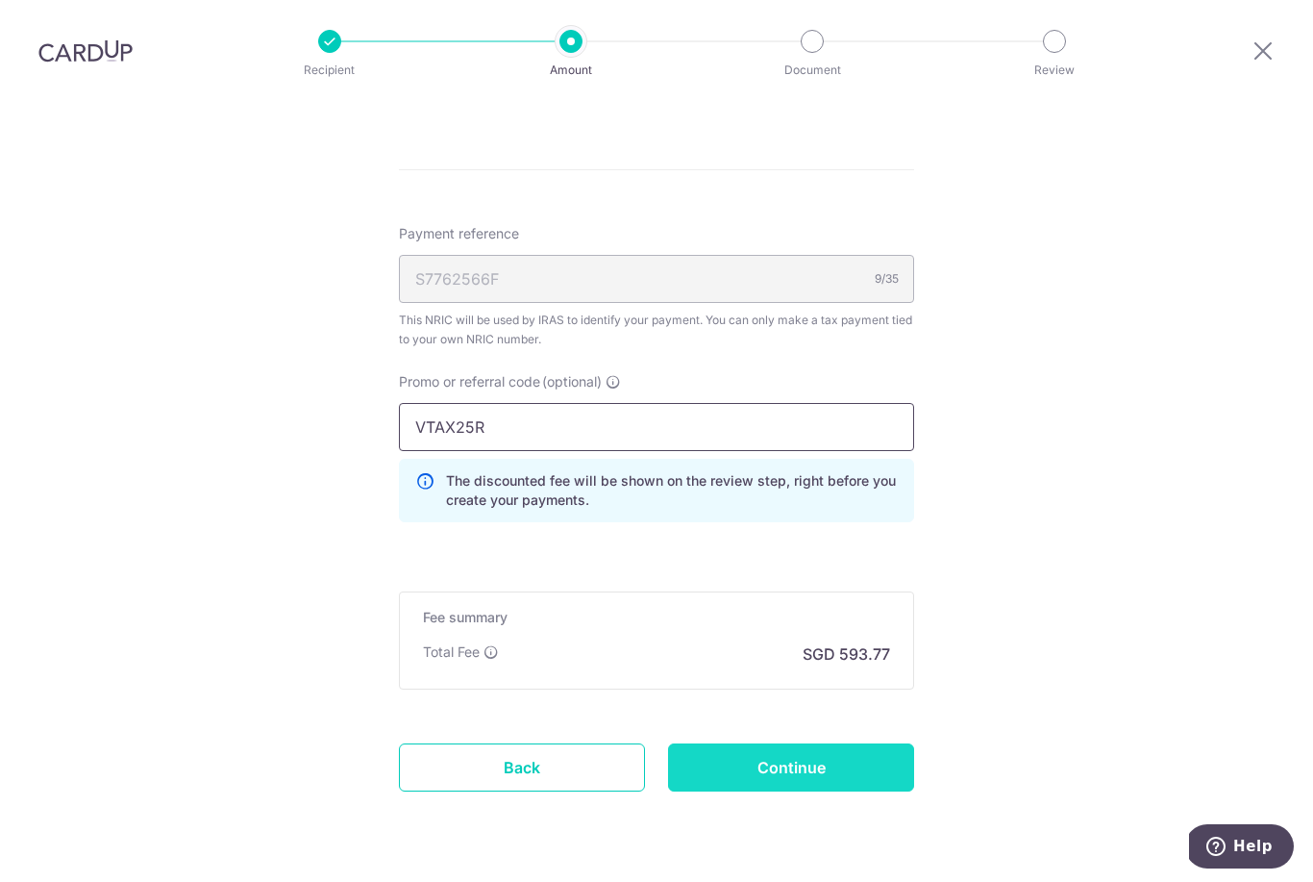
type input "VTAX25R"
click at [855, 743] on input "Continue" at bounding box center [791, 767] width 246 height 48
type input "Update Schedule"
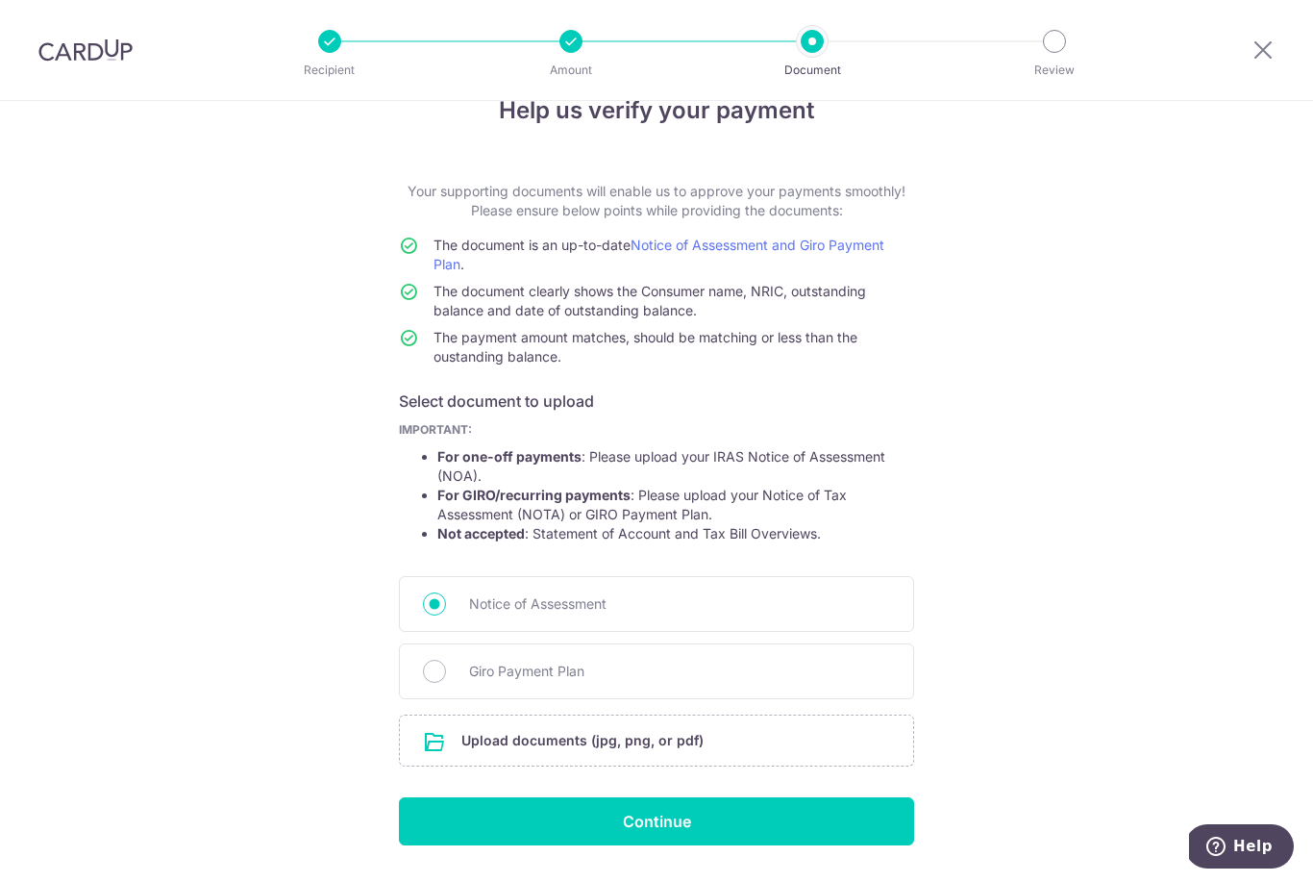
scroll to position [46, 0]
click at [726, 748] on input "file" at bounding box center [656, 740] width 513 height 50
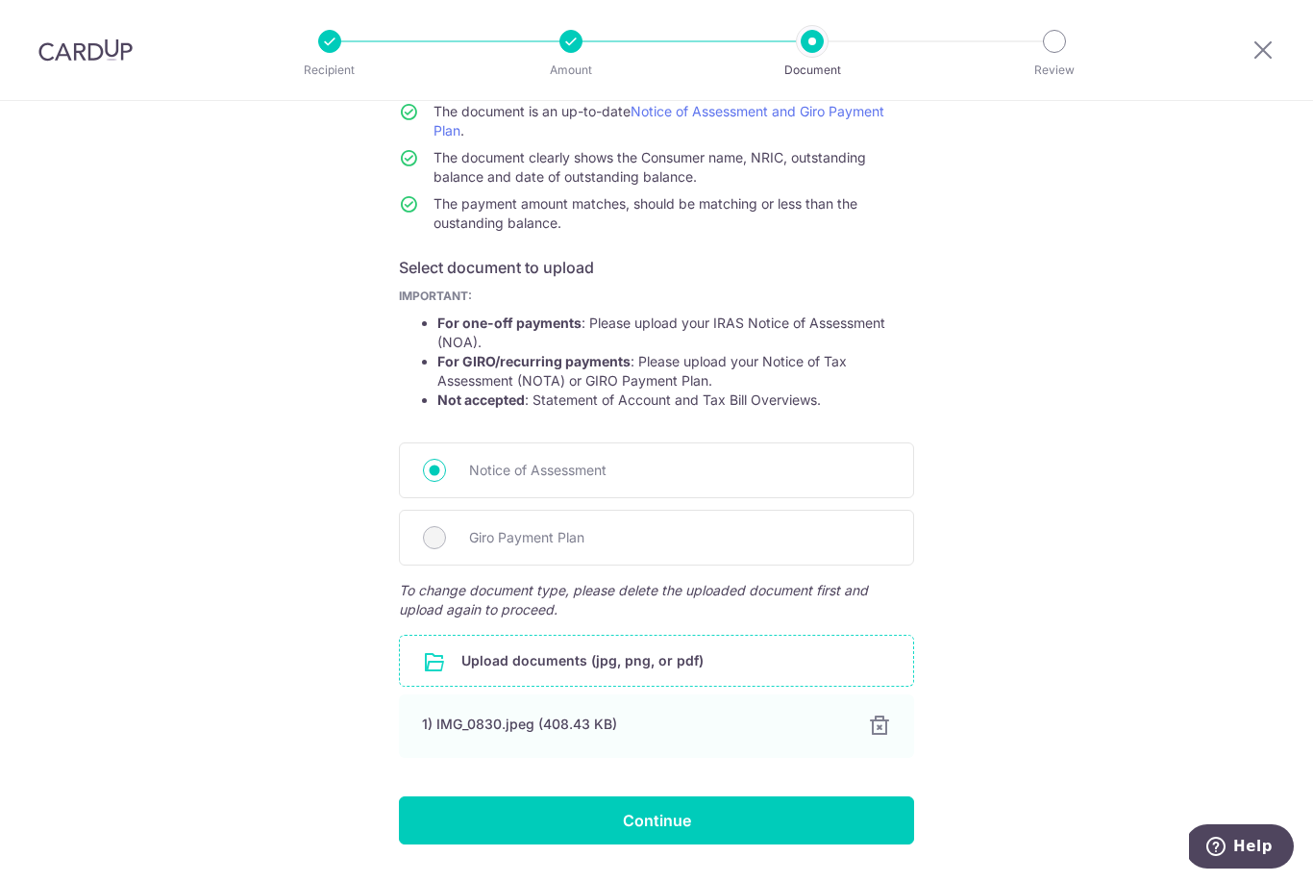
scroll to position [179, 0]
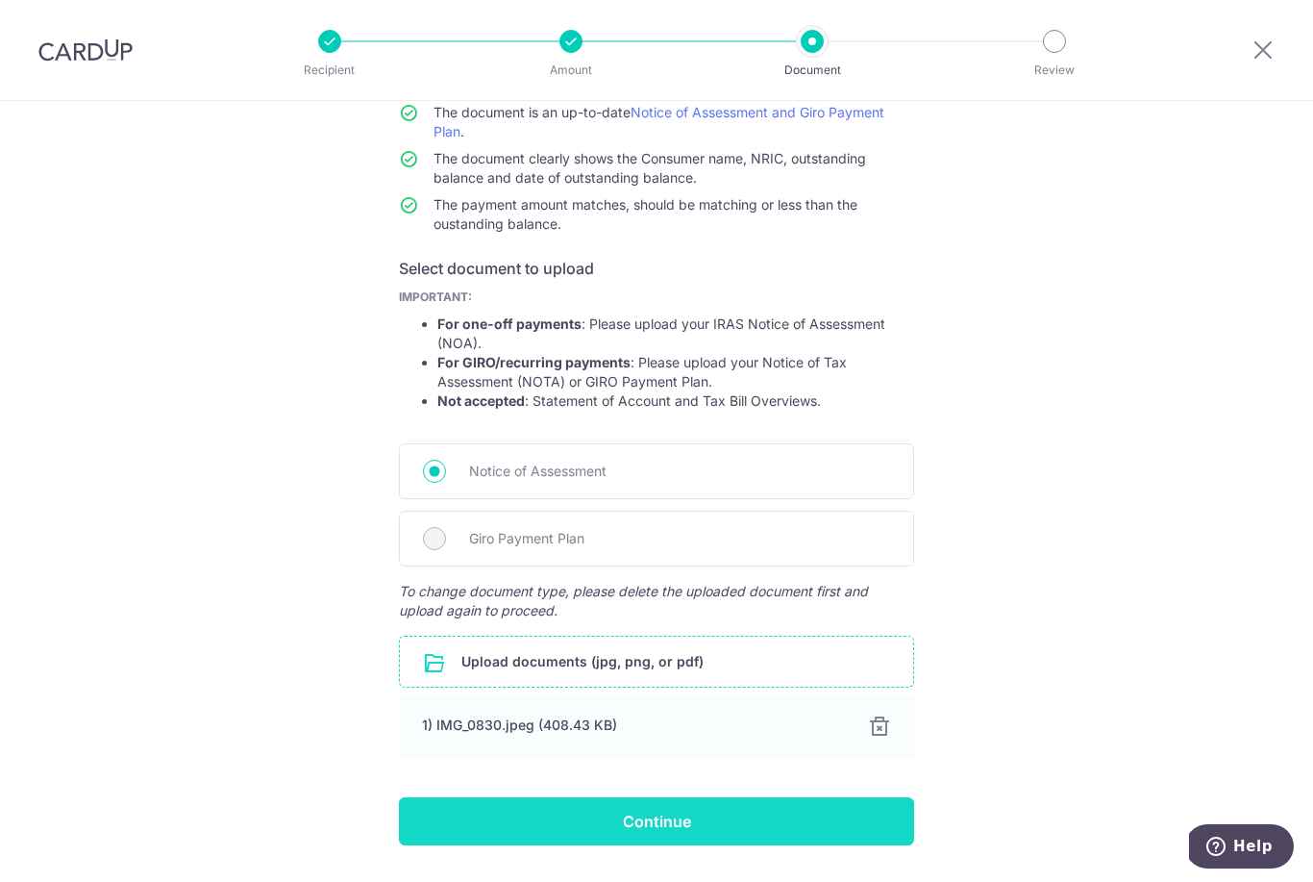
click at [744, 837] on input "Continue" at bounding box center [656, 821] width 515 height 48
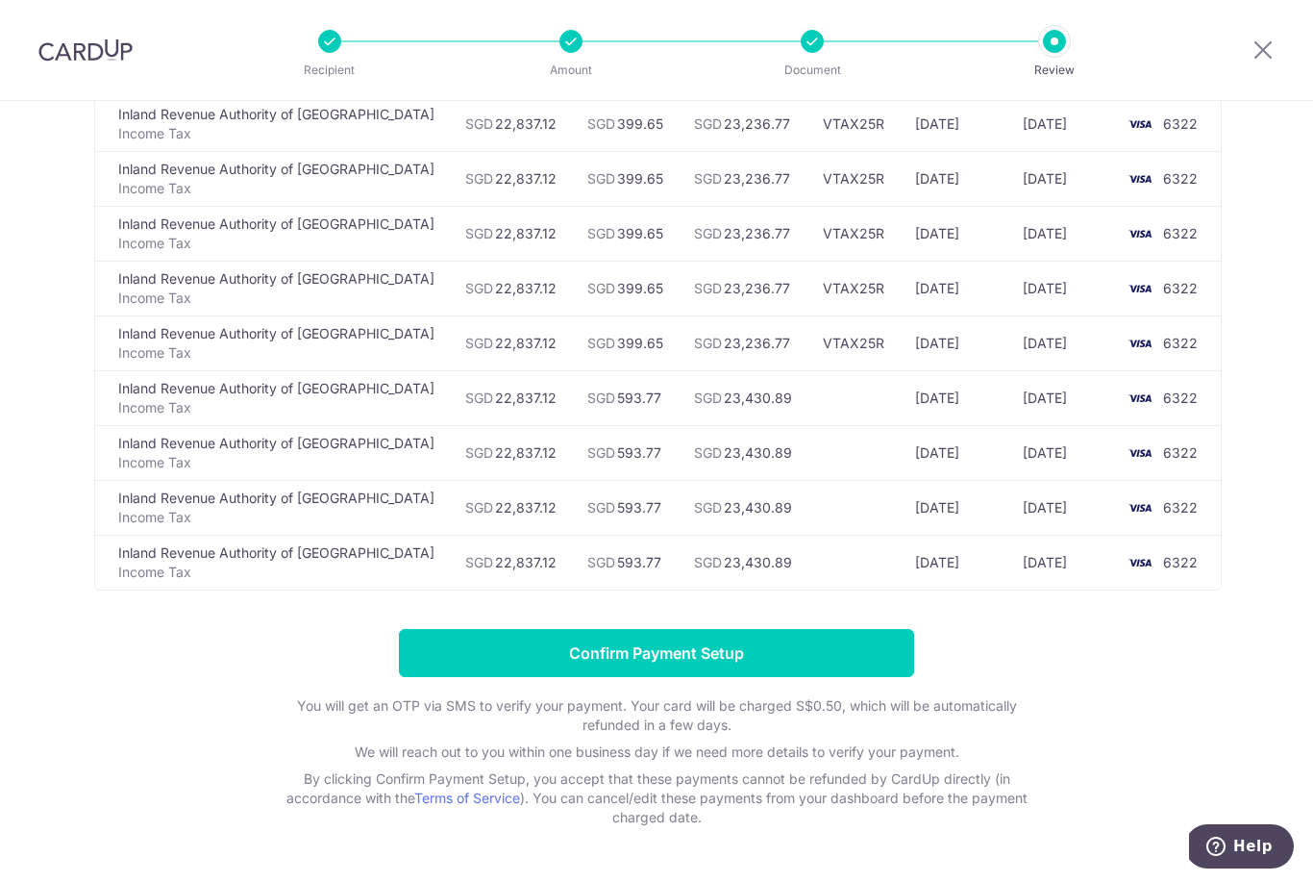
scroll to position [330, 0]
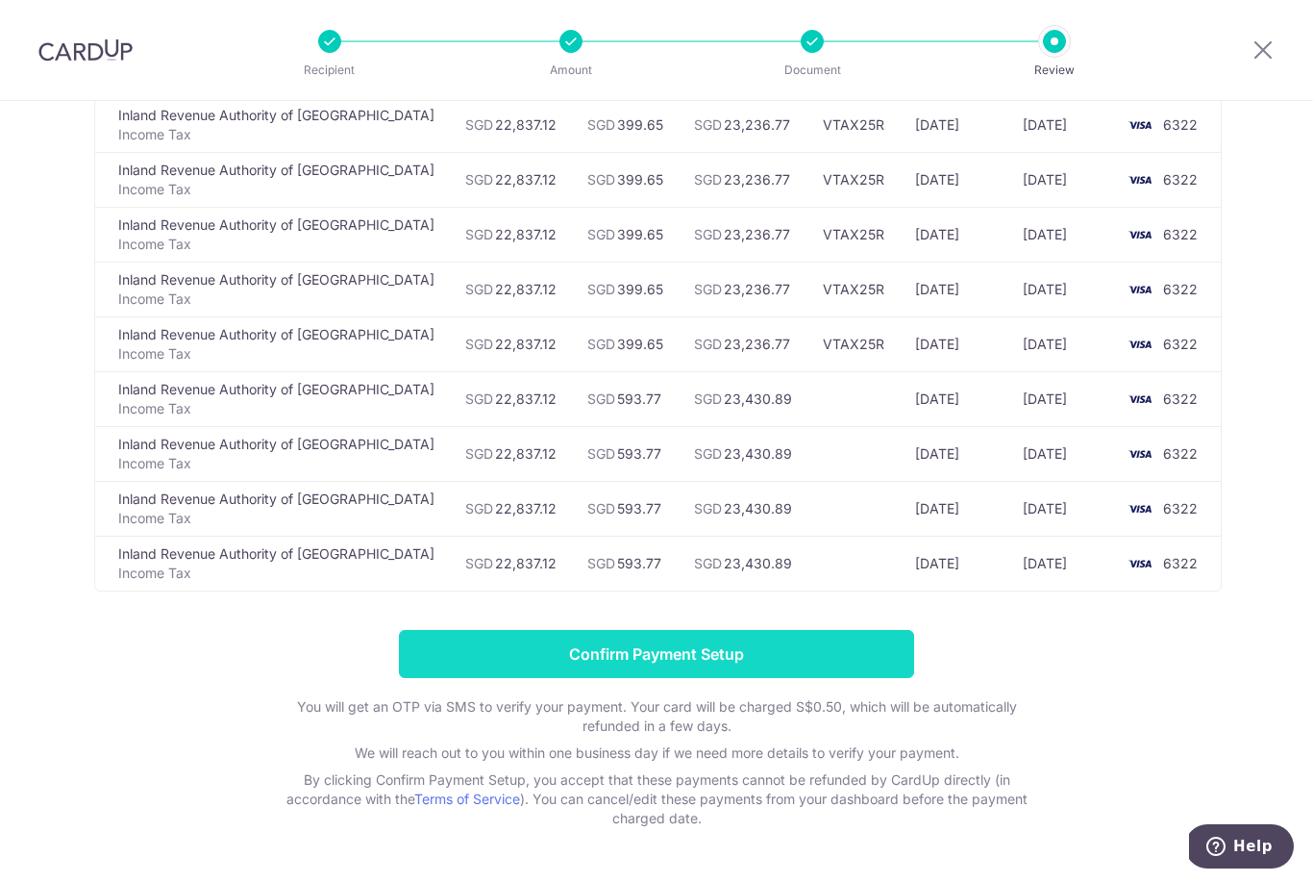
click at [505, 658] on input "Confirm Payment Setup" at bounding box center [656, 654] width 515 height 48
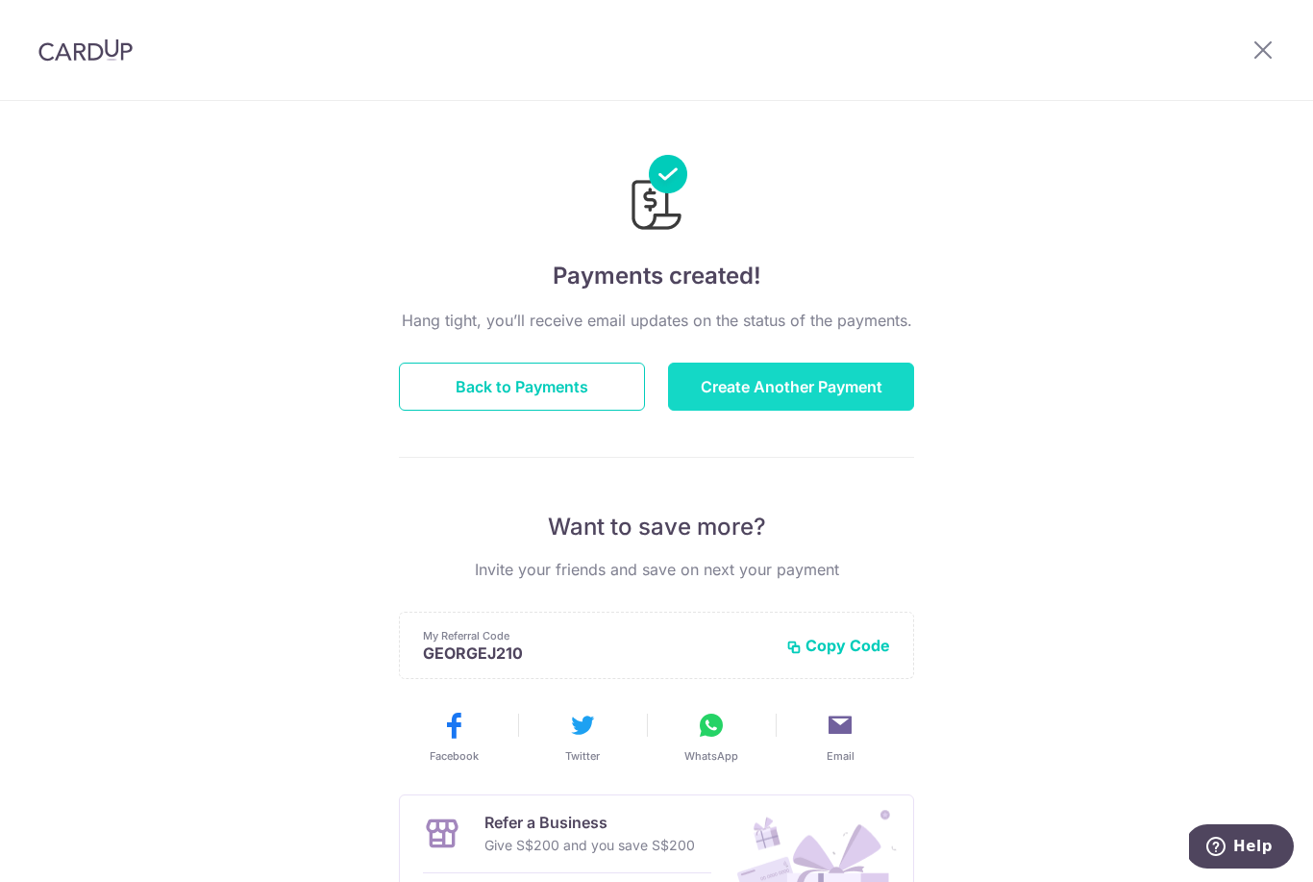
click at [813, 392] on button "Create Another Payment" at bounding box center [791, 386] width 246 height 48
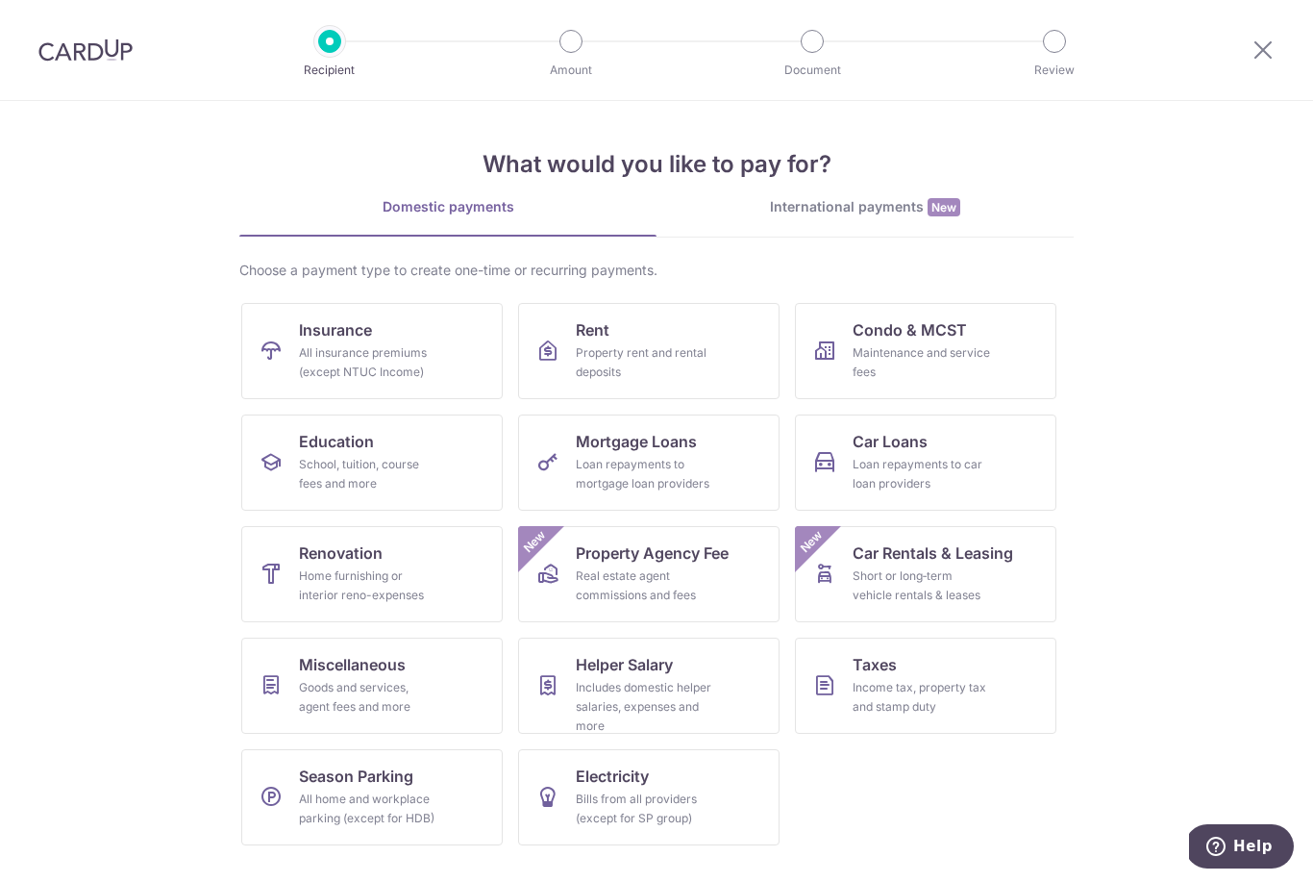
click at [883, 202] on div "International payments New" at bounding box center [865, 207] width 417 height 20
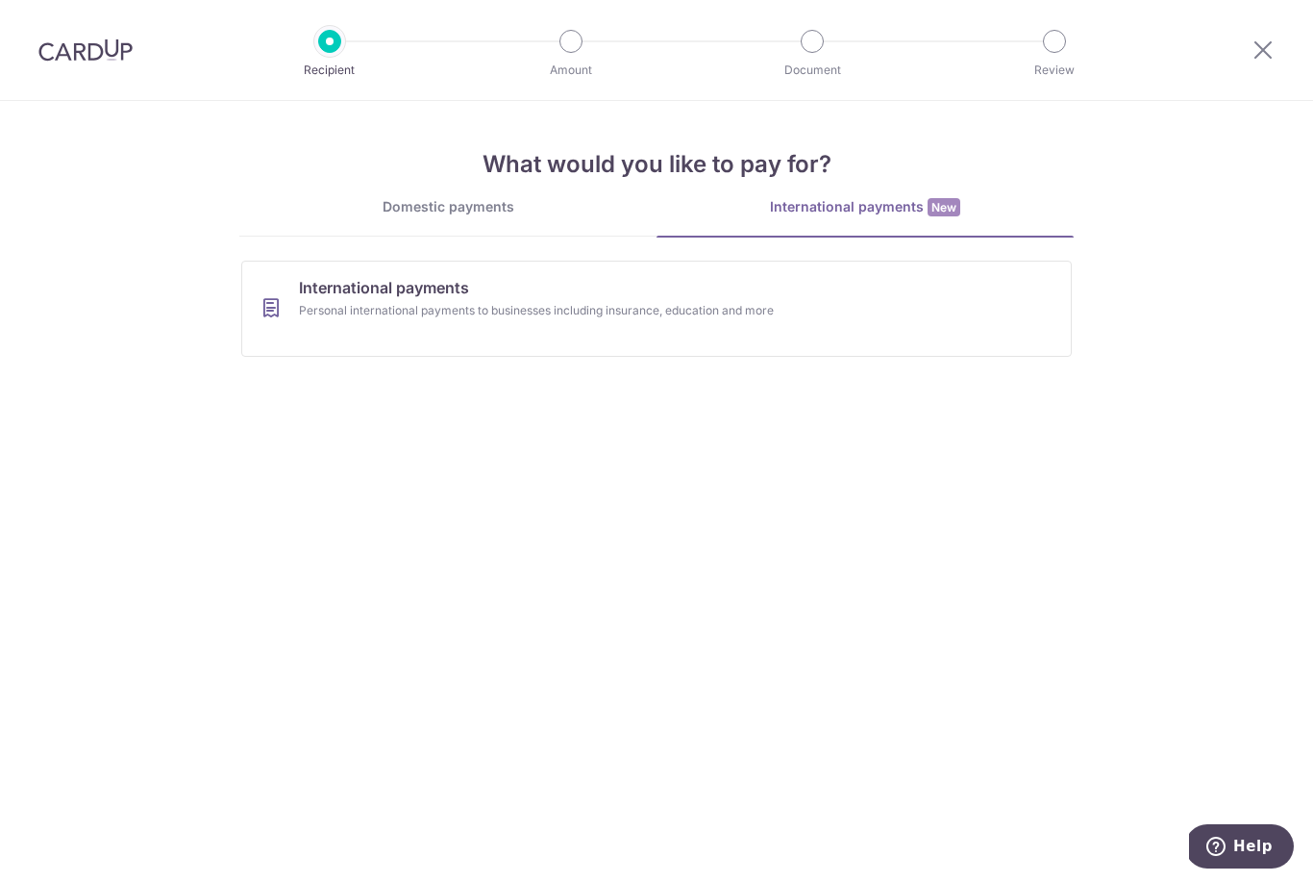
click at [436, 199] on div "Domestic payments" at bounding box center [447, 206] width 417 height 19
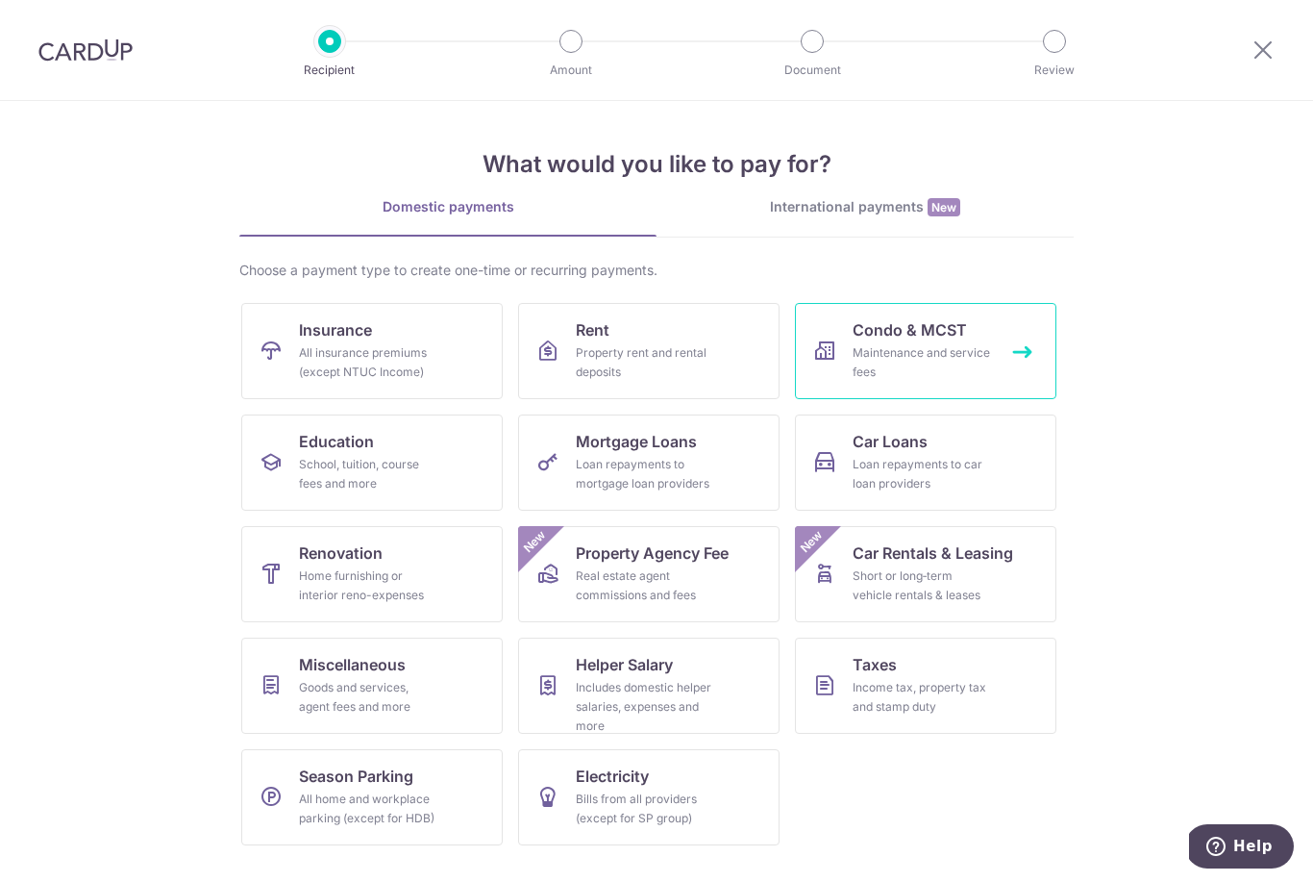
click at [961, 339] on span "Condo & MCST" at bounding box center [910, 329] width 114 height 23
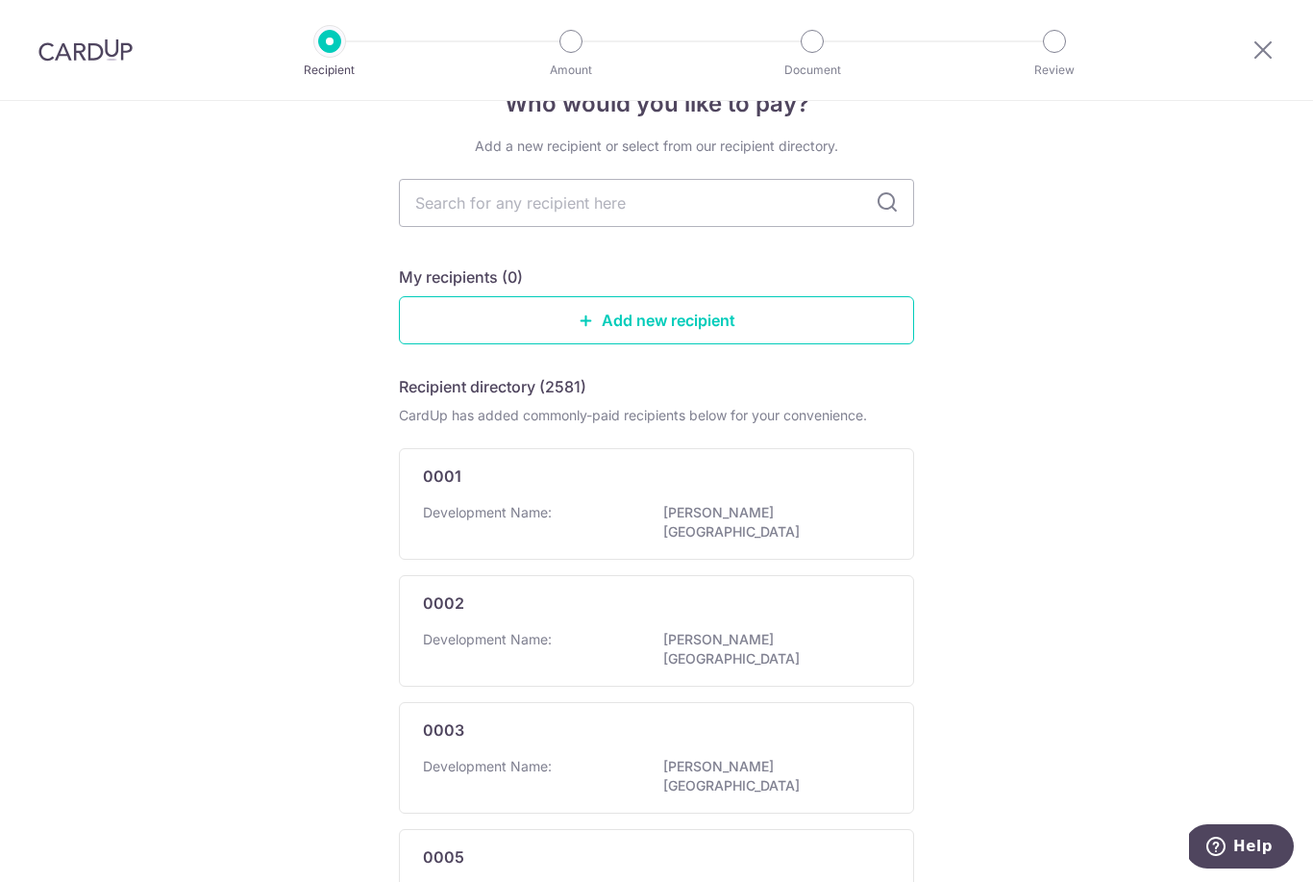
scroll to position [39, 0]
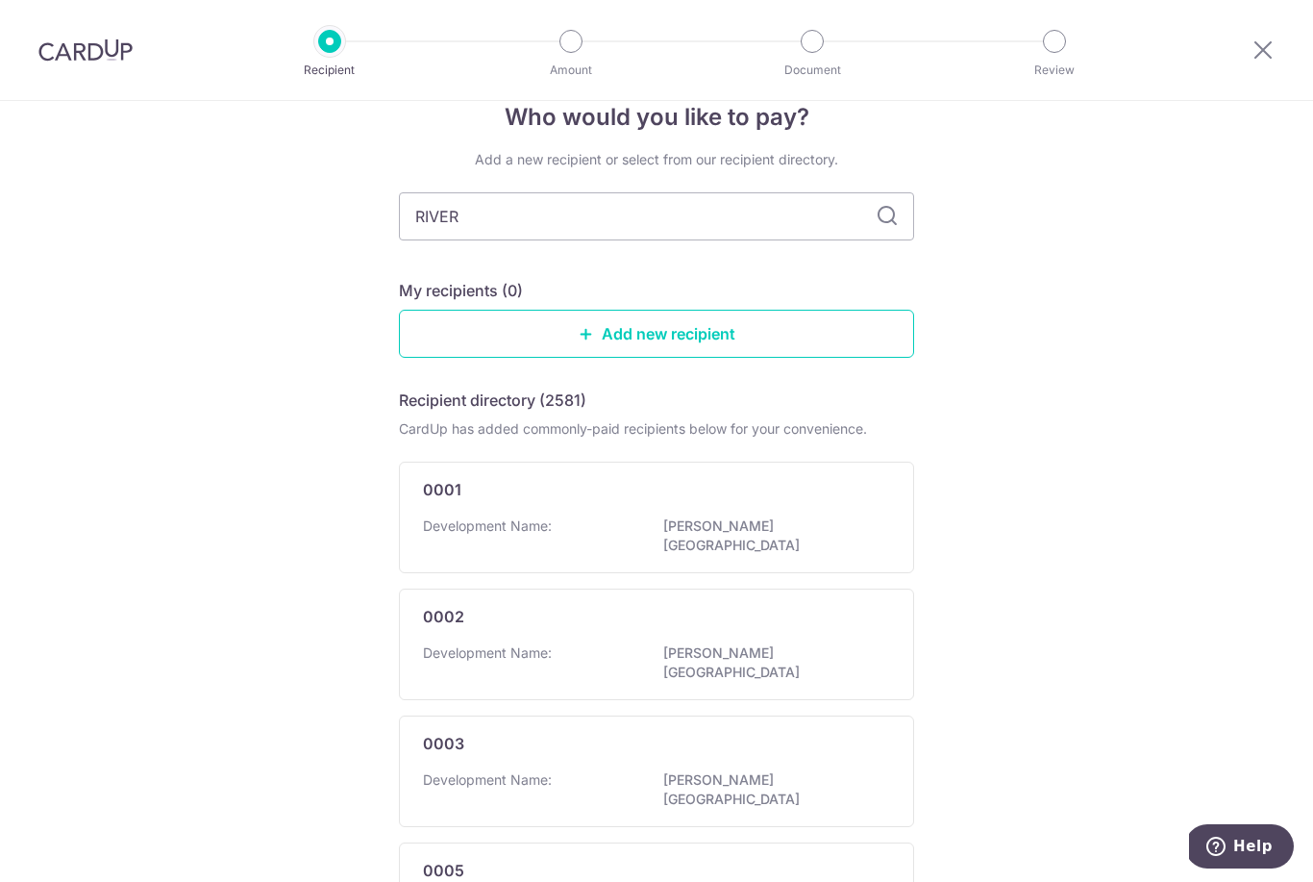
type input "RIVERG"
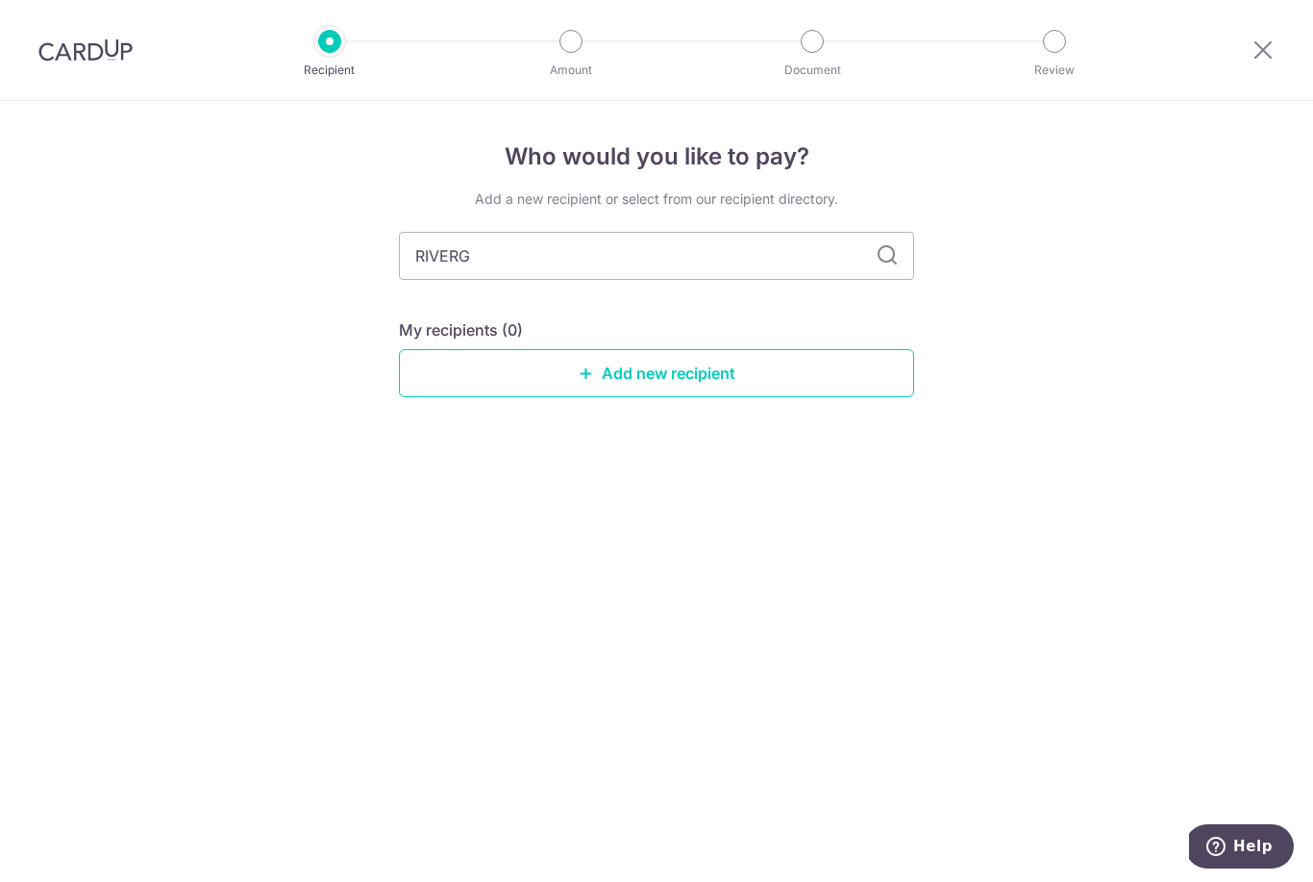
scroll to position [0, 0]
type input "RIVERGATE"
click at [885, 250] on input "RIVERGATE" at bounding box center [656, 256] width 515 height 48
click at [874, 250] on input "RIVERGATE" at bounding box center [656, 256] width 515 height 48
click at [1255, 38] on icon at bounding box center [1263, 49] width 23 height 24
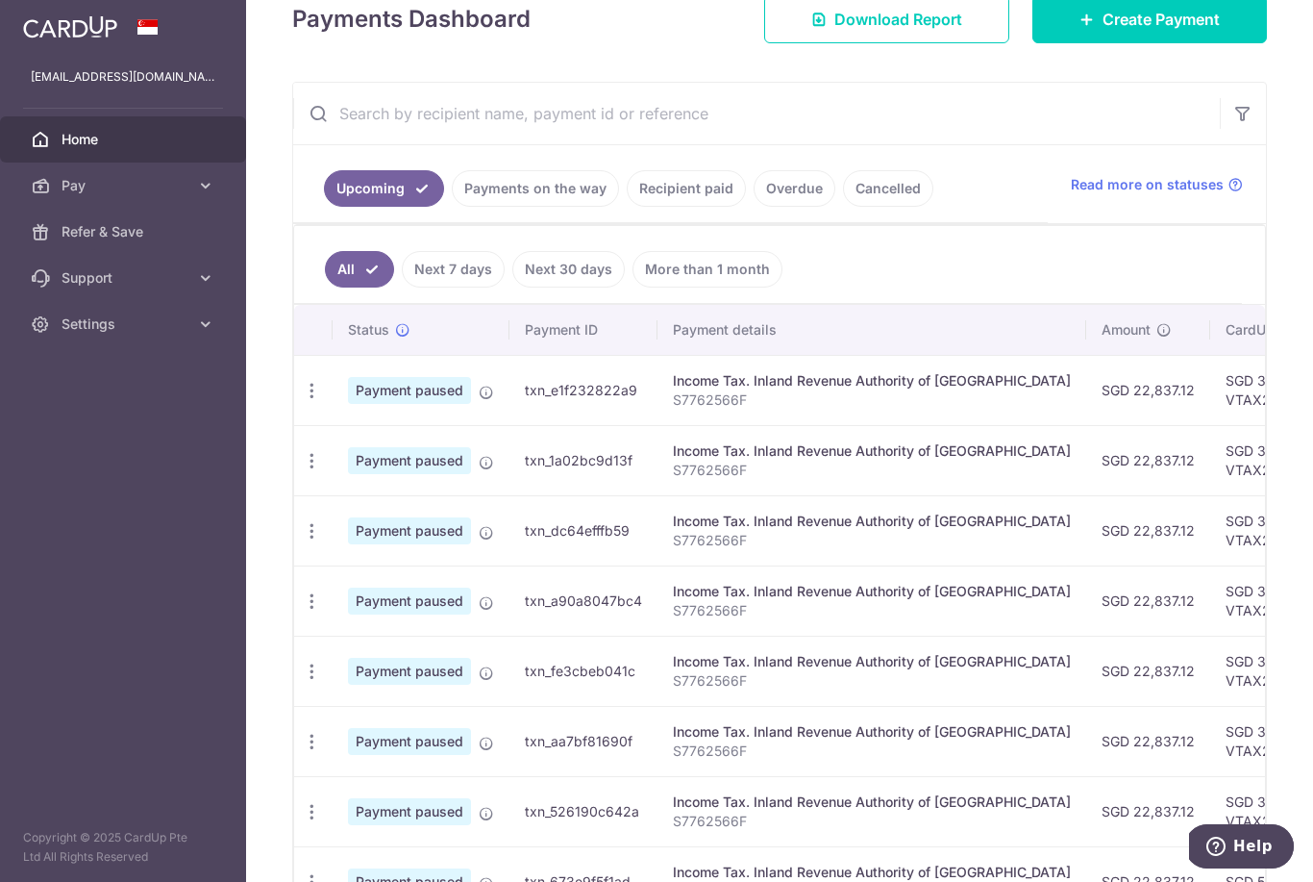
scroll to position [271, 0]
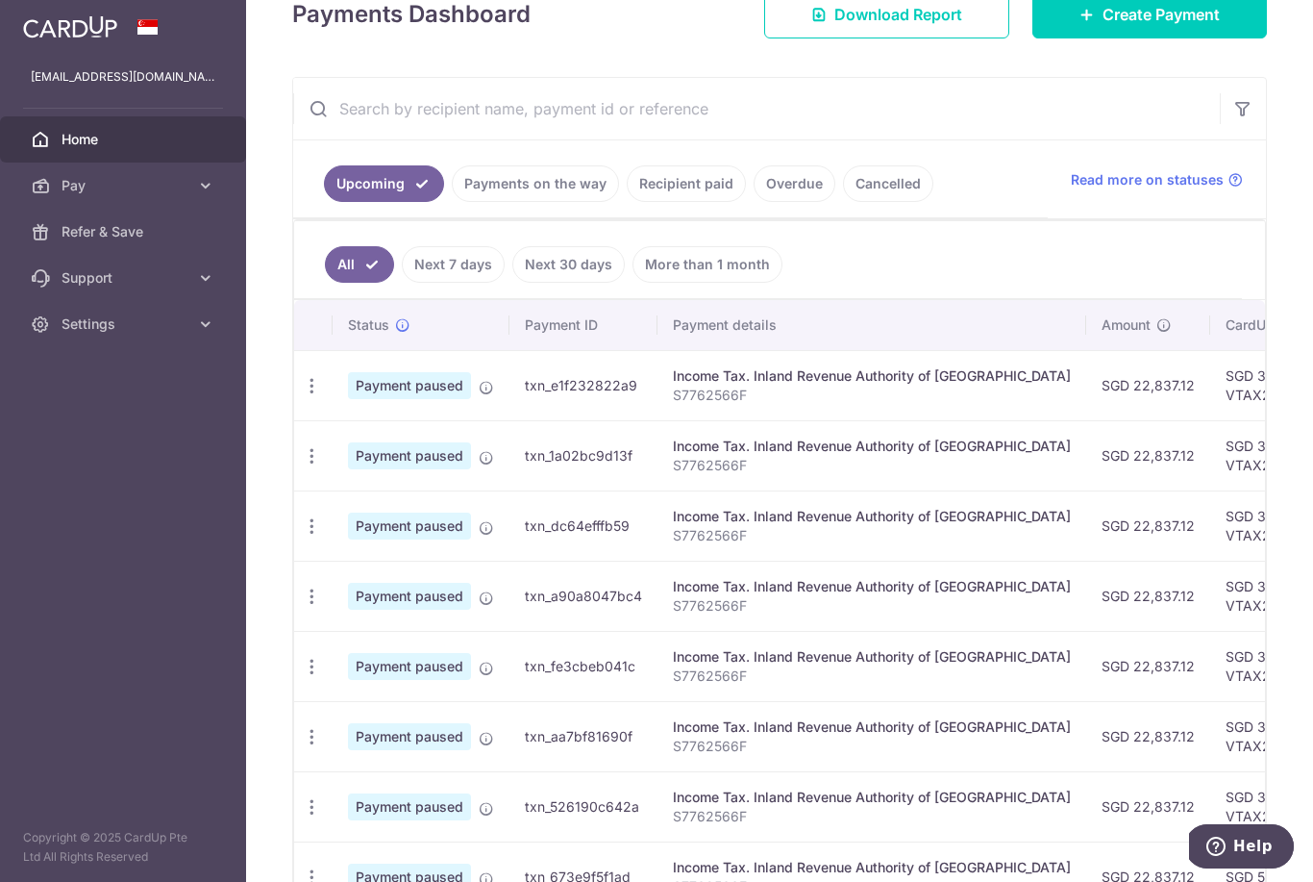
click at [452, 202] on link "Payments on the way" at bounding box center [535, 183] width 167 height 37
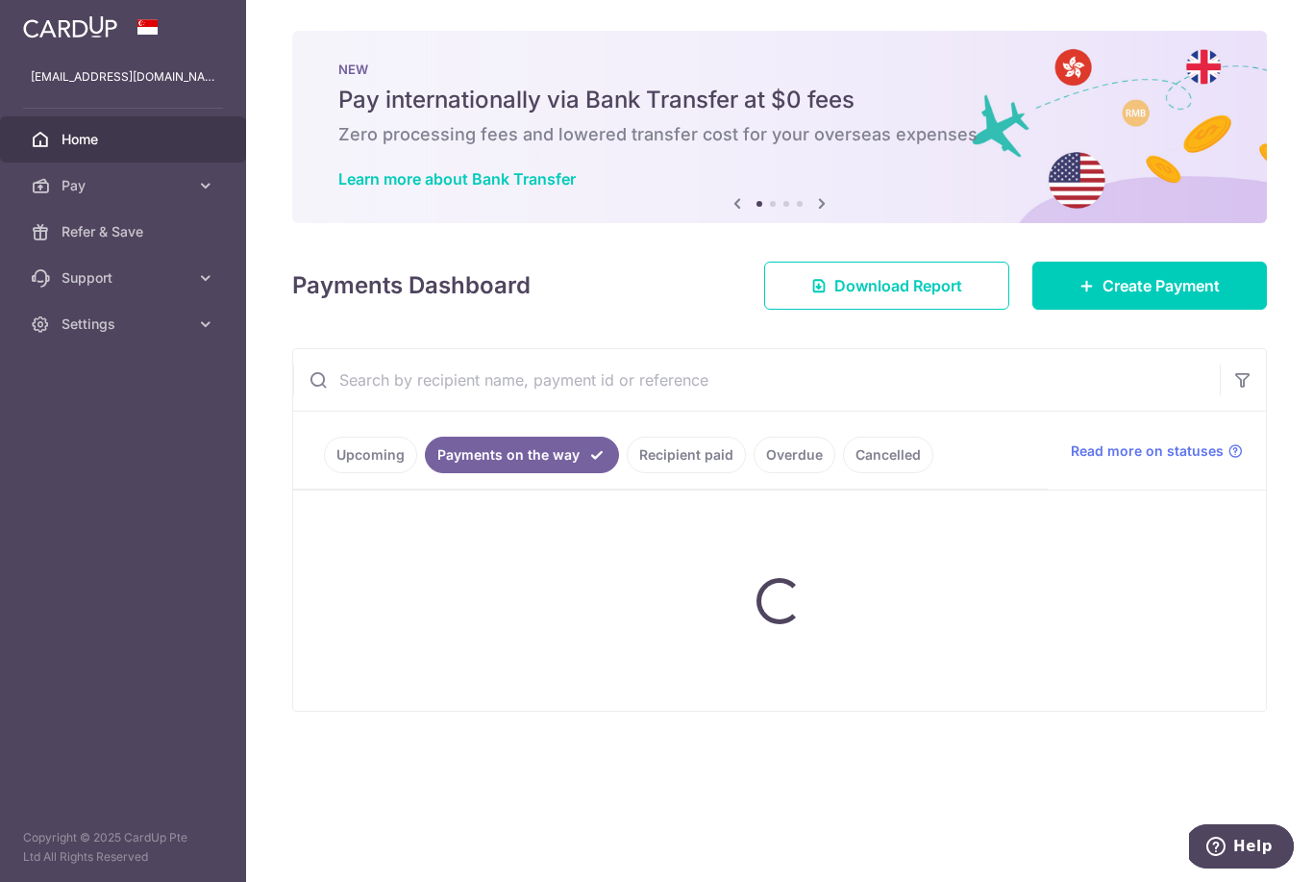
scroll to position [0, 0]
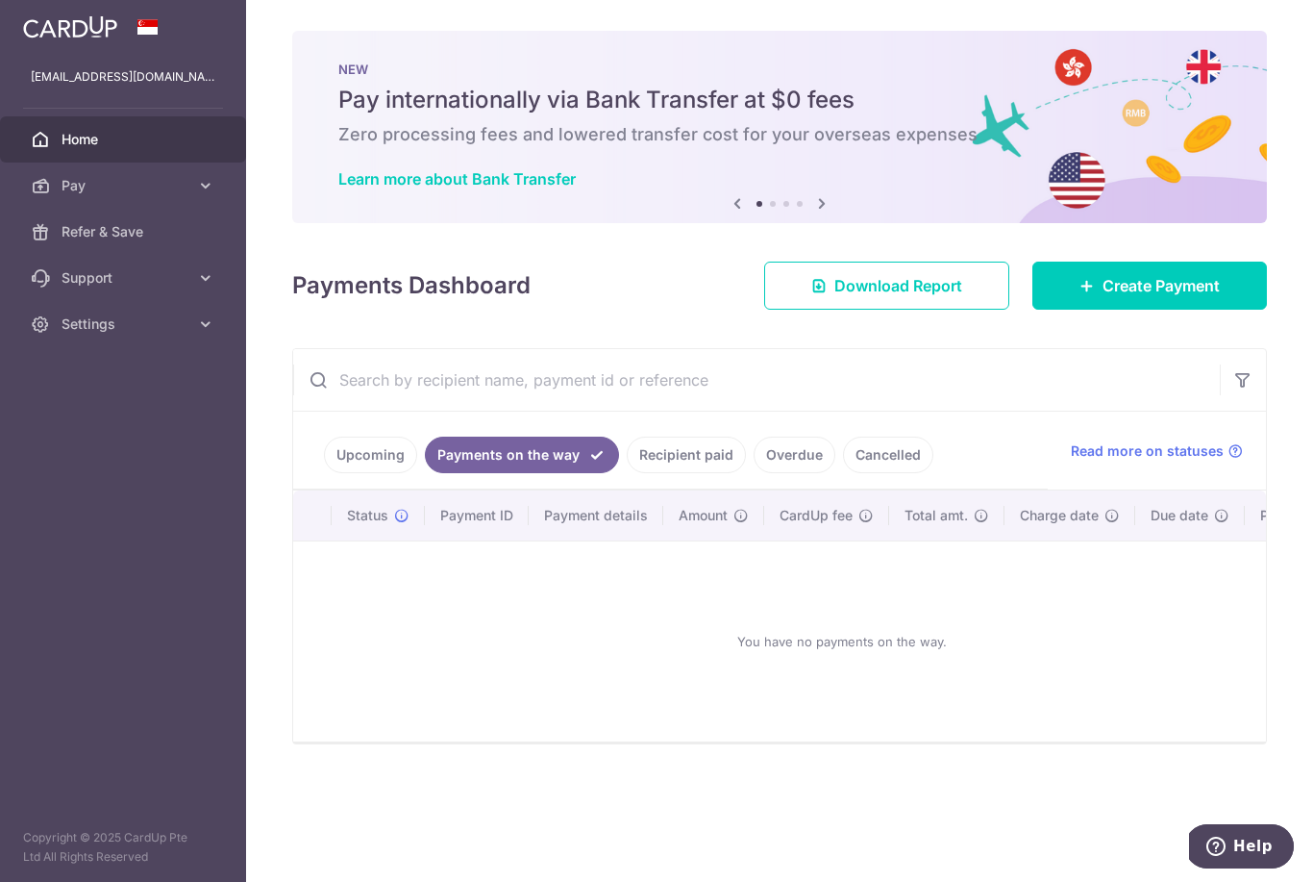
click at [324, 473] on link "Upcoming" at bounding box center [370, 454] width 93 height 37
